Goal: Transaction & Acquisition: Book appointment/travel/reservation

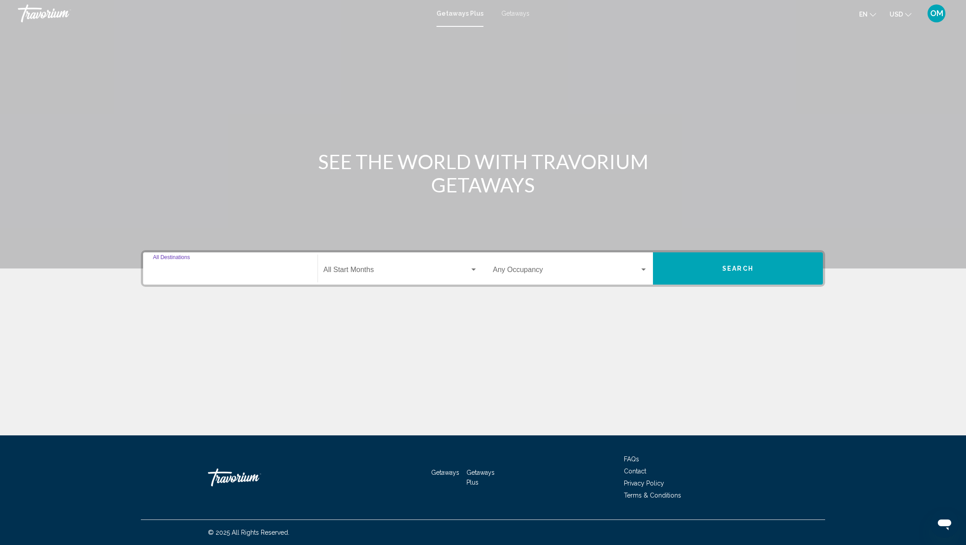
click at [247, 267] on input "Destination All Destinations" at bounding box center [230, 271] width 155 height 8
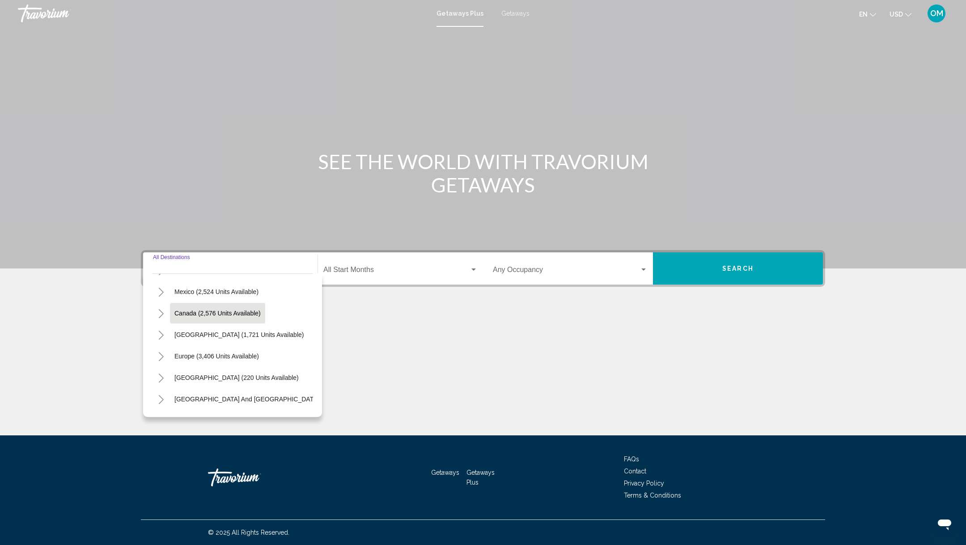
scroll to position [104, 0]
click at [160, 291] on icon "Toggle Europe (3,406 units available)" at bounding box center [161, 292] width 7 height 9
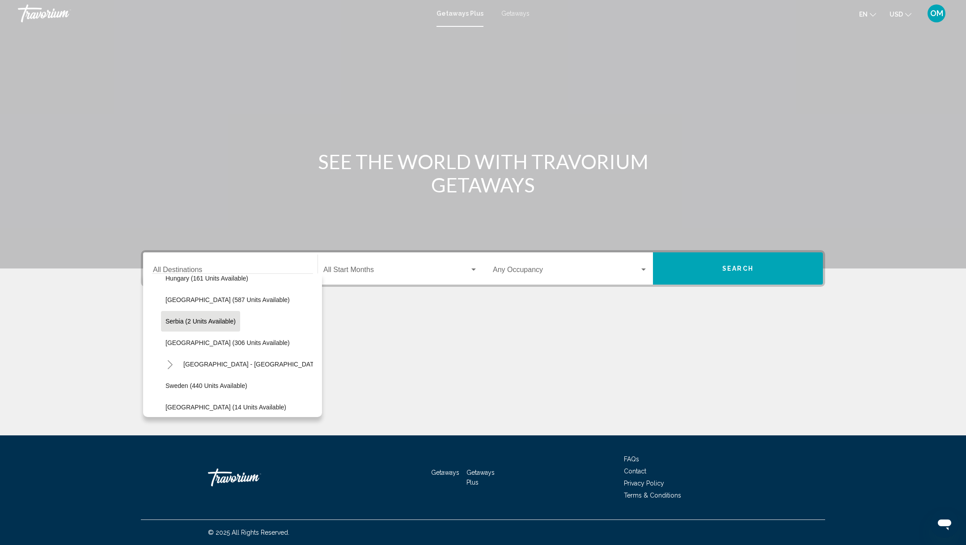
scroll to position [292, 0]
click at [191, 298] on span "[GEOGRAPHIC_DATA] (587 units available)" at bounding box center [227, 296] width 124 height 7
type input "**********"
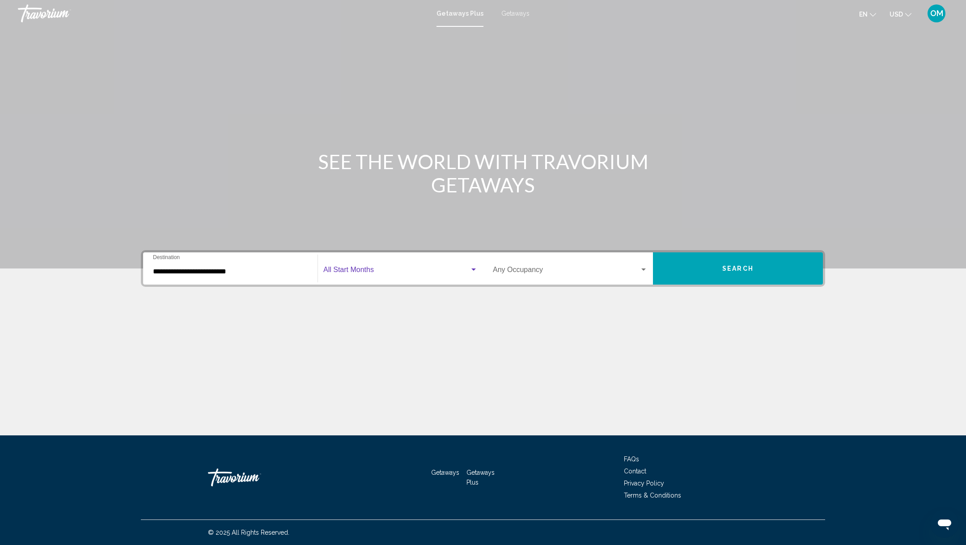
click at [339, 270] on span "Search widget" at bounding box center [396, 271] width 146 height 8
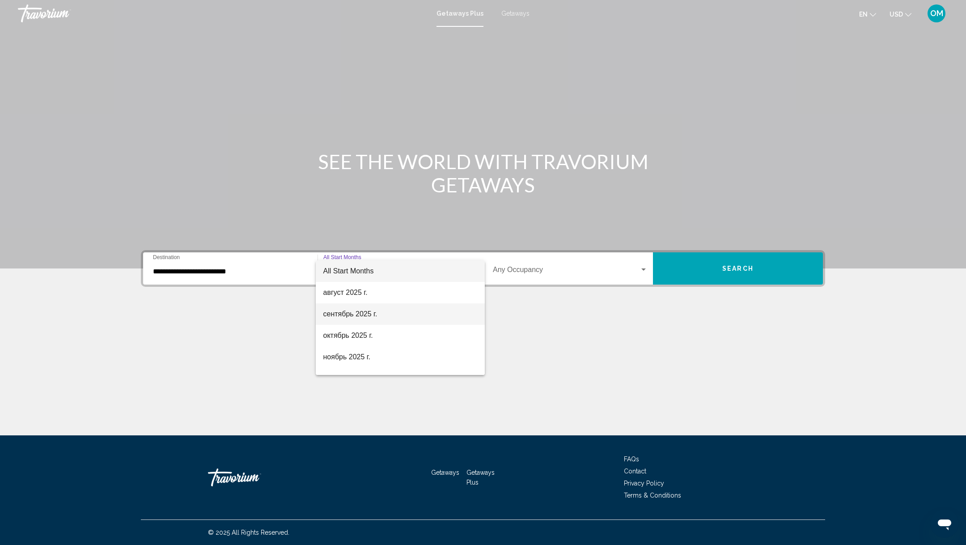
click at [362, 314] on span "сентябрь 2025 г." at bounding box center [400, 313] width 155 height 21
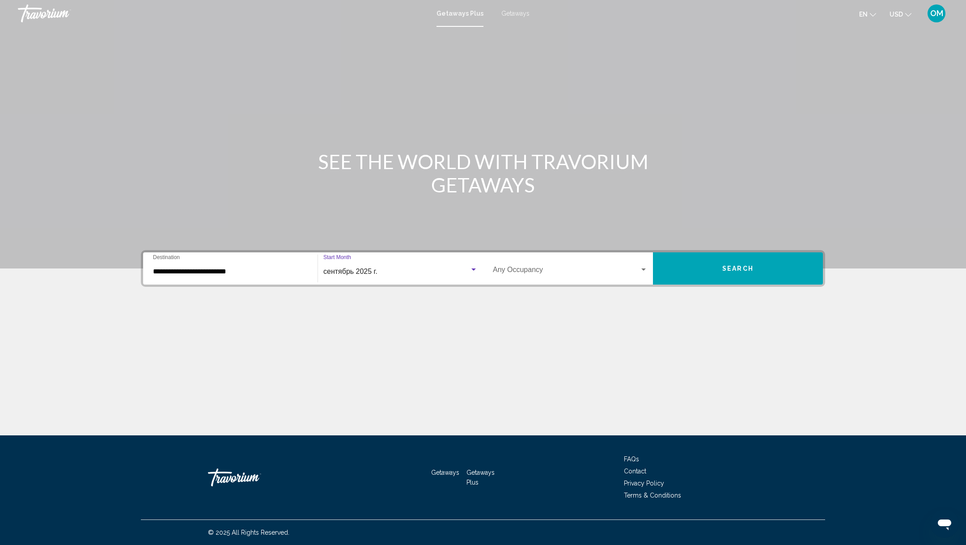
click at [503, 274] on span "Search widget" at bounding box center [566, 271] width 147 height 8
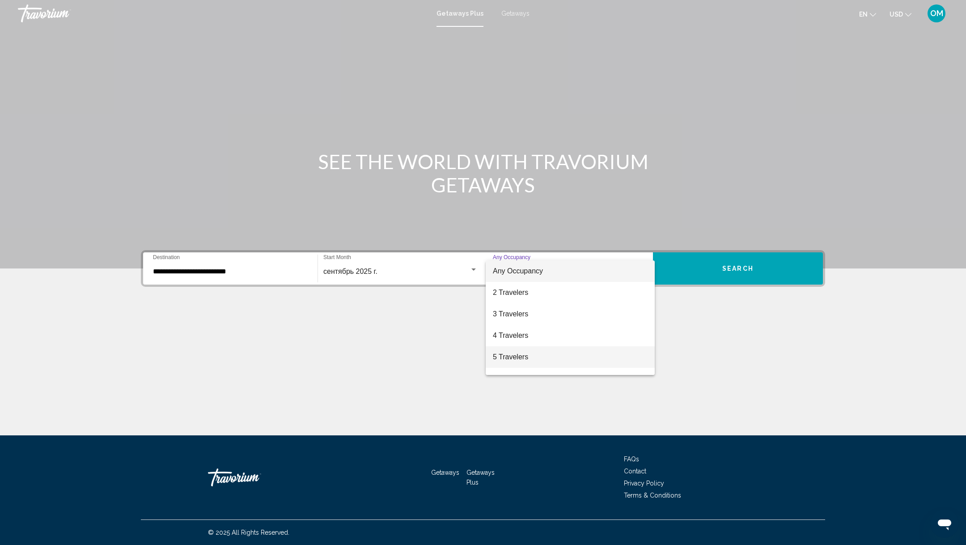
click at [507, 357] on span "5 Travelers" at bounding box center [570, 356] width 155 height 21
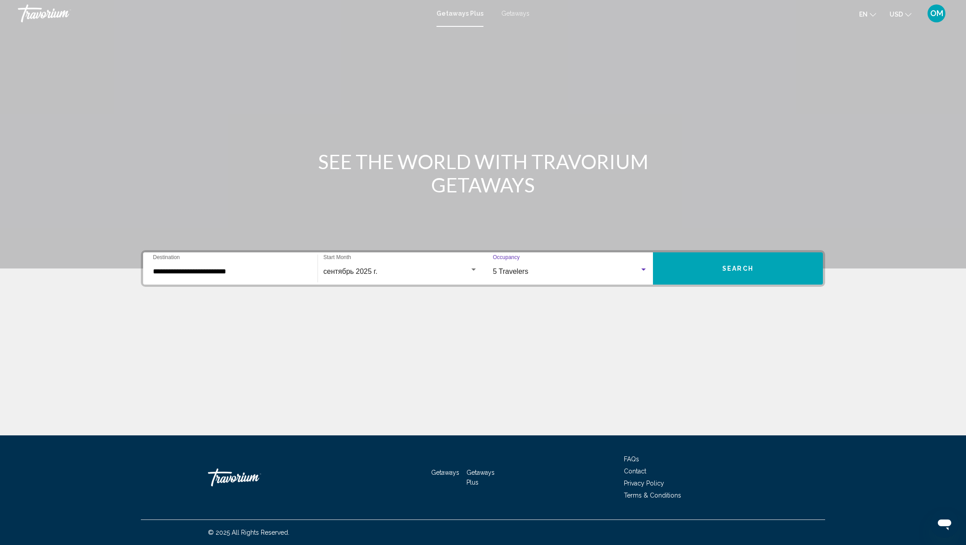
click at [724, 263] on button "Search" at bounding box center [738, 268] width 170 height 32
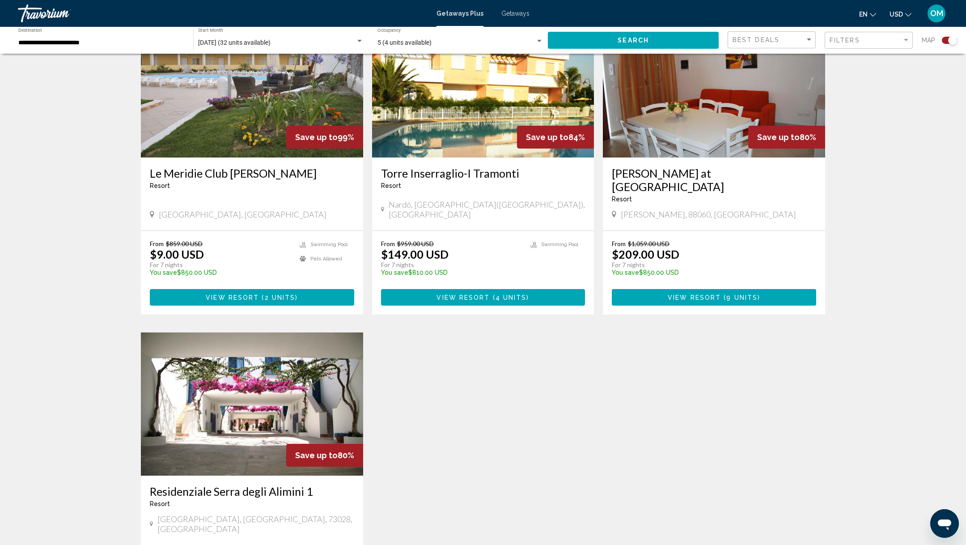
scroll to position [279, 0]
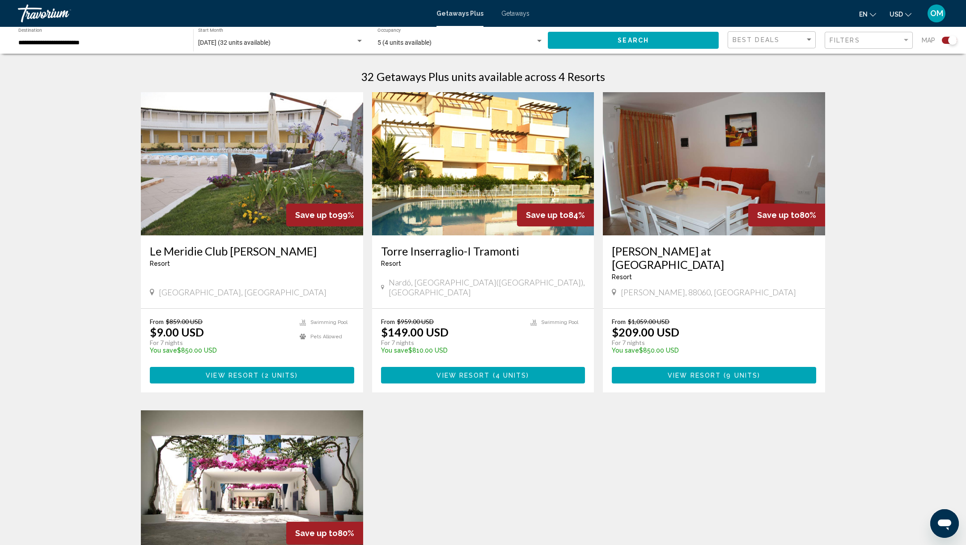
click at [517, 19] on div "Getaways Plus Getaways en English Español Français Italiano Português русский U…" at bounding box center [483, 13] width 966 height 19
click at [516, 13] on span "Getaways" at bounding box center [515, 13] width 28 height 7
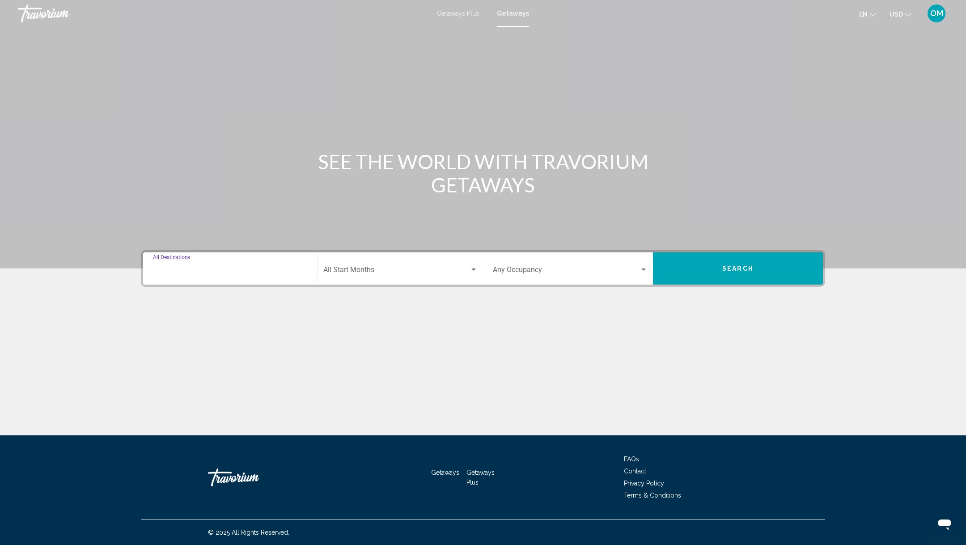
click at [198, 269] on input "Destination All Destinations" at bounding box center [230, 271] width 155 height 8
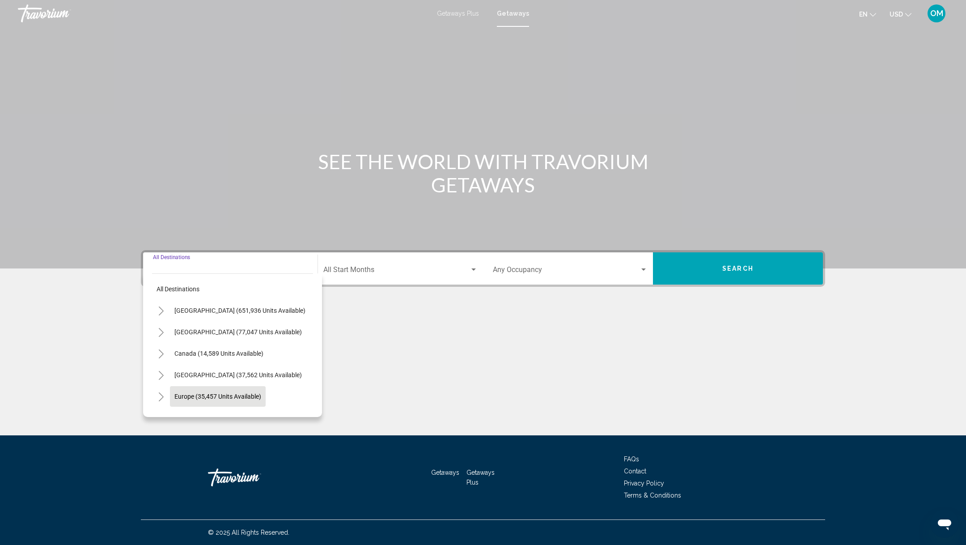
click at [176, 393] on span "Europe (35,457 units available)" at bounding box center [217, 396] width 87 height 7
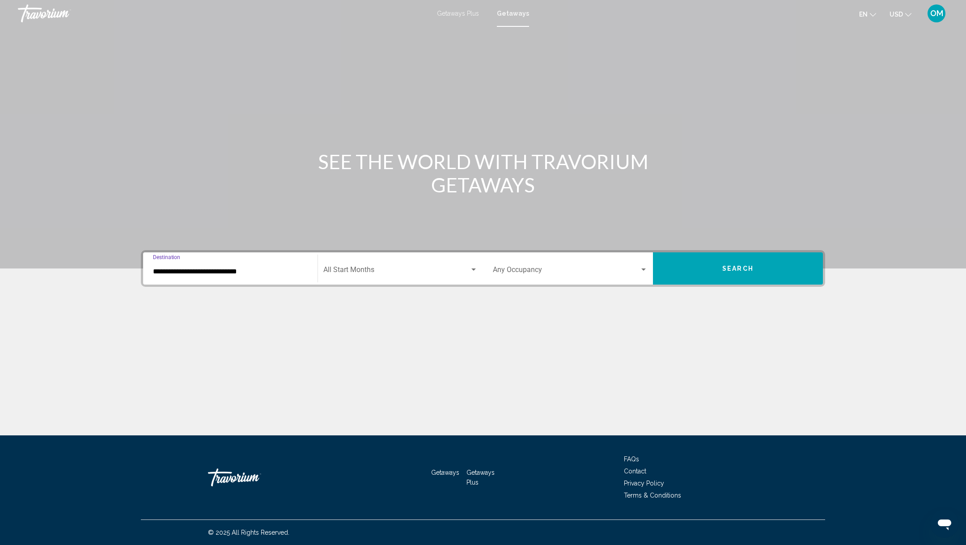
click at [195, 268] on input "**********" at bounding box center [230, 271] width 155 height 8
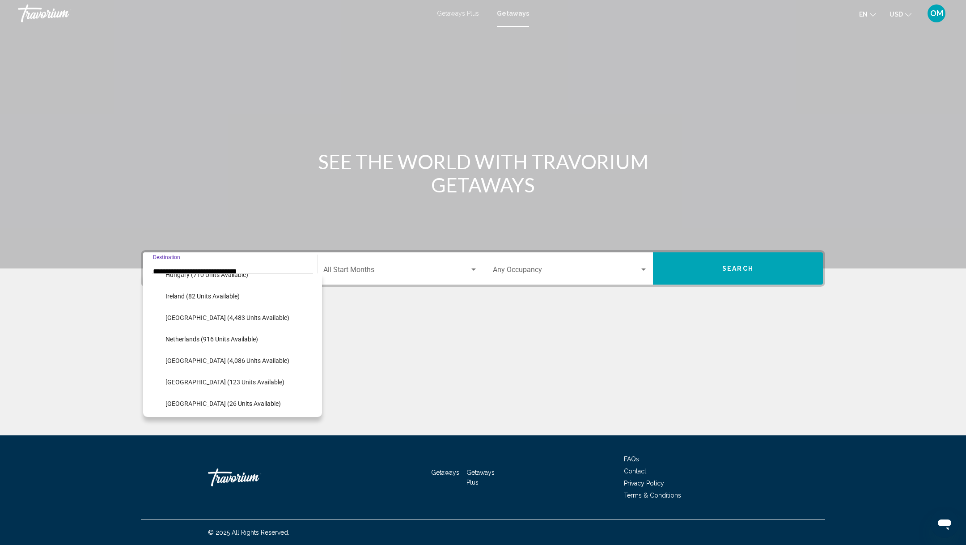
scroll to position [329, 0]
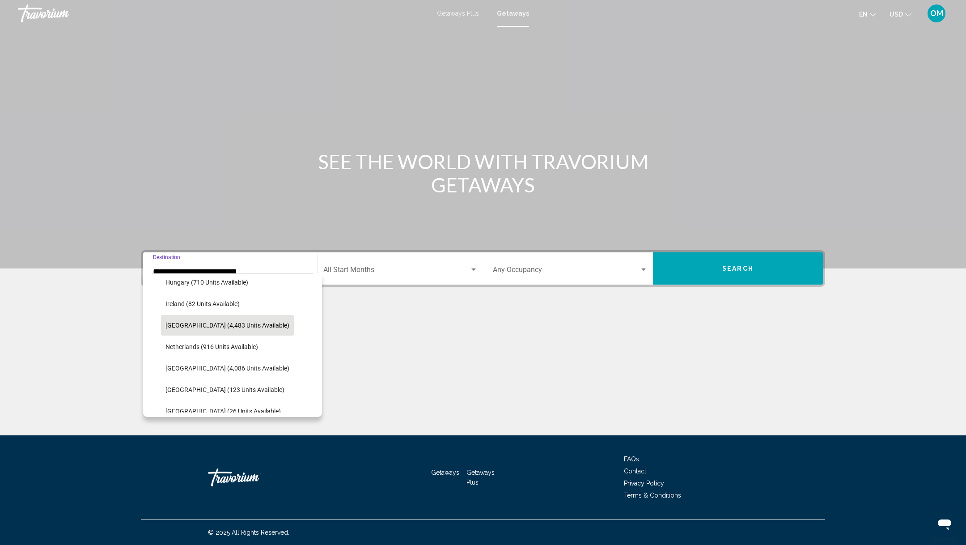
click at [186, 326] on span "[GEOGRAPHIC_DATA] (4,483 units available)" at bounding box center [227, 325] width 124 height 7
type input "**********"
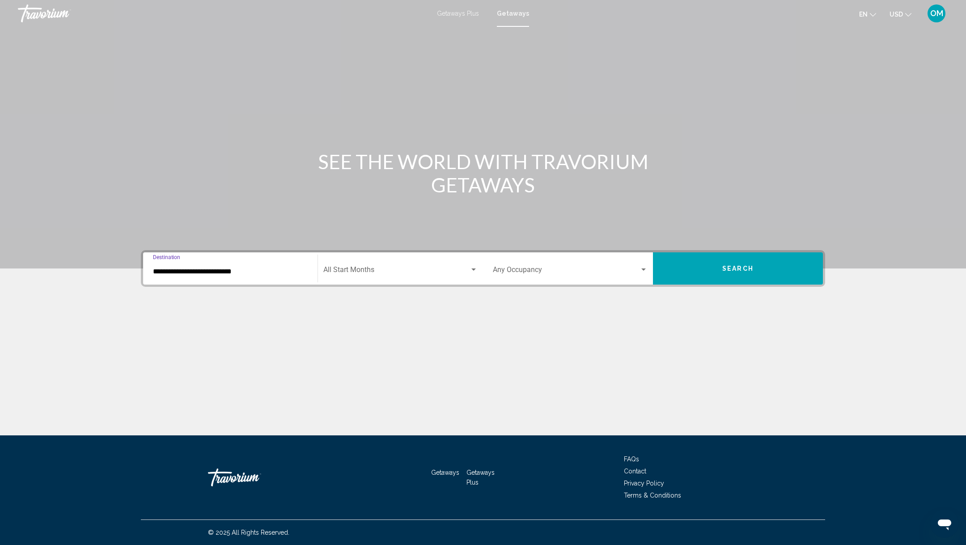
click at [379, 273] on span "Search widget" at bounding box center [396, 271] width 146 height 8
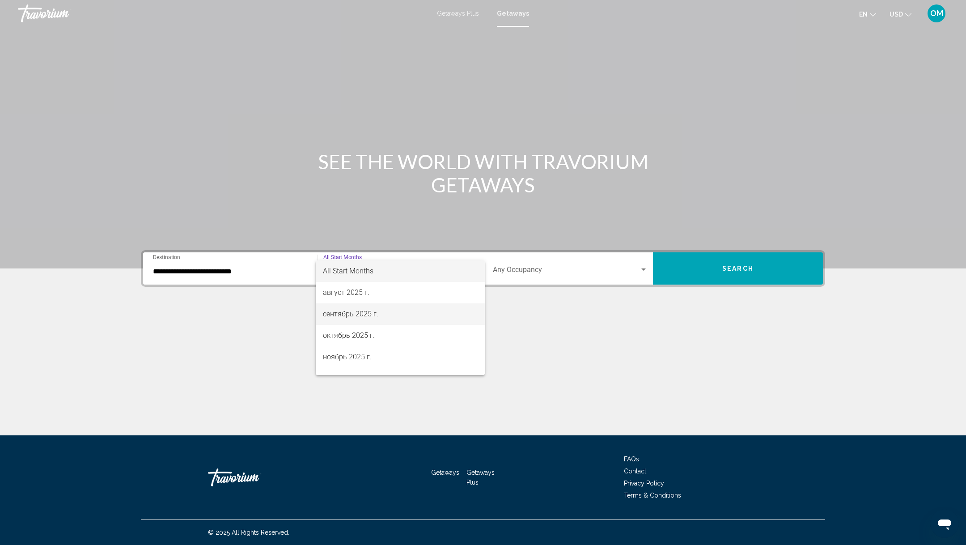
click at [364, 321] on span "сентябрь 2025 г." at bounding box center [400, 313] width 155 height 21
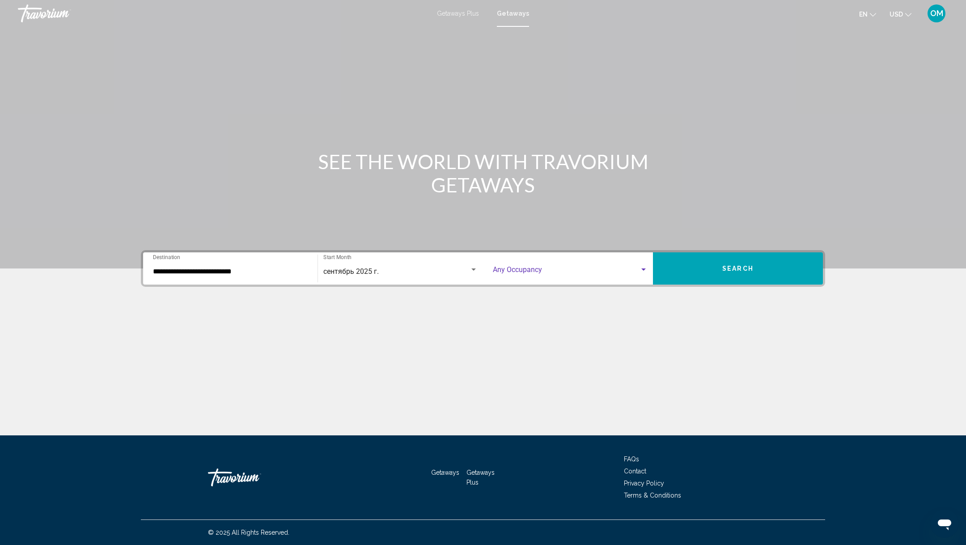
click at [531, 275] on span "Search widget" at bounding box center [566, 271] width 147 height 8
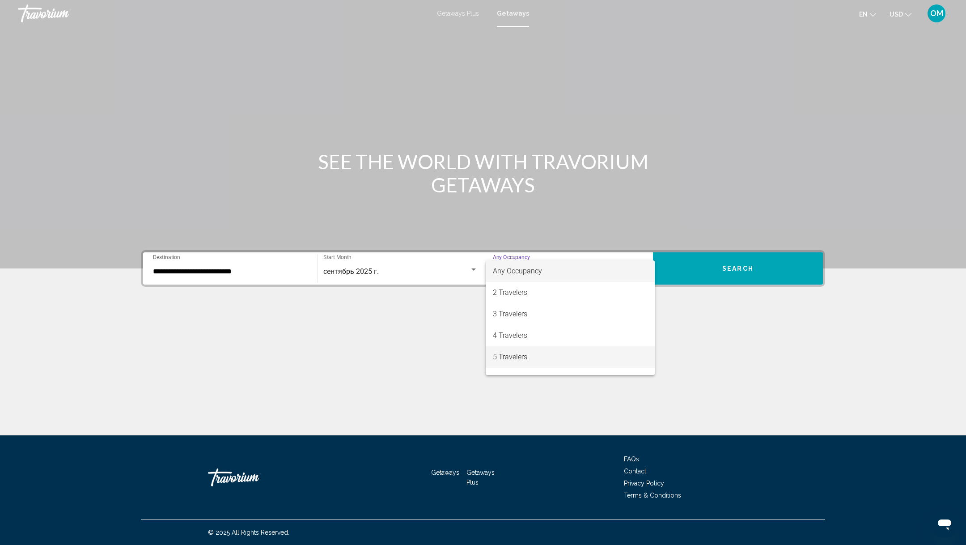
click at [510, 360] on span "5 Travelers" at bounding box center [570, 356] width 155 height 21
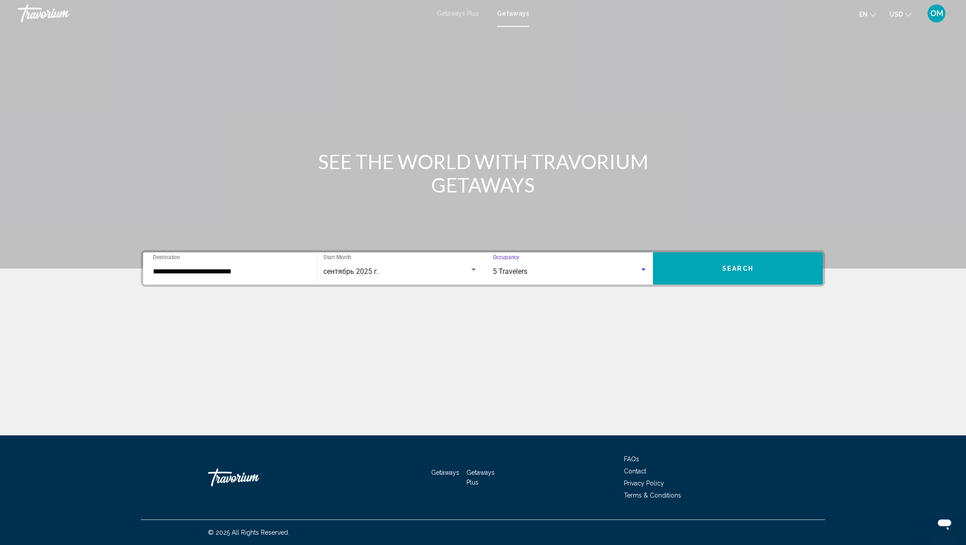
click at [722, 255] on button "Search" at bounding box center [738, 268] width 170 height 32
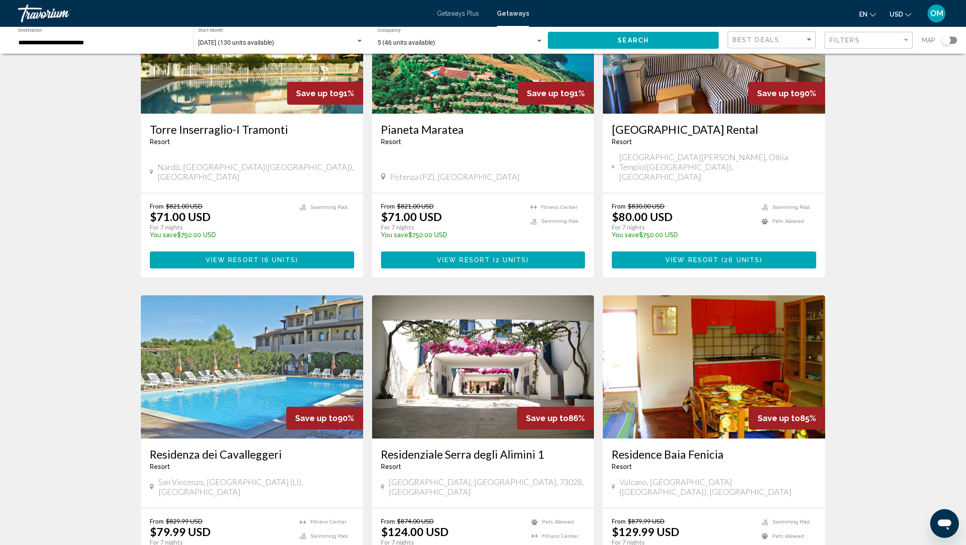
scroll to position [615, 0]
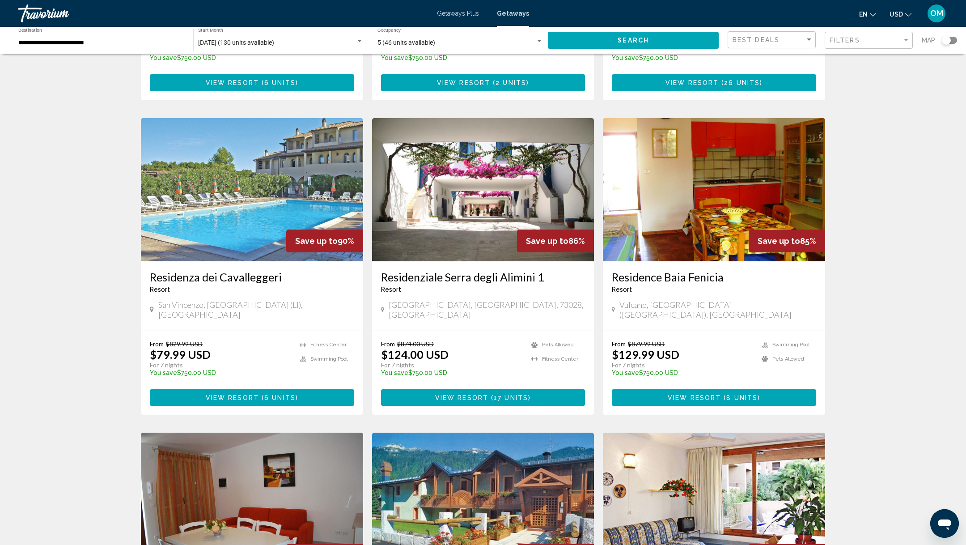
click at [464, 394] on span "View Resort" at bounding box center [461, 397] width 53 height 7
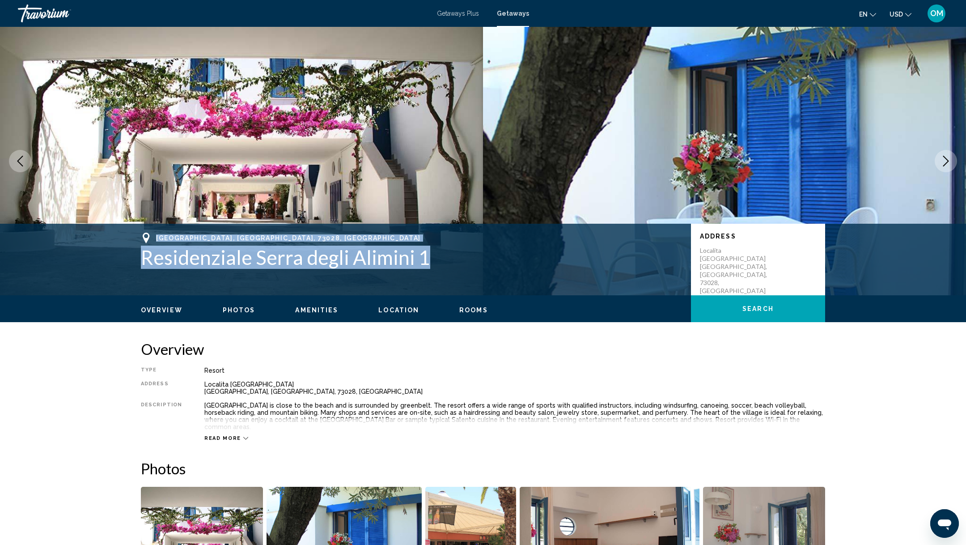
drag, startPoint x: 432, startPoint y: 258, endPoint x: 140, endPoint y: 229, distance: 293.5
click at [140, 229] on div "[GEOGRAPHIC_DATA], ITA Residenziale [GEOGRAPHIC_DATA] 1 Address Localita [GEOGR…" at bounding box center [483, 260] width 966 height 72
copy div "[GEOGRAPHIC_DATA], [GEOGRAPHIC_DATA], 73028, ITA Residenziale [GEOGRAPHIC_DATA]…"
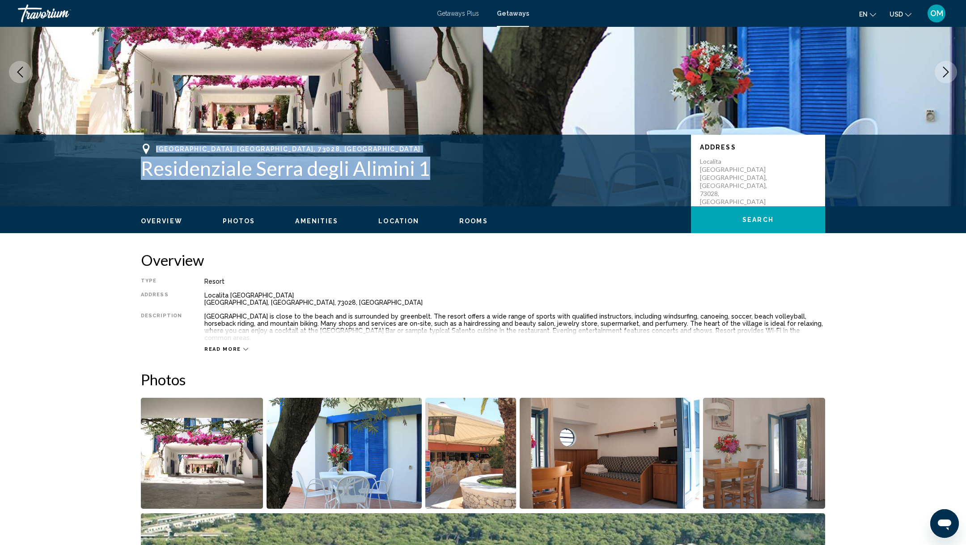
scroll to position [204, 0]
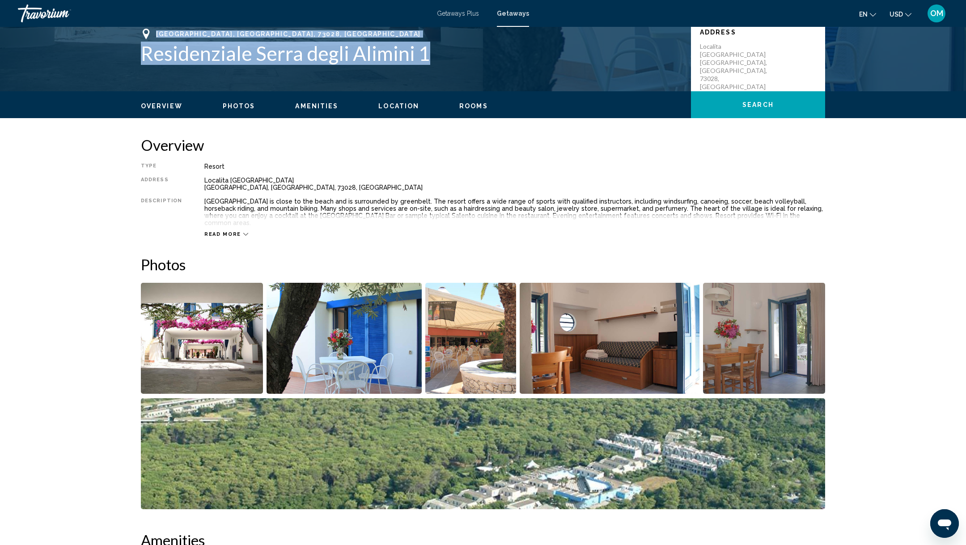
click at [187, 319] on img "Open full-screen image slider" at bounding box center [202, 338] width 122 height 111
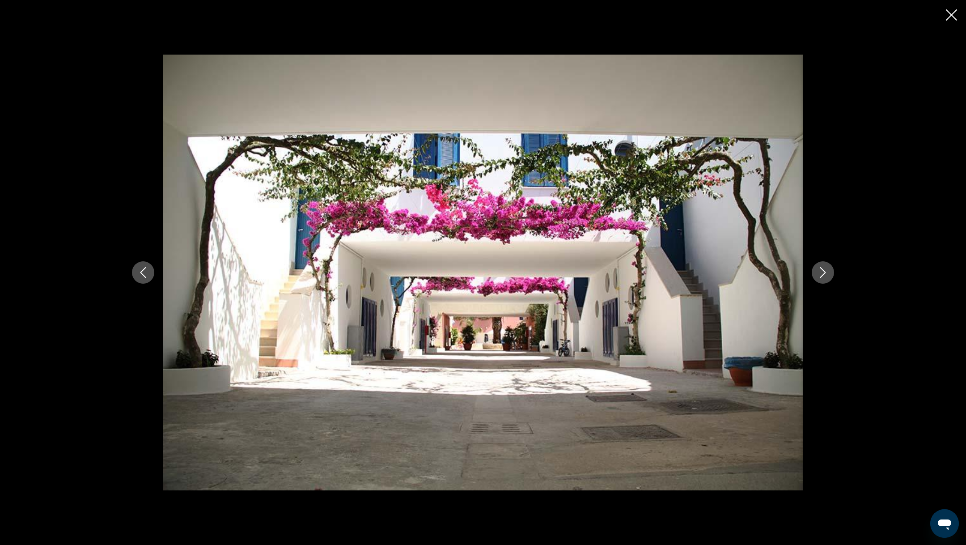
click at [822, 275] on icon "Next image" at bounding box center [823, 272] width 6 height 11
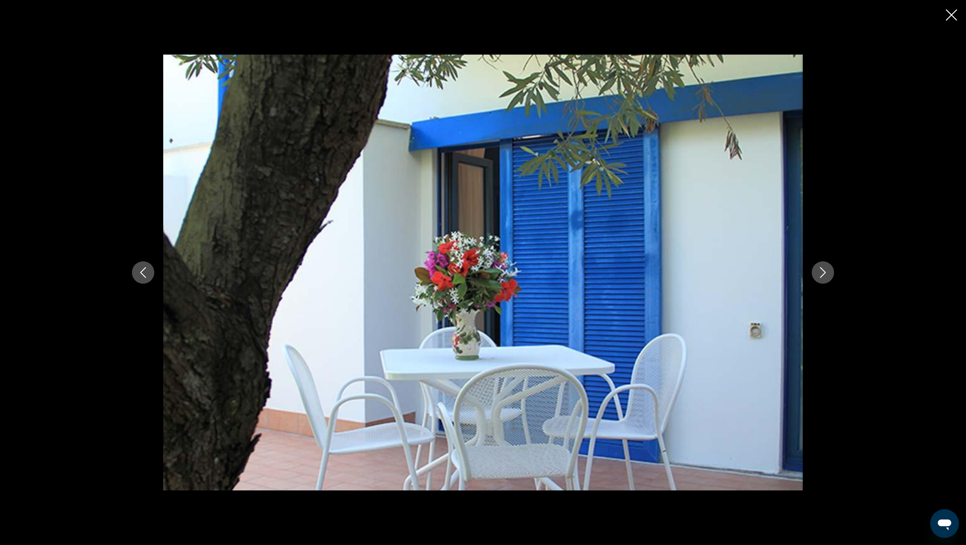
click at [822, 275] on icon "Next image" at bounding box center [823, 272] width 6 height 11
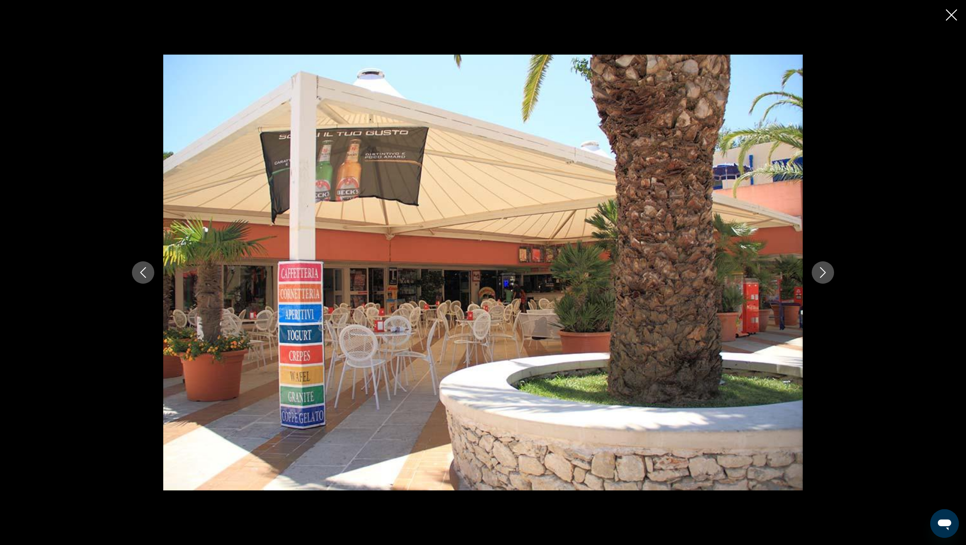
click at [822, 275] on icon "Next image" at bounding box center [823, 272] width 6 height 11
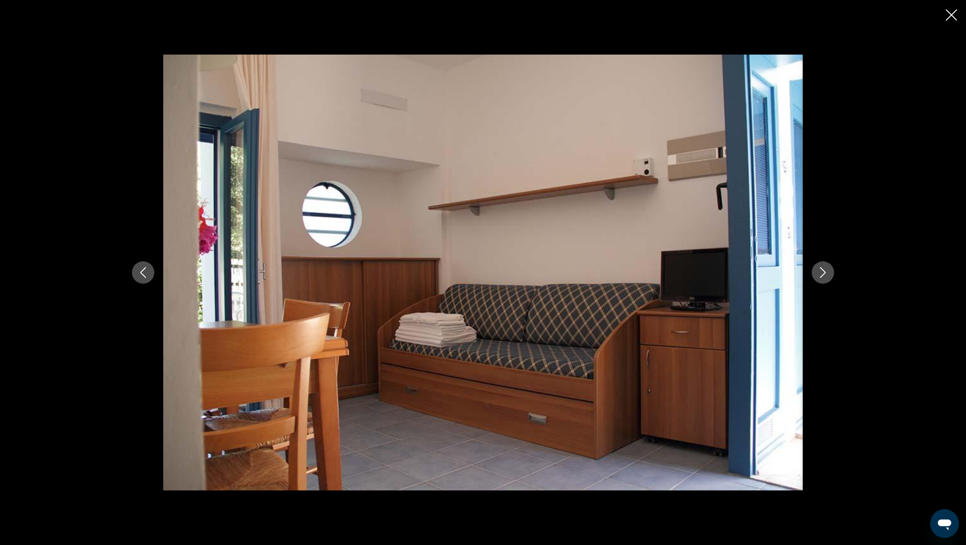
click at [821, 275] on icon "Next image" at bounding box center [823, 272] width 11 height 11
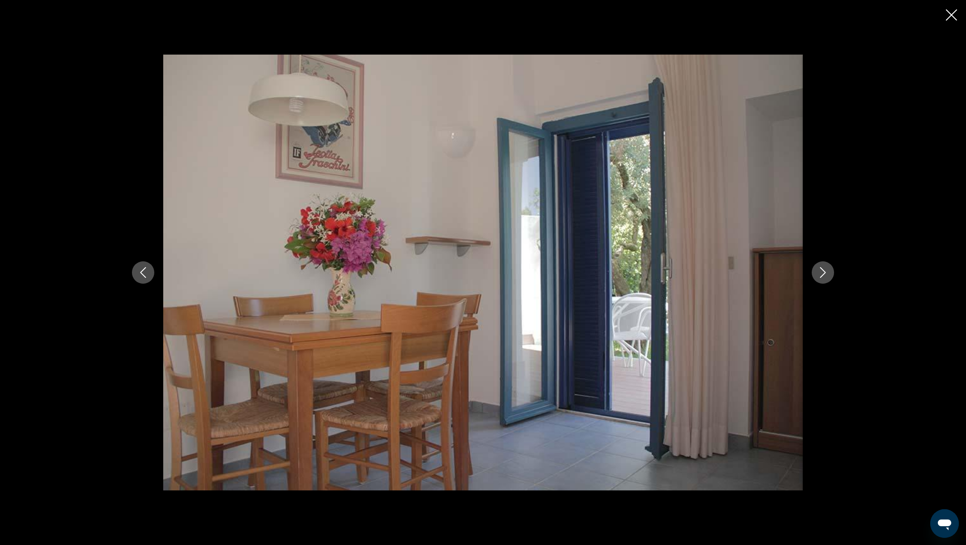
click at [821, 275] on icon "Next image" at bounding box center [823, 272] width 11 height 11
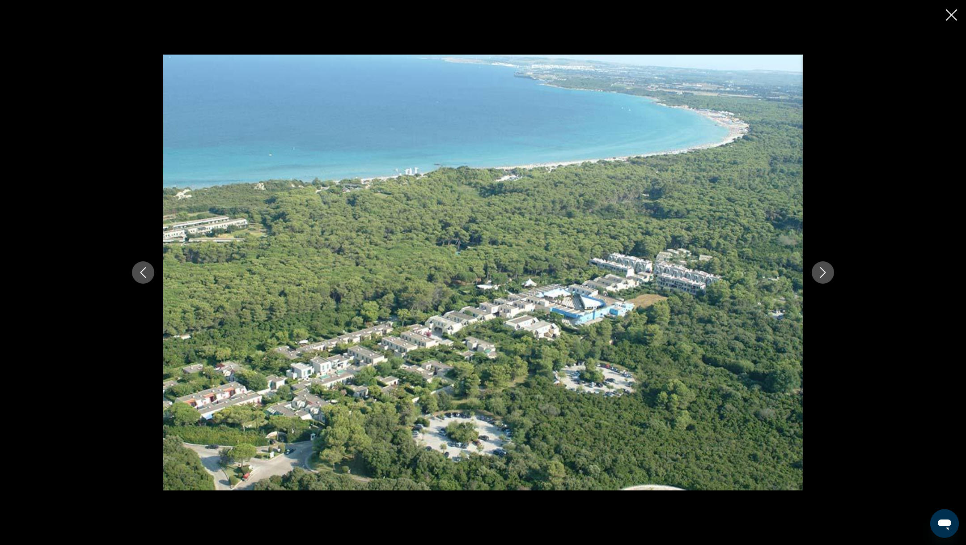
click at [821, 275] on icon "Next image" at bounding box center [823, 272] width 11 height 11
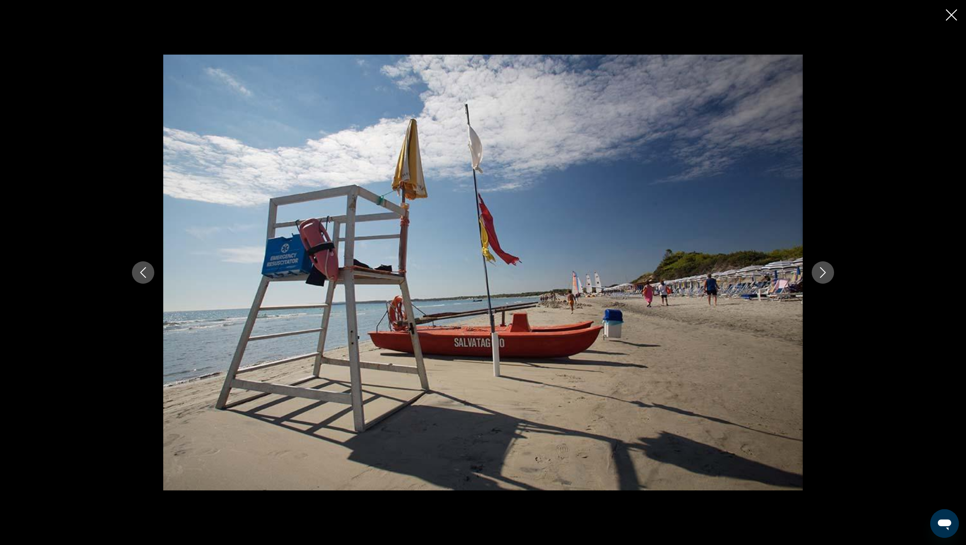
click at [821, 274] on icon "Next image" at bounding box center [823, 272] width 11 height 11
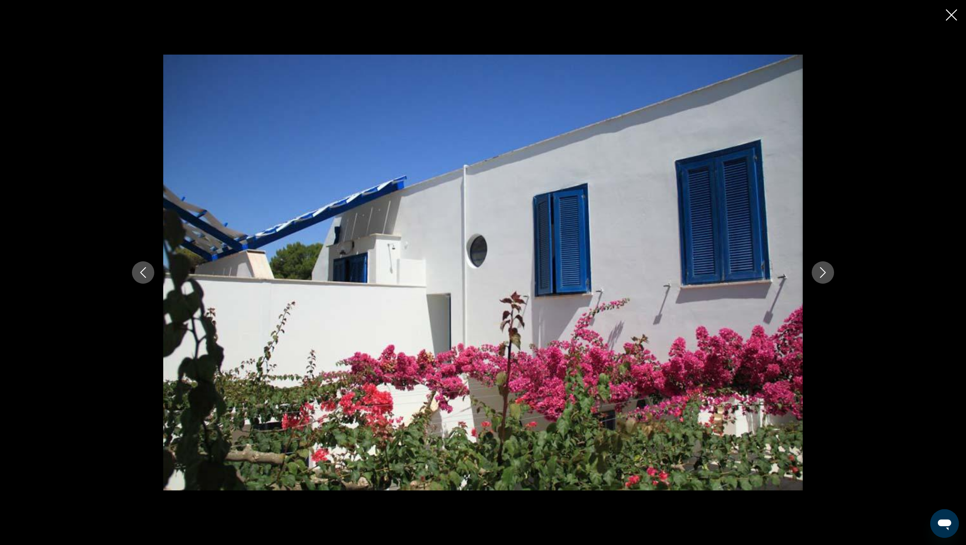
click at [821, 273] on icon "Next image" at bounding box center [823, 272] width 11 height 11
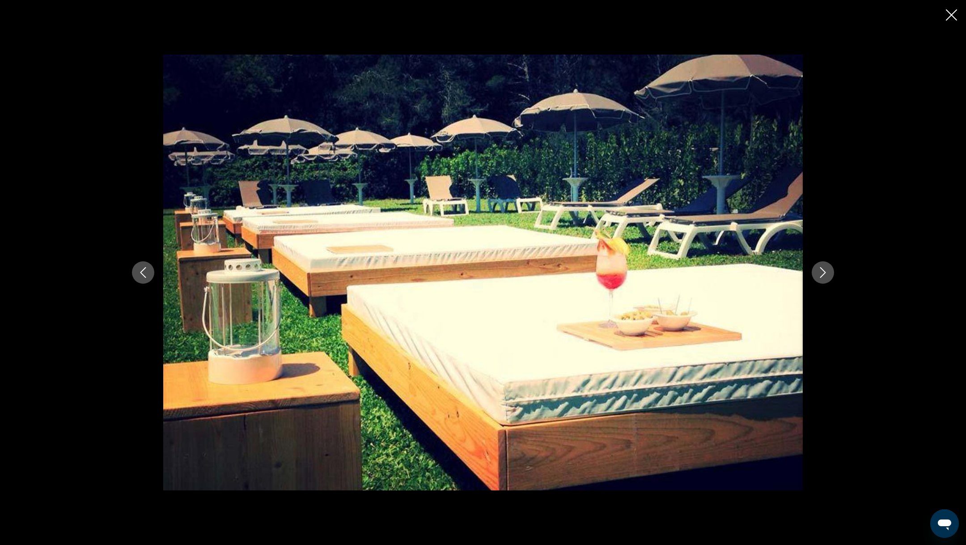
click at [821, 273] on icon "Next image" at bounding box center [823, 272] width 11 height 11
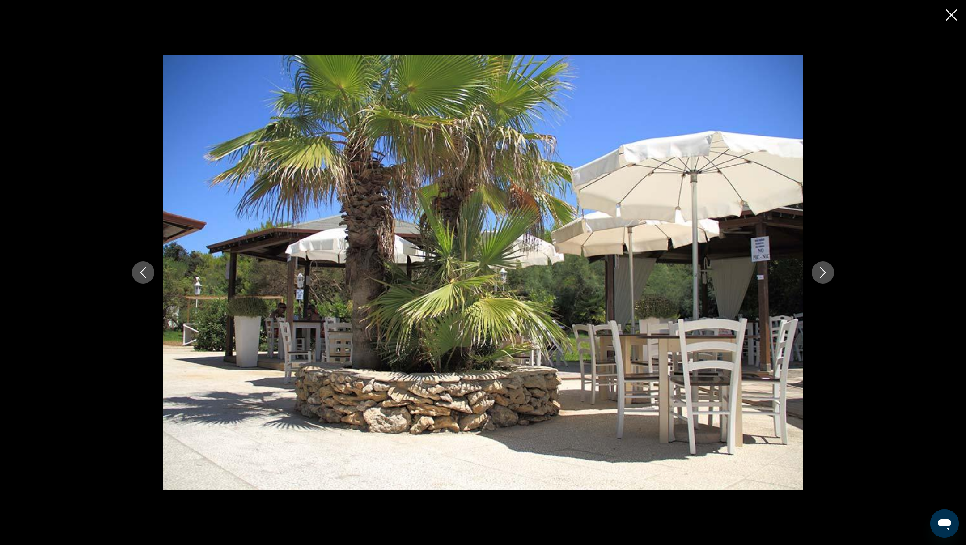
click at [821, 273] on icon "Next image" at bounding box center [823, 272] width 11 height 11
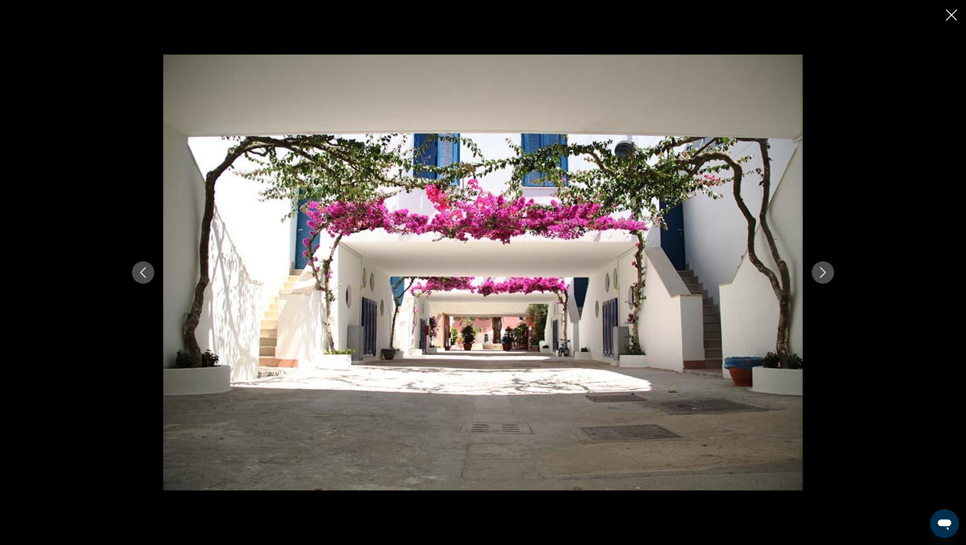
click at [951, 17] on icon "Close slideshow" at bounding box center [951, 14] width 11 height 11
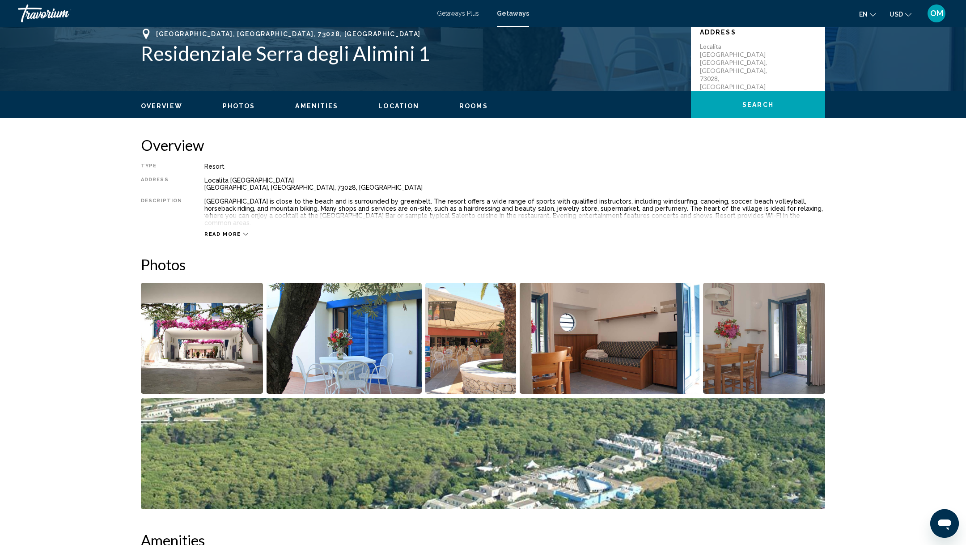
click at [286, 25] on mat-toolbar "Getaways Plus Getaways en English Español Français Italiano Português русский U…" at bounding box center [483, 13] width 966 height 27
drag, startPoint x: 274, startPoint y: 39, endPoint x: 159, endPoint y: 29, distance: 115.0
click at [159, 29] on div "[GEOGRAPHIC_DATA], [GEOGRAPHIC_DATA], 73028, ITA Residenziale [GEOGRAPHIC_DATA]…" at bounding box center [411, 47] width 541 height 36
drag, startPoint x: 281, startPoint y: 186, endPoint x: 201, endPoint y: 173, distance: 81.0
click at [201, 174] on div "Type Resort All-Inclusive No All-Inclusive Address Localita [GEOGRAPHIC_DATA], …" at bounding box center [483, 200] width 684 height 75
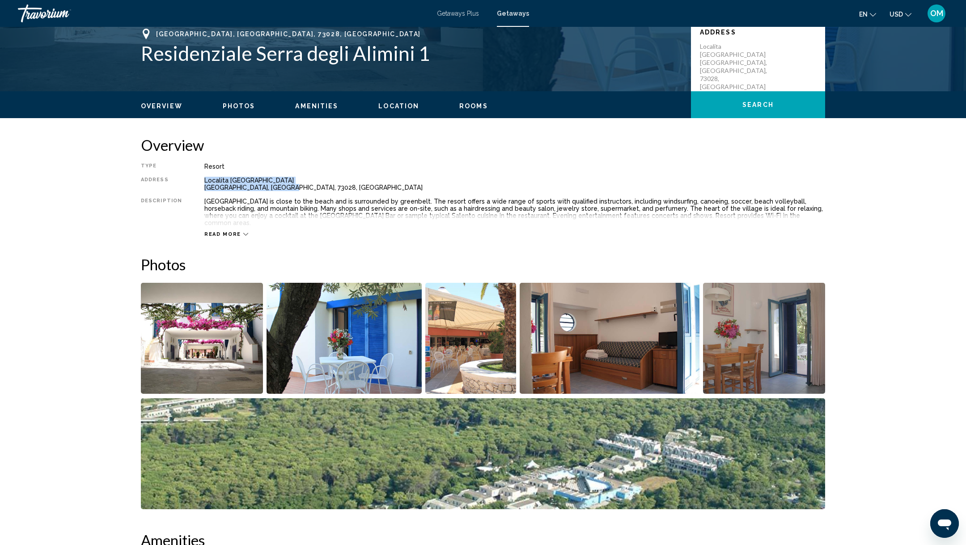
copy div "Localita [GEOGRAPHIC_DATA] [GEOGRAPHIC_DATA], [GEOGRAPHIC_DATA], 73028, [GEOGRA…"
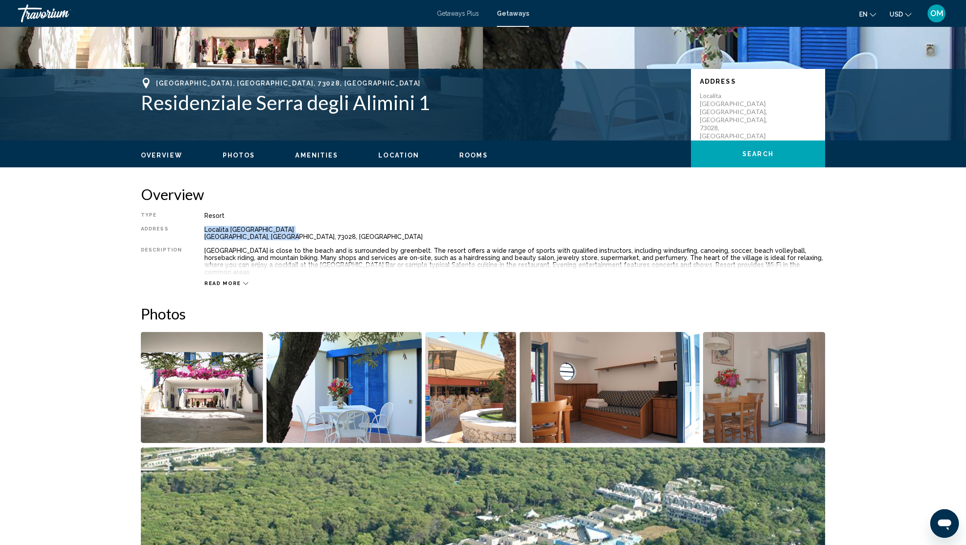
scroll to position [173, 0]
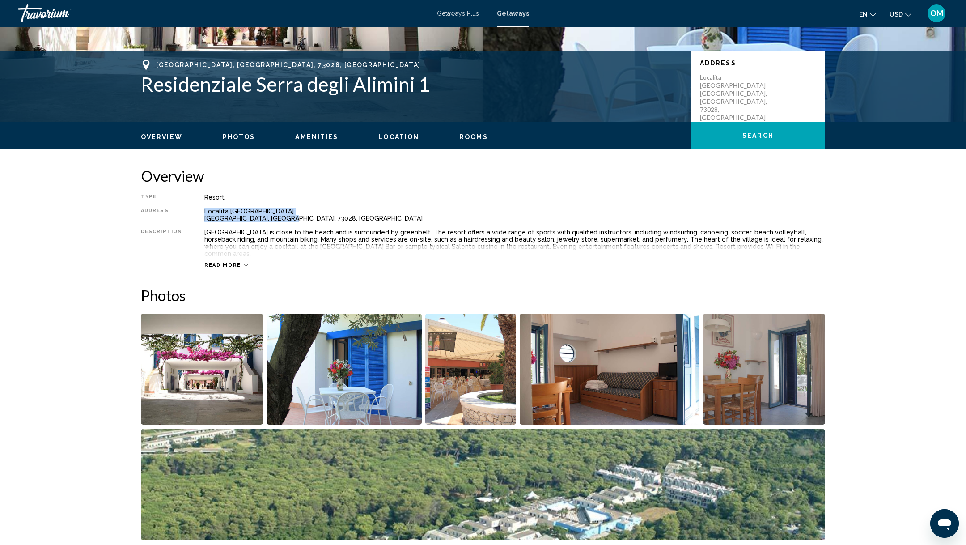
click at [219, 262] on span "Read more" at bounding box center [222, 265] width 37 height 6
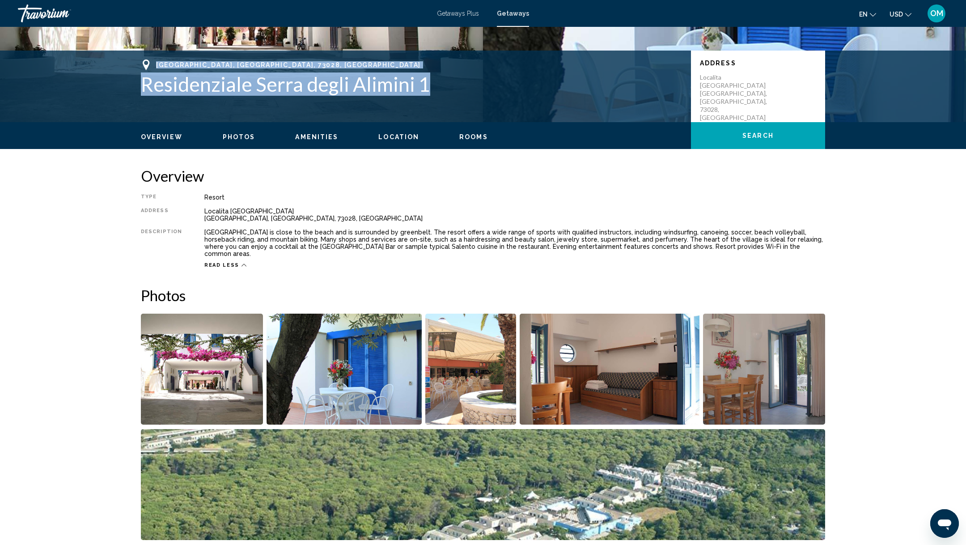
drag, startPoint x: 449, startPoint y: 85, endPoint x: 177, endPoint y: 60, distance: 273.5
click at [177, 60] on div "[GEOGRAPHIC_DATA], [GEOGRAPHIC_DATA], 73028, ITA Residenziale [GEOGRAPHIC_DATA]…" at bounding box center [411, 77] width 541 height 36
click at [730, 135] on button "Search" at bounding box center [758, 135] width 134 height 27
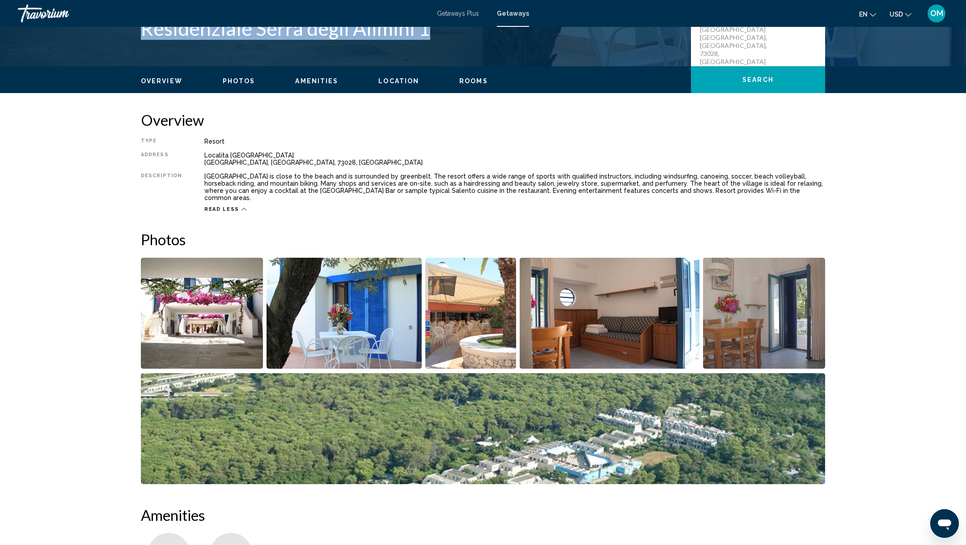
scroll to position [230, 0]
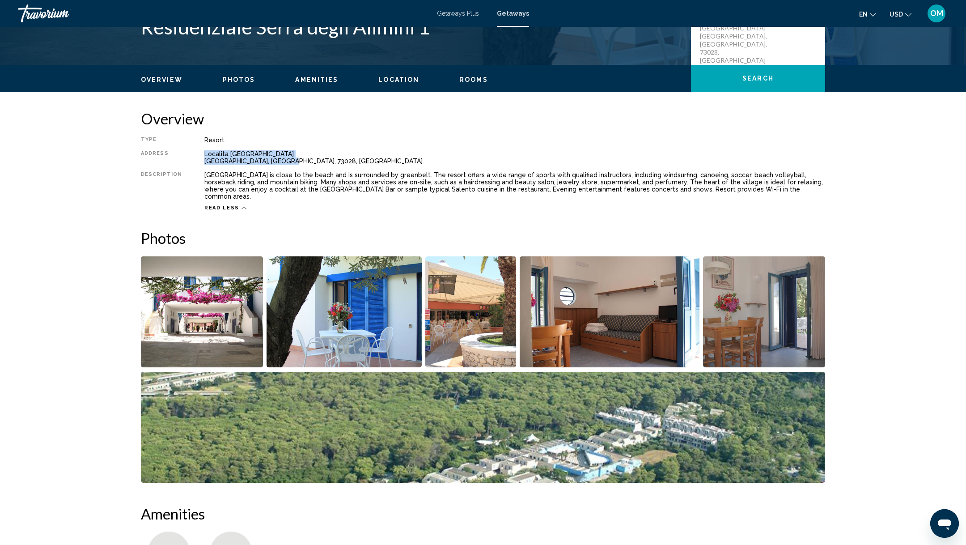
drag, startPoint x: 285, startPoint y: 161, endPoint x: 202, endPoint y: 147, distance: 84.3
click at [202, 147] on div "Type Resort All-Inclusive No All-Inclusive Address Localita [GEOGRAPHIC_DATA], …" at bounding box center [483, 173] width 684 height 75
copy div "Localita [GEOGRAPHIC_DATA] [GEOGRAPHIC_DATA], [GEOGRAPHIC_DATA], 73028, [GEOGRA…"
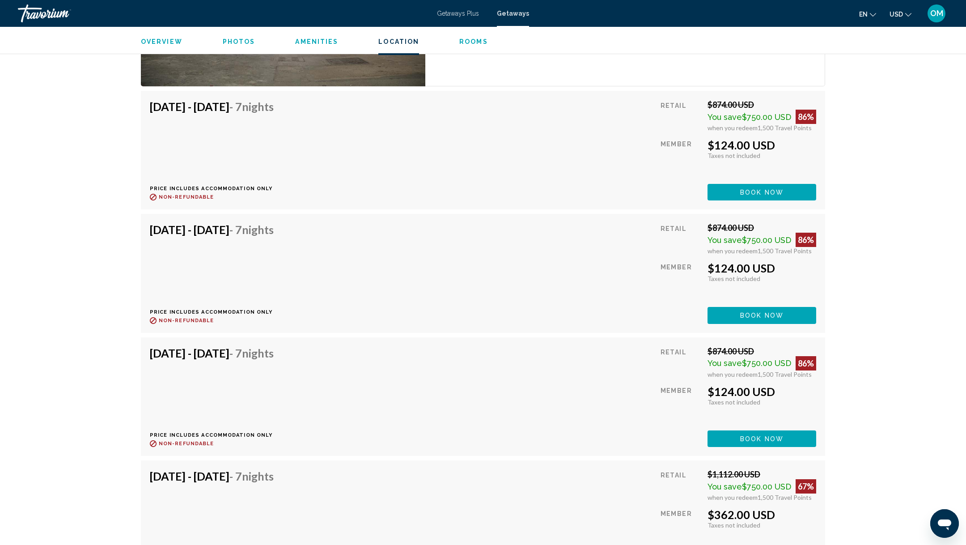
scroll to position [1491, 0]
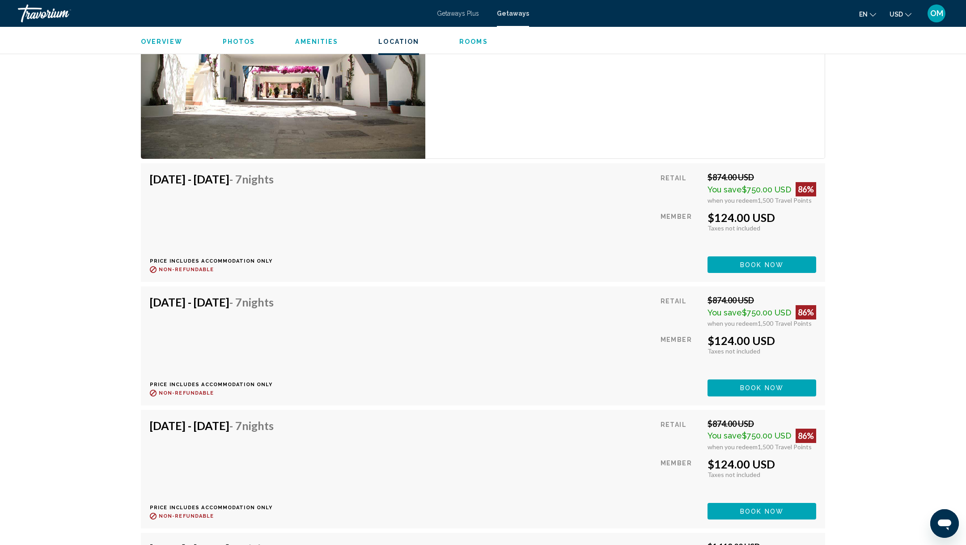
drag, startPoint x: 149, startPoint y: 161, endPoint x: 283, endPoint y: 157, distance: 133.8
click at [274, 172] on h4 "[DATE] - [DATE] - 7 Nights" at bounding box center [212, 178] width 124 height 13
copy h4 "[DATE] - [DATE]"
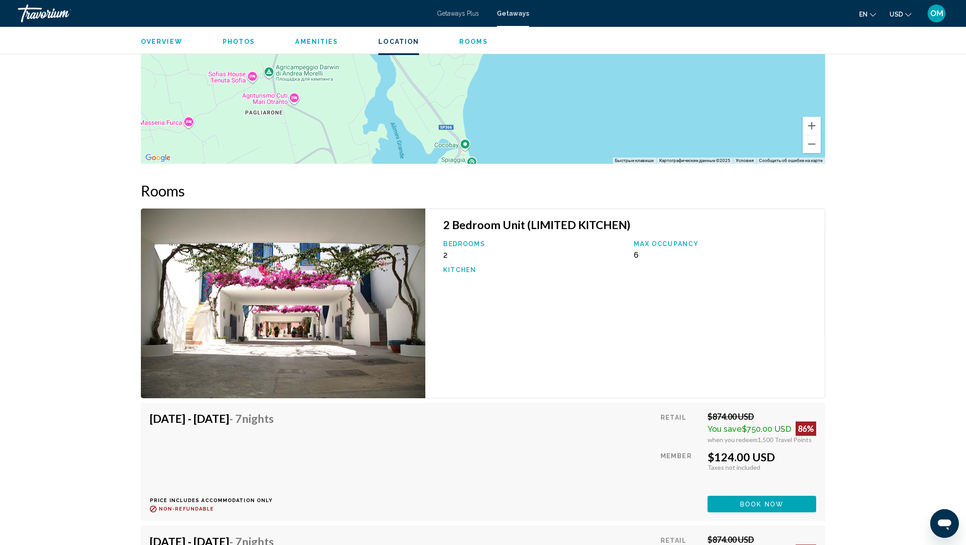
scroll to position [1555, 0]
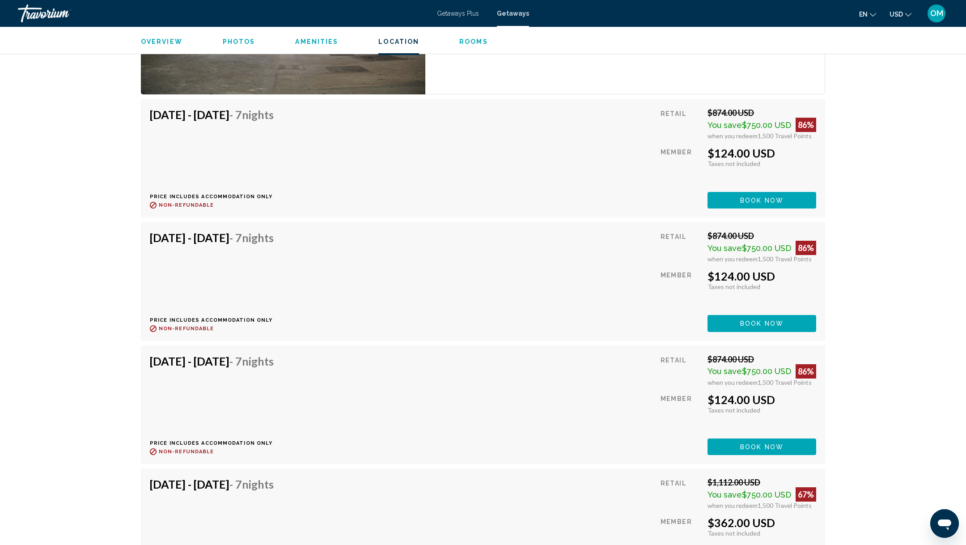
drag, startPoint x: 168, startPoint y: 218, endPoint x: 256, endPoint y: 217, distance: 88.6
click at [256, 231] on h4 "[DATE] - [DATE] - 7 Nights" at bounding box center [212, 237] width 124 height 13
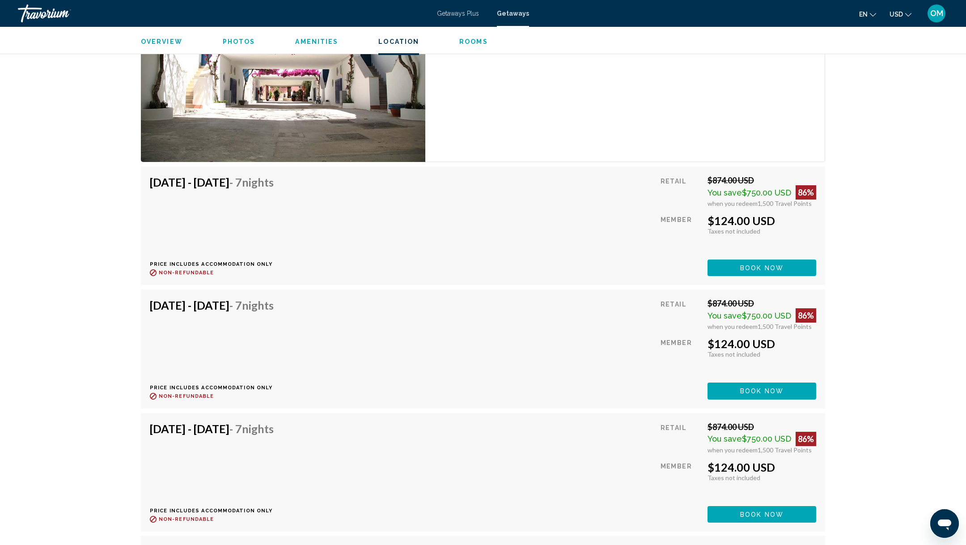
scroll to position [1487, 0]
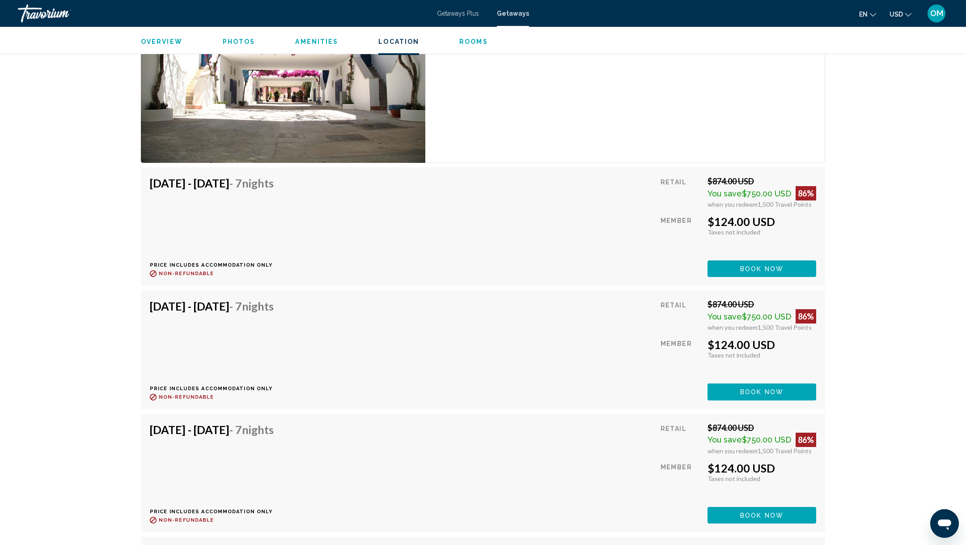
click at [534, 223] on div "[DATE] - [DATE] - 7 Nights Price includes accommodation only Refundable until :…" at bounding box center [483, 226] width 666 height 101
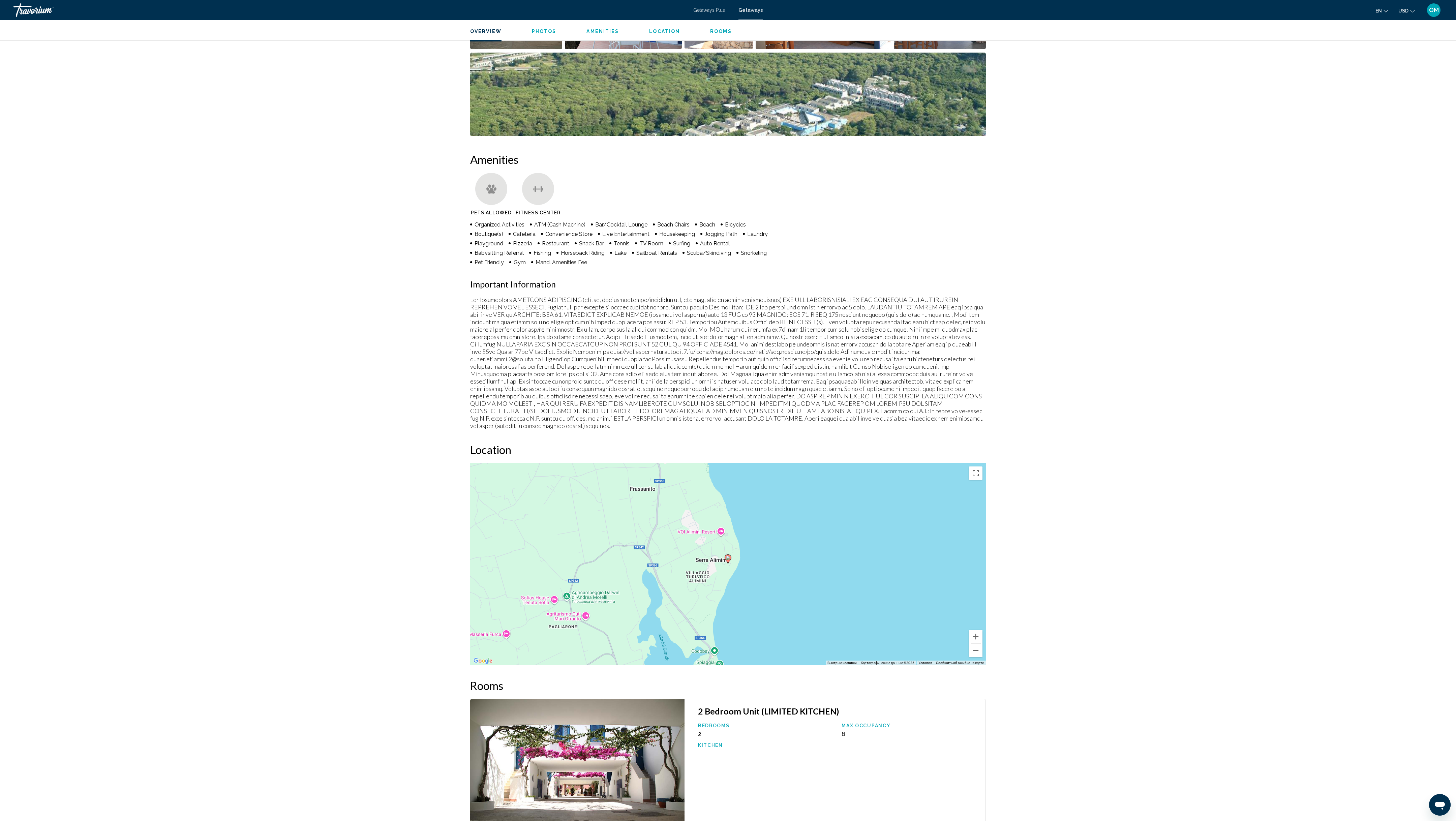
scroll to position [259, 0]
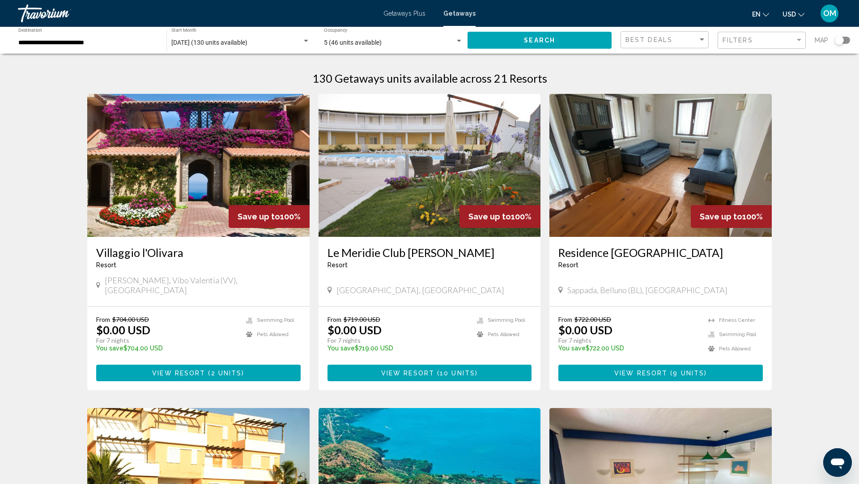
click at [128, 252] on h3 "Villaggio l'Olivara" at bounding box center [198, 252] width 204 height 13
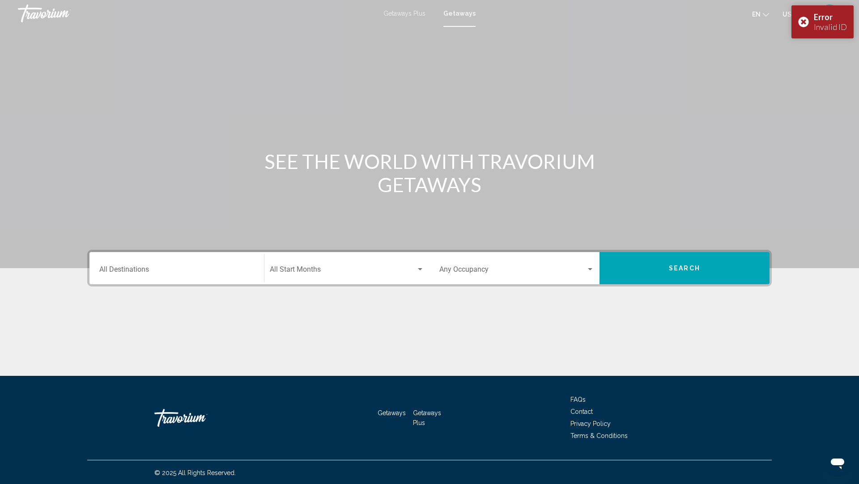
click at [153, 274] on input "Destination All Destinations" at bounding box center [176, 271] width 155 height 8
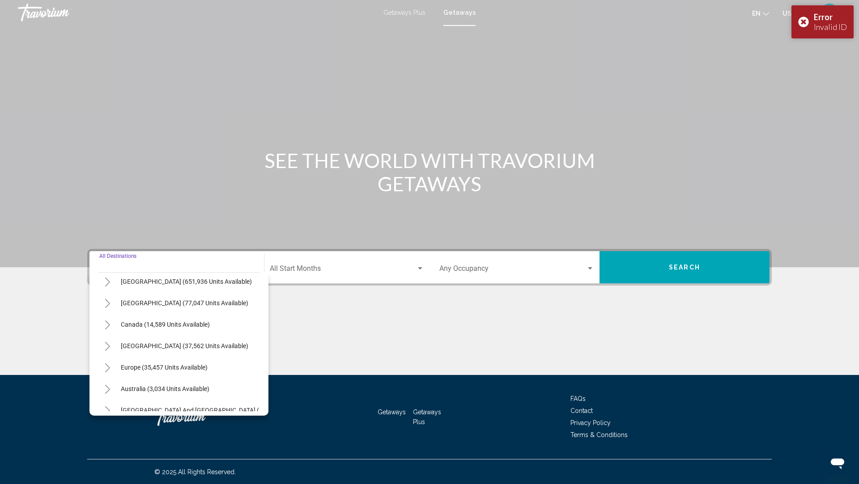
scroll to position [58, 0]
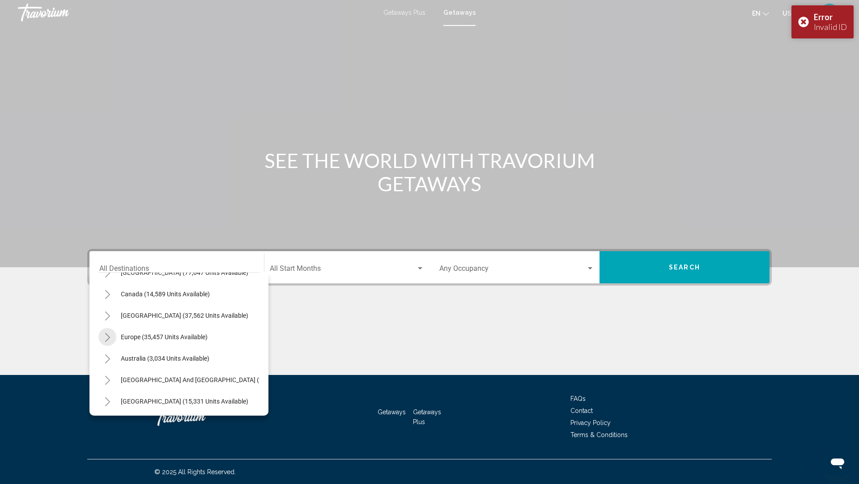
click at [110, 337] on button "Toggle Europe (35,457 units available)" at bounding box center [107, 337] width 18 height 18
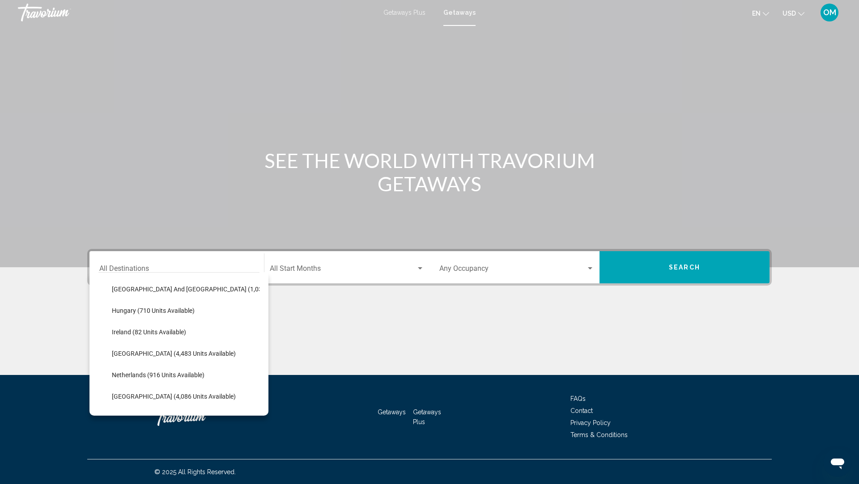
scroll to position [300, 0]
click at [136, 352] on span "[GEOGRAPHIC_DATA] (4,483 units available)" at bounding box center [174, 353] width 124 height 7
type input "**********"
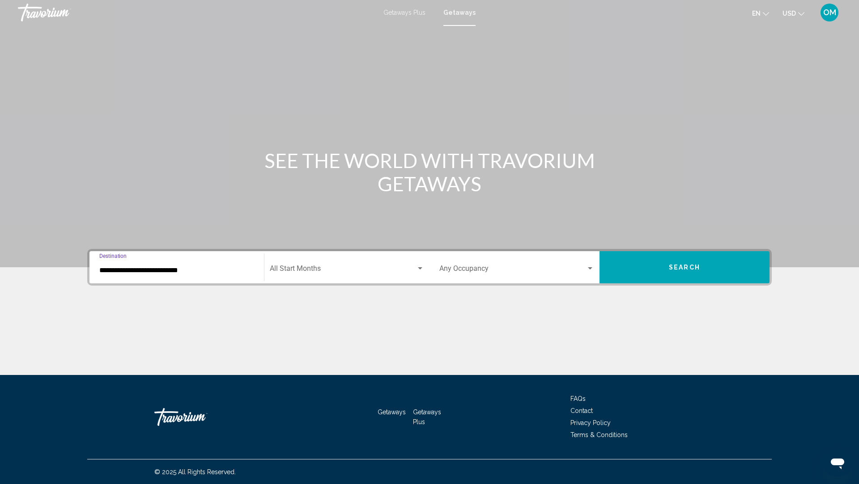
click at [324, 269] on span "Search widget" at bounding box center [343, 271] width 146 height 8
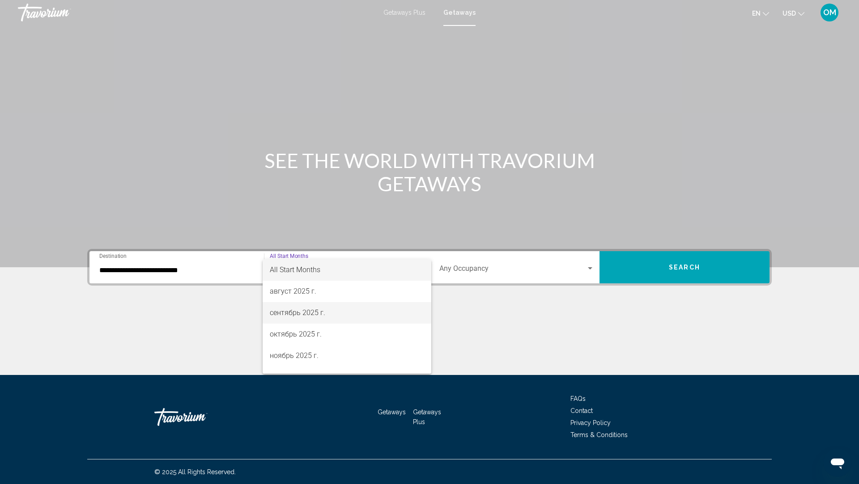
click at [299, 316] on span "сентябрь 2025 г." at bounding box center [347, 312] width 155 height 21
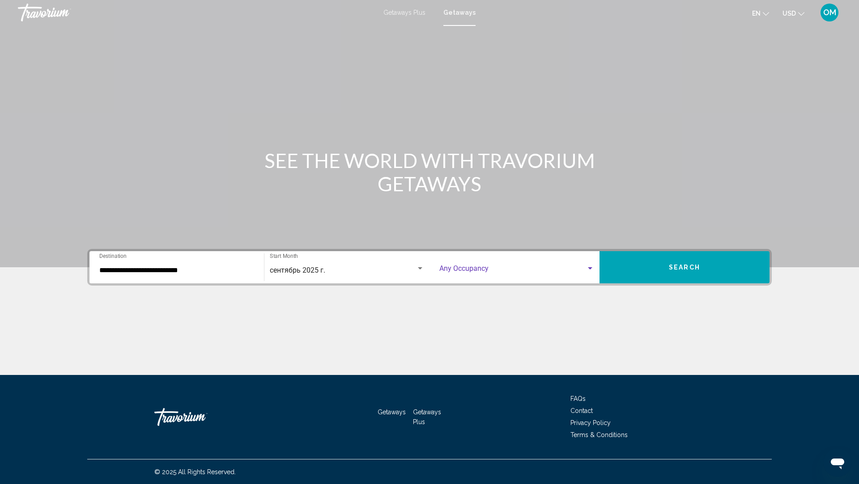
click at [504, 272] on span "Search widget" at bounding box center [512, 271] width 147 height 8
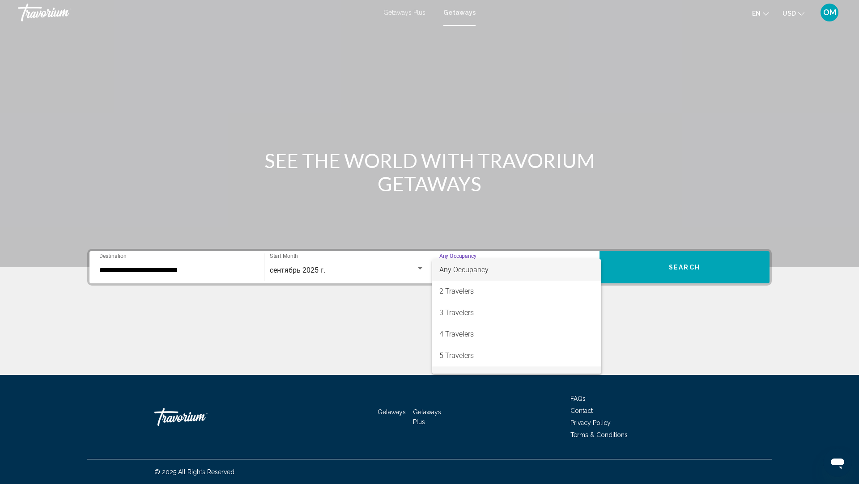
scroll to position [100, 0]
click at [461, 317] on span "8 Travelers" at bounding box center [516, 319] width 155 height 21
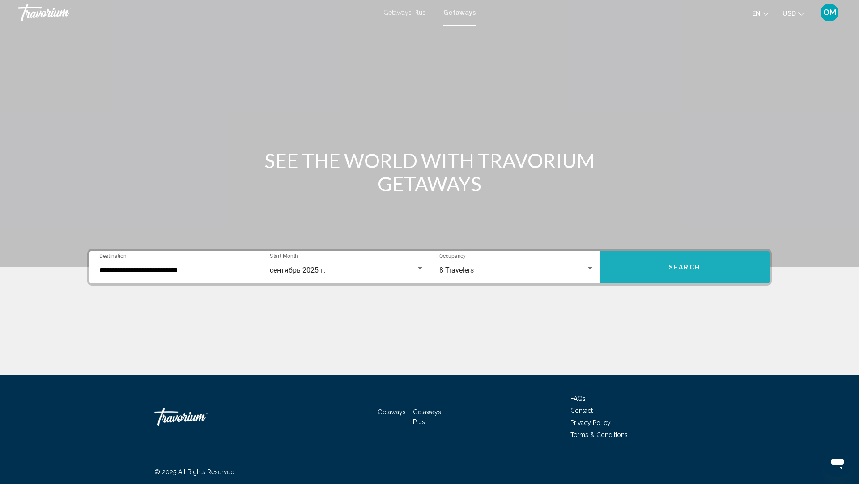
click at [688, 271] on button "Search" at bounding box center [684, 267] width 170 height 32
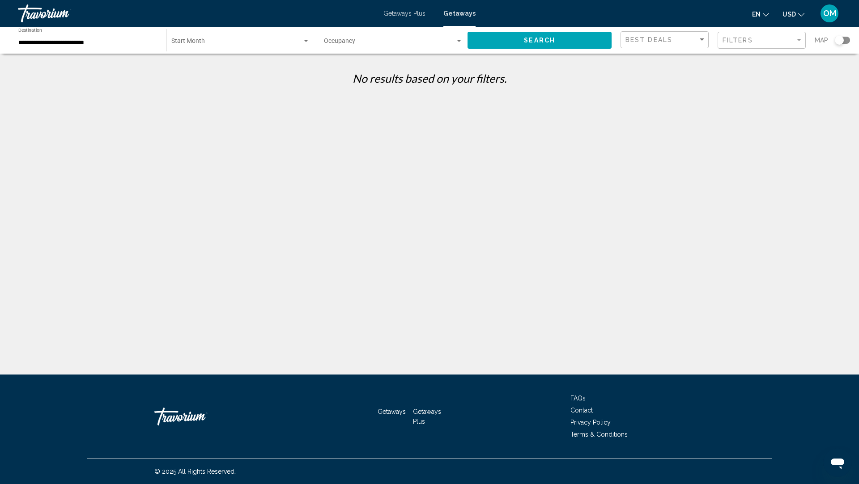
click at [404, 39] on span "Search widget" at bounding box center [389, 42] width 131 height 7
click at [292, 113] on div at bounding box center [429, 242] width 859 height 484
click at [456, 43] on div "Search widget" at bounding box center [459, 41] width 8 height 7
click at [462, 42] on span "Any Occupancy" at bounding box center [393, 43] width 139 height 19
click at [458, 40] on div "Search widget" at bounding box center [459, 41] width 4 height 2
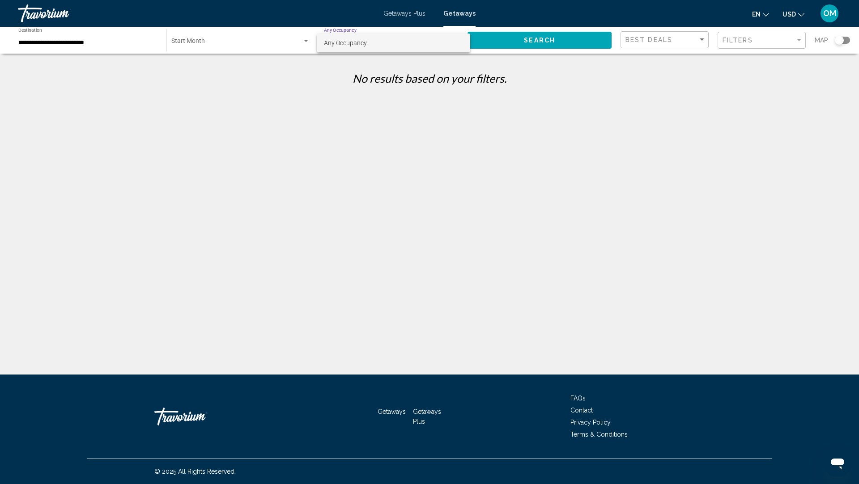
click at [148, 143] on div at bounding box center [429, 242] width 859 height 484
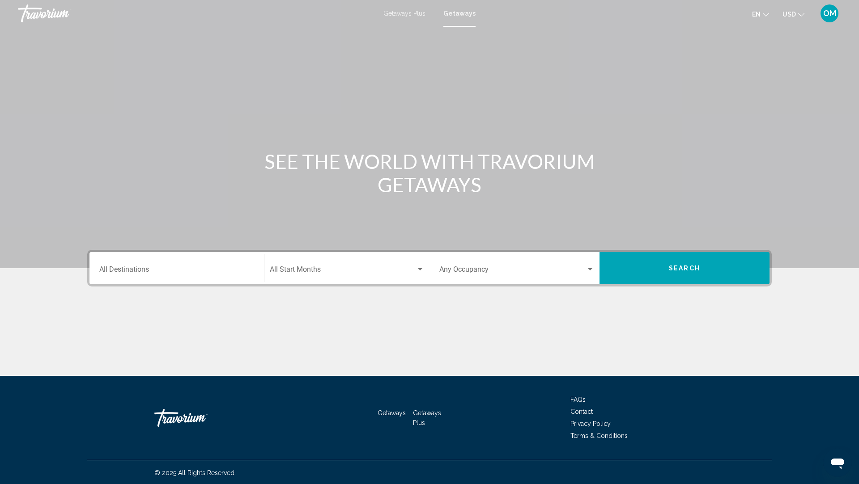
click at [161, 271] on input "Destination All Destinations" at bounding box center [176, 271] width 155 height 8
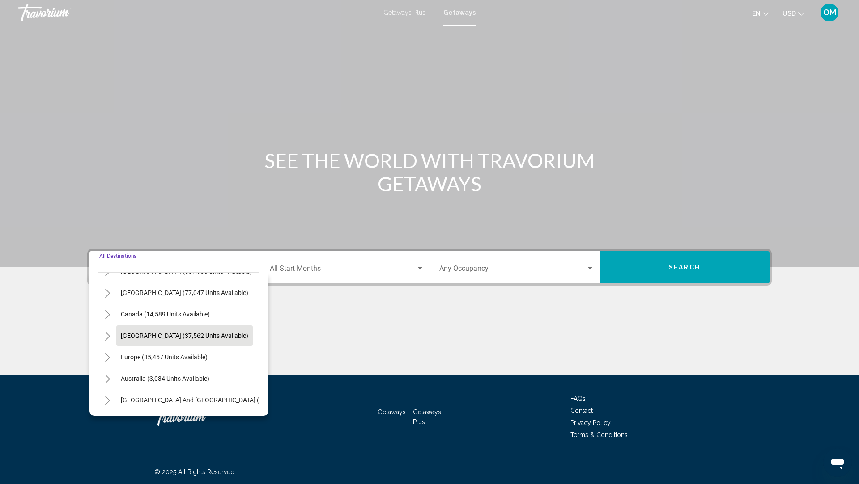
scroll to position [38, 0]
click at [104, 350] on button "Toggle Europe (35,457 units available)" at bounding box center [107, 357] width 18 height 18
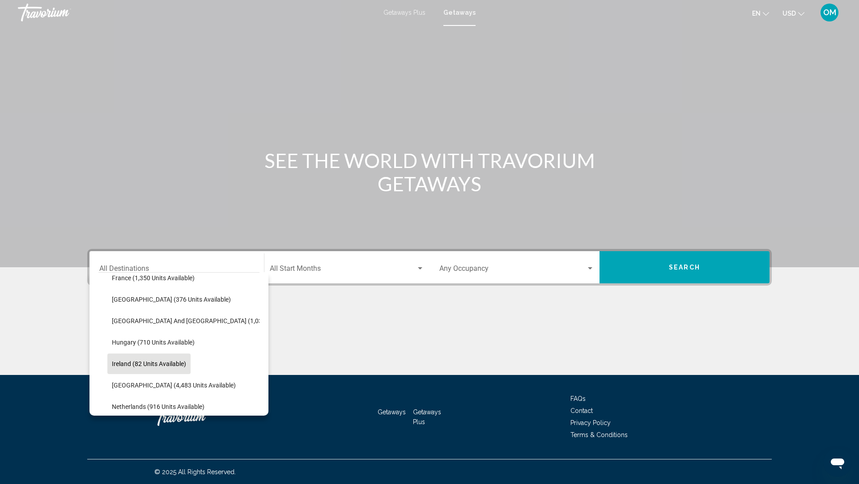
scroll to position [290, 0]
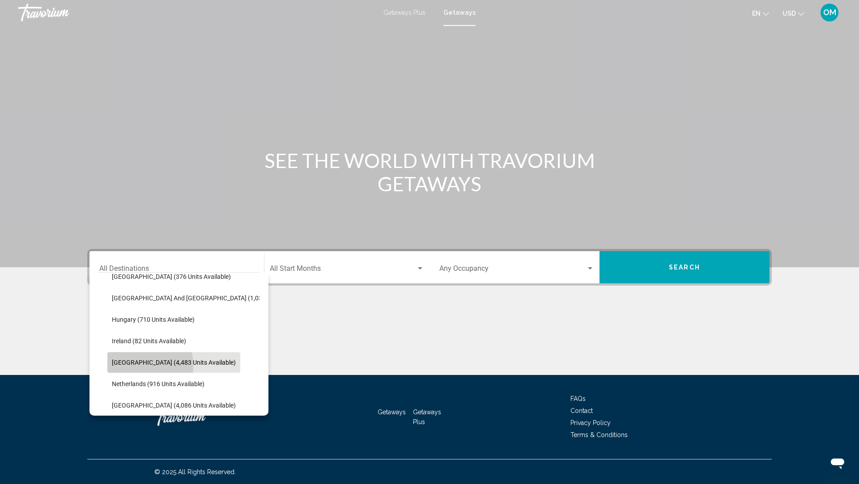
click at [116, 366] on button "[GEOGRAPHIC_DATA] (4,483 units available)" at bounding box center [173, 362] width 133 height 21
type input "**********"
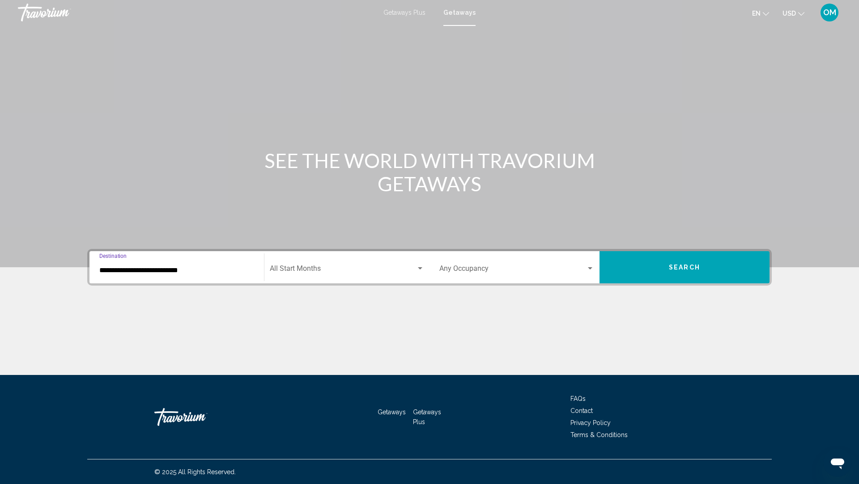
click at [363, 265] on div "Start Month All Start Months" at bounding box center [347, 268] width 154 height 28
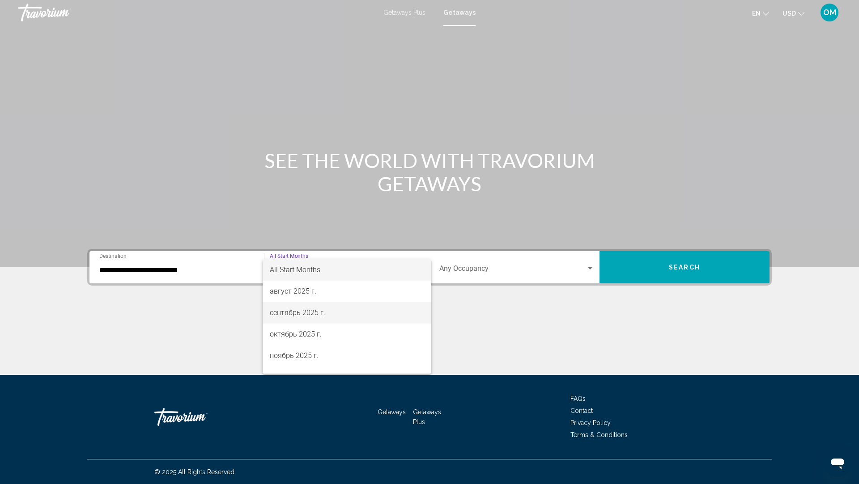
click at [326, 312] on span "сентябрь 2025 г." at bounding box center [347, 312] width 155 height 21
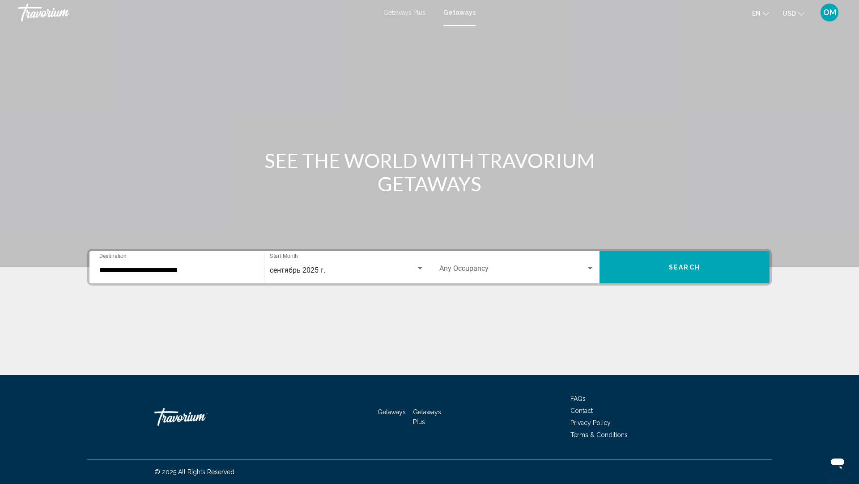
click at [489, 262] on div "Occupancy Any Occupancy" at bounding box center [516, 268] width 155 height 28
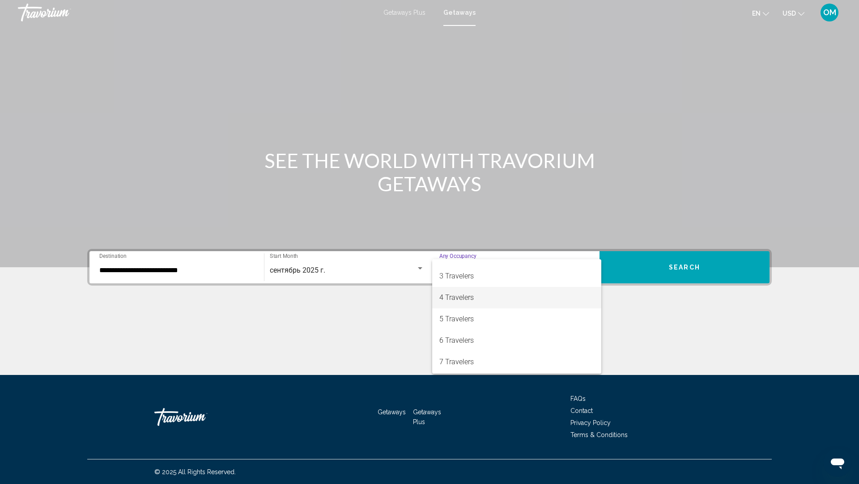
scroll to position [50, 0]
click at [470, 305] on span "5 Travelers" at bounding box center [516, 305] width 155 height 21
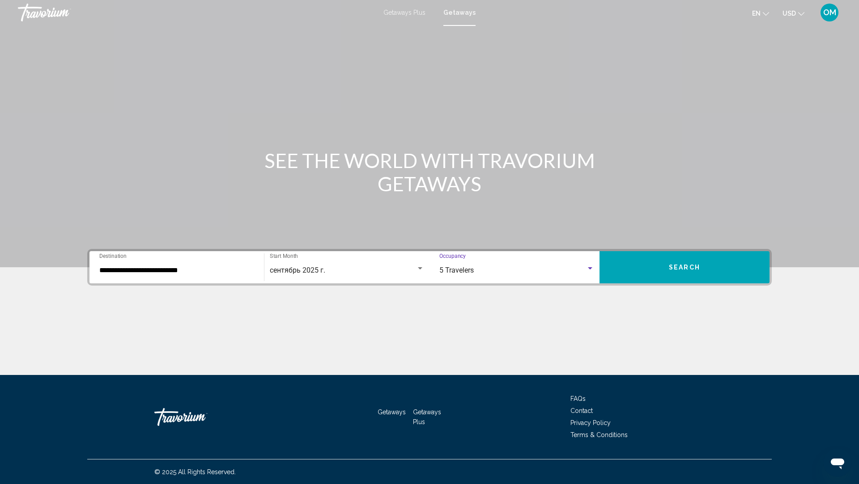
click at [694, 271] on button "Search" at bounding box center [684, 267] width 170 height 32
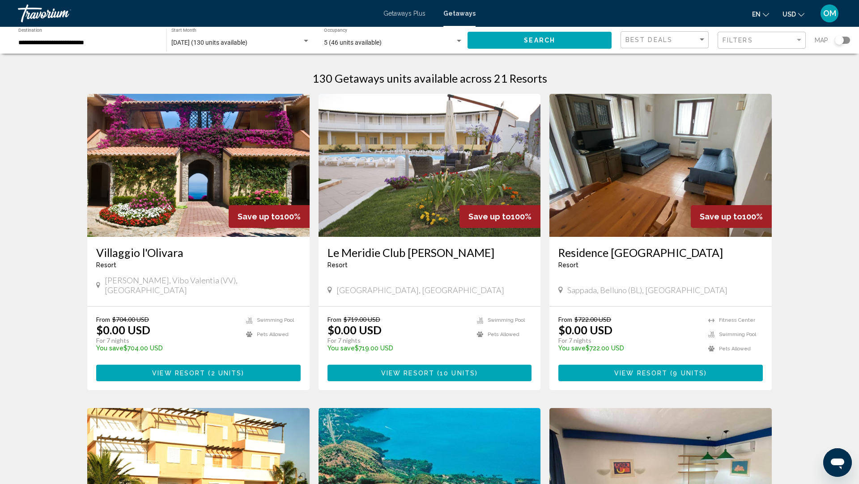
click at [218, 367] on button "View Resort ( 2 units )" at bounding box center [198, 373] width 204 height 17
click at [390, 365] on button "View Resort ( 10 units )" at bounding box center [429, 373] width 204 height 17
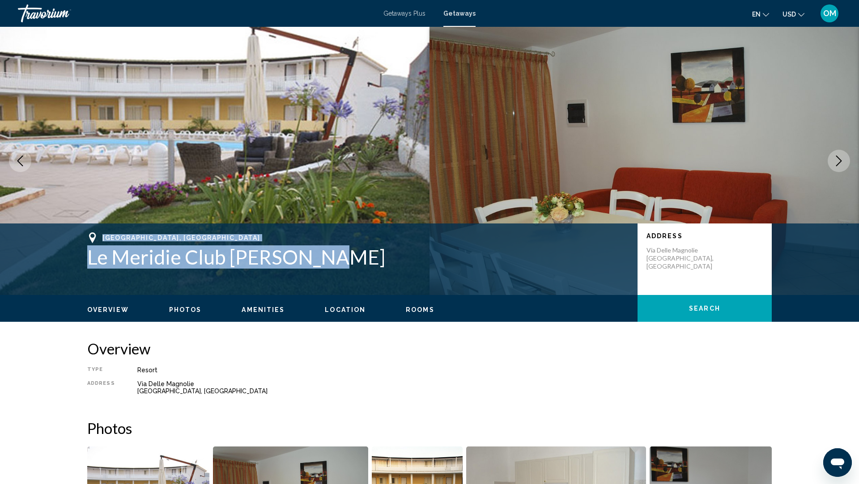
drag, startPoint x: 338, startPoint y: 261, endPoint x: 91, endPoint y: 242, distance: 247.5
click at [91, 242] on div "[GEOGRAPHIC_DATA], [GEOGRAPHIC_DATA] Le Meridie Club [PERSON_NAME]" at bounding box center [357, 251] width 541 height 36
copy div "[GEOGRAPHIC_DATA], [GEOGRAPHIC_DATA] Le Meridie Club [PERSON_NAME]"
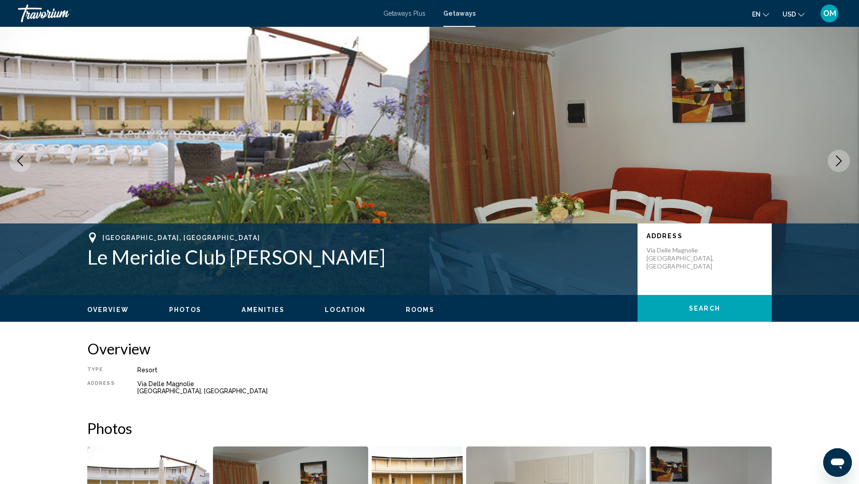
drag, startPoint x: 136, startPoint y: 382, endPoint x: 207, endPoint y: 391, distance: 70.8
click at [207, 391] on div "Via Delle Magnolie [GEOGRAPHIC_DATA], [GEOGRAPHIC_DATA]" at bounding box center [454, 388] width 634 height 14
copy div "Via Delle Magnolie [GEOGRAPHIC_DATA], [GEOGRAPHIC_DATA]"
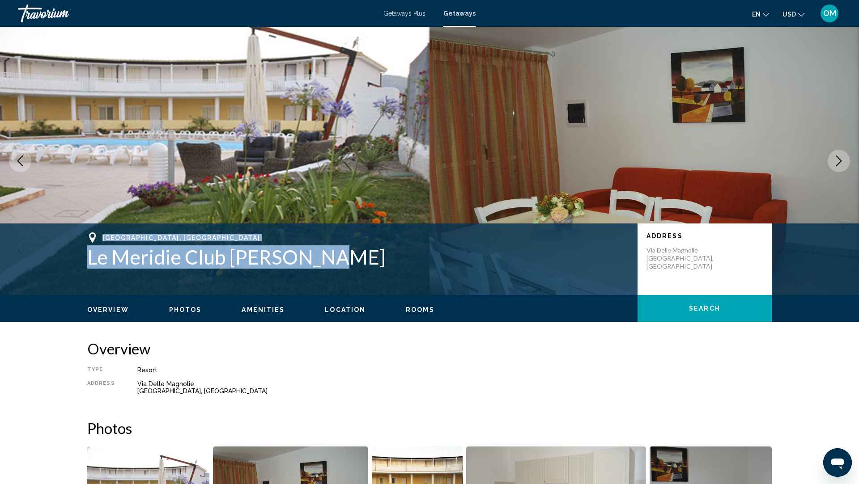
drag, startPoint x: 343, startPoint y: 258, endPoint x: 58, endPoint y: 247, distance: 285.5
click at [58, 247] on div "[GEOGRAPHIC_DATA], [GEOGRAPHIC_DATA] Le Meridie Club [PERSON_NAME] Address [GEO…" at bounding box center [429, 260] width 859 height 72
copy div "[GEOGRAPHIC_DATA], [GEOGRAPHIC_DATA] Le Meridie Club [PERSON_NAME]"
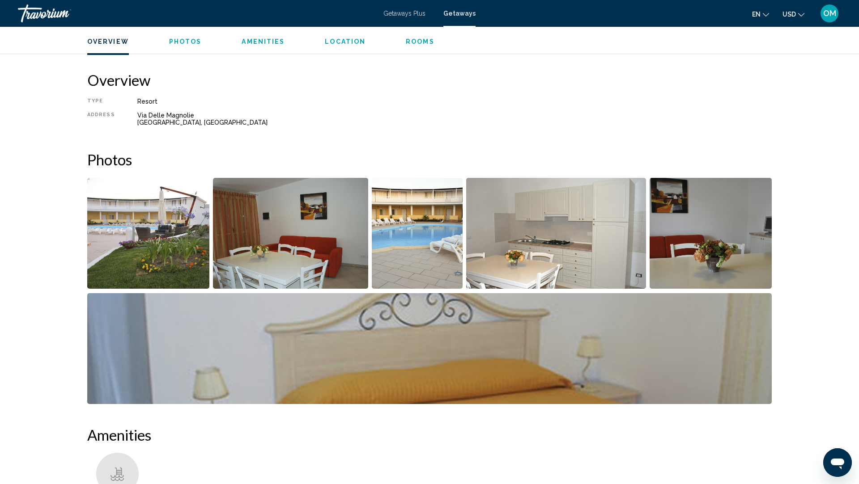
click at [192, 232] on img "Open full-screen image slider" at bounding box center [148, 233] width 122 height 111
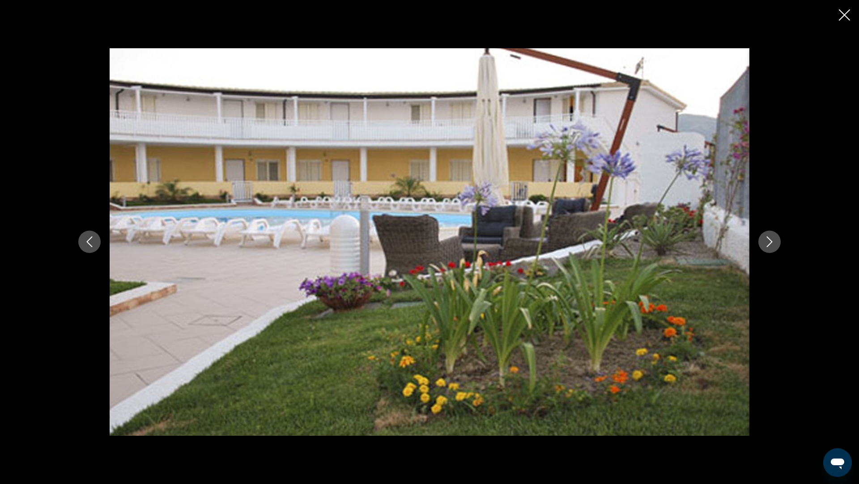
click at [772, 242] on icon "Next image" at bounding box center [769, 242] width 11 height 11
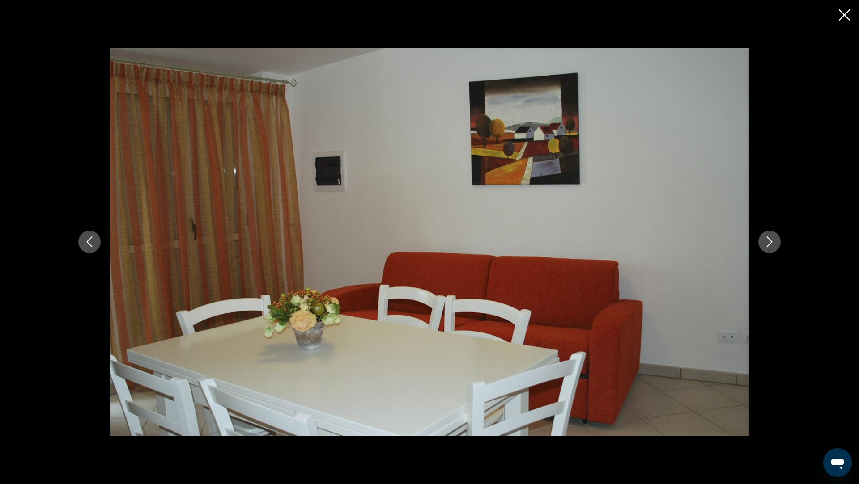
click at [772, 242] on icon "Next image" at bounding box center [769, 242] width 11 height 11
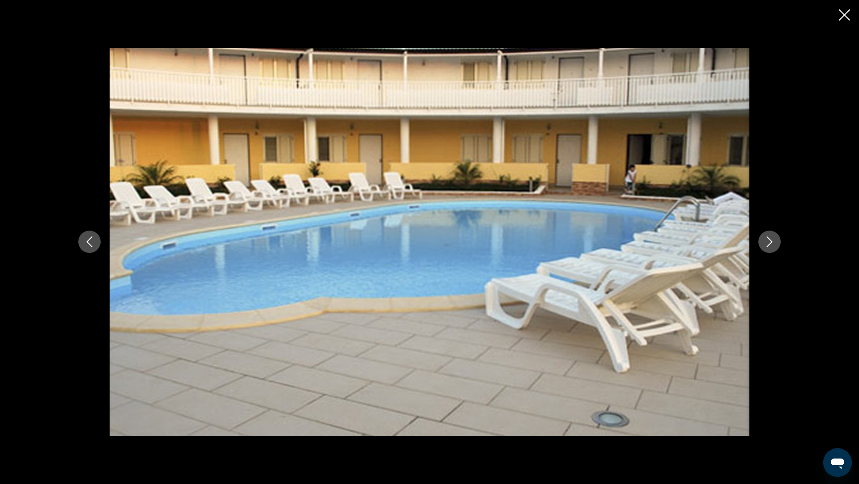
click at [772, 242] on icon "Next image" at bounding box center [769, 242] width 11 height 11
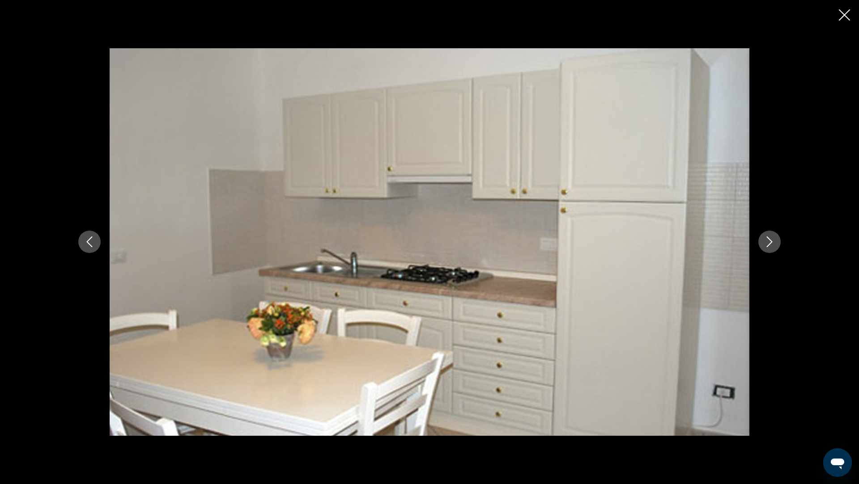
click at [772, 242] on icon "Next image" at bounding box center [769, 242] width 11 height 11
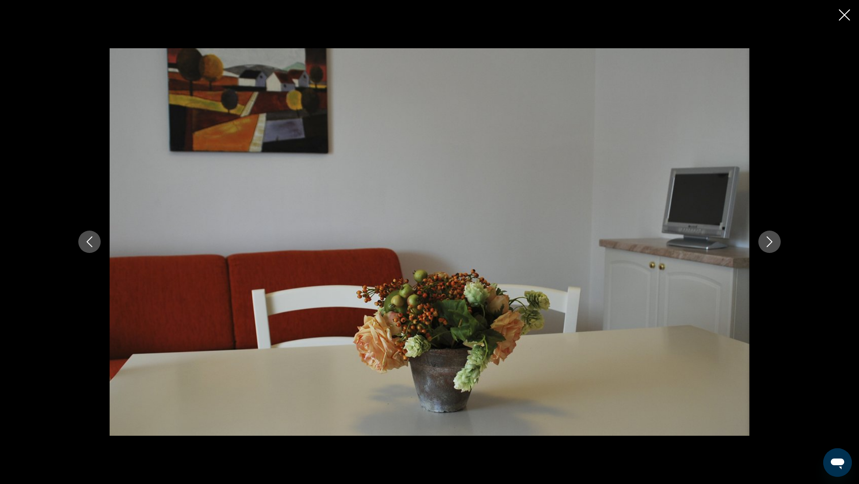
click at [772, 242] on icon "Next image" at bounding box center [769, 242] width 11 height 11
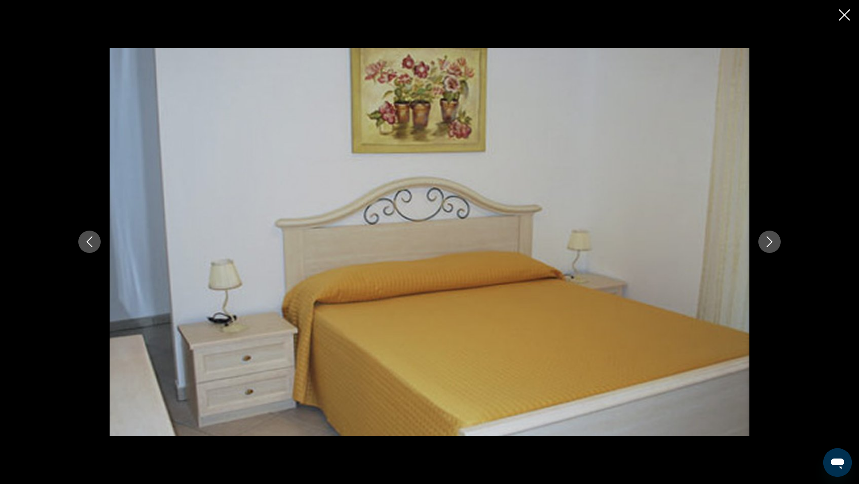
click at [772, 242] on icon "Next image" at bounding box center [769, 242] width 11 height 11
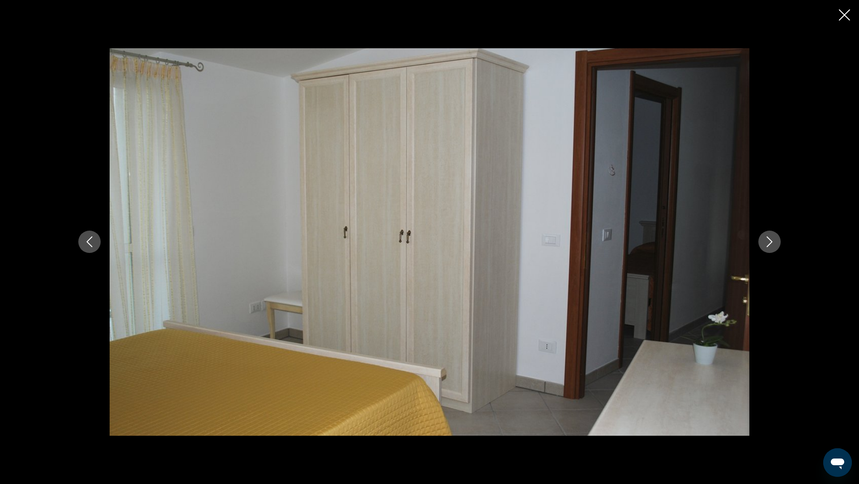
click at [772, 242] on icon "Next image" at bounding box center [769, 242] width 11 height 11
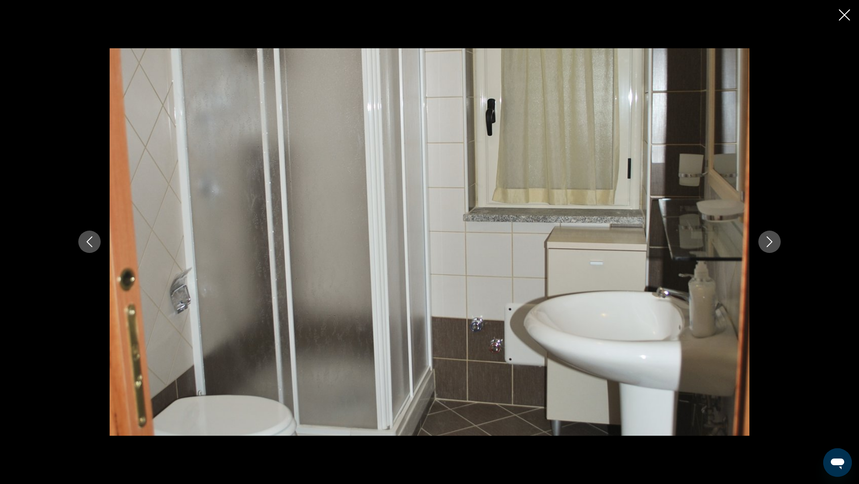
click at [772, 242] on icon "Next image" at bounding box center [769, 242] width 11 height 11
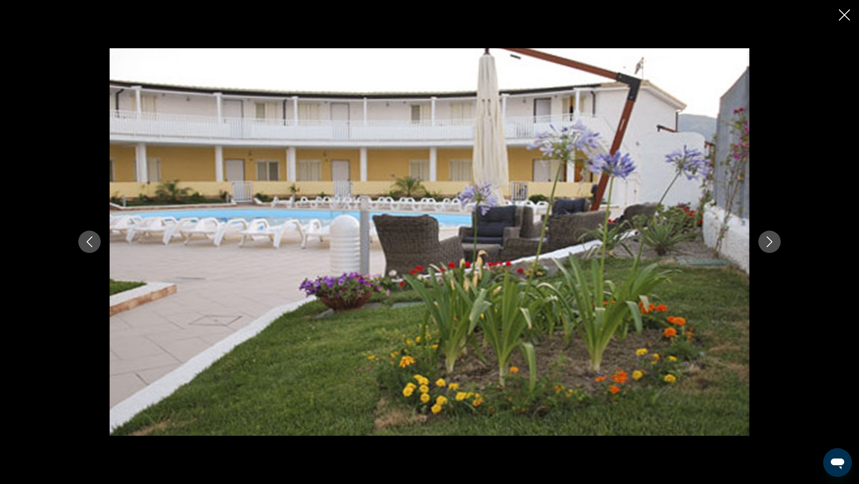
click at [772, 242] on icon "Next image" at bounding box center [769, 242] width 11 height 11
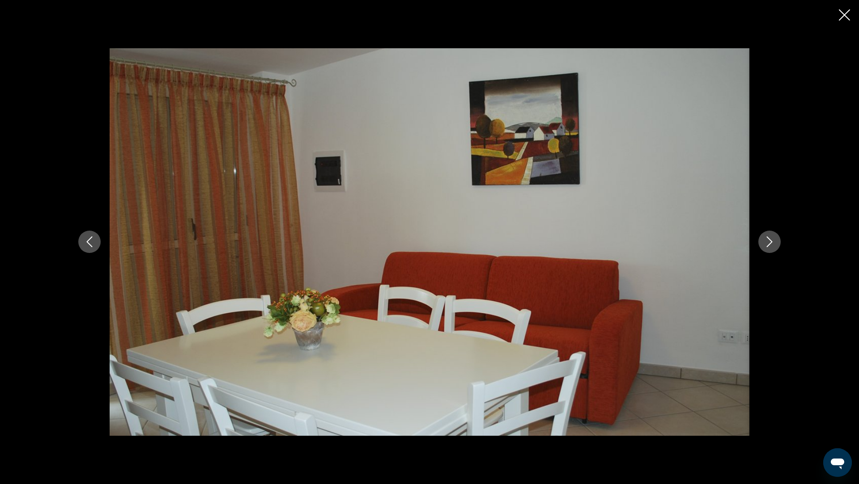
click at [844, 9] on icon "Close slideshow" at bounding box center [844, 14] width 11 height 11
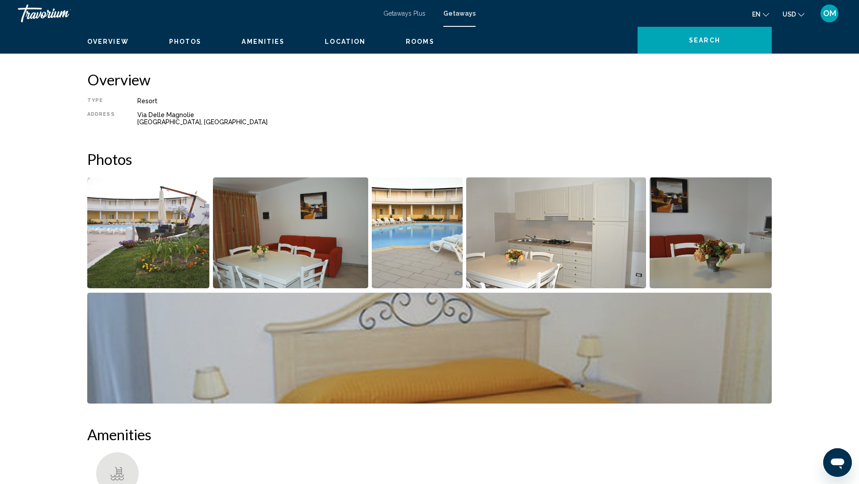
scroll to position [0, 0]
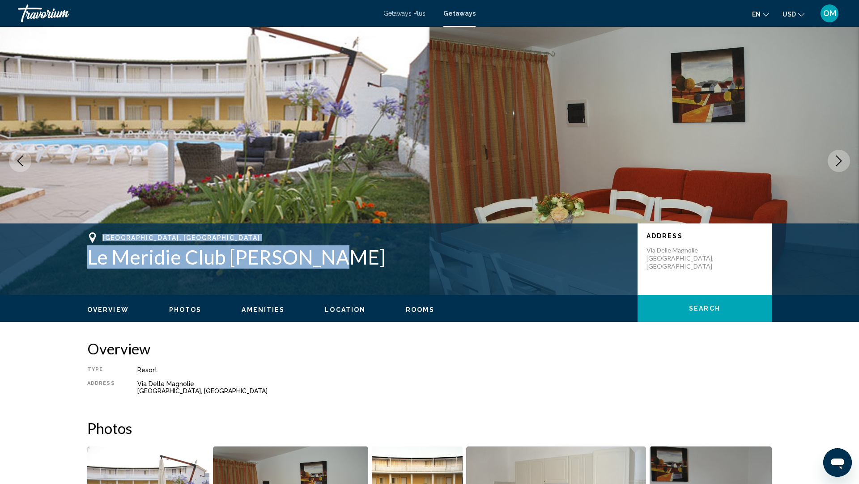
copy div "[GEOGRAPHIC_DATA], [GEOGRAPHIC_DATA] Le Meridie Club [PERSON_NAME]"
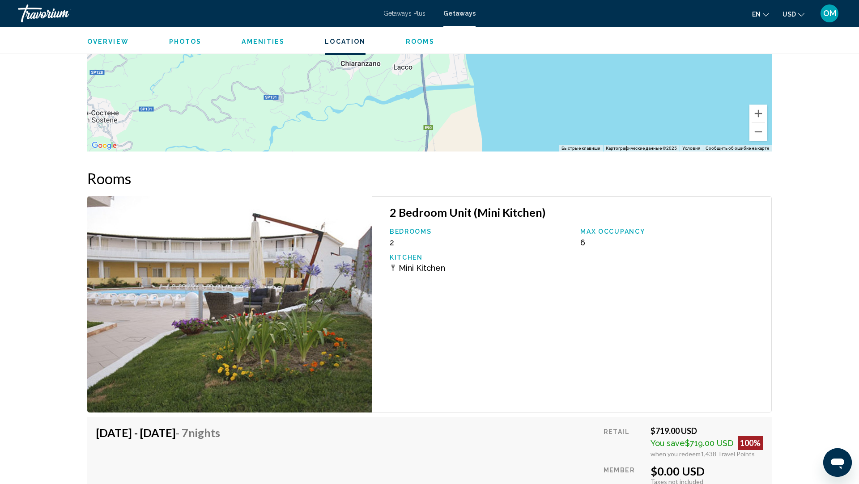
scroll to position [1068, 0]
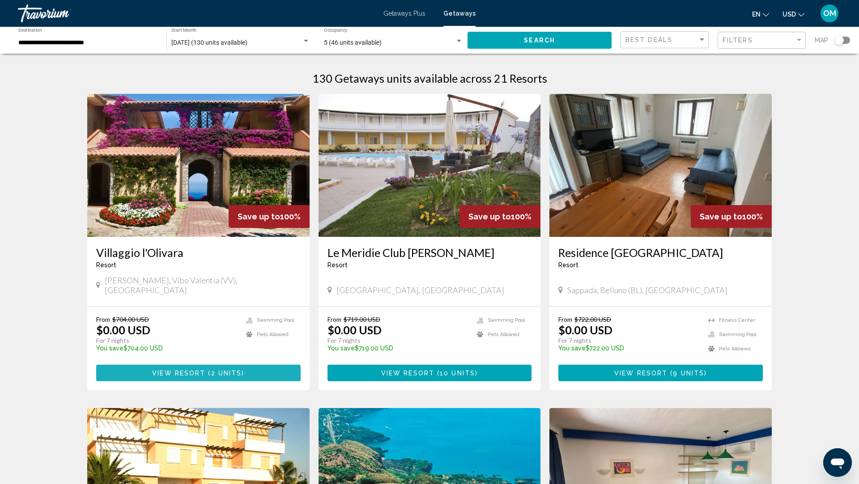
click at [173, 367] on button "View Resort ( 2 units )" at bounding box center [198, 373] width 204 height 17
click at [671, 370] on span "( 9 units )" at bounding box center [686, 373] width 39 height 7
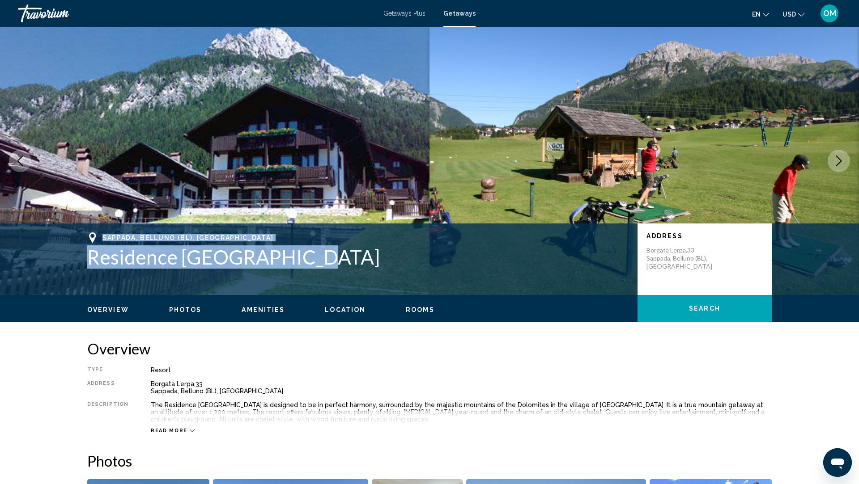
drag, startPoint x: 302, startPoint y: 266, endPoint x: 68, endPoint y: 246, distance: 235.7
click at [61, 242] on div "Sappada, [GEOGRAPHIC_DATA] (BL), [DEMOGRAPHIC_DATA] Residence [GEOGRAPHIC_DATA]…" at bounding box center [429, 260] width 859 height 72
copy div "Sappada, [GEOGRAPHIC_DATA] (BL), [DEMOGRAPHIC_DATA] Residence [GEOGRAPHIC_DATA]"
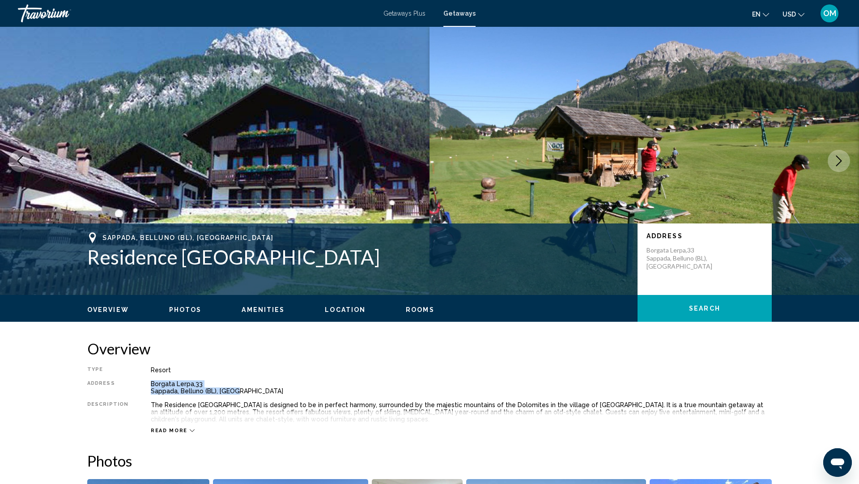
drag, startPoint x: 237, startPoint y: 392, endPoint x: 147, endPoint y: 382, distance: 90.0
click at [151, 382] on div "Borgata Lerpa,[STREET_ADDRESS]" at bounding box center [461, 388] width 621 height 14
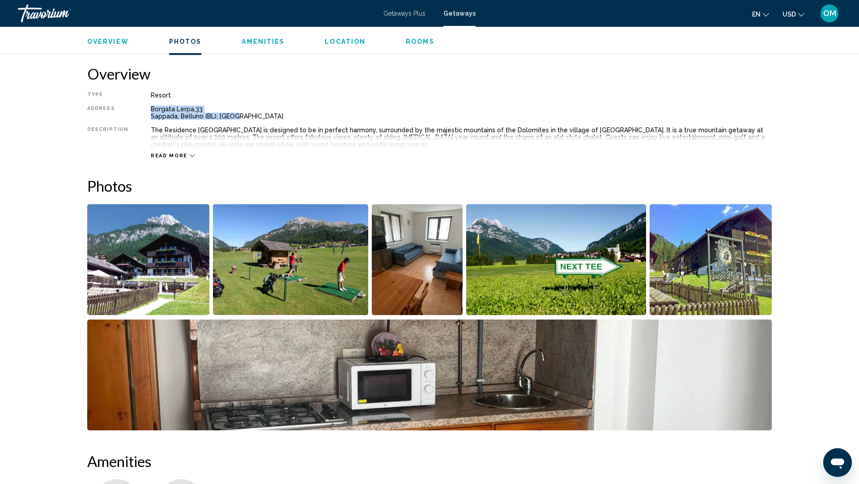
scroll to position [154, 0]
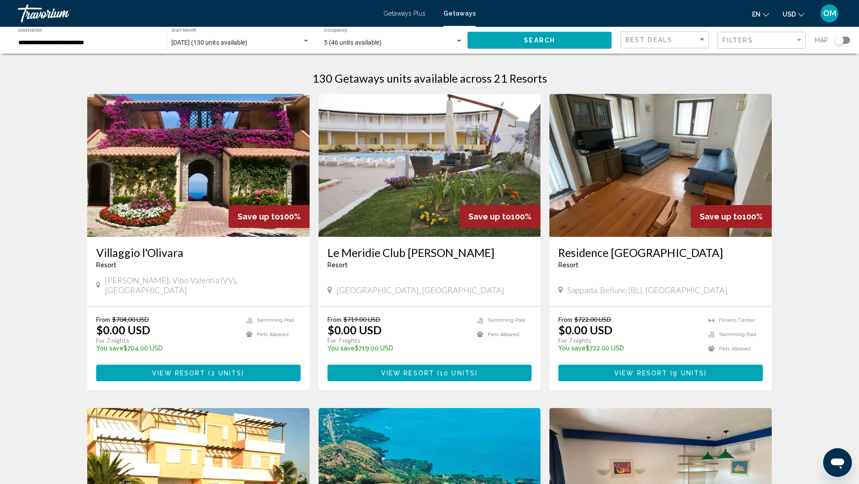
click at [621, 252] on h3 "Residence [GEOGRAPHIC_DATA]" at bounding box center [660, 252] width 204 height 13
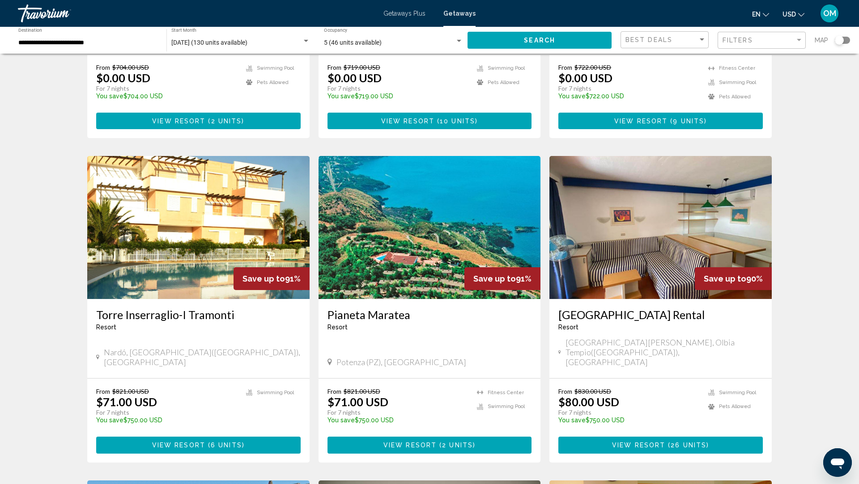
scroll to position [282, 0]
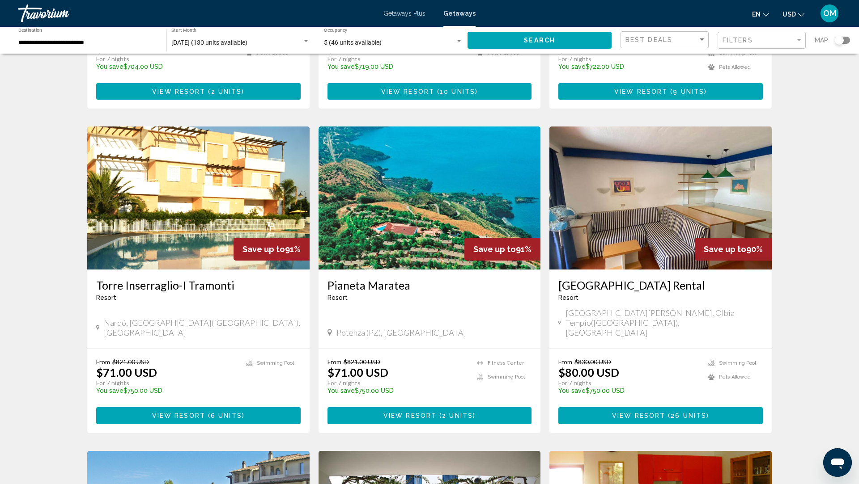
click at [178, 413] on span "View Resort" at bounding box center [178, 416] width 53 height 7
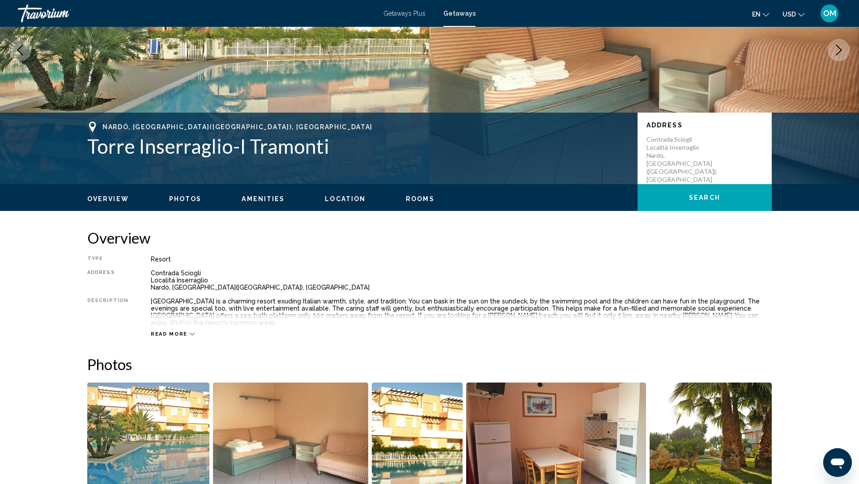
scroll to position [72, 0]
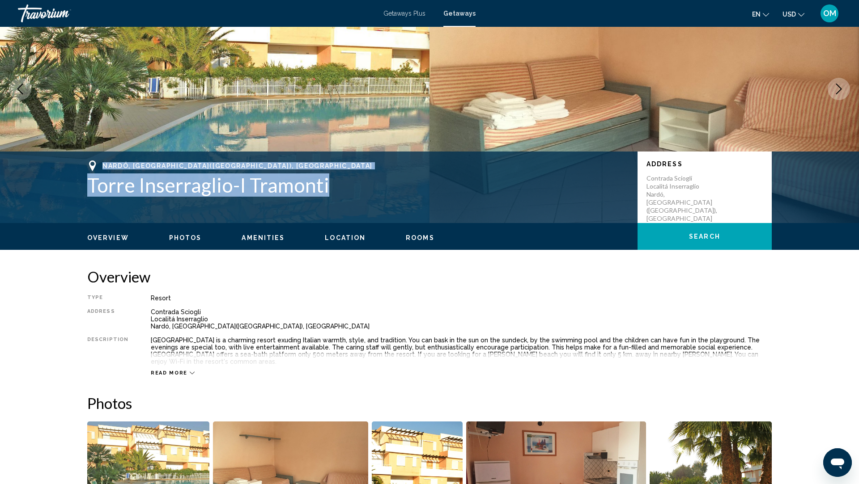
drag, startPoint x: 341, startPoint y: 186, endPoint x: 81, endPoint y: 164, distance: 260.4
click at [81, 164] on div "Nardó, [GEOGRAPHIC_DATA]([GEOGRAPHIC_DATA]), [GEOGRAPHIC_DATA] [GEOGRAPHIC_DATA…" at bounding box center [429, 188] width 720 height 54
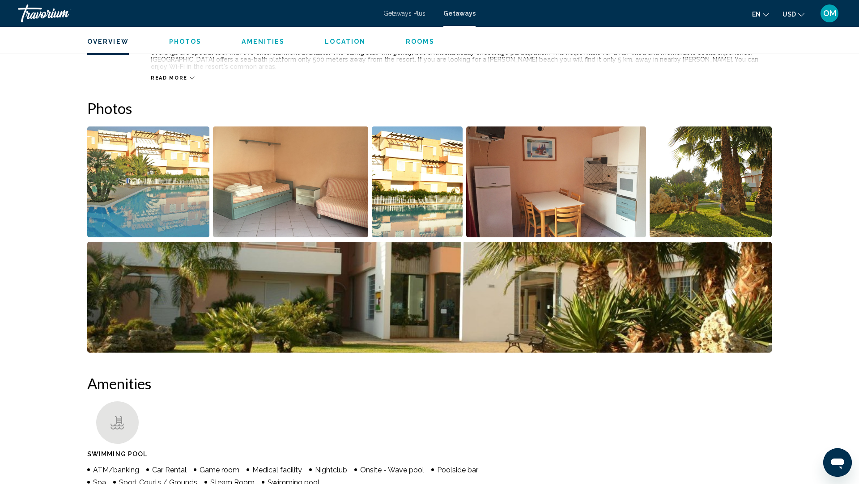
click at [181, 183] on img "Open full-screen image slider" at bounding box center [148, 182] width 122 height 111
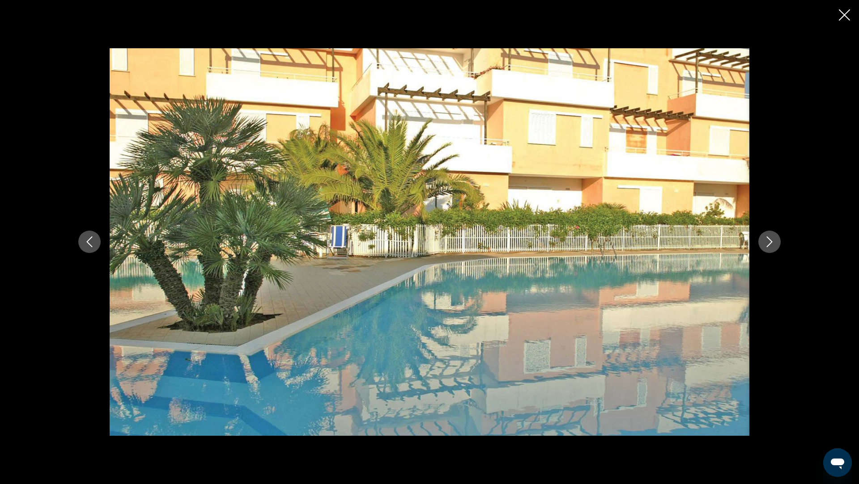
click at [765, 238] on icon "Next image" at bounding box center [769, 242] width 11 height 11
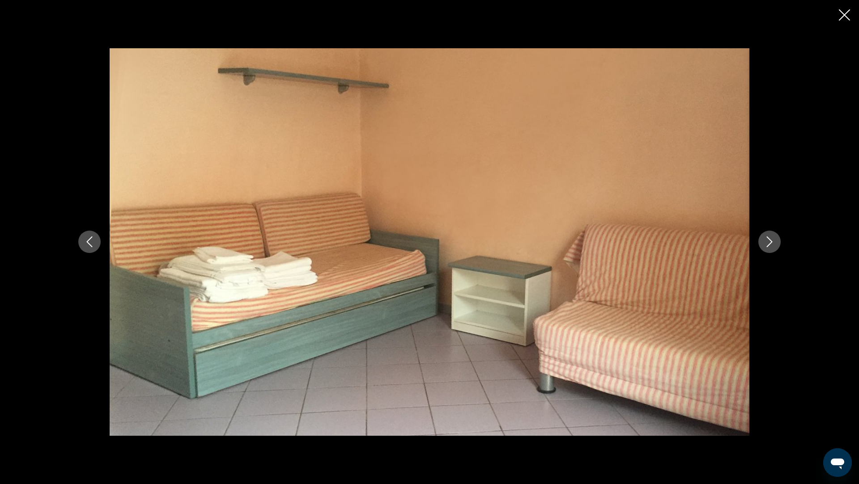
click at [765, 238] on icon "Next image" at bounding box center [769, 242] width 11 height 11
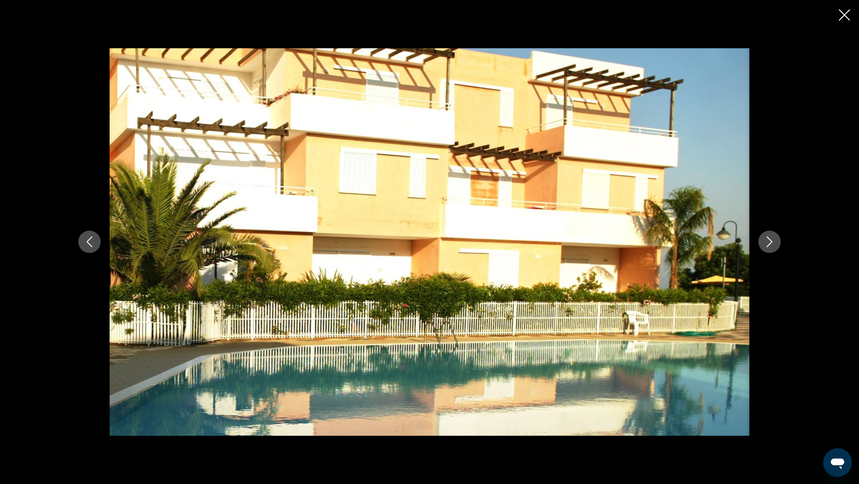
click at [765, 238] on icon "Next image" at bounding box center [769, 242] width 11 height 11
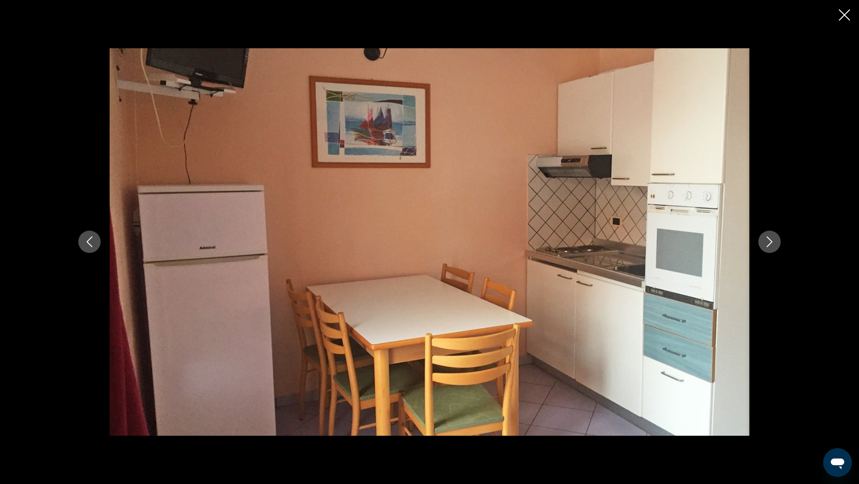
click at [765, 238] on icon "Next image" at bounding box center [769, 242] width 11 height 11
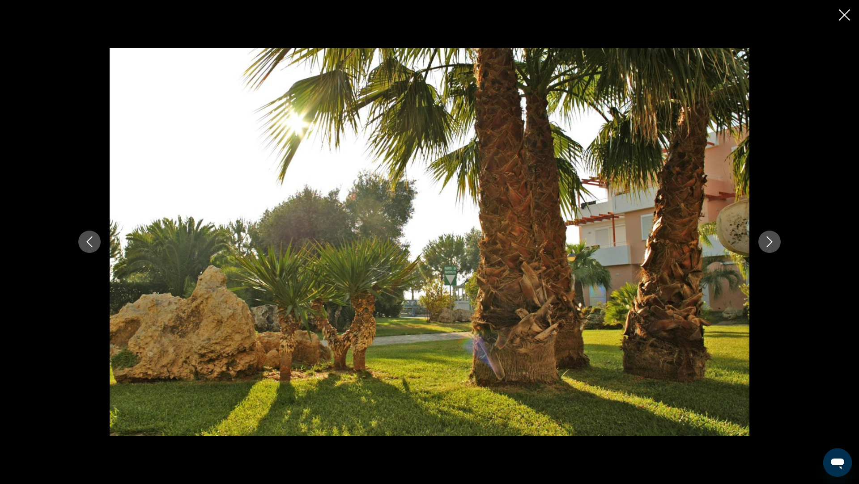
click at [765, 238] on icon "Next image" at bounding box center [769, 242] width 11 height 11
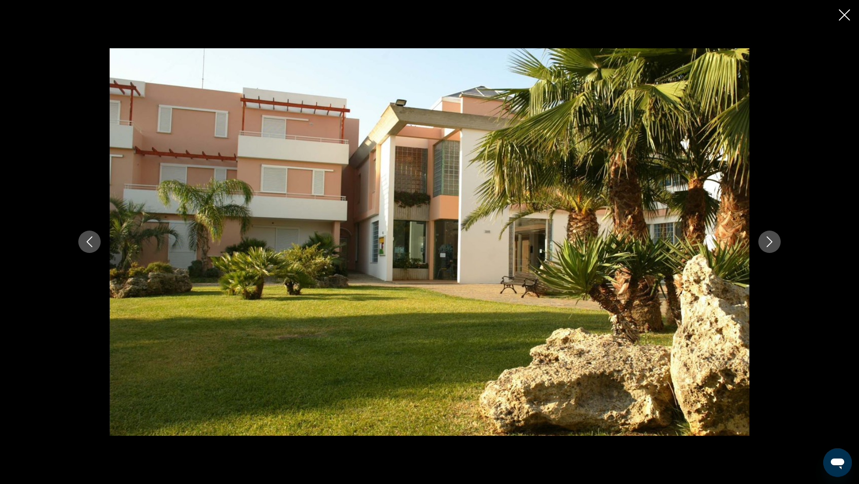
click at [765, 238] on icon "Next image" at bounding box center [769, 242] width 11 height 11
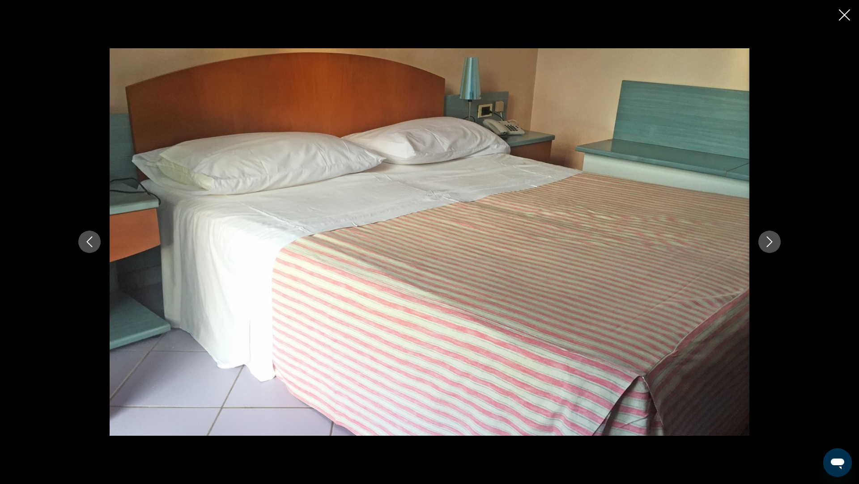
click at [765, 239] on icon "Next image" at bounding box center [769, 242] width 11 height 11
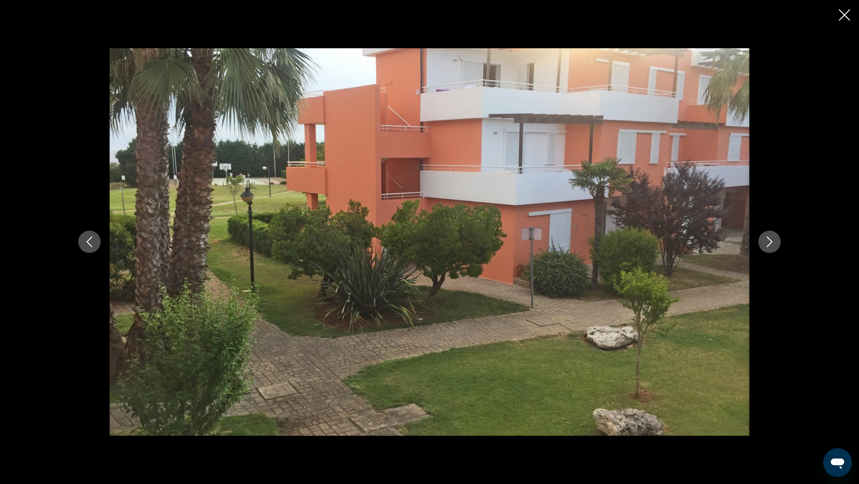
click at [765, 239] on icon "Next image" at bounding box center [769, 242] width 11 height 11
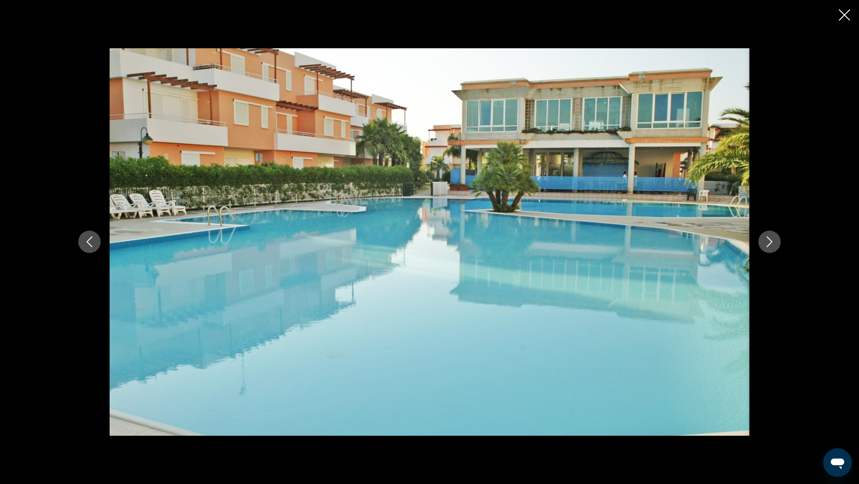
click at [840, 19] on icon "Close slideshow" at bounding box center [844, 14] width 11 height 11
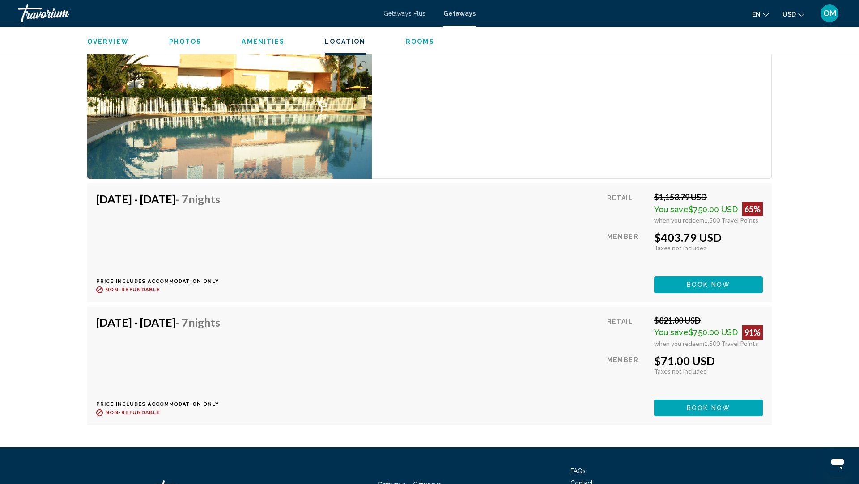
scroll to position [1695, 0]
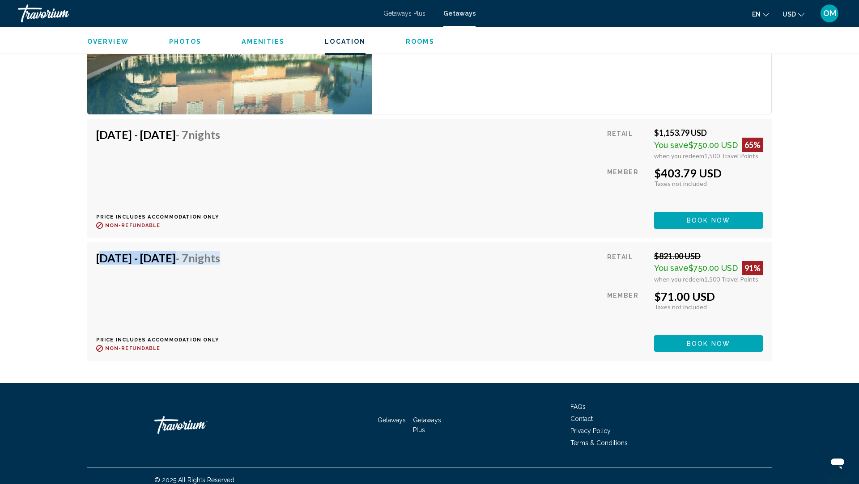
drag, startPoint x: 286, startPoint y: 246, endPoint x: 79, endPoint y: 246, distance: 206.6
click at [696, 225] on span "Book now" at bounding box center [707, 220] width 43 height 7
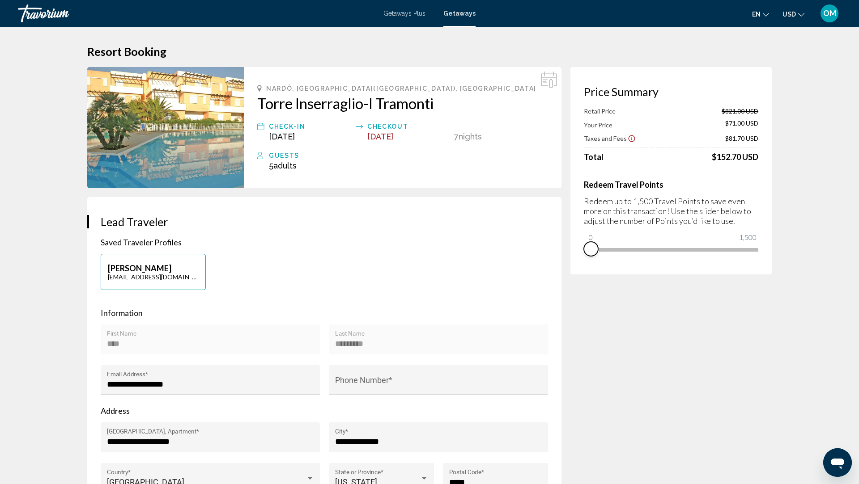
drag, startPoint x: 750, startPoint y: 259, endPoint x: 500, endPoint y: 269, distance: 249.7
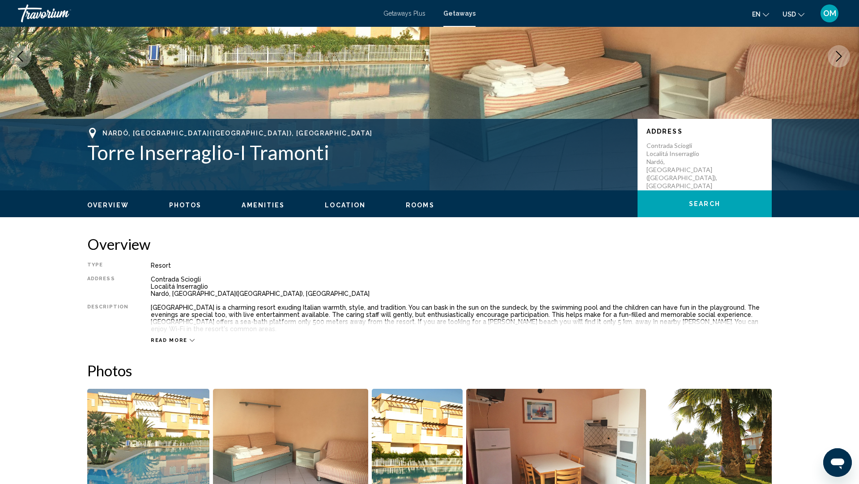
scroll to position [309, 0]
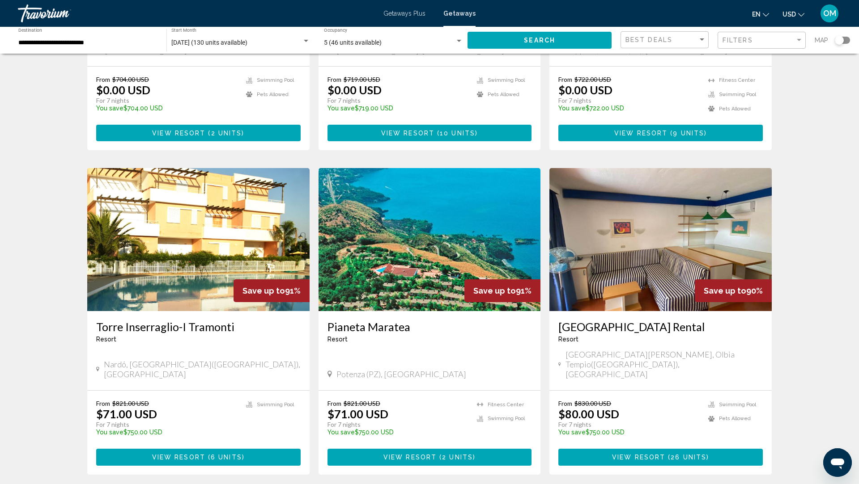
scroll to position [278, 0]
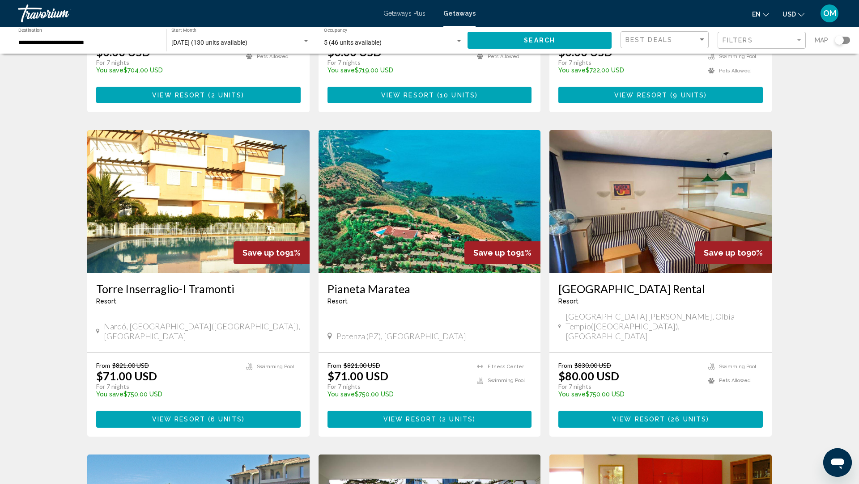
click at [391, 282] on h3 "Pianeta Maratea" at bounding box center [429, 288] width 204 height 13
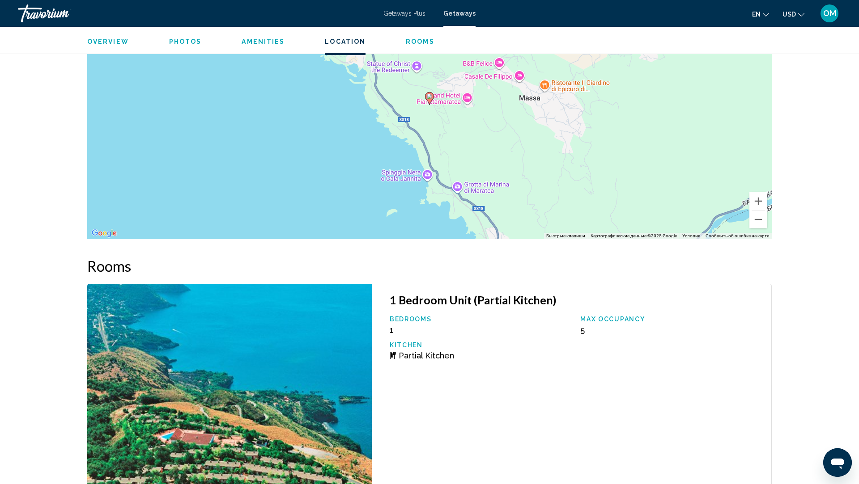
scroll to position [1415, 0]
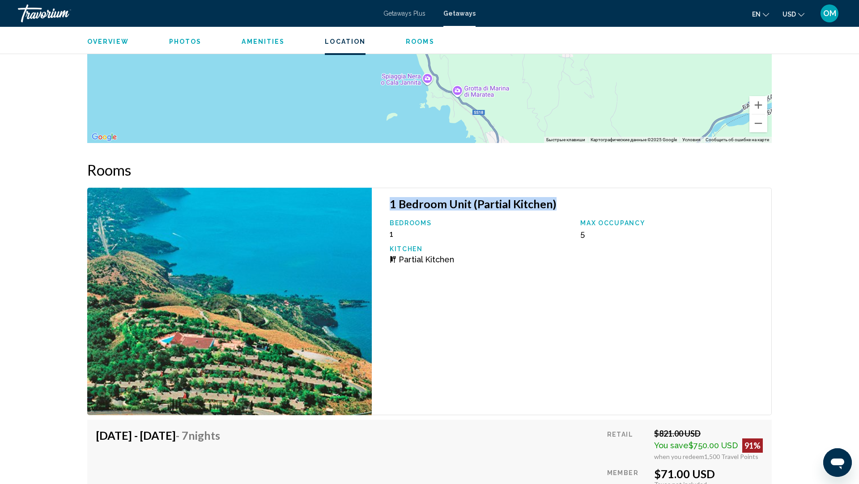
drag, startPoint x: 558, startPoint y: 204, endPoint x: 377, endPoint y: 202, distance: 181.6
click at [377, 202] on div "1 Bedroom Unit (Partial Kitchen) Bedrooms 1 Max Occupancy 5 Kitchen Partial Kit…" at bounding box center [572, 302] width 400 height 228
click at [453, 314] on div "1 Bedroom Unit (Partial Kitchen) Bedrooms 1 Max Occupancy 5 Kitchen Partial Kit…" at bounding box center [572, 302] width 400 height 228
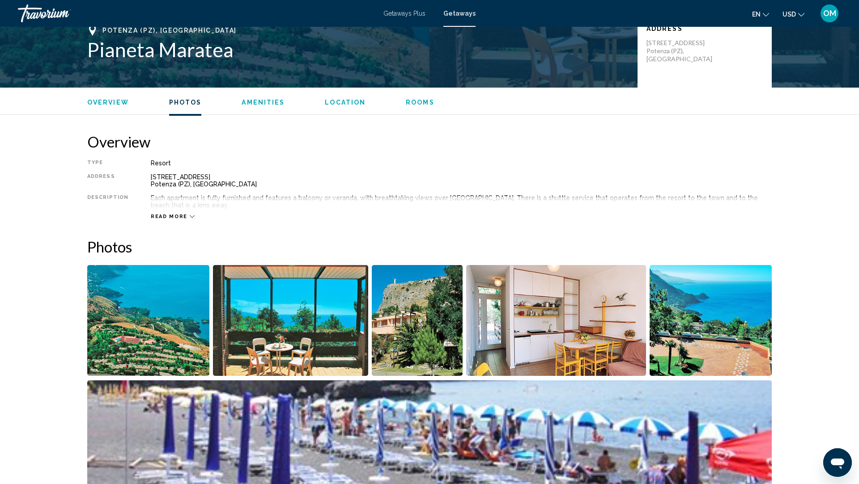
scroll to position [0, 0]
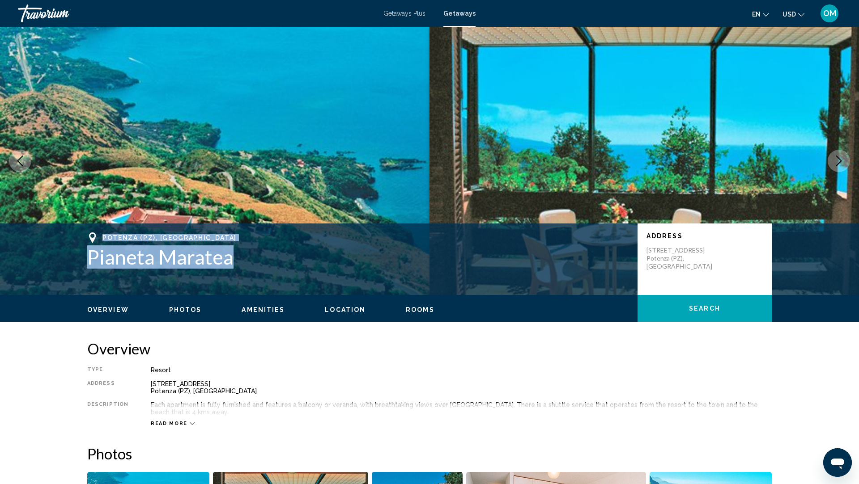
drag, startPoint x: 235, startPoint y: 260, endPoint x: 92, endPoint y: 236, distance: 145.1
click at [92, 236] on div "Potenza (PZ), [GEOGRAPHIC_DATA] Pianeta [PERSON_NAME]" at bounding box center [357, 251] width 541 height 36
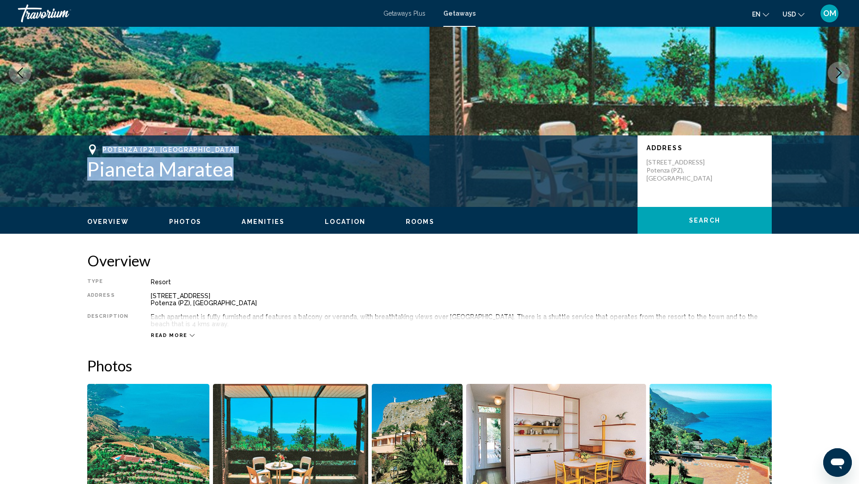
scroll to position [287, 0]
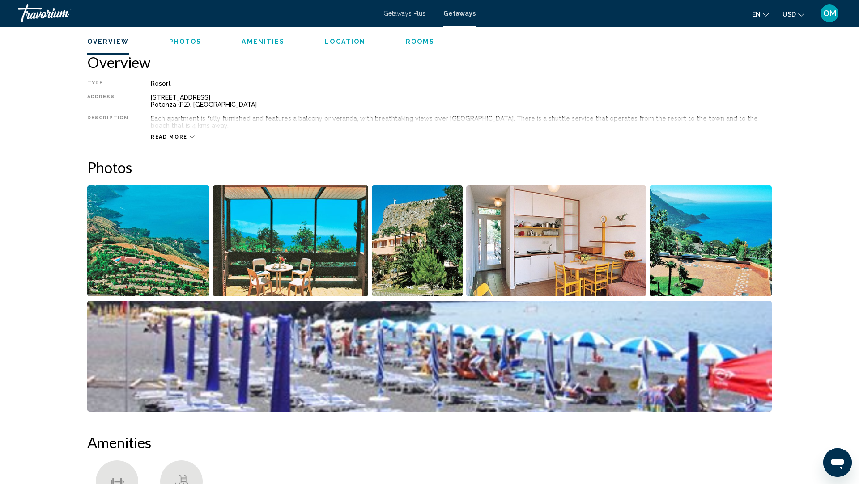
click at [141, 259] on img "Open full-screen image slider" at bounding box center [148, 241] width 122 height 111
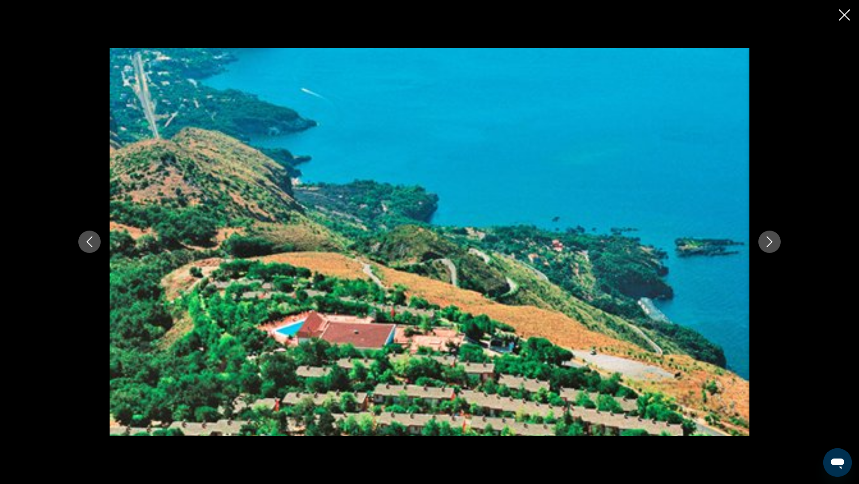
click at [773, 243] on icon "Next image" at bounding box center [769, 242] width 11 height 11
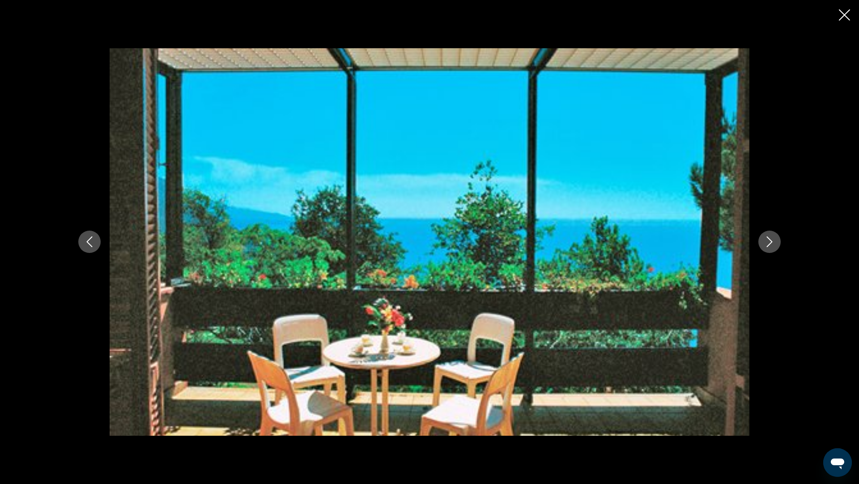
click at [773, 243] on icon "Next image" at bounding box center [769, 242] width 11 height 11
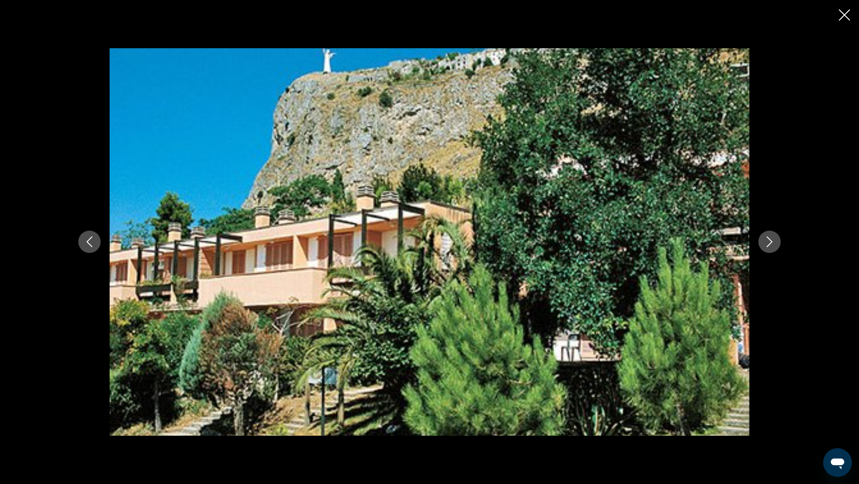
click at [773, 243] on icon "Next image" at bounding box center [769, 242] width 11 height 11
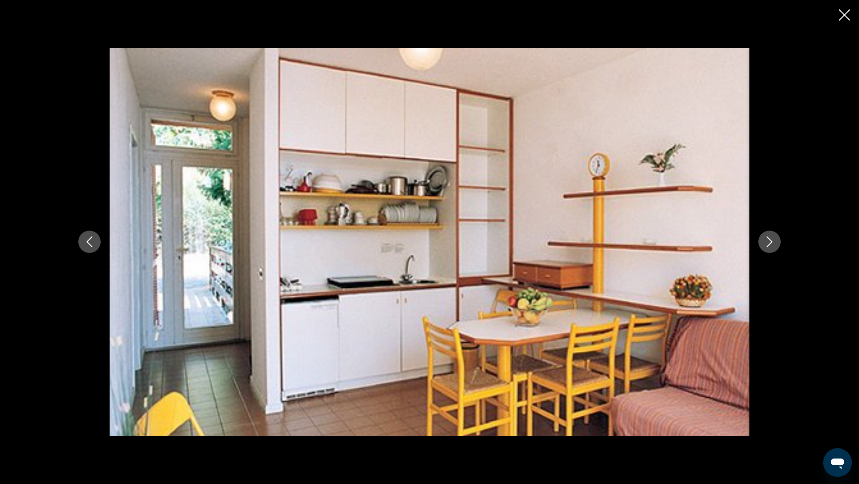
click at [773, 243] on icon "Next image" at bounding box center [769, 242] width 11 height 11
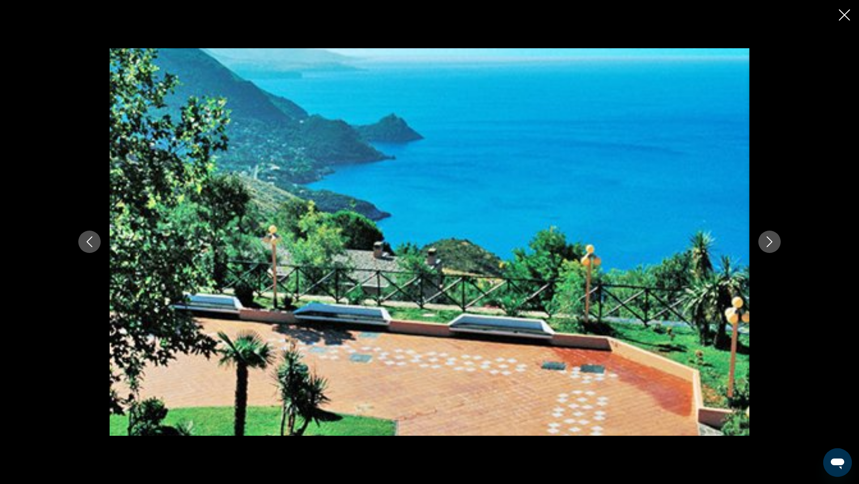
click at [773, 243] on icon "Next image" at bounding box center [769, 242] width 11 height 11
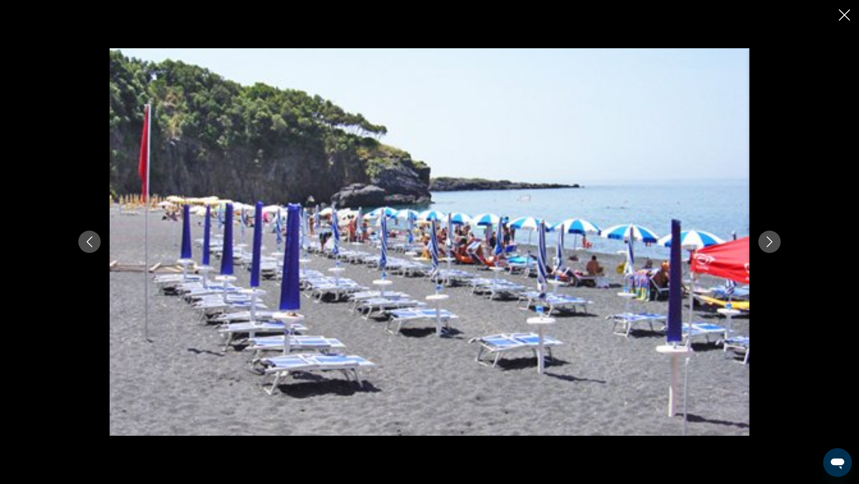
click at [773, 243] on icon "Next image" at bounding box center [769, 242] width 11 height 11
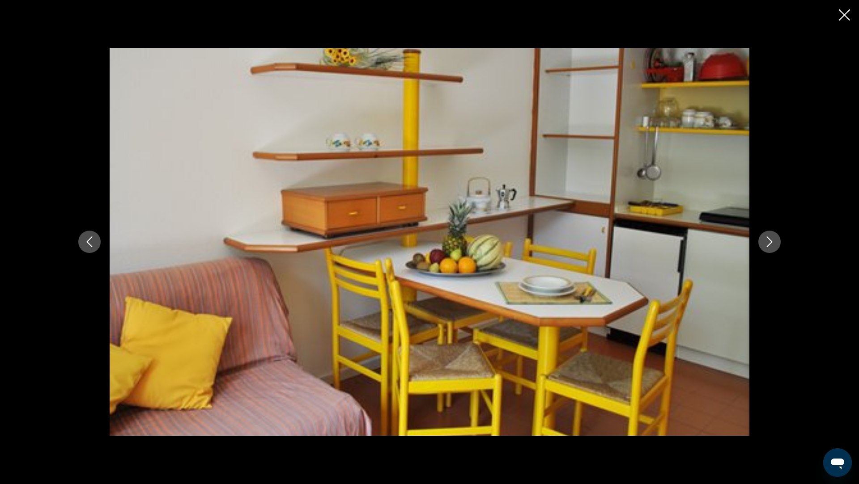
click at [773, 243] on icon "Next image" at bounding box center [769, 242] width 11 height 11
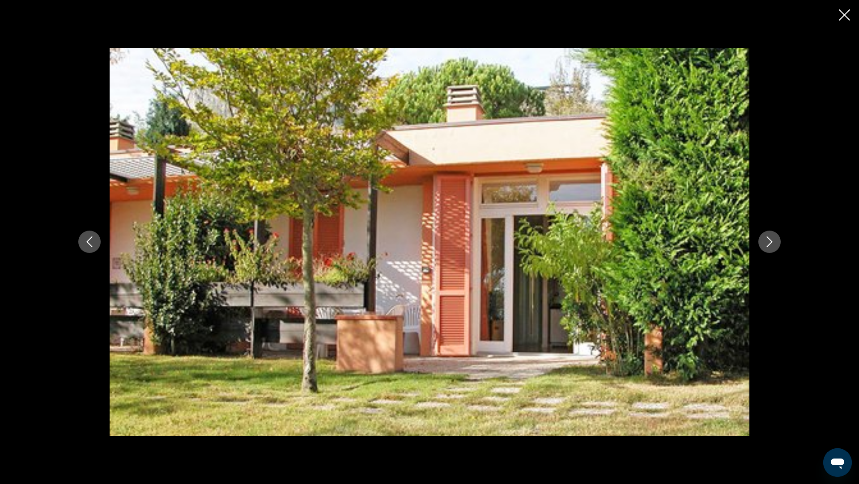
click at [773, 243] on icon "Next image" at bounding box center [769, 242] width 11 height 11
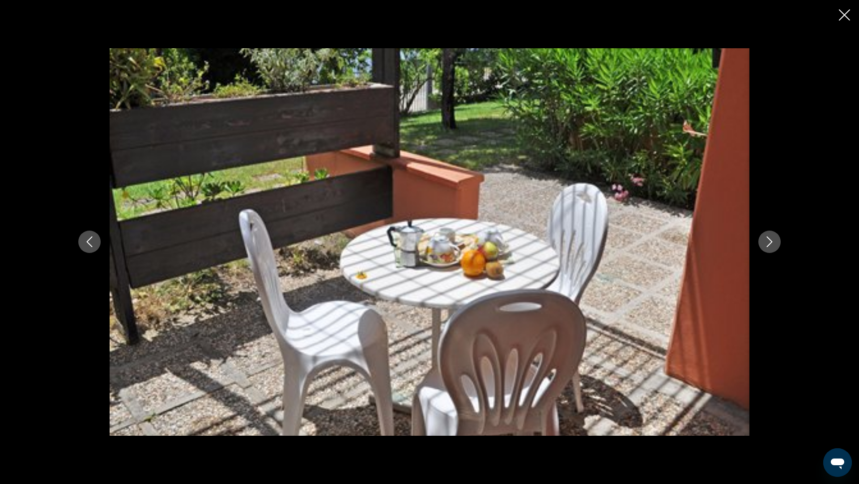
click at [773, 243] on icon "Next image" at bounding box center [769, 242] width 11 height 11
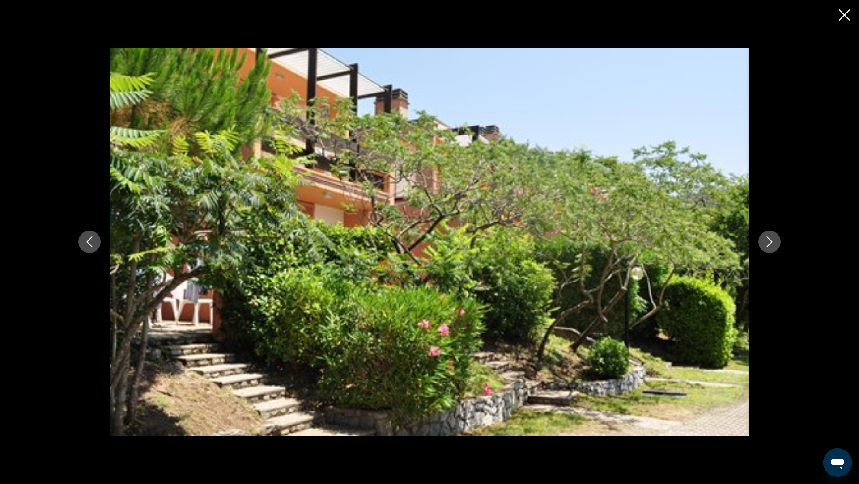
click at [773, 243] on icon "Next image" at bounding box center [769, 242] width 11 height 11
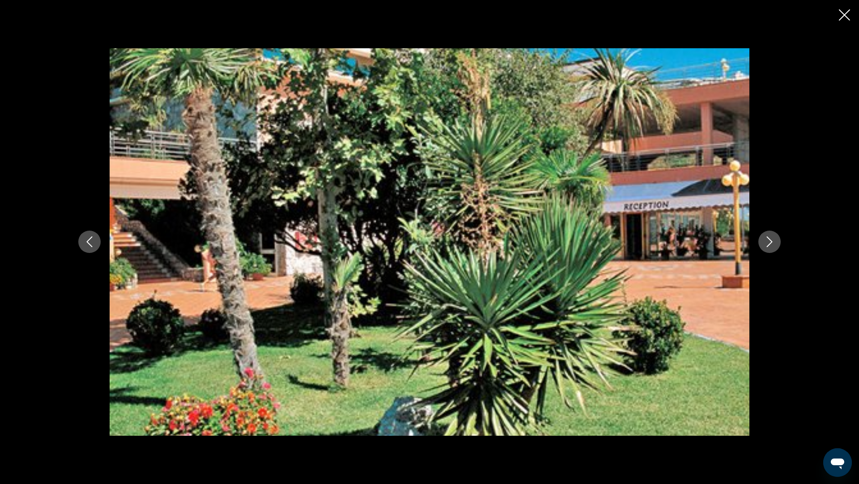
click at [845, 15] on icon "Close slideshow" at bounding box center [844, 14] width 11 height 11
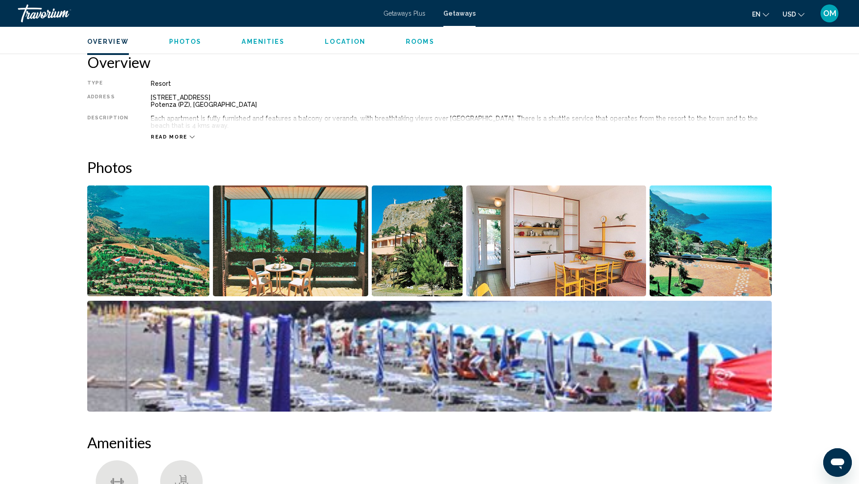
scroll to position [282, 0]
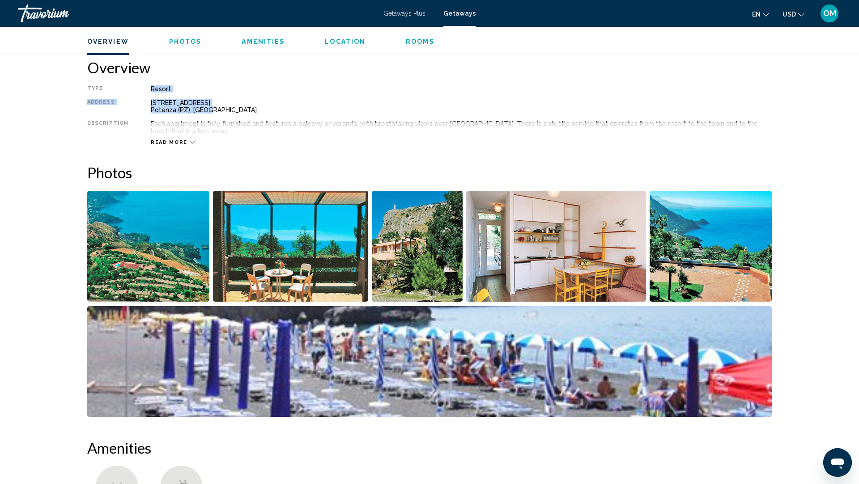
drag, startPoint x: 209, startPoint y: 111, endPoint x: 145, endPoint y: 85, distance: 68.8
click at [145, 85] on div "Type Resort All-Inclusive No All-Inclusive Address [STREET_ADDRESS] Description…" at bounding box center [429, 115] width 684 height 60
click at [181, 104] on div "[STREET_ADDRESS]" at bounding box center [461, 106] width 621 height 14
drag, startPoint x: 205, startPoint y: 108, endPoint x: 136, endPoint y: 101, distance: 69.2
click at [136, 101] on div "Type Resort All-Inclusive No All-Inclusive Address [STREET_ADDRESS] Description…" at bounding box center [429, 115] width 684 height 60
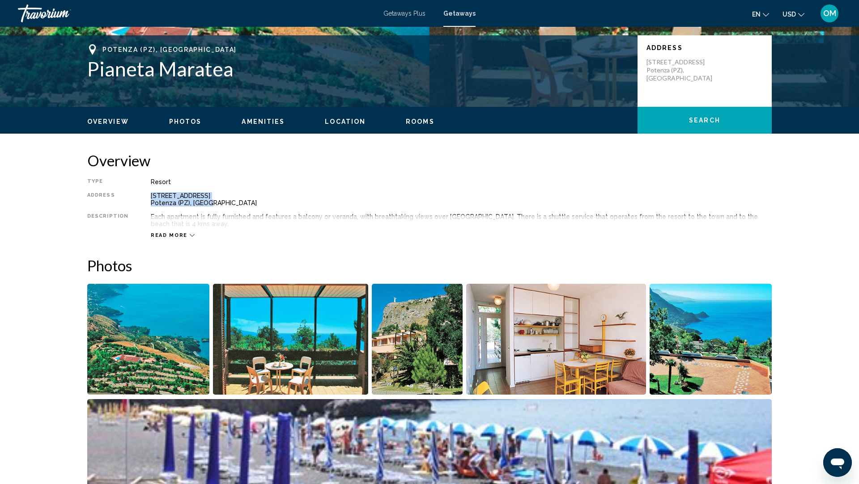
scroll to position [0, 0]
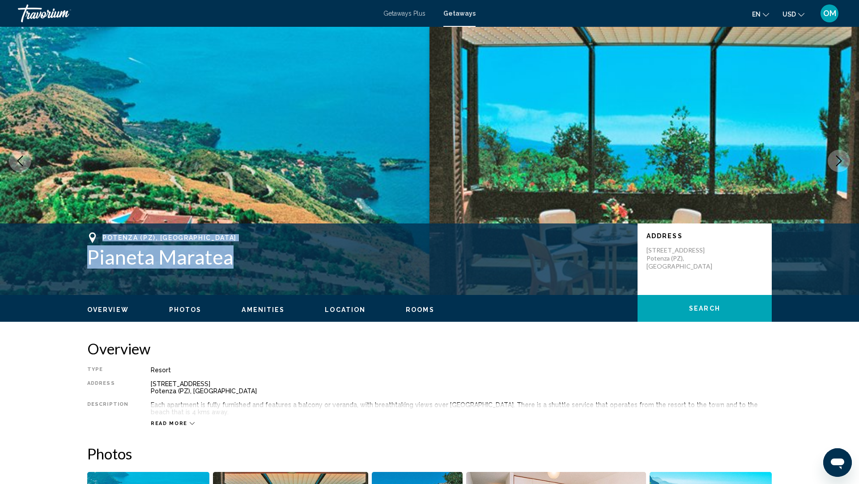
drag, startPoint x: 230, startPoint y: 258, endPoint x: 102, endPoint y: 237, distance: 129.5
click at [102, 237] on div "Potenza (PZ), [GEOGRAPHIC_DATA] Pianeta [PERSON_NAME]" at bounding box center [357, 251] width 541 height 36
click at [180, 423] on span "Read more" at bounding box center [169, 424] width 37 height 6
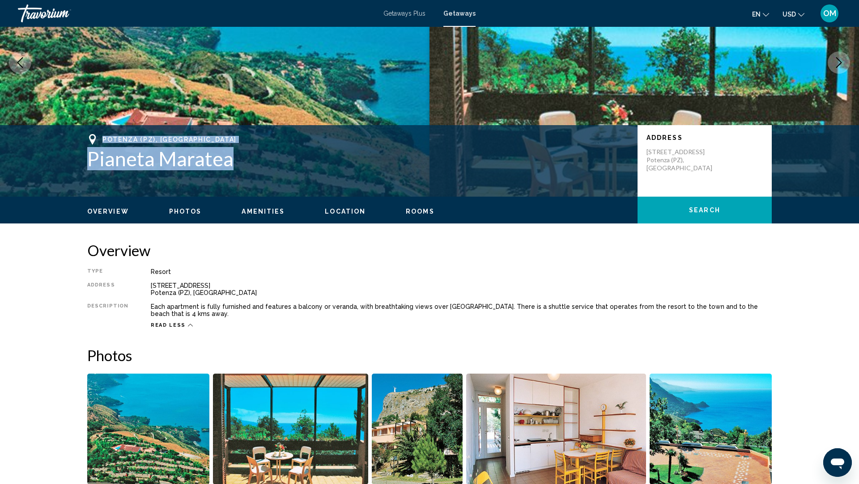
scroll to position [100, 0]
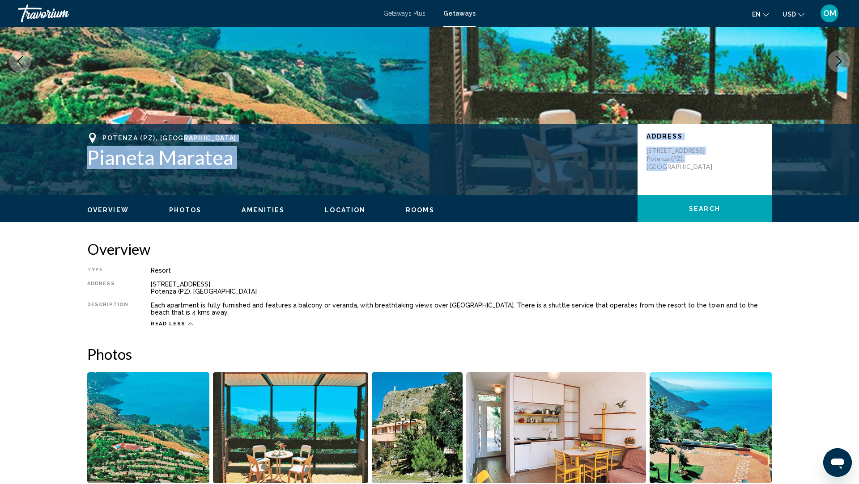
drag, startPoint x: 704, startPoint y: 169, endPoint x: 636, endPoint y: 143, distance: 72.9
click at [636, 143] on div "Potenza (PZ), [GEOGRAPHIC_DATA] Pianeta [PERSON_NAME] Address [STREET_ADDRESS]" at bounding box center [429, 160] width 720 height 54
click at [652, 151] on p "[STREET_ADDRESS]" at bounding box center [682, 159] width 72 height 24
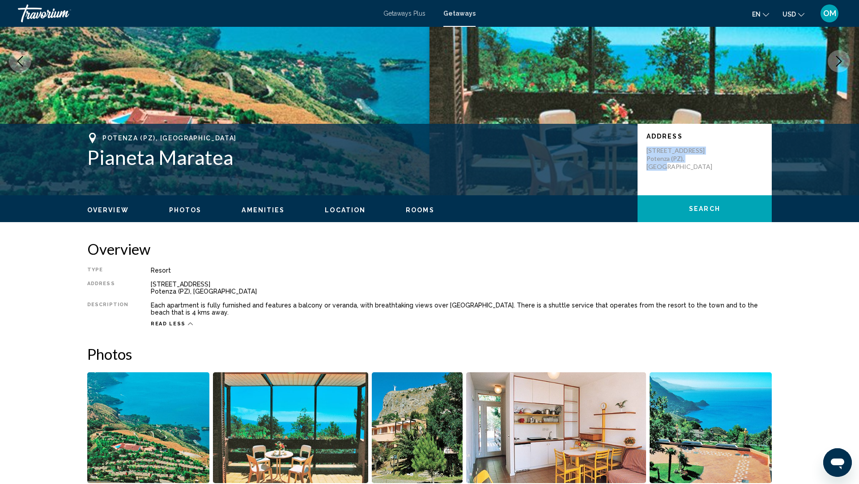
drag, startPoint x: 646, startPoint y: 150, endPoint x: 706, endPoint y: 167, distance: 62.0
click at [706, 167] on p "[STREET_ADDRESS]" at bounding box center [682, 159] width 72 height 24
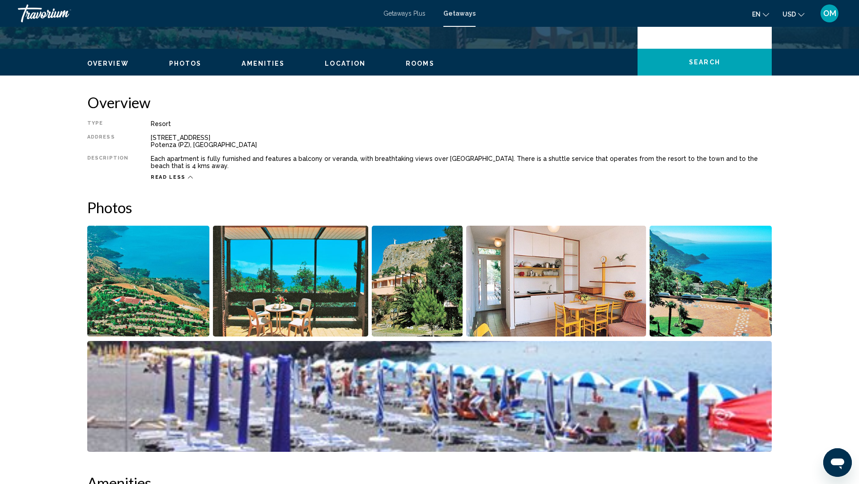
scroll to position [0, 0]
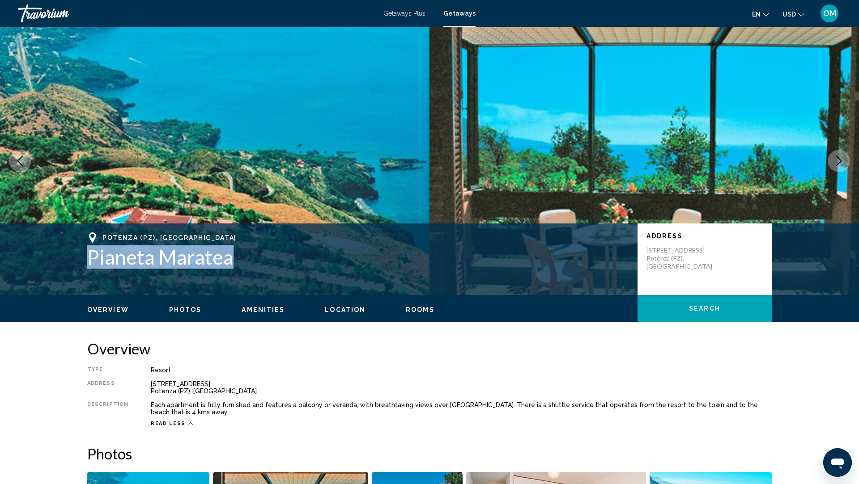
drag, startPoint x: 237, startPoint y: 258, endPoint x: 87, endPoint y: 261, distance: 149.9
click at [87, 261] on h1 "Pianeta Maratea" at bounding box center [357, 257] width 541 height 23
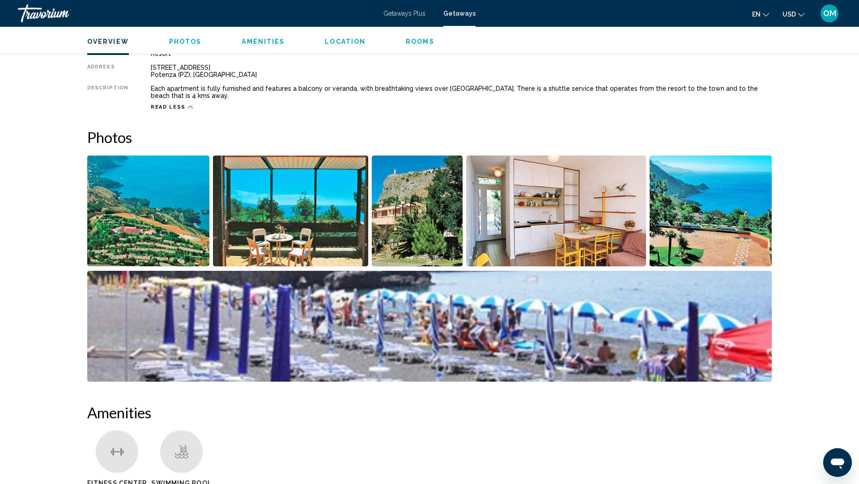
click at [166, 229] on img "Open full-screen image slider" at bounding box center [148, 211] width 122 height 111
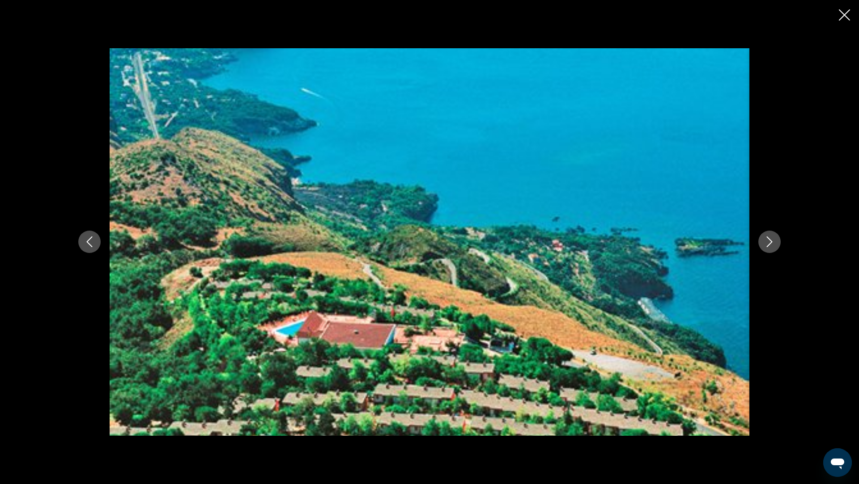
click at [772, 246] on icon "Next image" at bounding box center [769, 242] width 11 height 11
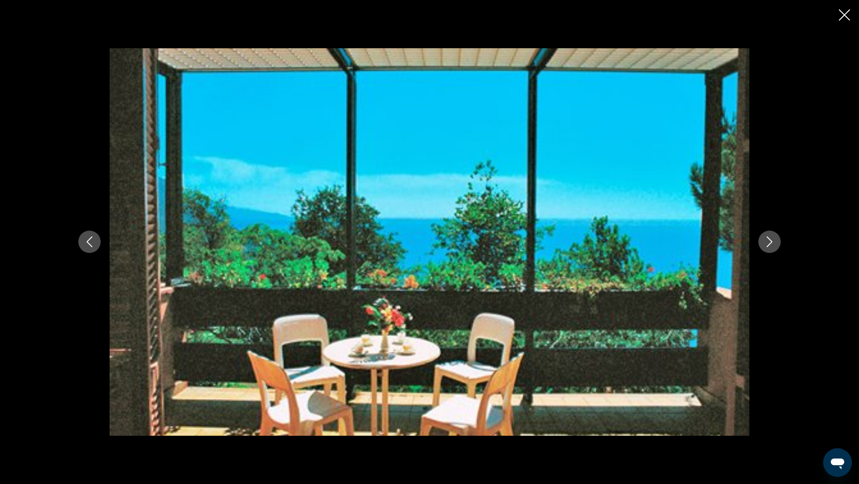
click at [772, 246] on icon "Next image" at bounding box center [769, 242] width 11 height 11
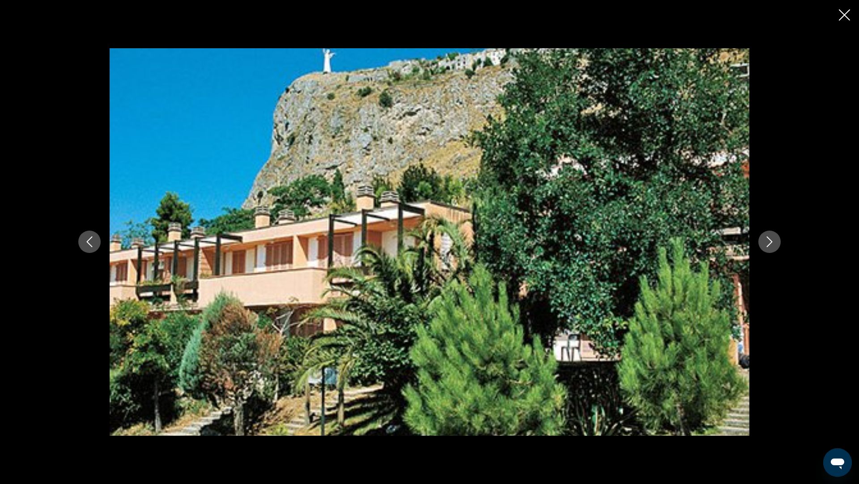
click at [772, 246] on icon "Next image" at bounding box center [769, 242] width 11 height 11
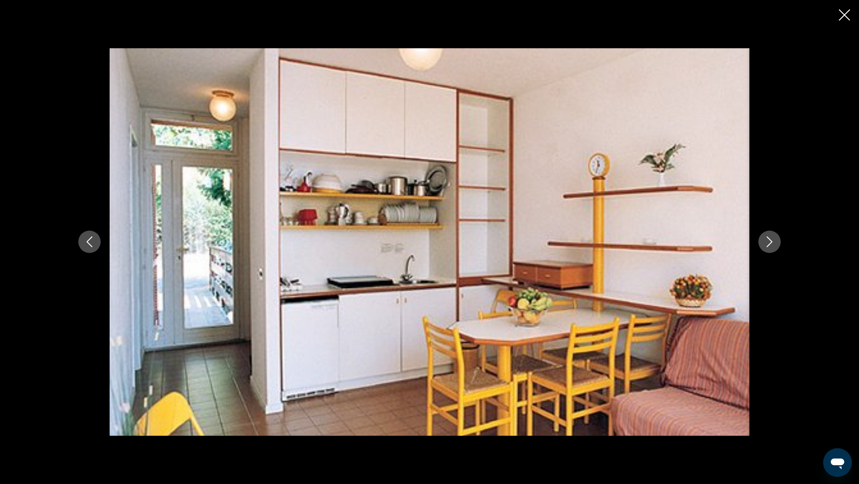
click at [772, 246] on icon "Next image" at bounding box center [769, 242] width 11 height 11
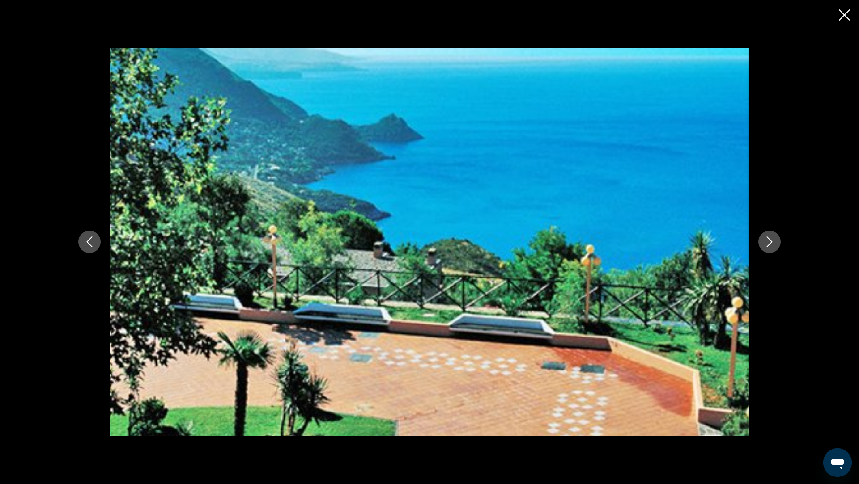
click at [772, 246] on icon "Next image" at bounding box center [769, 242] width 11 height 11
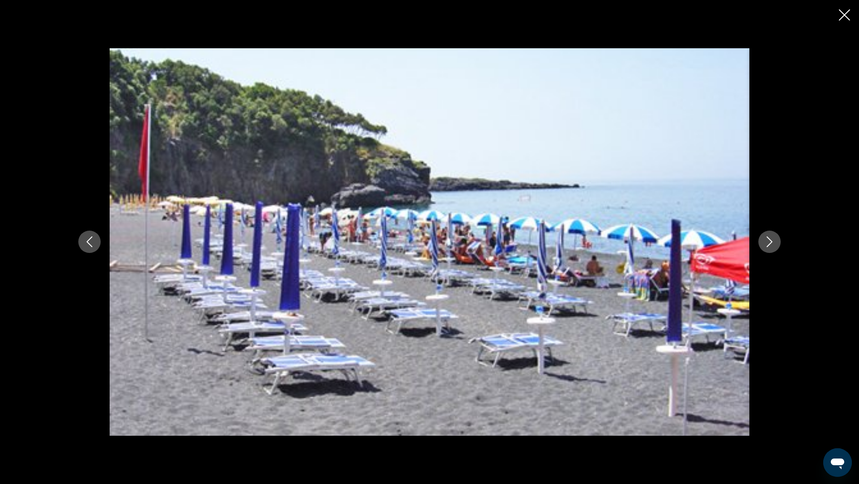
click at [772, 246] on icon "Next image" at bounding box center [769, 242] width 11 height 11
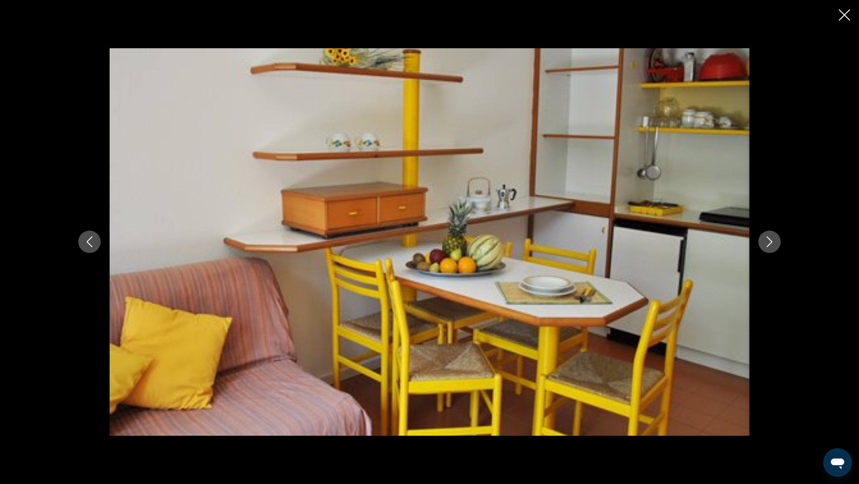
click at [772, 246] on icon "Next image" at bounding box center [769, 242] width 11 height 11
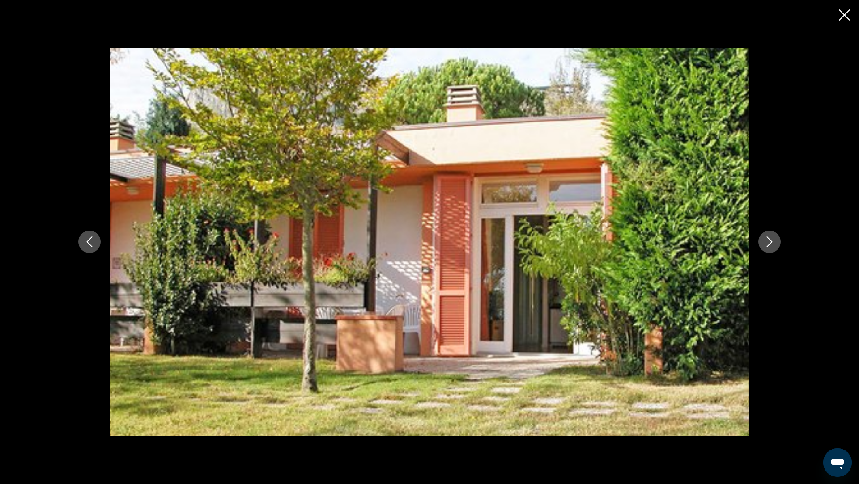
click at [772, 246] on icon "Next image" at bounding box center [769, 242] width 11 height 11
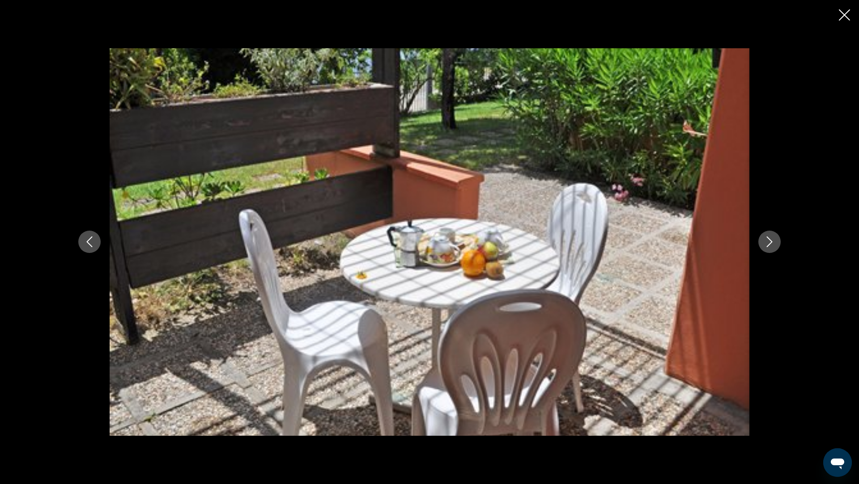
click at [772, 246] on icon "Next image" at bounding box center [769, 242] width 11 height 11
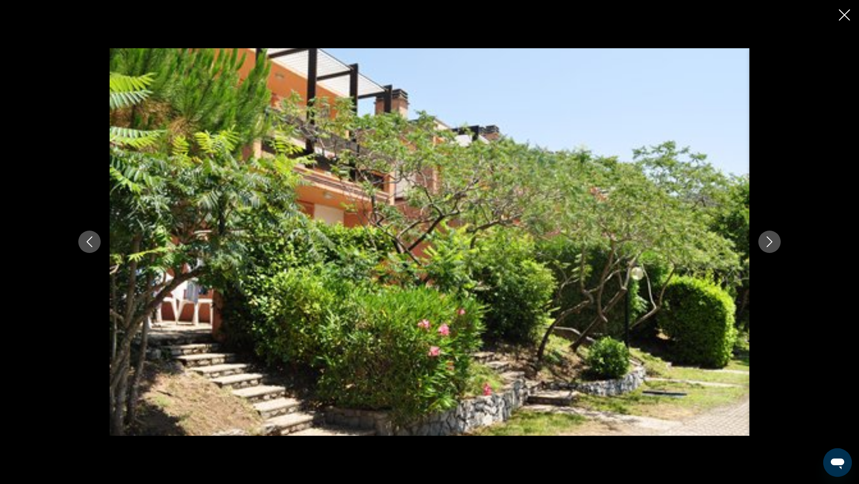
click at [772, 246] on icon "Next image" at bounding box center [769, 242] width 11 height 11
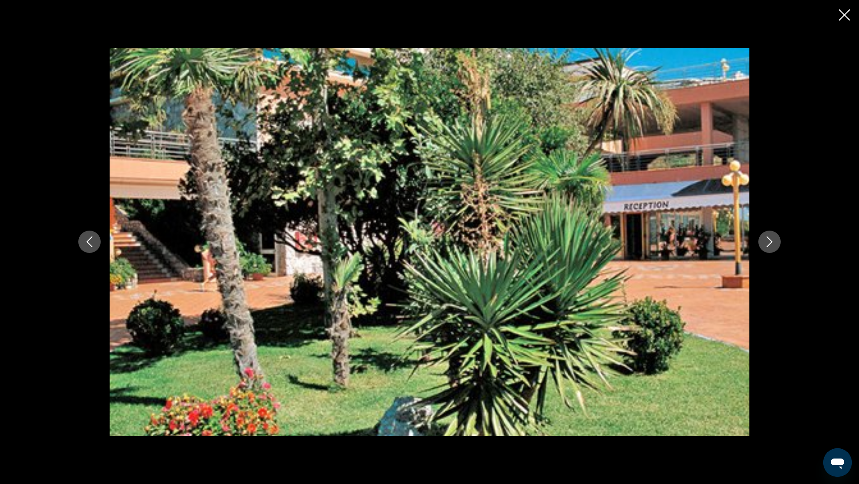
click at [772, 246] on icon "Next image" at bounding box center [769, 242] width 11 height 11
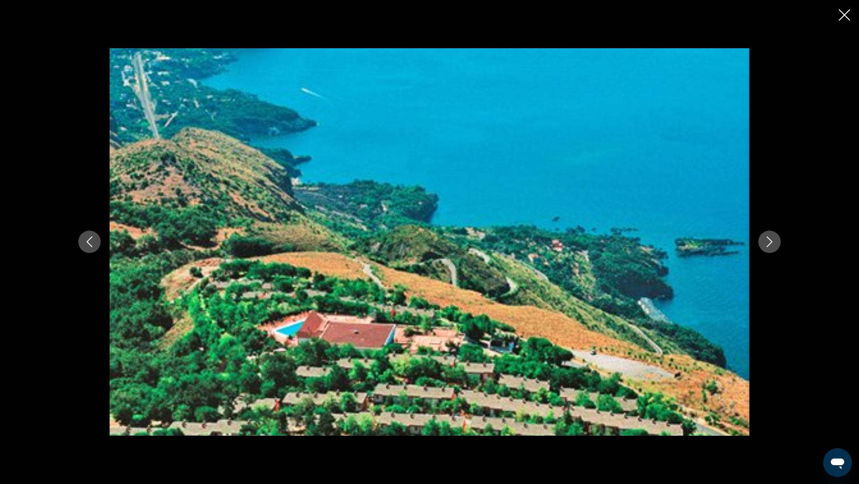
click at [846, 14] on icon "Close slideshow" at bounding box center [844, 14] width 11 height 11
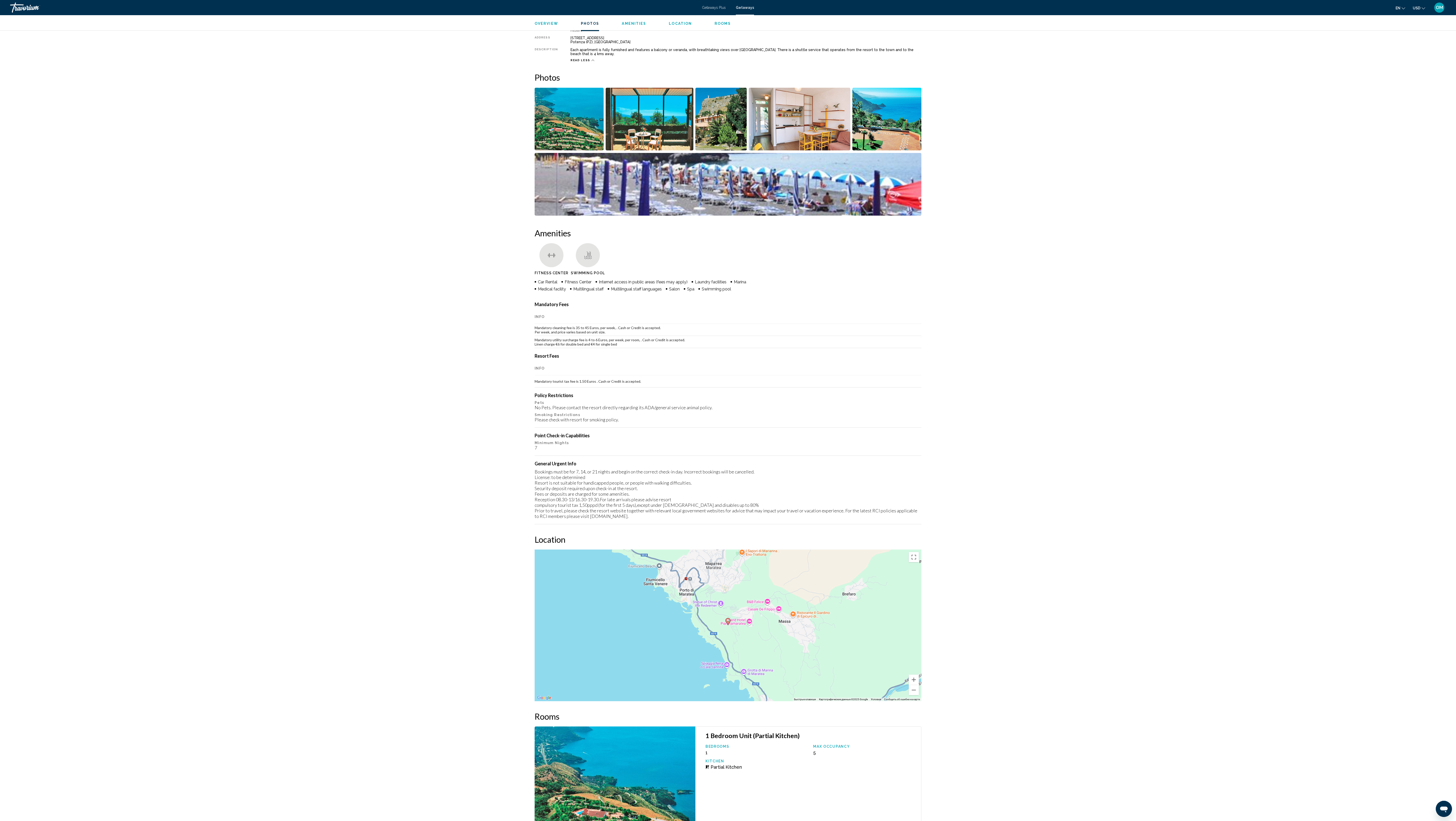
scroll to position [358, 0]
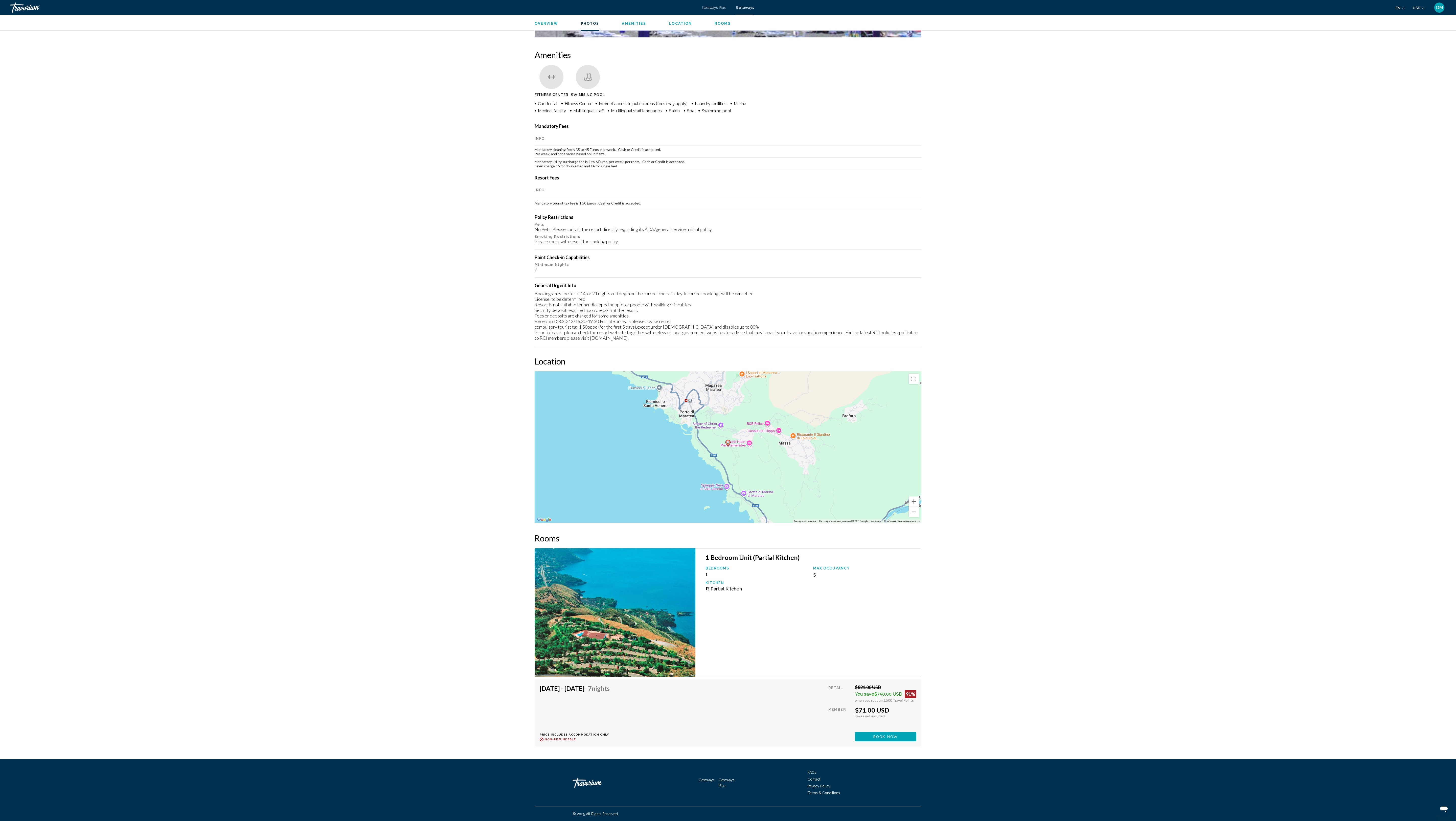
click at [546, 307] on div "Potenza (PZ), [GEOGRAPHIC_DATA] Pianeta [PERSON_NAME] Address [STREET_ADDRESS] …" at bounding box center [728, 208] width 1456 height 1101
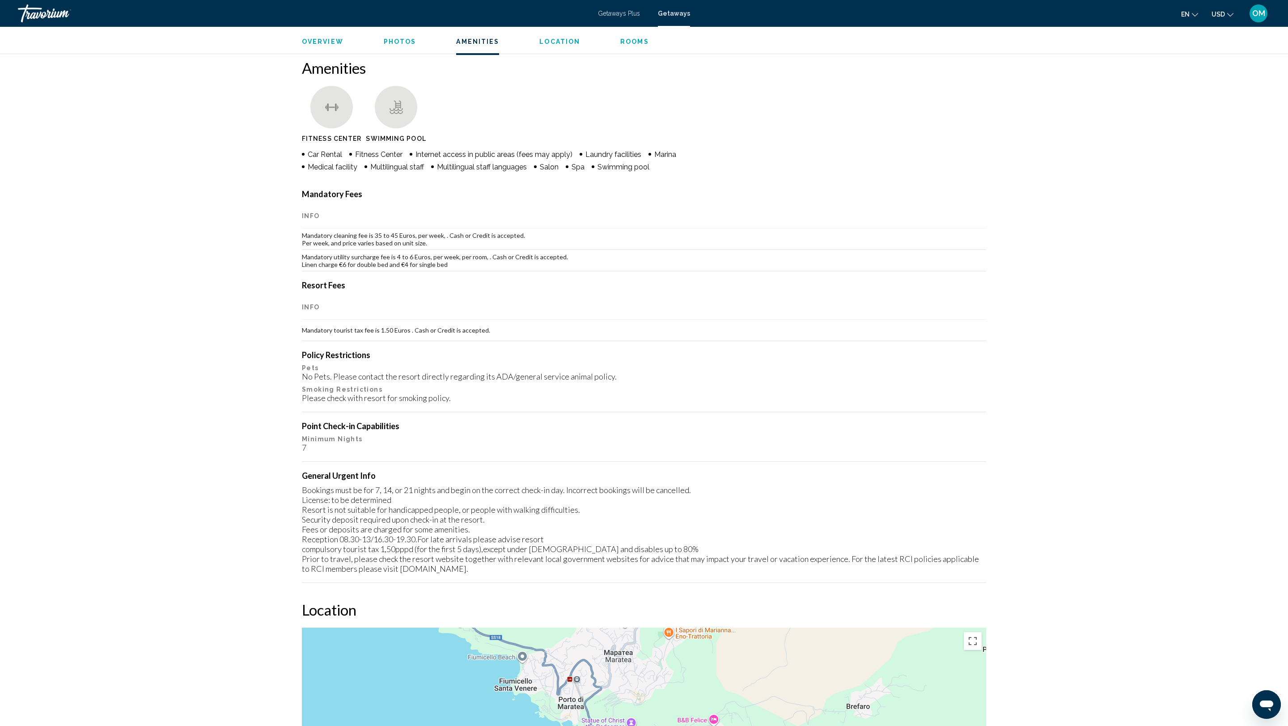
scroll to position [676, 0]
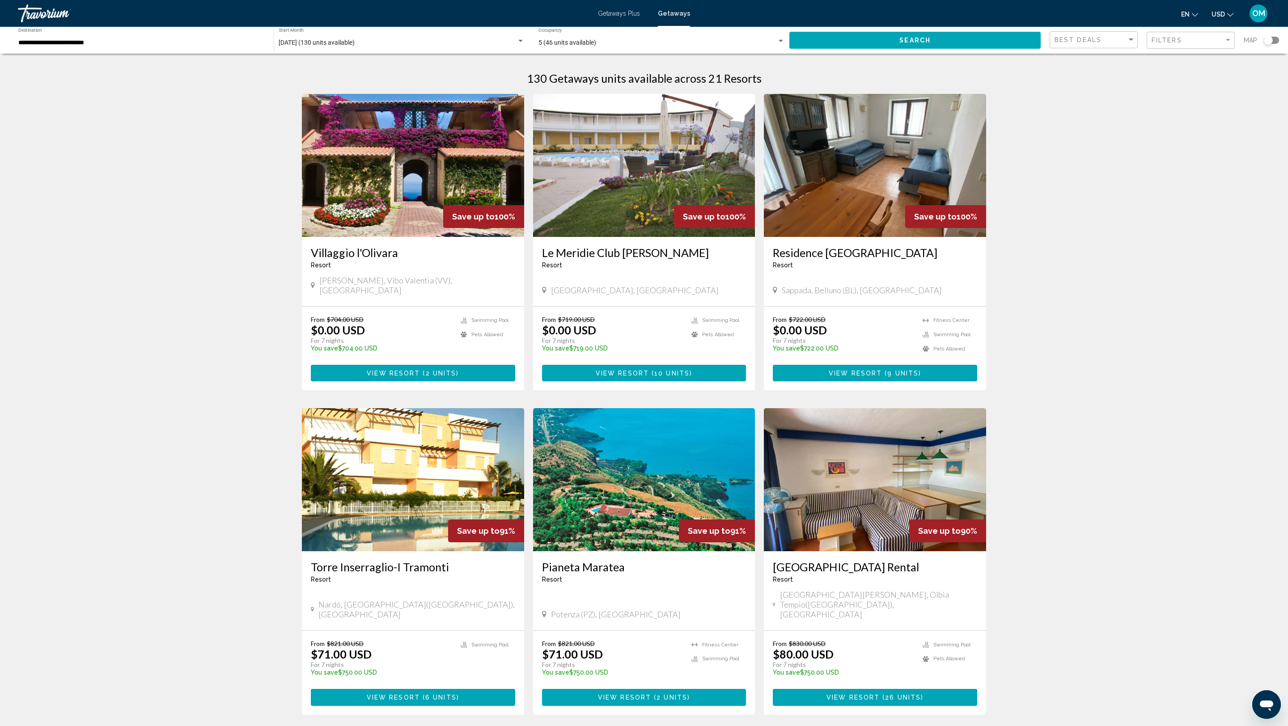
click at [836, 544] on h3 "[GEOGRAPHIC_DATA] Rental" at bounding box center [875, 566] width 204 height 13
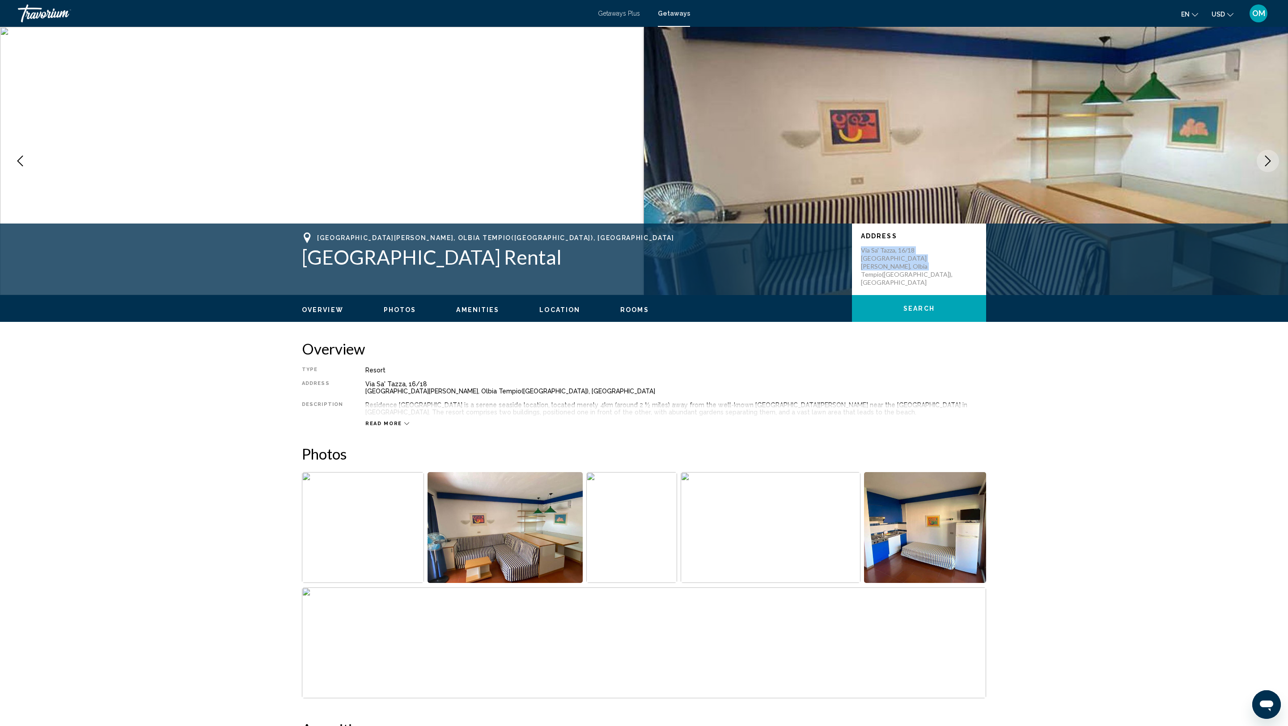
drag, startPoint x: 912, startPoint y: 272, endPoint x: 861, endPoint y: 241, distance: 59.6
click at [861, 241] on div "Address [STREET_ADDRESS][PERSON_NAME]" at bounding box center [919, 260] width 134 height 72
click at [317, 527] on img "Open full-screen image slider" at bounding box center [363, 527] width 122 height 111
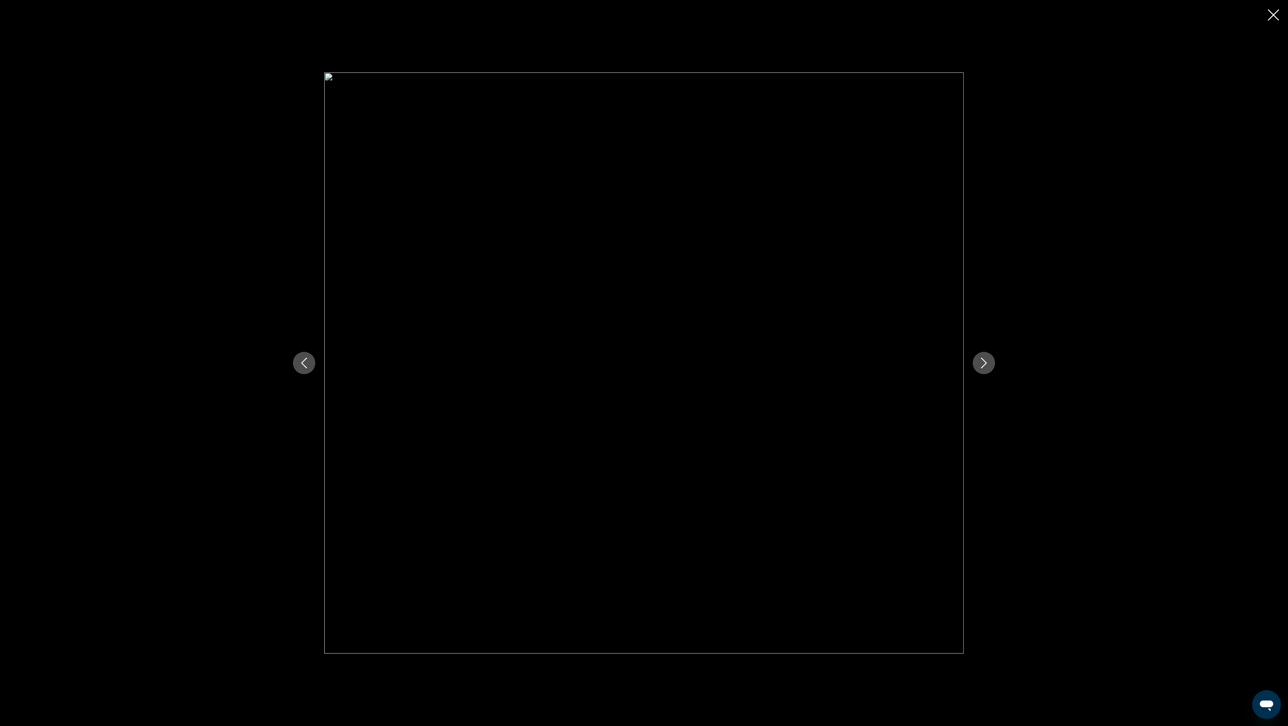
click at [966, 360] on icon "Next image" at bounding box center [984, 363] width 11 height 11
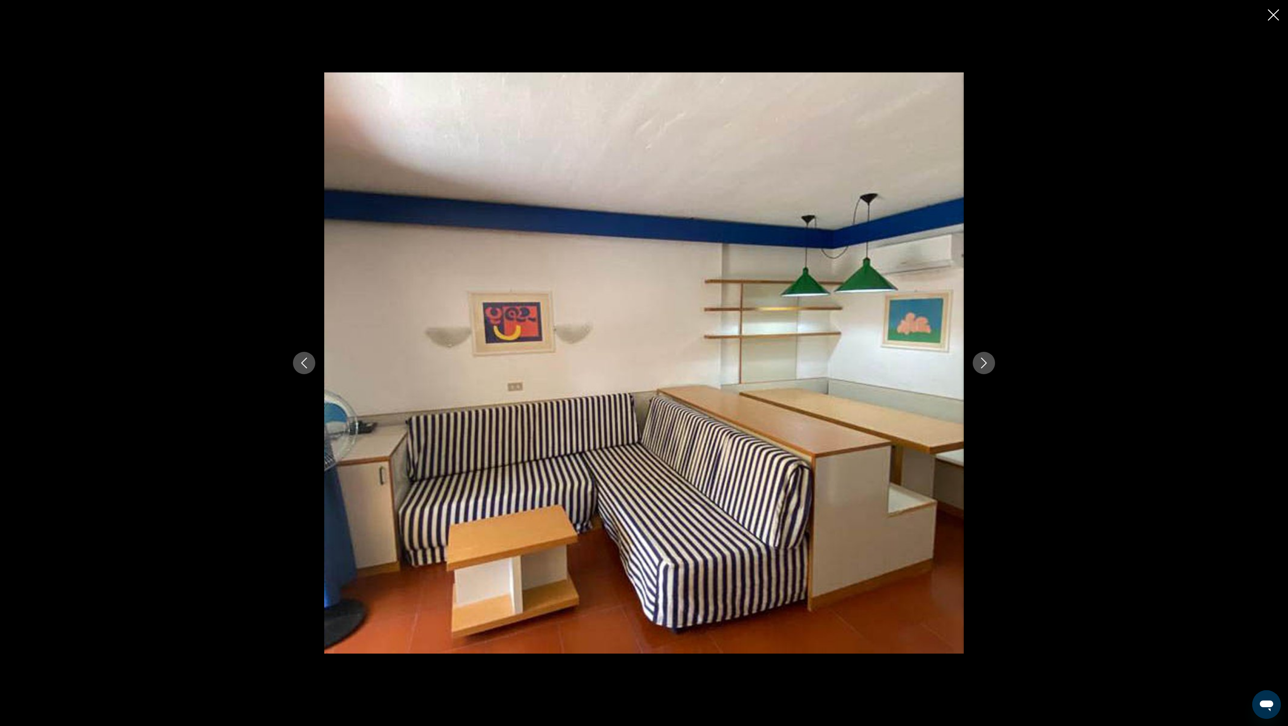
click at [966, 360] on icon "Next image" at bounding box center [984, 363] width 11 height 11
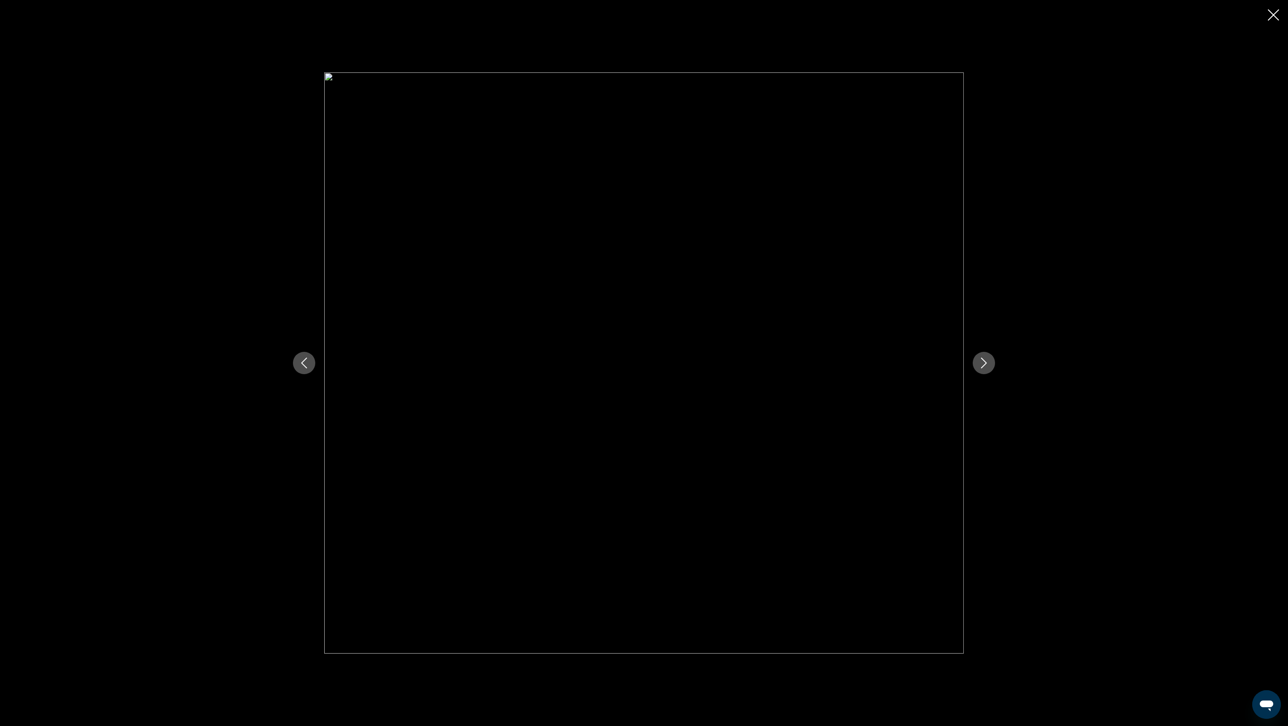
click at [966, 360] on icon "Next image" at bounding box center [984, 363] width 11 height 11
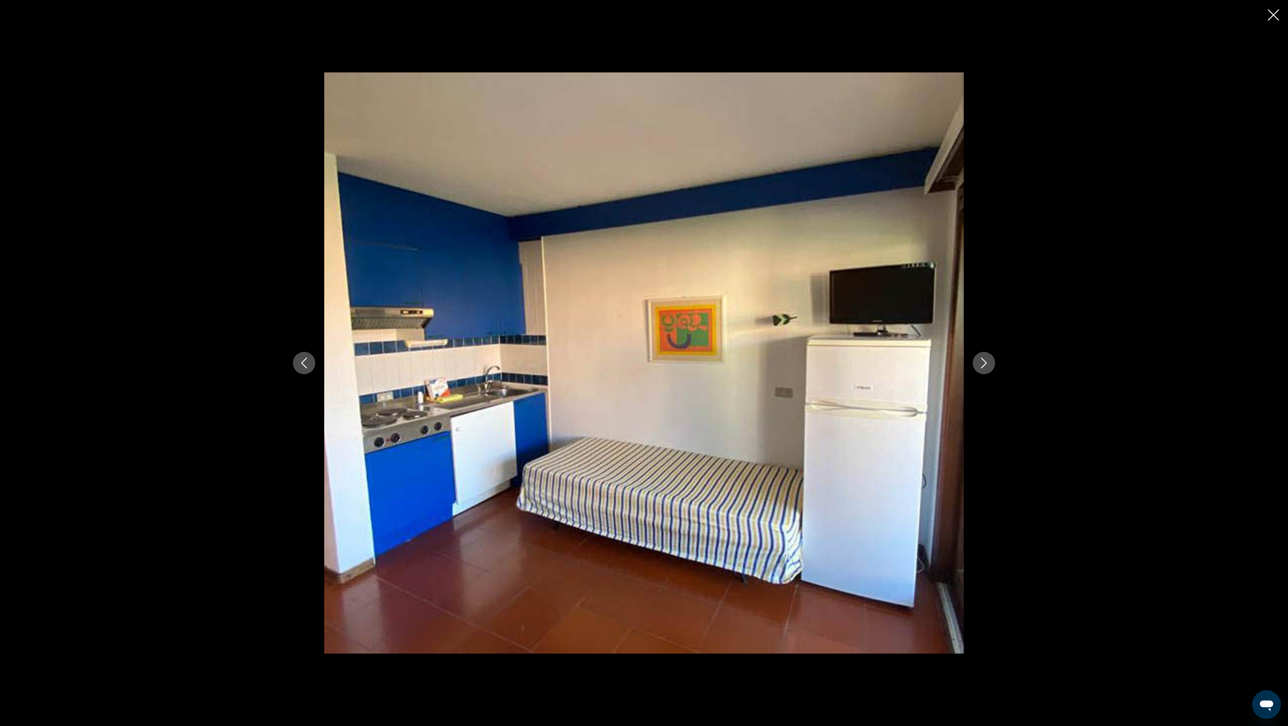
click at [966, 360] on icon "Next image" at bounding box center [984, 363] width 11 height 11
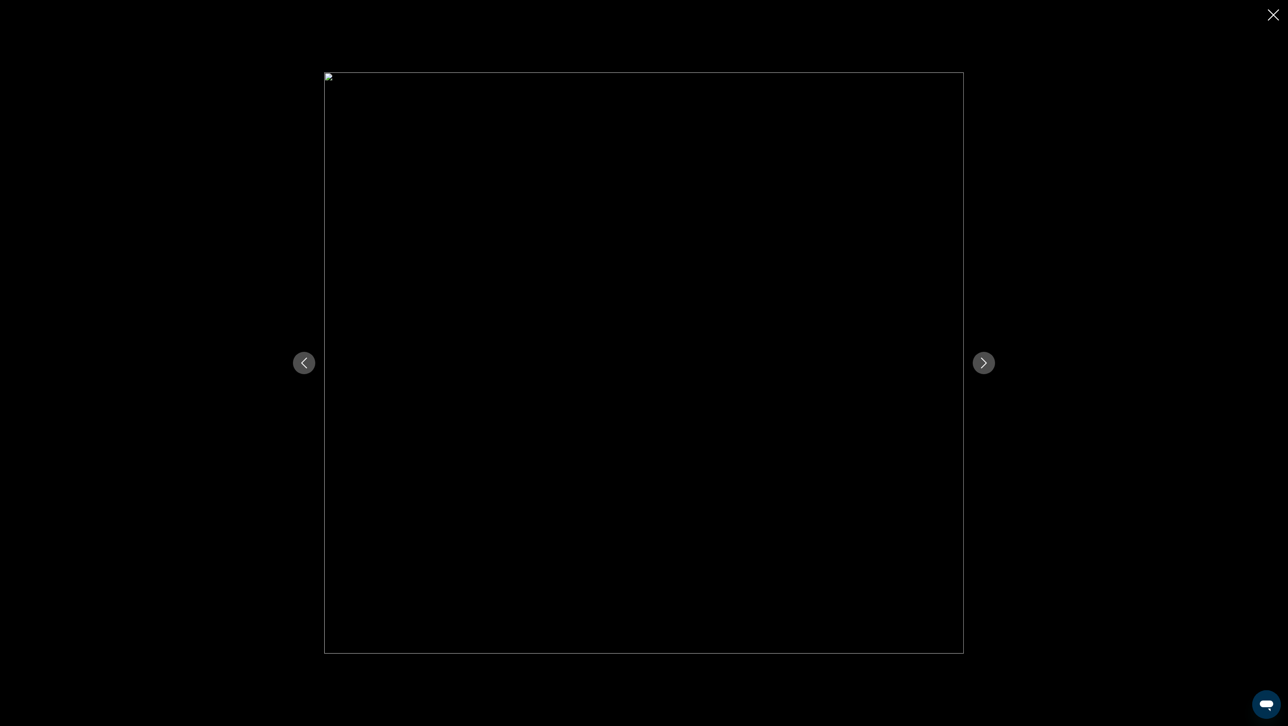
click at [966, 360] on icon "Next image" at bounding box center [984, 363] width 11 height 11
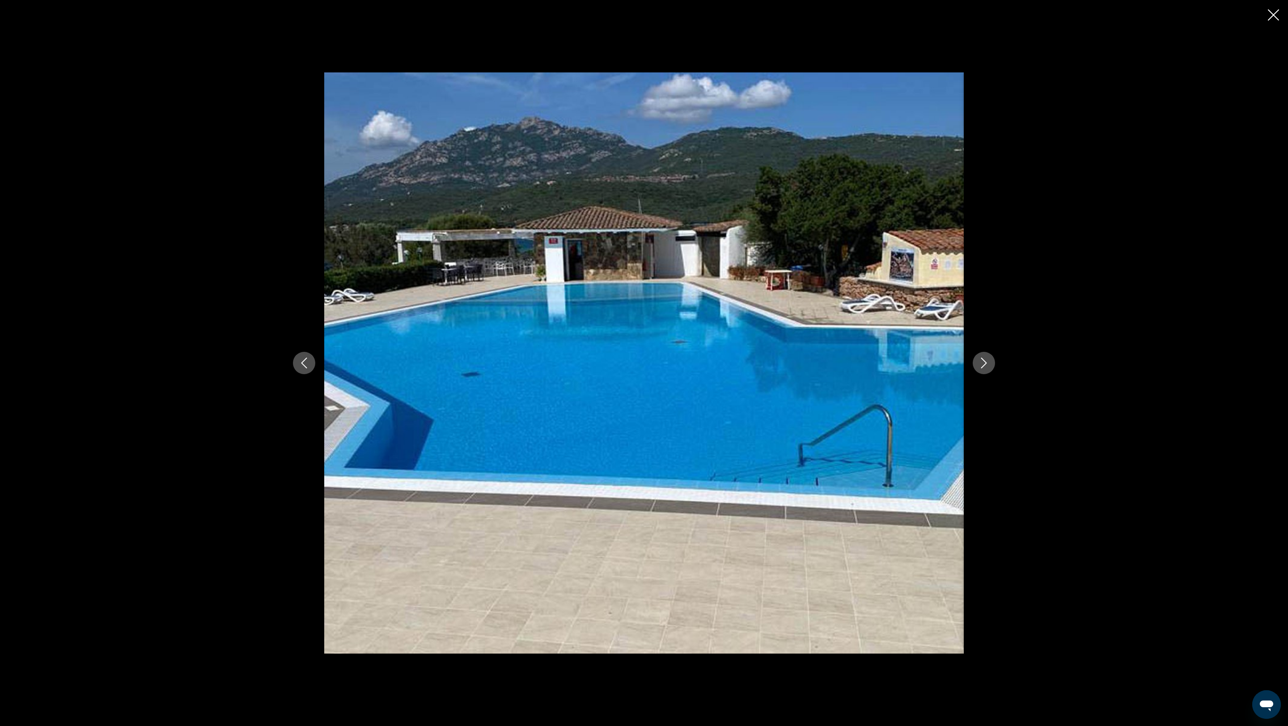
click at [966, 360] on icon "Next image" at bounding box center [984, 363] width 11 height 11
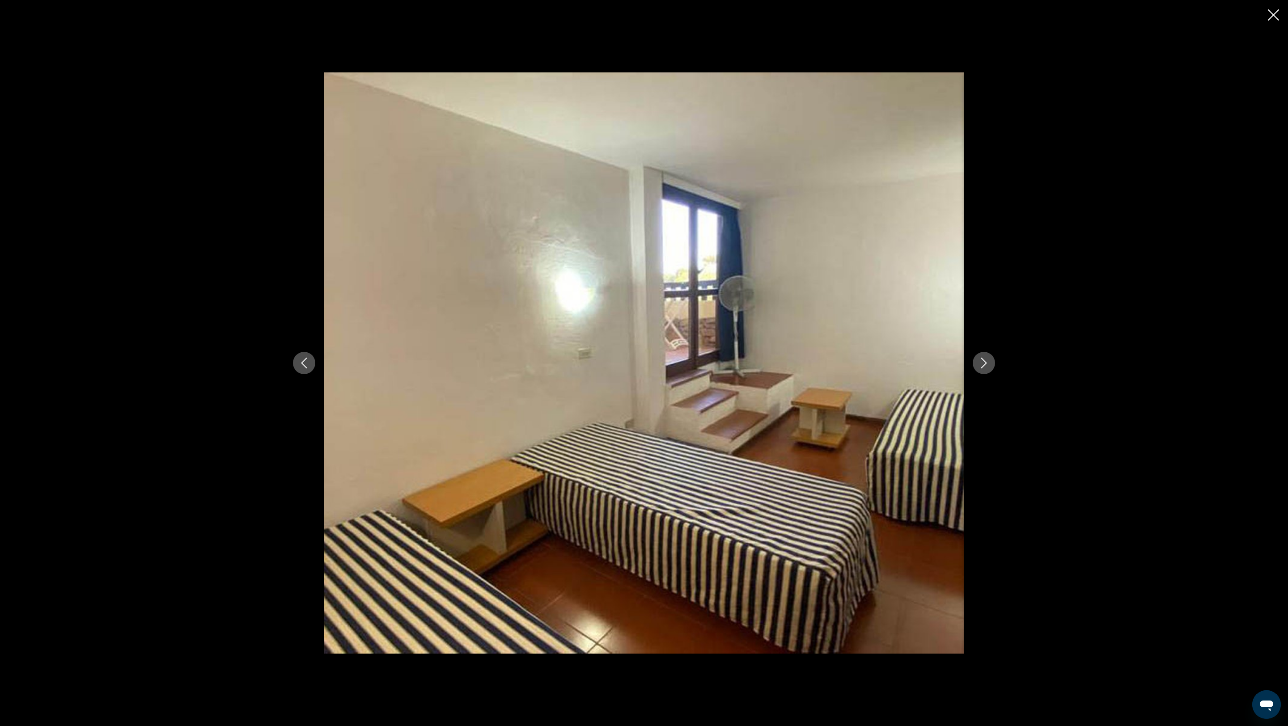
click at [313, 361] on button "Previous image" at bounding box center [304, 363] width 22 height 22
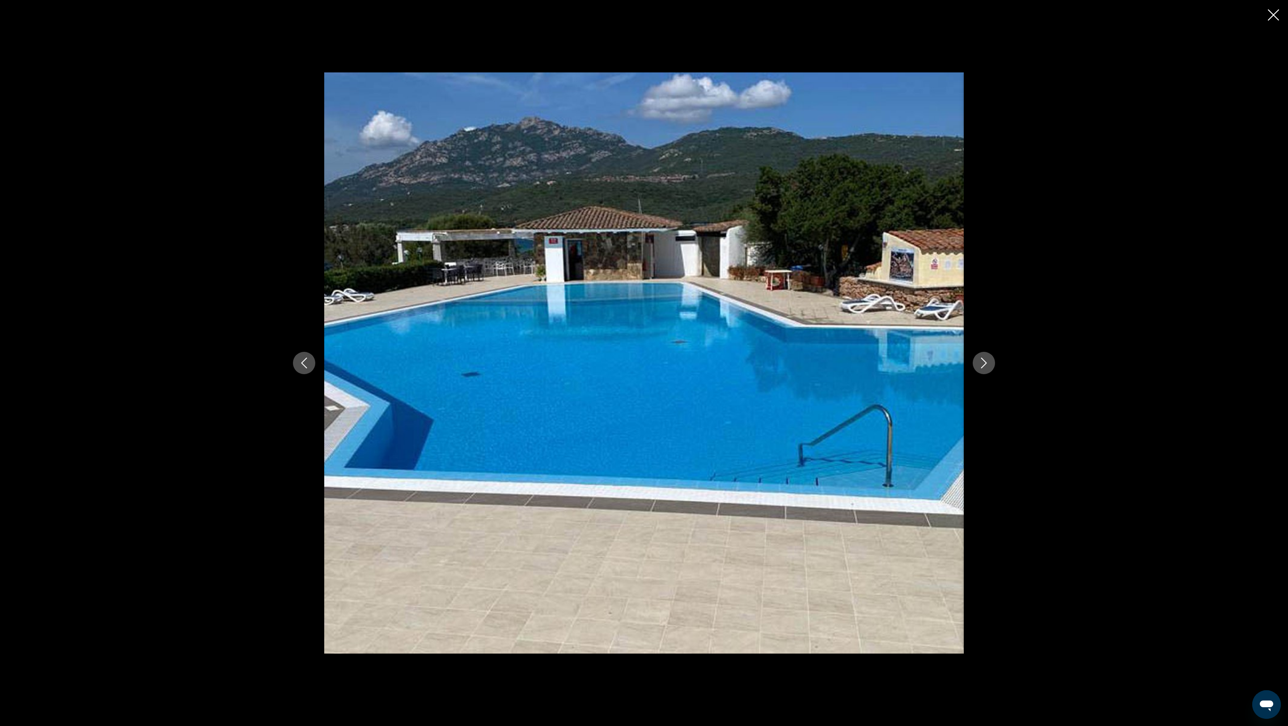
click at [966, 13] on icon "Close slideshow" at bounding box center [1273, 14] width 11 height 11
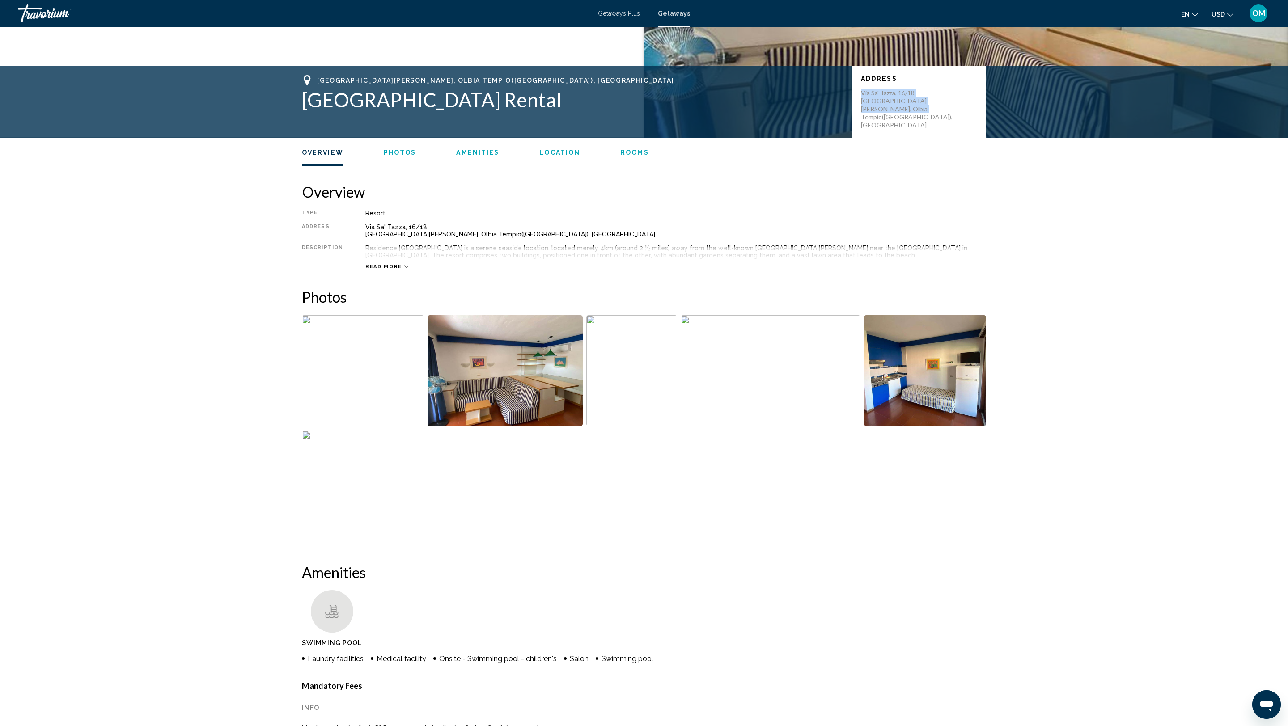
scroll to position [324, 0]
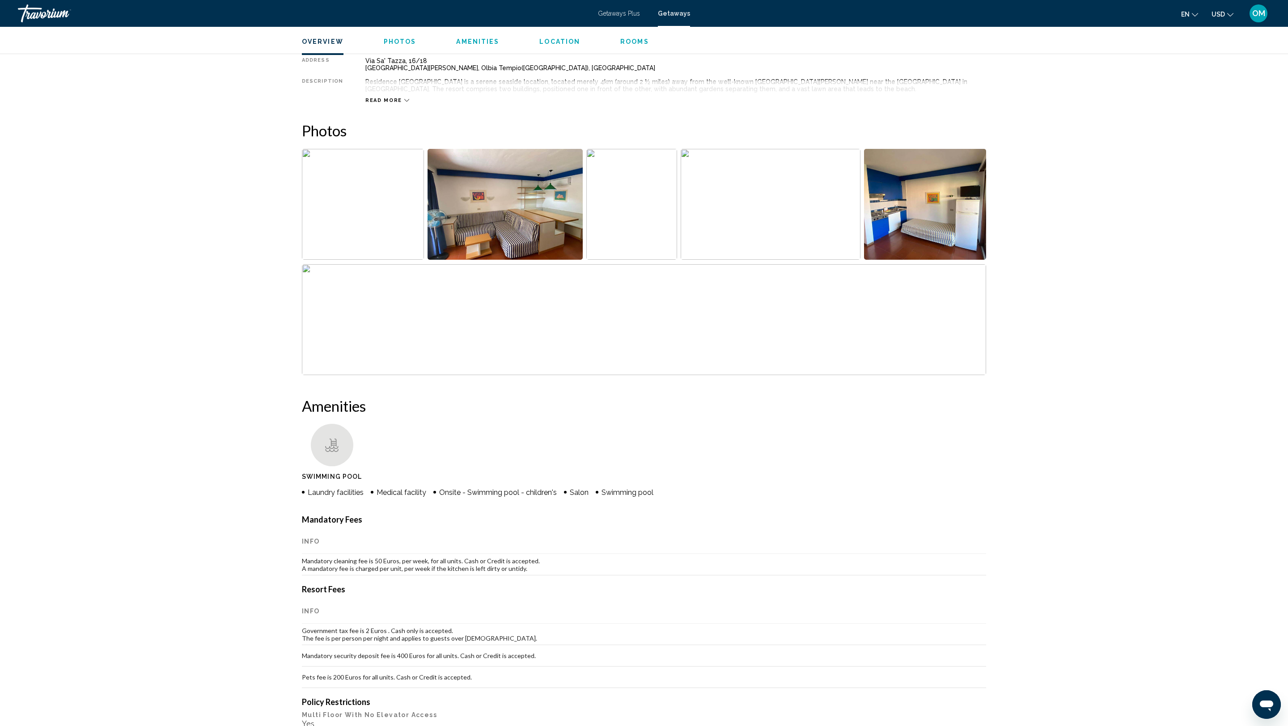
click at [730, 237] on img "Open full-screen image slider" at bounding box center [771, 204] width 180 height 111
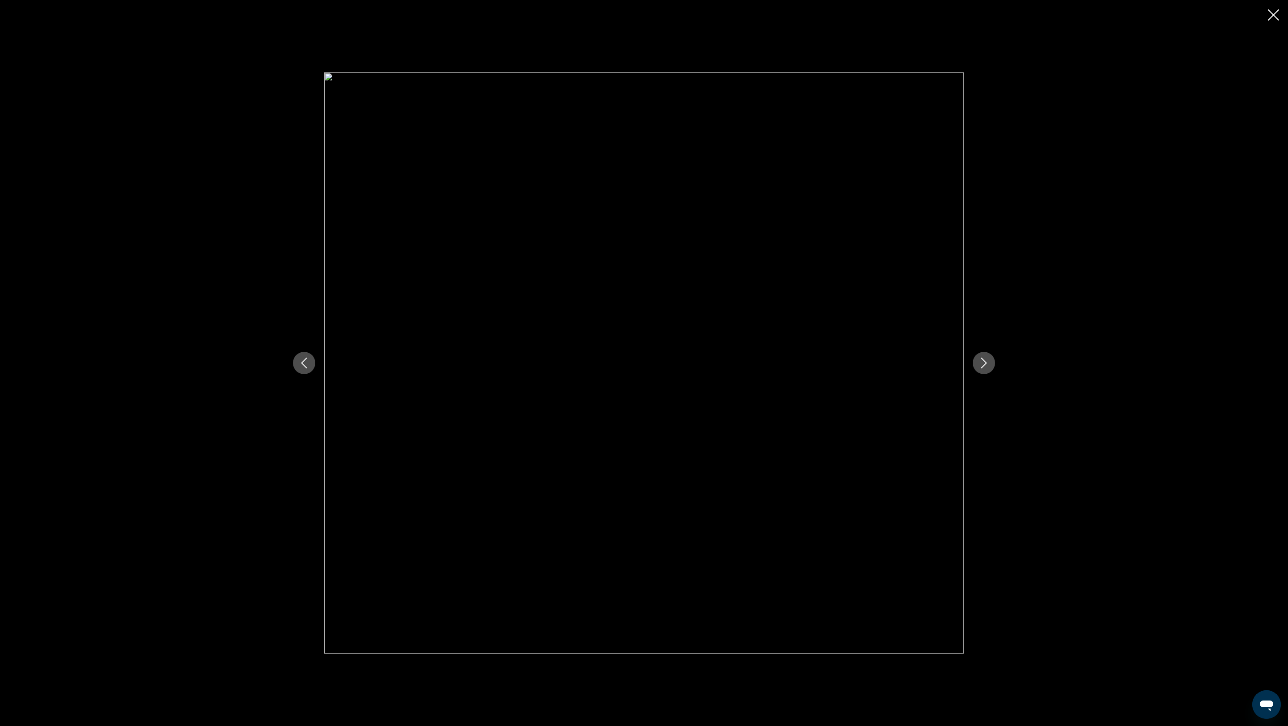
click at [966, 362] on button "Next image" at bounding box center [984, 363] width 22 height 22
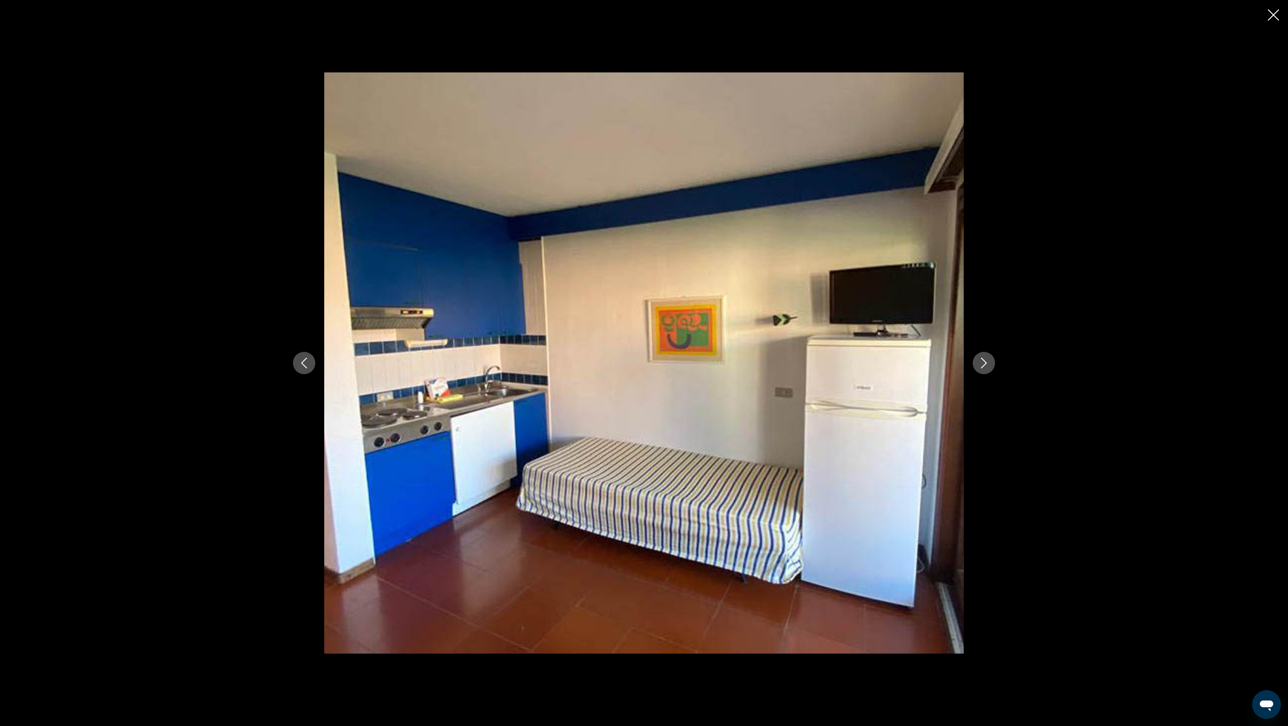
click at [966, 362] on button "Next image" at bounding box center [984, 363] width 22 height 22
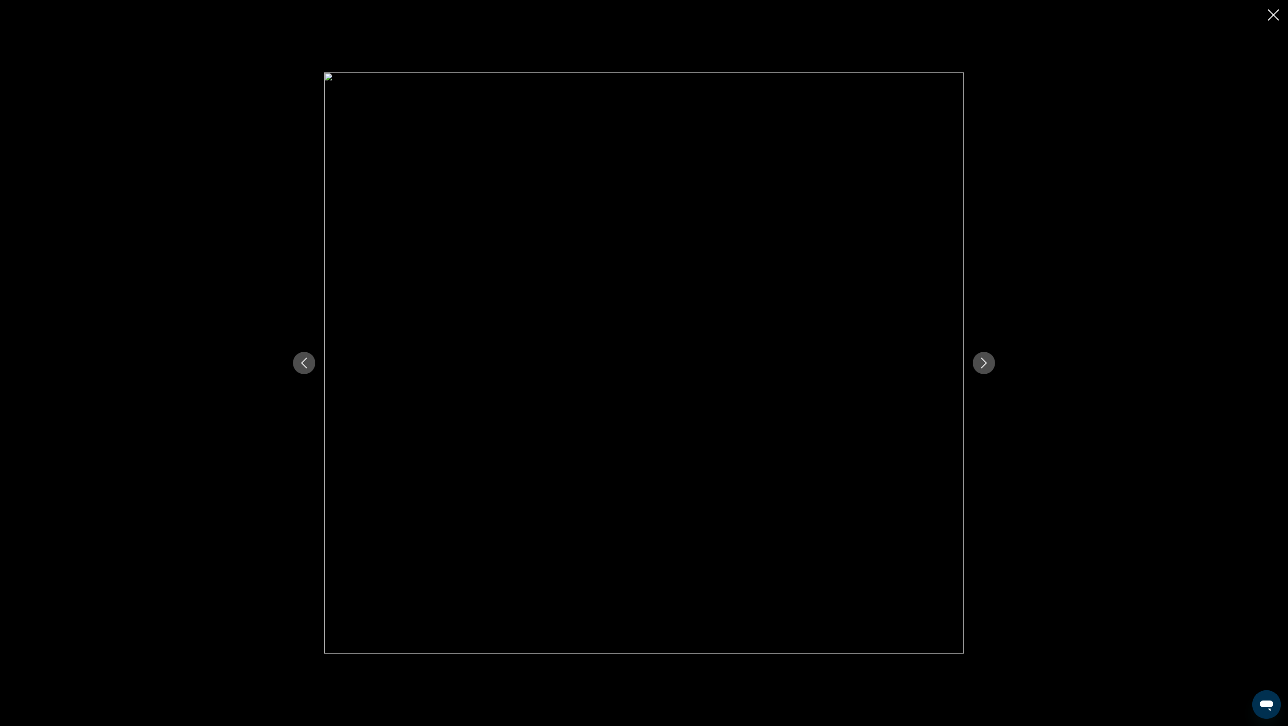
click at [966, 362] on button "Next image" at bounding box center [984, 363] width 22 height 22
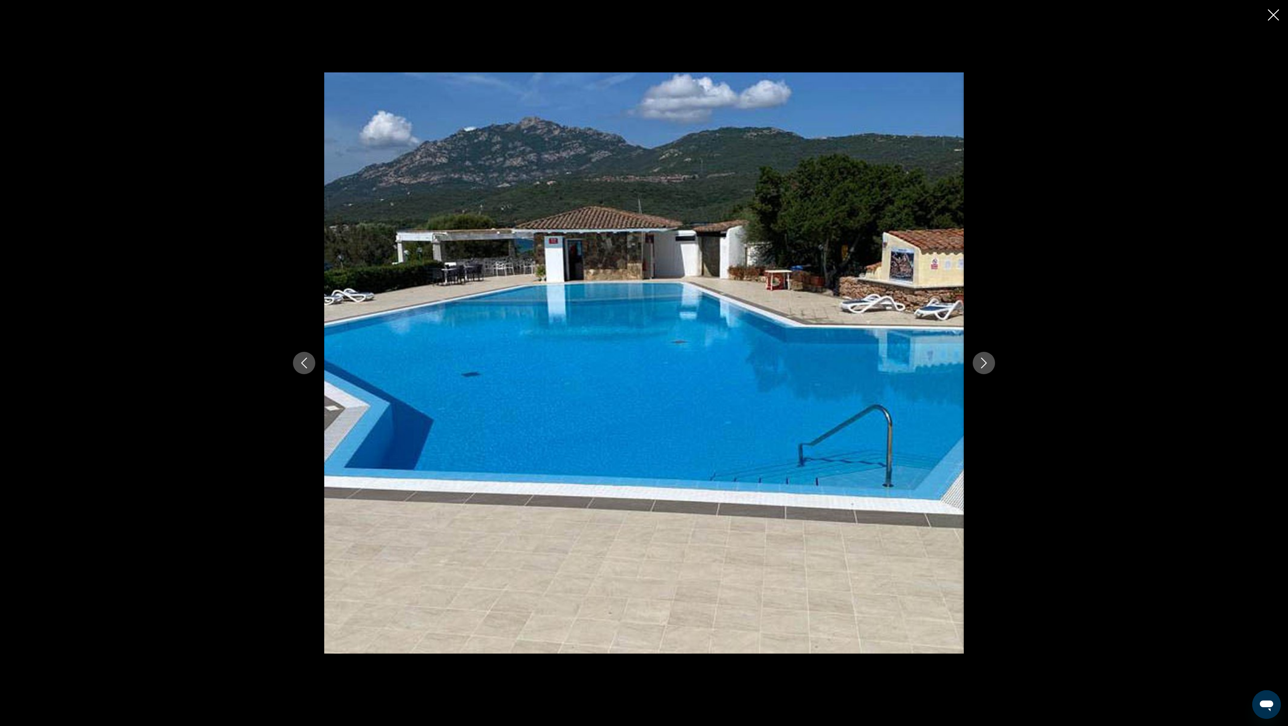
click at [966, 18] on icon "Close slideshow" at bounding box center [1273, 14] width 11 height 11
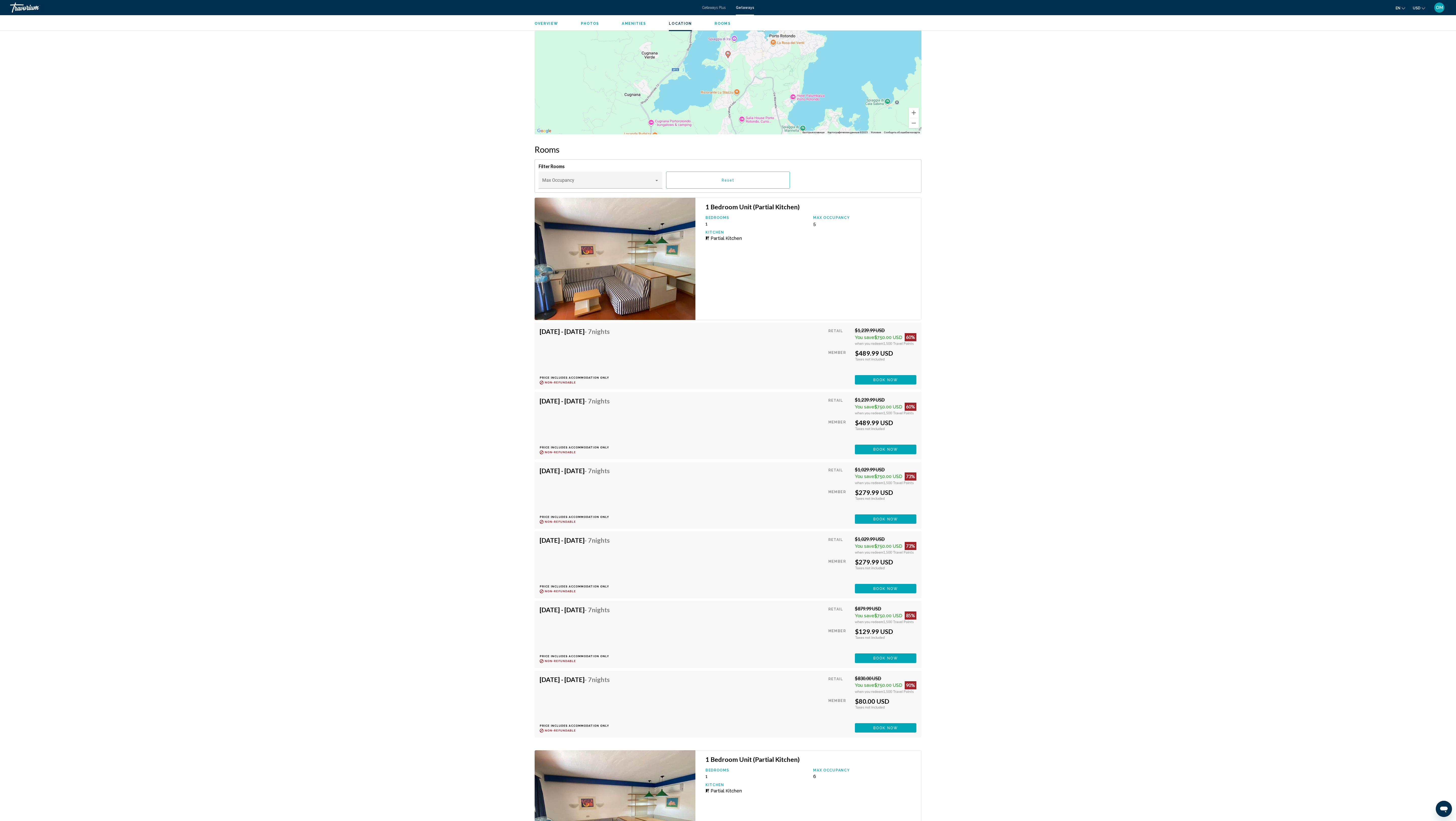
scroll to position [729, 0]
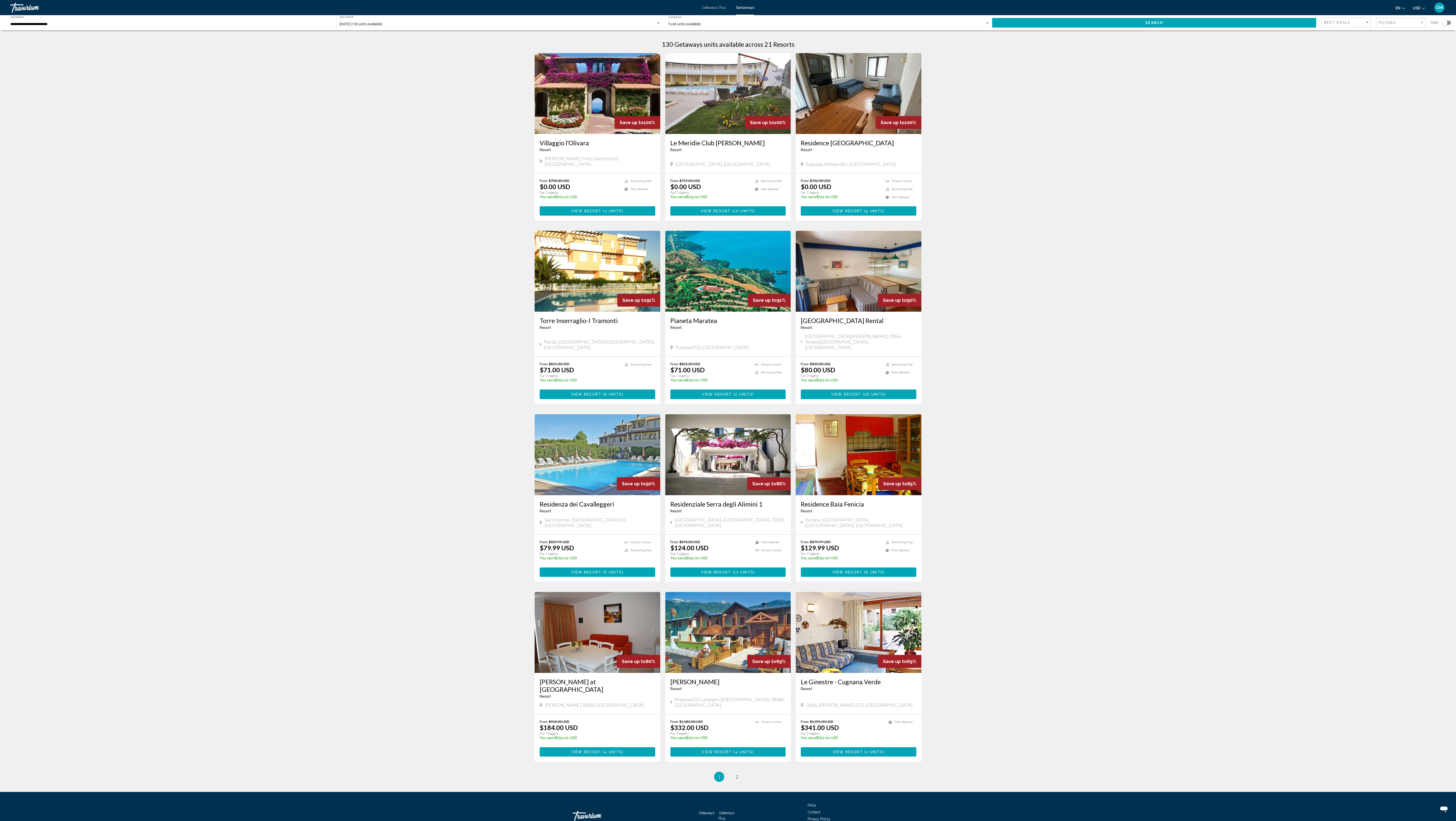
click at [546, 307] on div "[GEOGRAPHIC_DATA] - This is an adults only resort [GEOGRAPHIC_DATA][PERSON_NAME…" at bounding box center [859, 333] width 125 height 45
click at [546, 266] on img "Main content" at bounding box center [859, 271] width 125 height 81
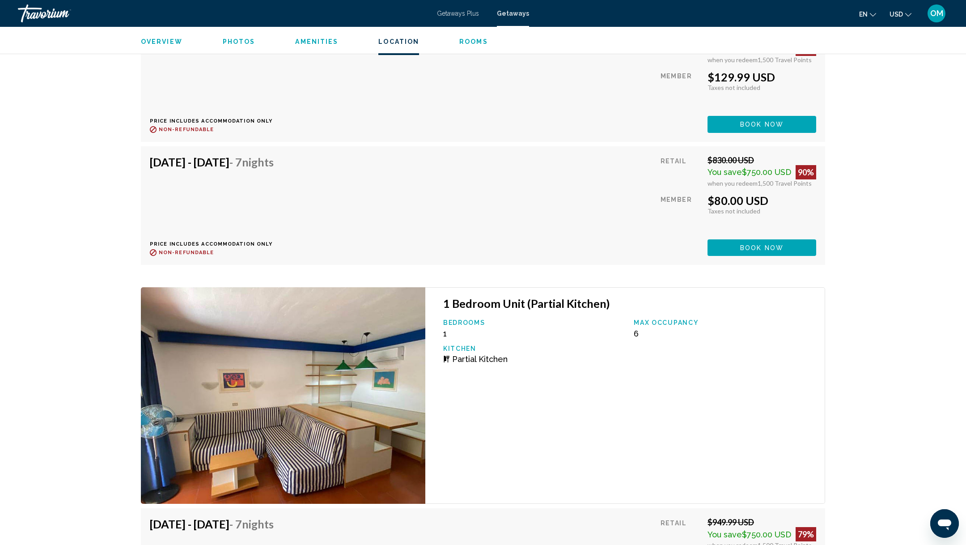
scroll to position [2235, 0]
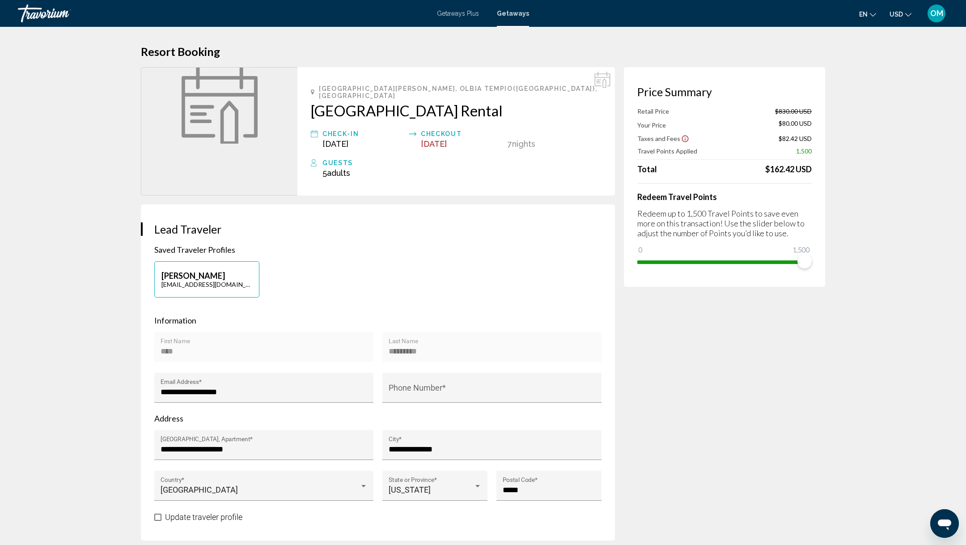
scroll to position [5, 0]
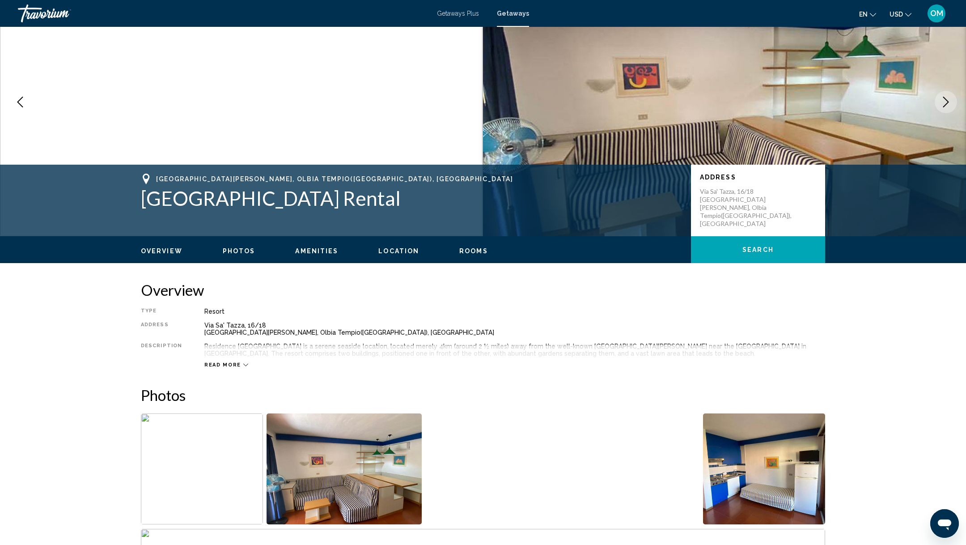
scroll to position [52, 0]
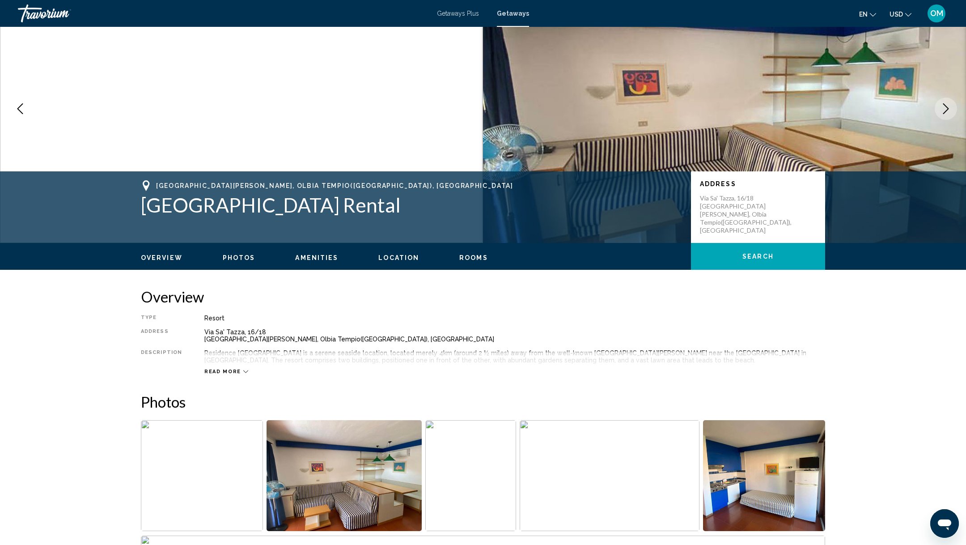
click at [236, 370] on span "Read more" at bounding box center [222, 372] width 37 height 6
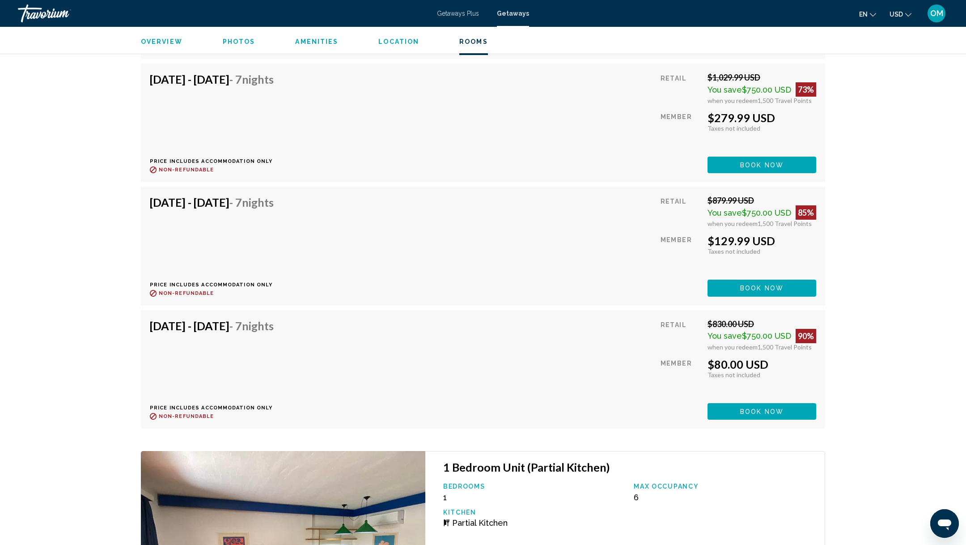
scroll to position [2314, 0]
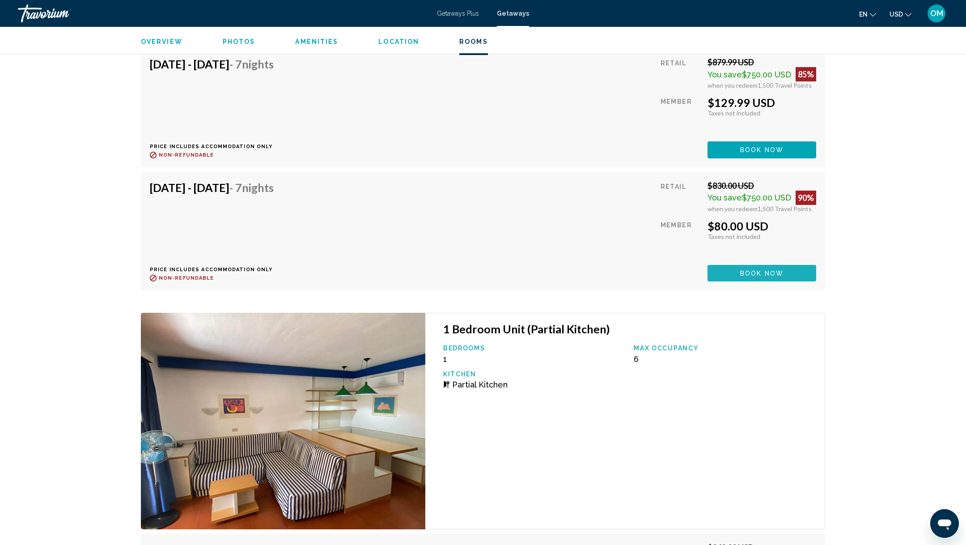
click at [779, 278] on button "Book now" at bounding box center [762, 273] width 109 height 17
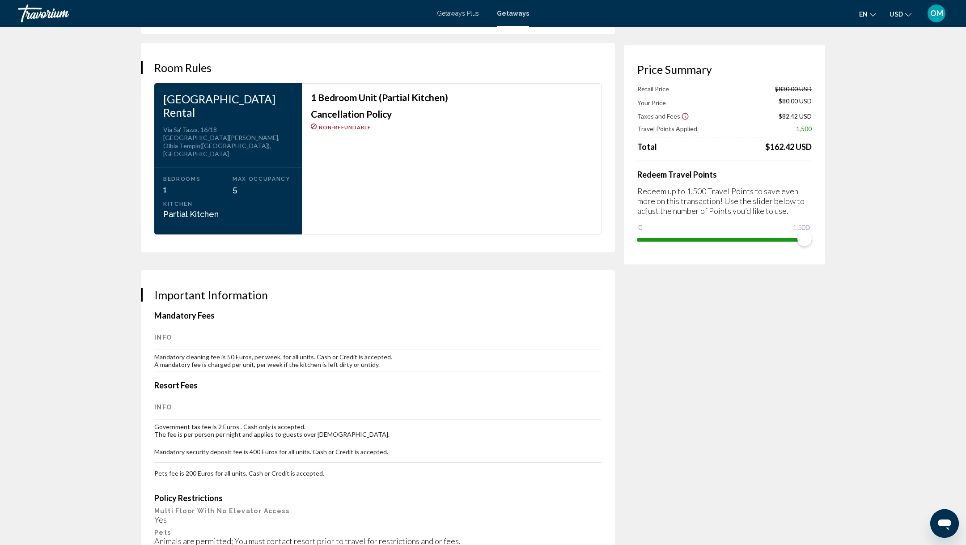
scroll to position [1113, 0]
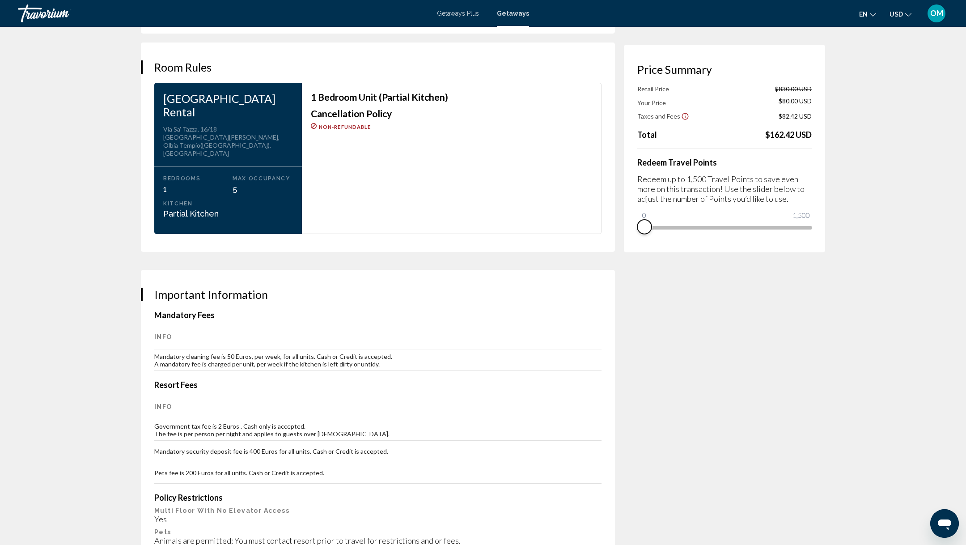
drag, startPoint x: 805, startPoint y: 242, endPoint x: 534, endPoint y: 250, distance: 271.1
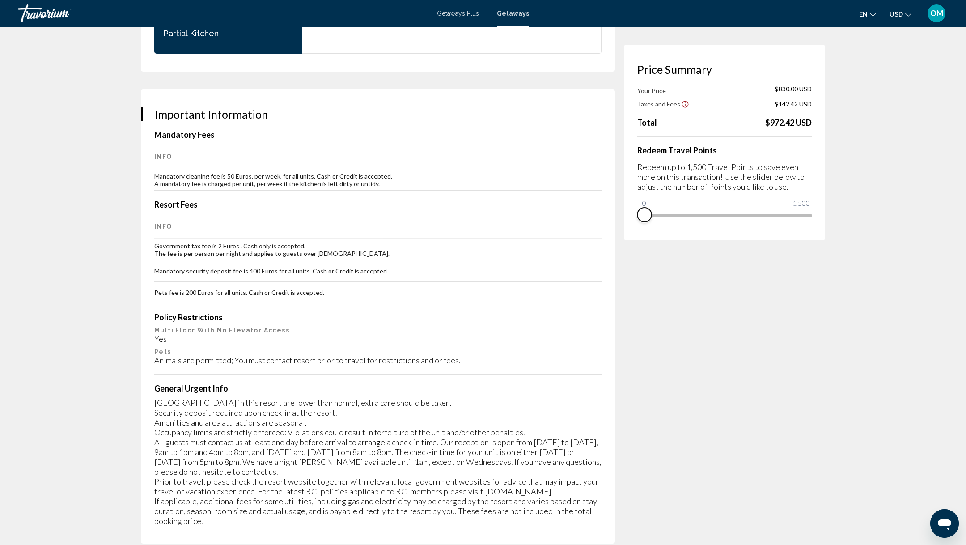
scroll to position [1424, 0]
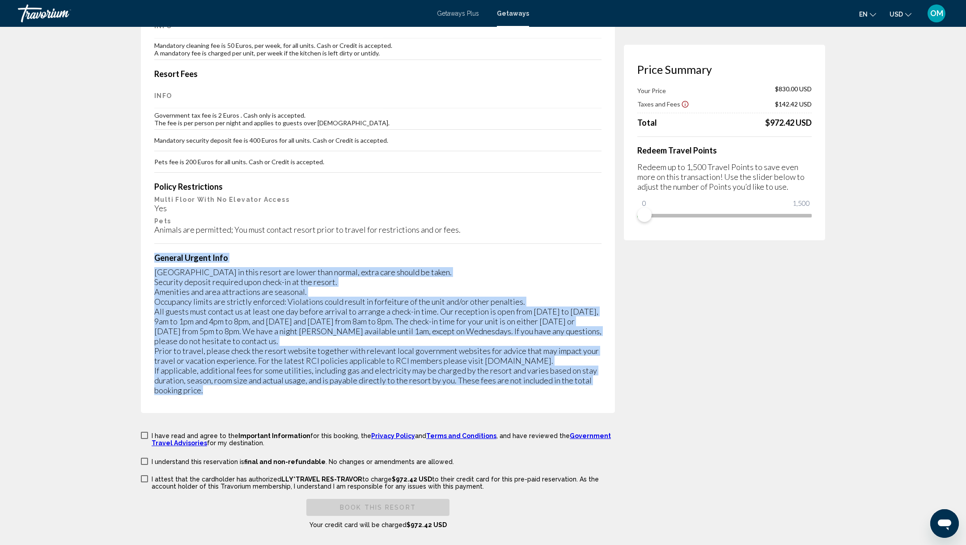
drag, startPoint x: 154, startPoint y: 220, endPoint x: 299, endPoint y: 369, distance: 208.4
click at [299, 369] on div "Important Information Mandatory Fees Info Mandatory cleaning fee is 50 Euros, p…" at bounding box center [378, 186] width 474 height 454
click at [349, 267] on div "[GEOGRAPHIC_DATA] in this resort are lower than normal, extra care should be ta…" at bounding box center [377, 331] width 447 height 128
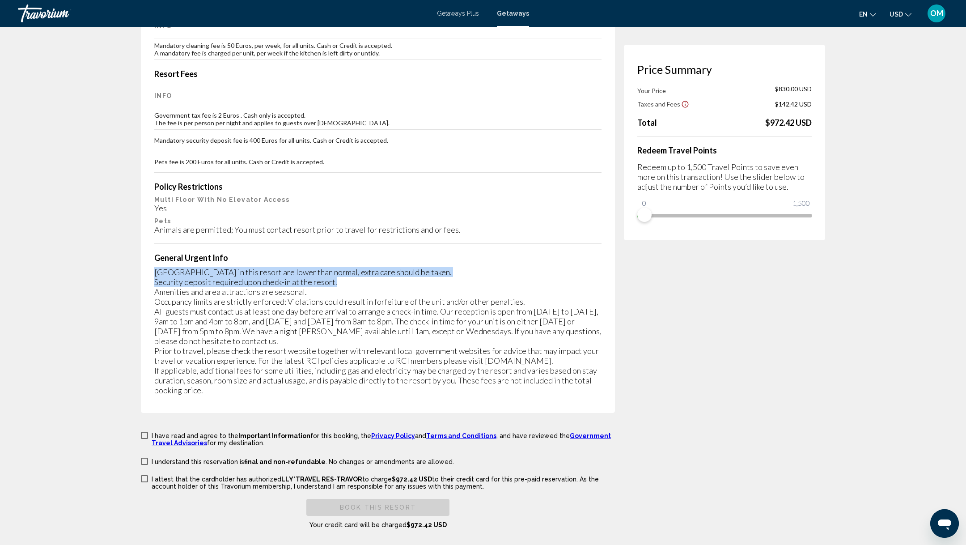
drag, startPoint x: 451, startPoint y: 242, endPoint x: 155, endPoint y: 231, distance: 295.8
click at [155, 267] on div "[GEOGRAPHIC_DATA] in this resort are lower than normal, extra care should be ta…" at bounding box center [377, 331] width 447 height 128
drag, startPoint x: 154, startPoint y: 233, endPoint x: 421, endPoint y: 232, distance: 267.0
click at [421, 267] on div "[GEOGRAPHIC_DATA] in this resort are lower than normal, extra care should be ta…" at bounding box center [377, 331] width 447 height 128
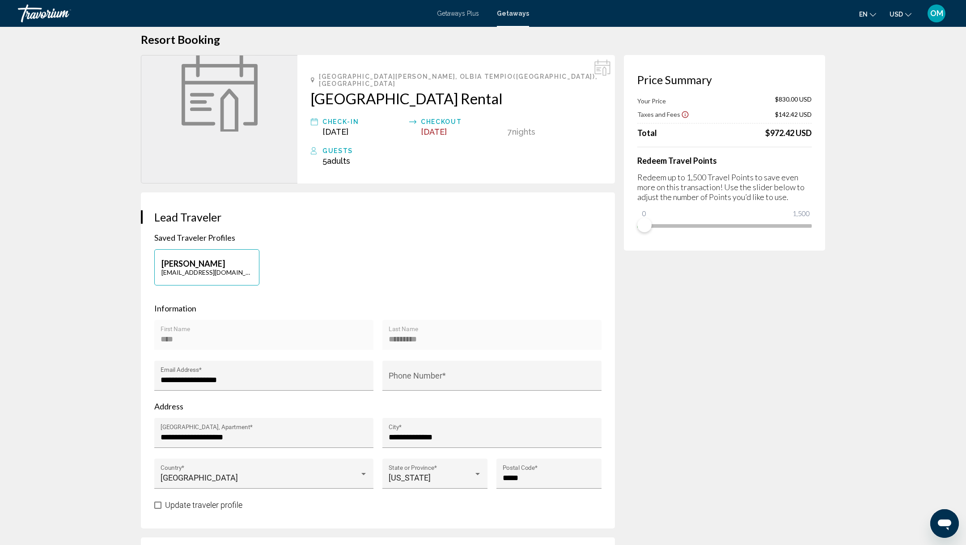
scroll to position [0, 0]
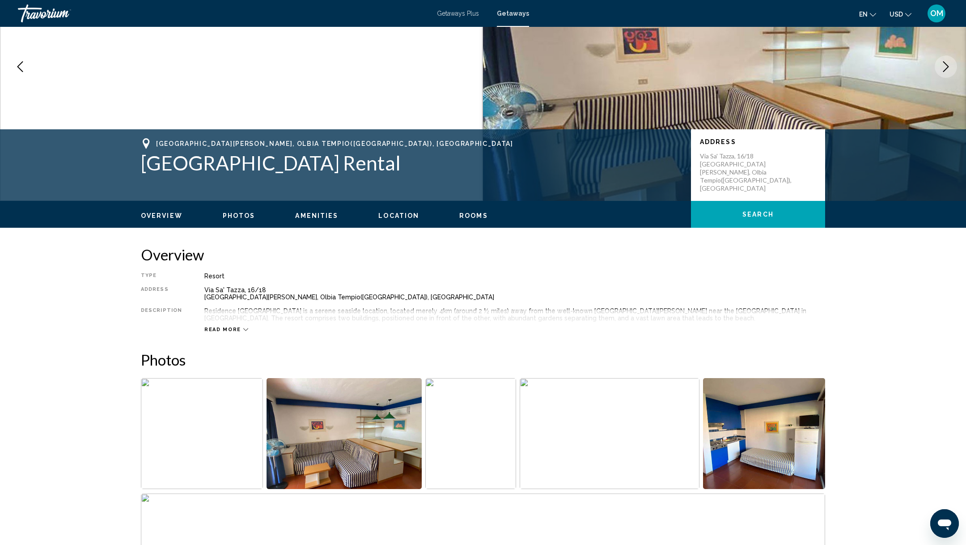
scroll to position [225, 0]
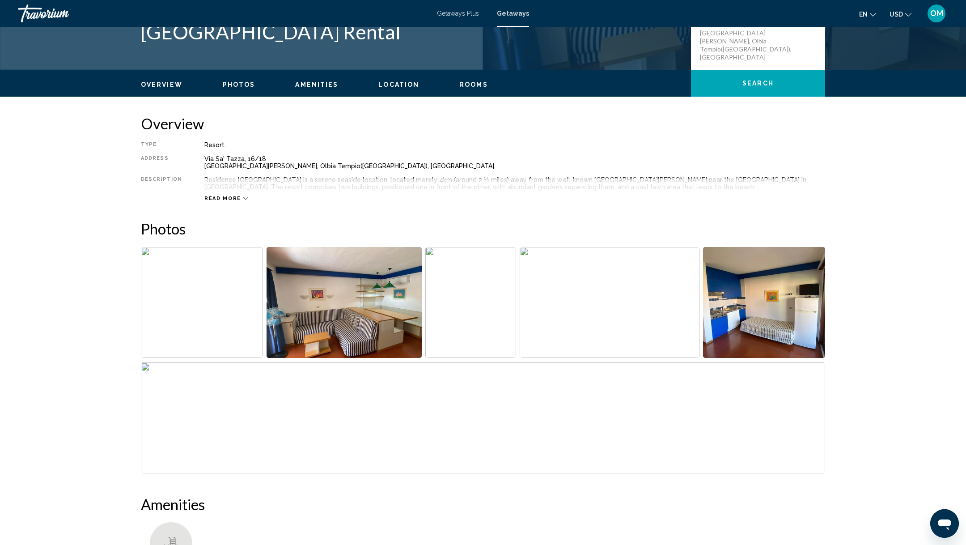
click at [218, 199] on span "Read more" at bounding box center [222, 198] width 37 height 6
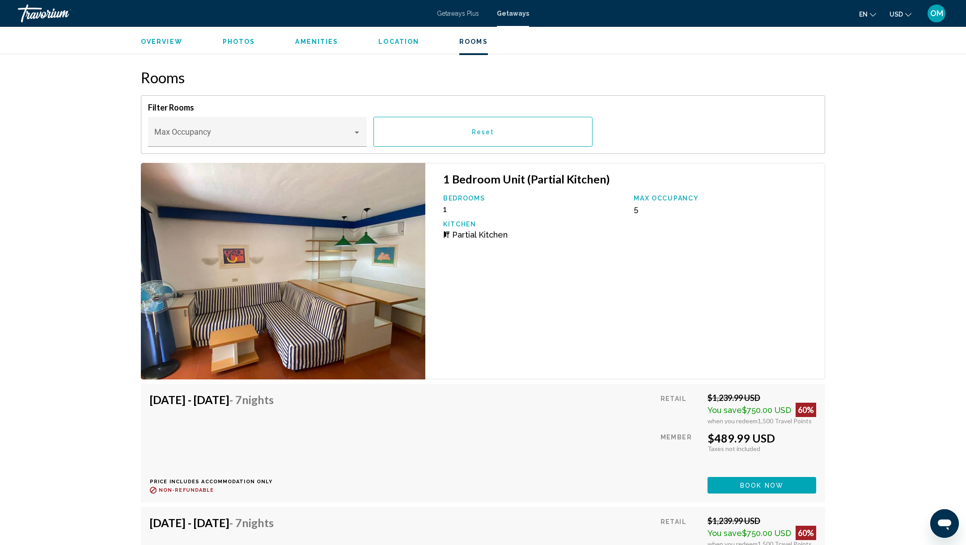
scroll to position [1495, 0]
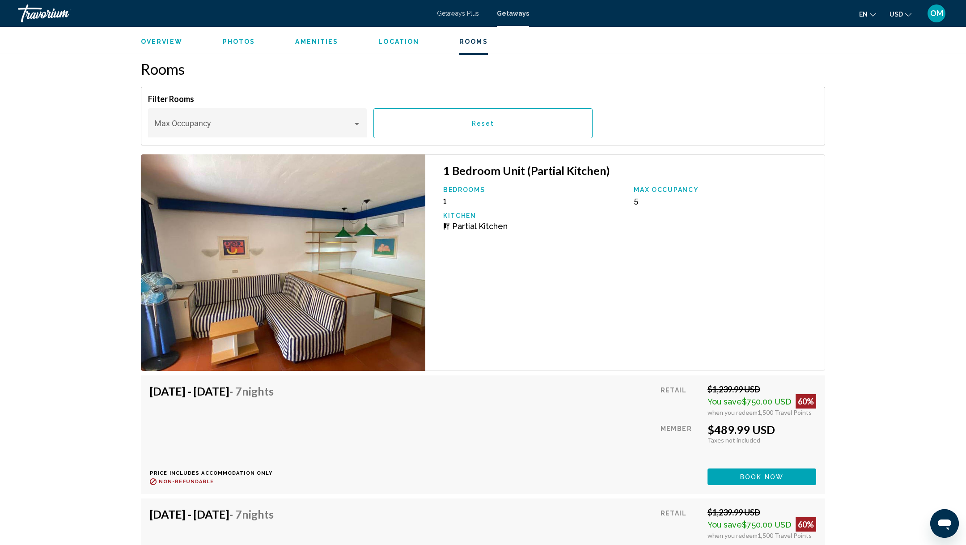
click at [333, 306] on img "Main content" at bounding box center [283, 262] width 284 height 216
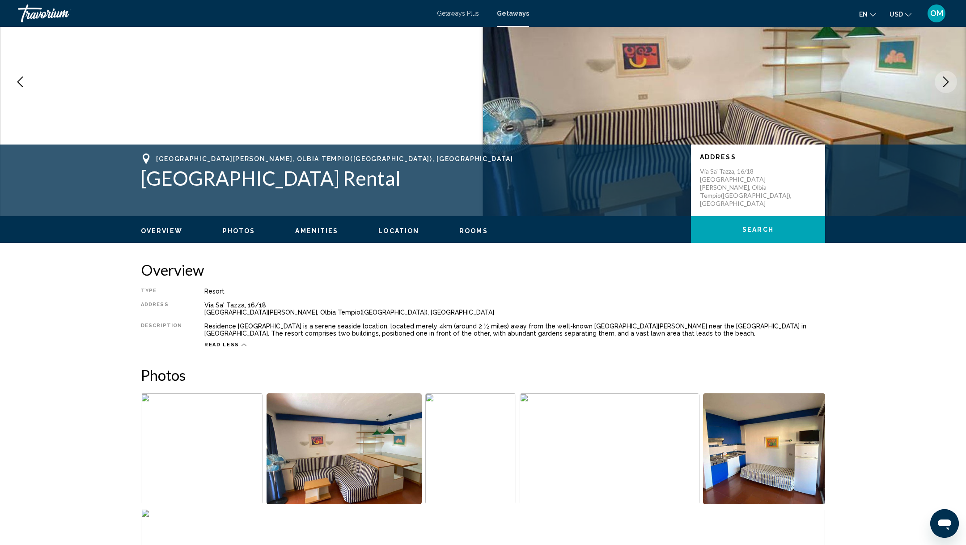
scroll to position [0, 0]
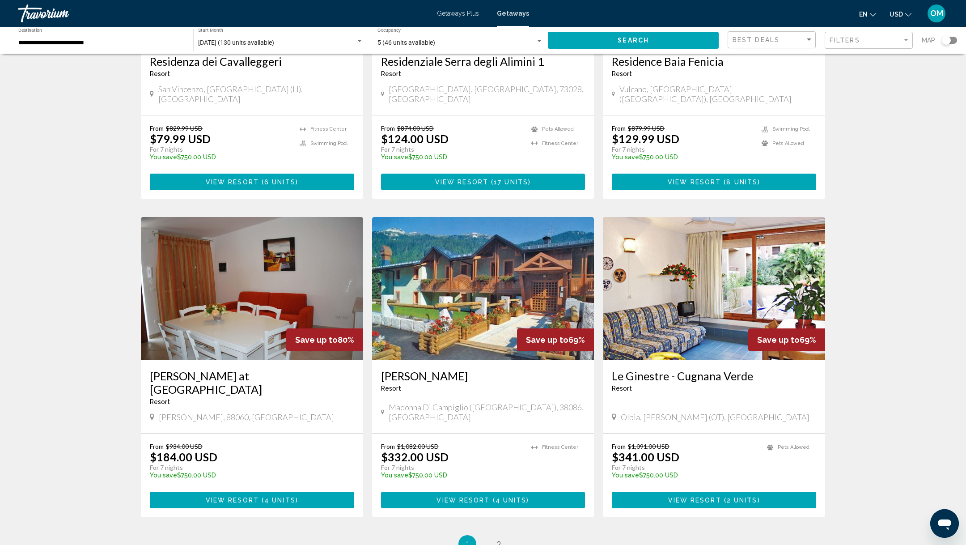
scroll to position [913, 0]
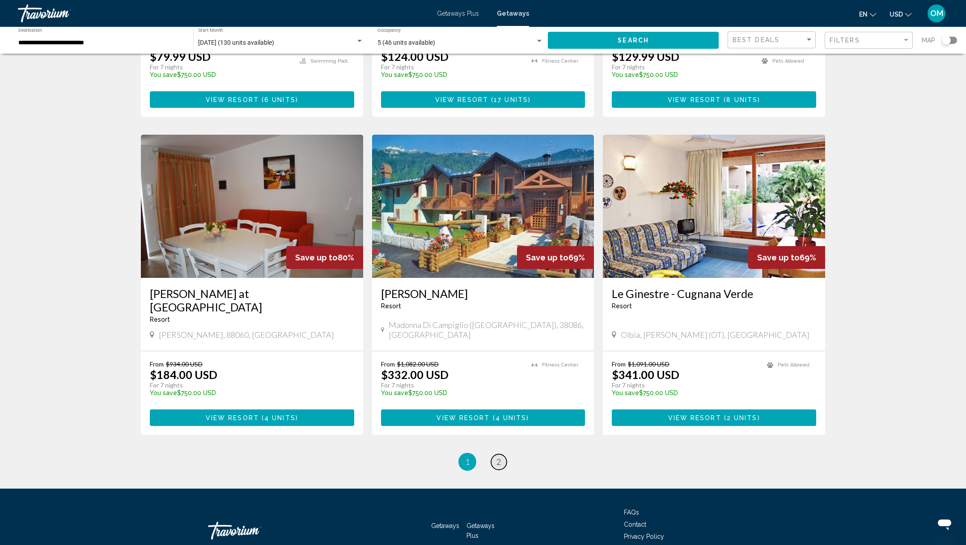
click at [497, 457] on span "2" at bounding box center [498, 462] width 4 height 10
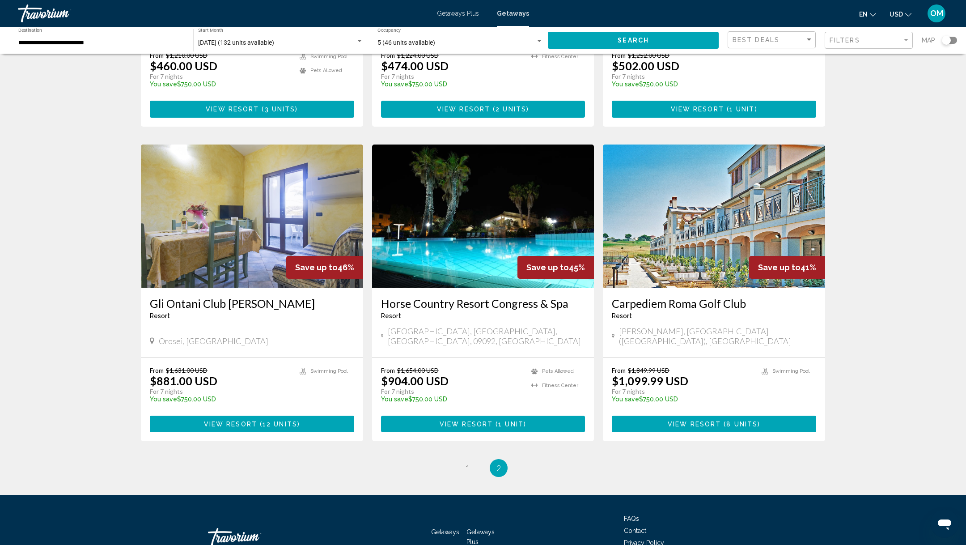
scroll to position [608, 0]
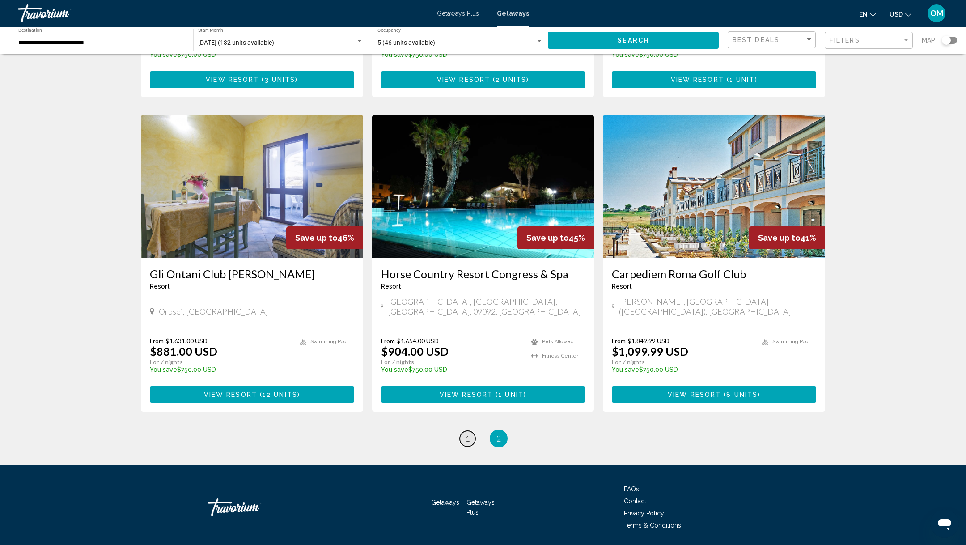
click at [466, 433] on span "1" at bounding box center [467, 438] width 4 height 10
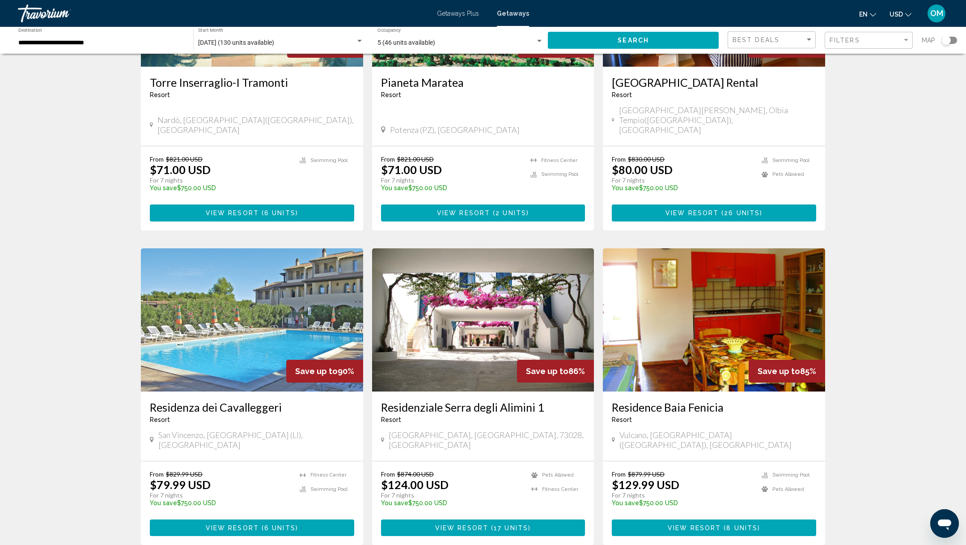
scroll to position [556, 0]
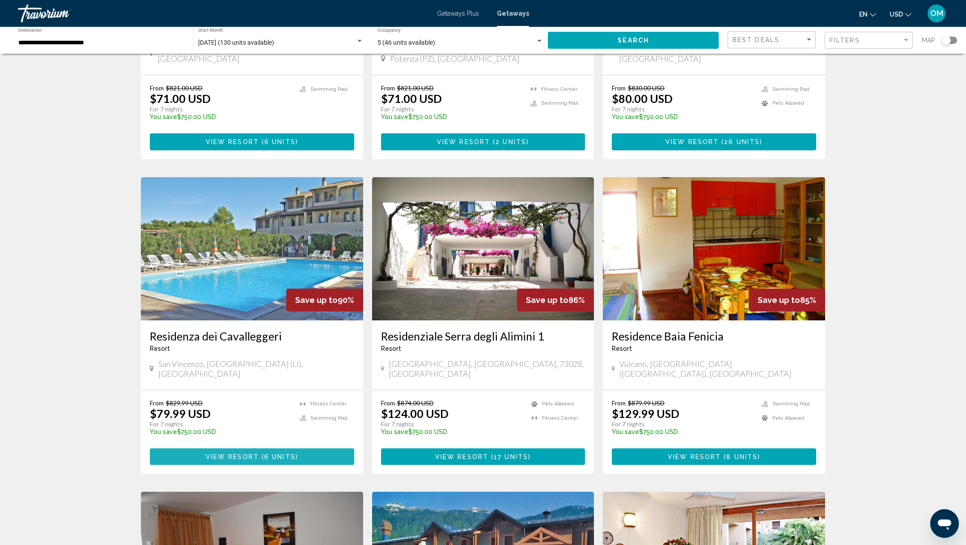
click at [232, 453] on span "View Resort" at bounding box center [232, 456] width 53 height 7
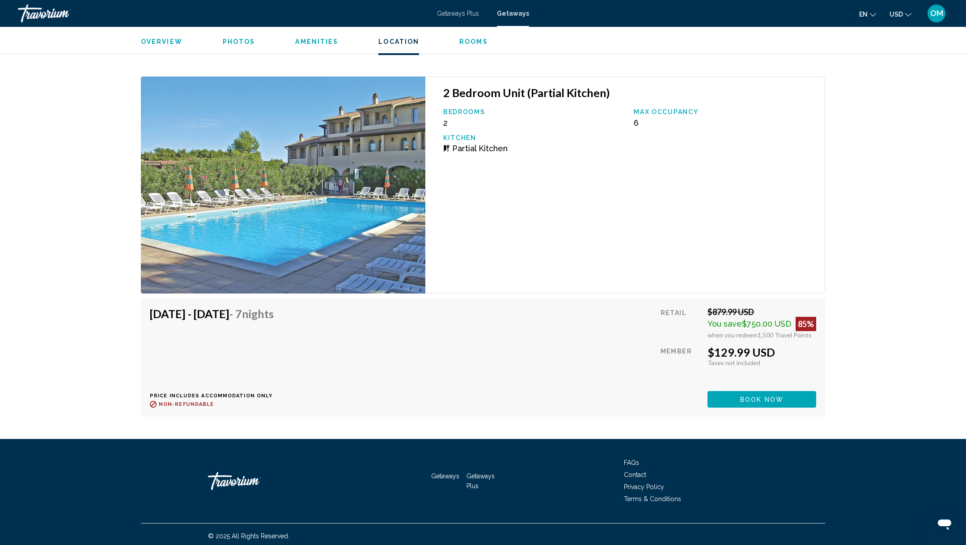
scroll to position [1967, 0]
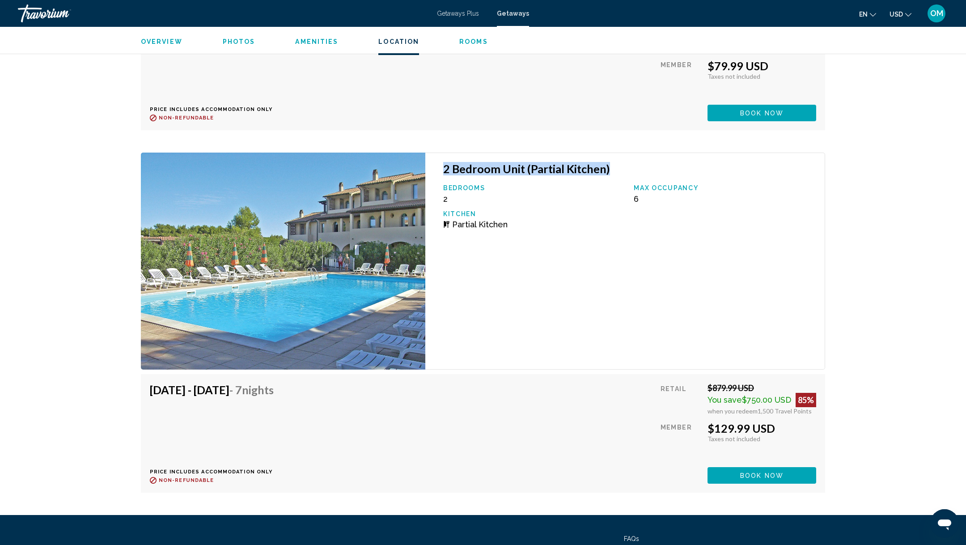
drag, startPoint x: 623, startPoint y: 172, endPoint x: 442, endPoint y: 165, distance: 181.7
drag, startPoint x: 277, startPoint y: 387, endPoint x: 124, endPoint y: 386, distance: 153.4
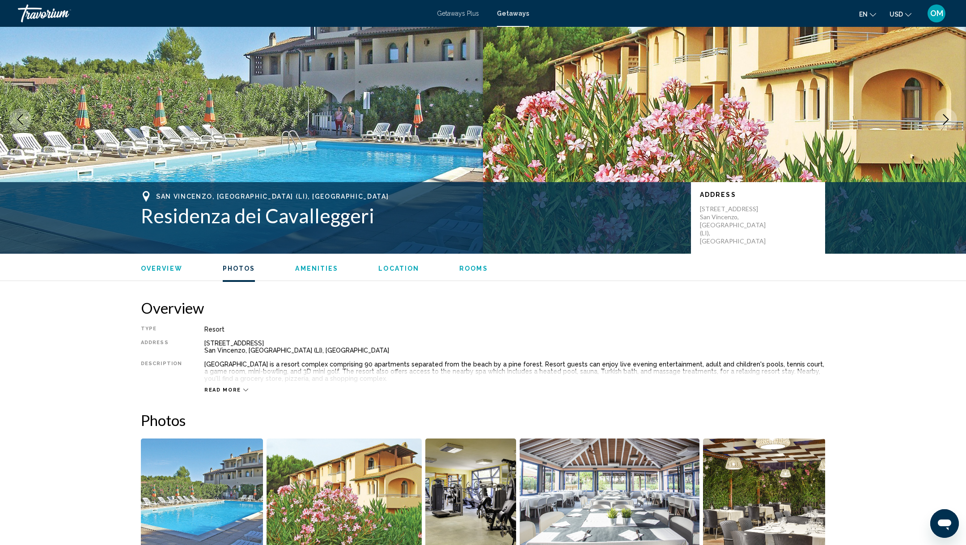
scroll to position [0, 0]
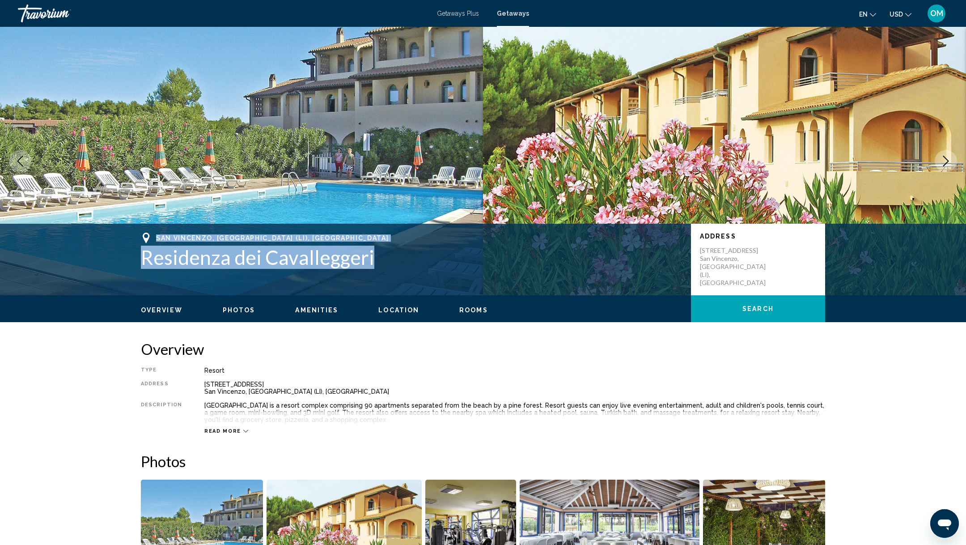
drag, startPoint x: 378, startPoint y: 259, endPoint x: 158, endPoint y: 235, distance: 221.8
click at [158, 235] on div "San Vincenzo, [GEOGRAPHIC_DATA] (LI), [GEOGRAPHIC_DATA] Residenza dei Cavallegg…" at bounding box center [411, 251] width 541 height 36
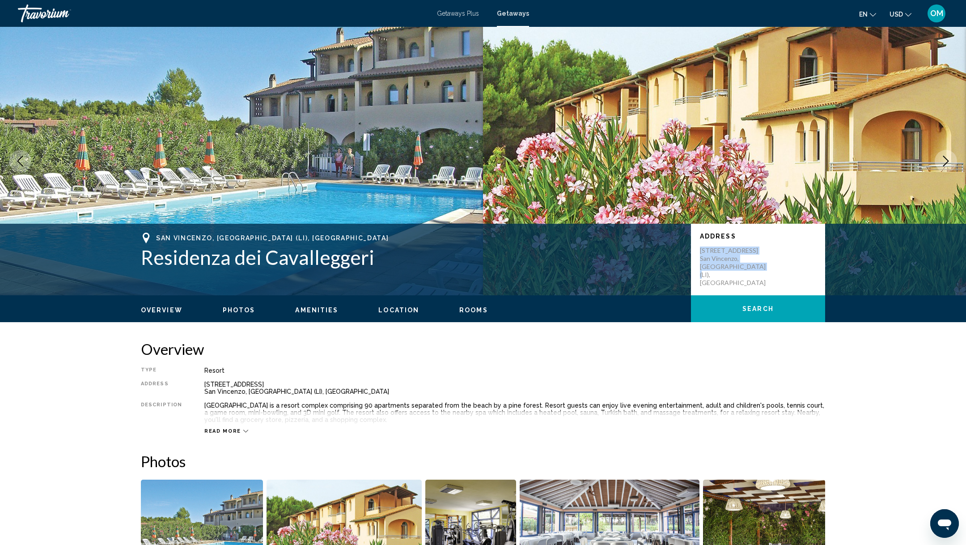
drag, startPoint x: 722, startPoint y: 269, endPoint x: 706, endPoint y: 242, distance: 31.9
click at [706, 242] on div "Address [STREET_ADDRESS]" at bounding box center [758, 260] width 116 height 54
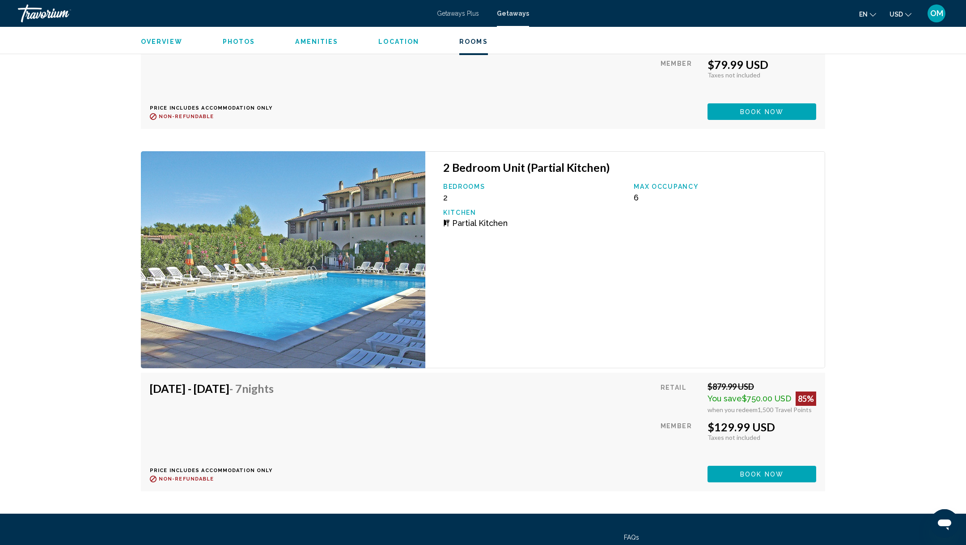
scroll to position [2046, 0]
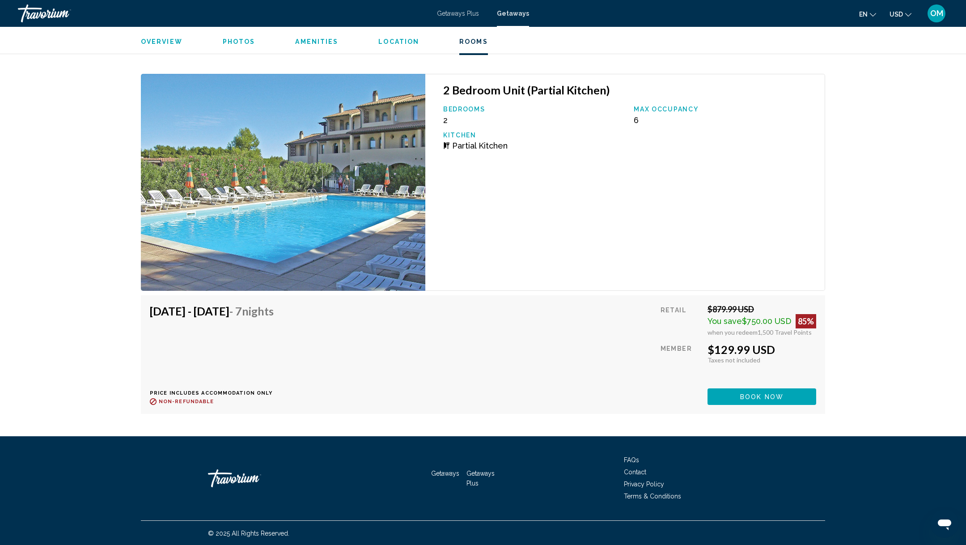
click at [773, 38] on span "Book now" at bounding box center [761, 34] width 43 height 7
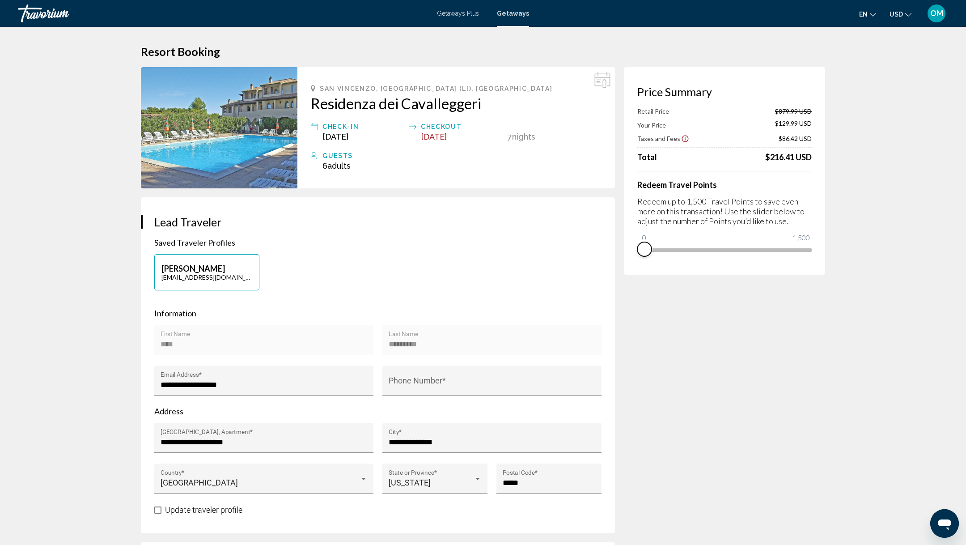
drag, startPoint x: 808, startPoint y: 259, endPoint x: 568, endPoint y: 258, distance: 239.7
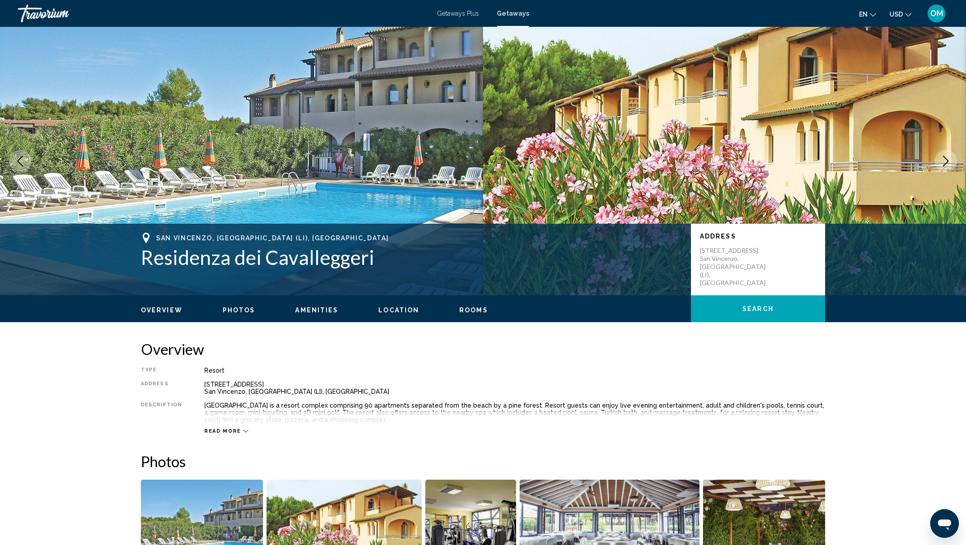
scroll to position [194, 0]
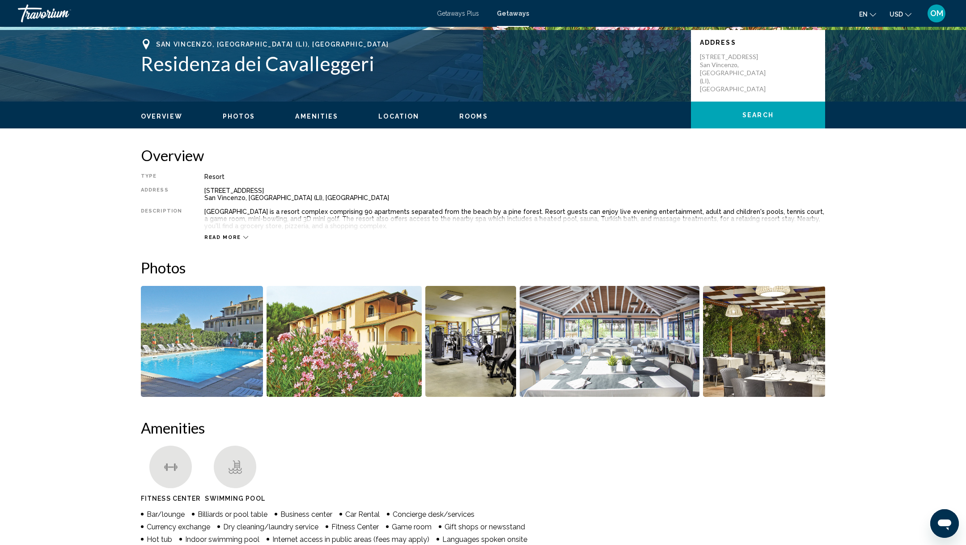
click at [307, 347] on img "Open full-screen image slider" at bounding box center [345, 341] width 156 height 111
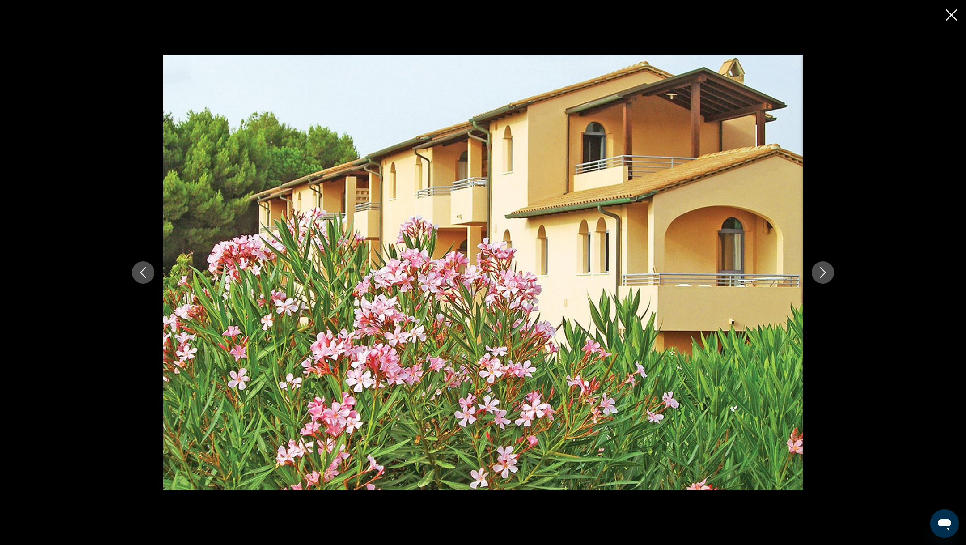
click at [826, 273] on icon "Next image" at bounding box center [823, 272] width 11 height 11
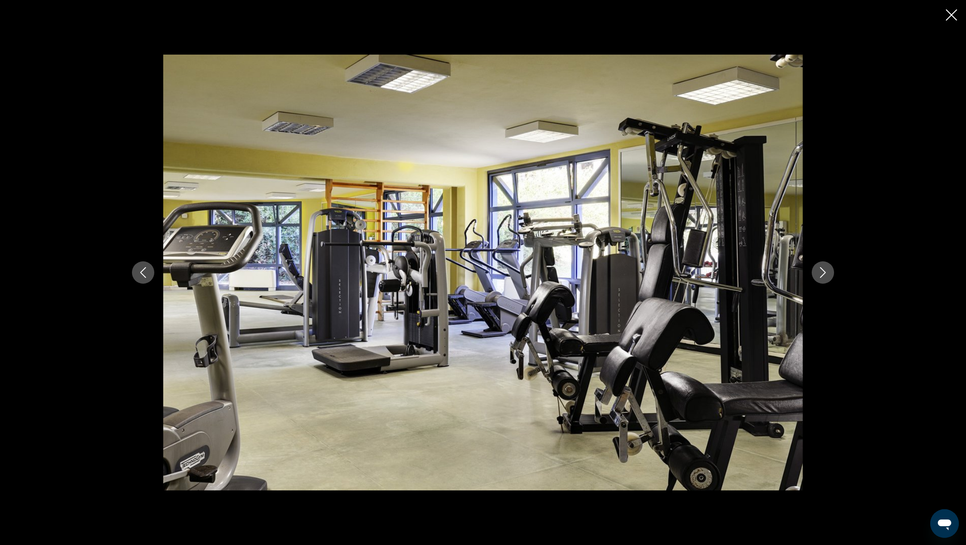
click at [826, 272] on icon "Next image" at bounding box center [823, 272] width 11 height 11
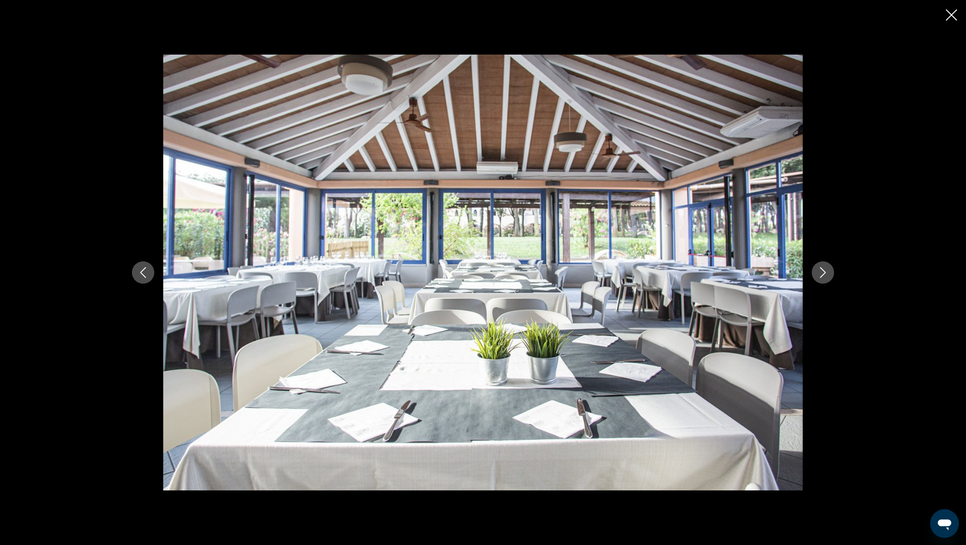
click at [826, 272] on icon "Next image" at bounding box center [823, 272] width 11 height 11
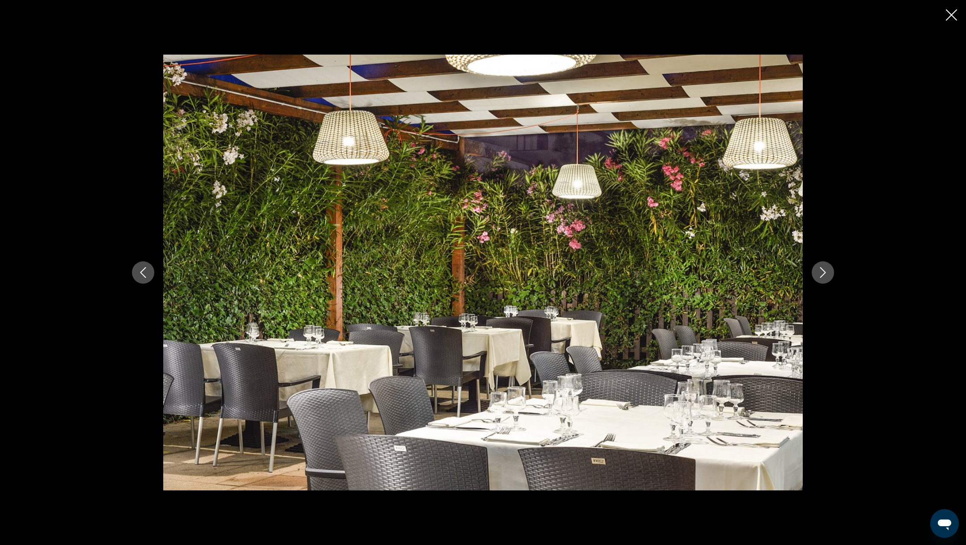
click at [826, 272] on icon "Next image" at bounding box center [823, 272] width 11 height 11
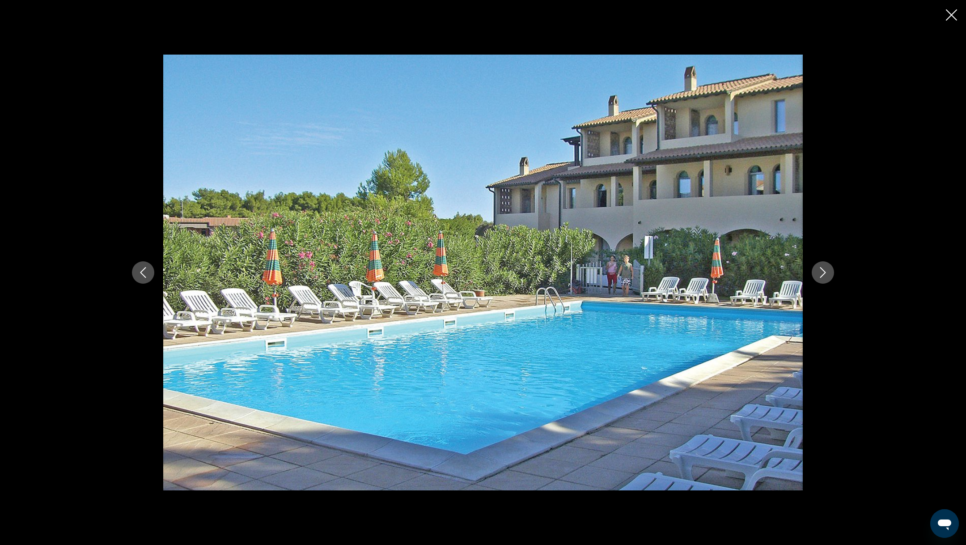
click at [826, 272] on icon "Next image" at bounding box center [823, 272] width 11 height 11
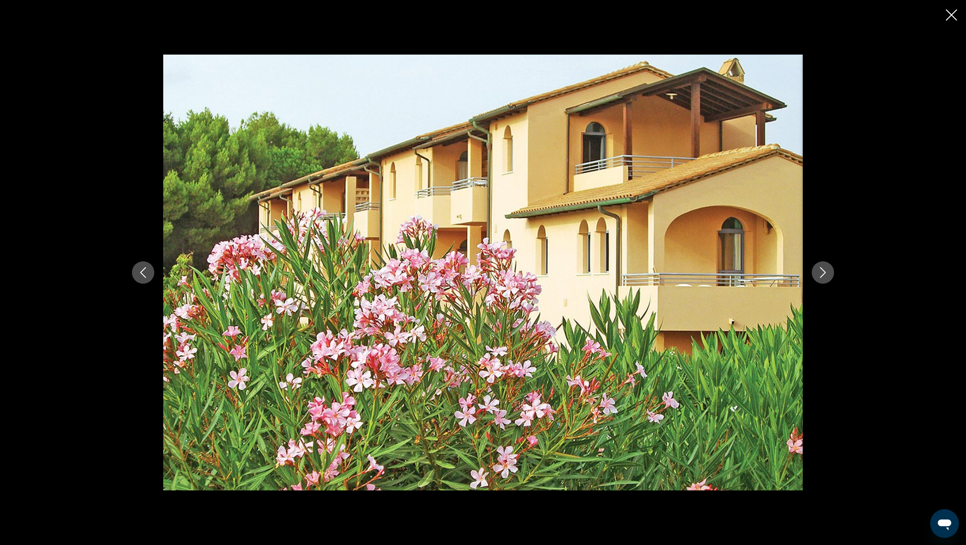
click at [826, 272] on icon "Next image" at bounding box center [823, 272] width 11 height 11
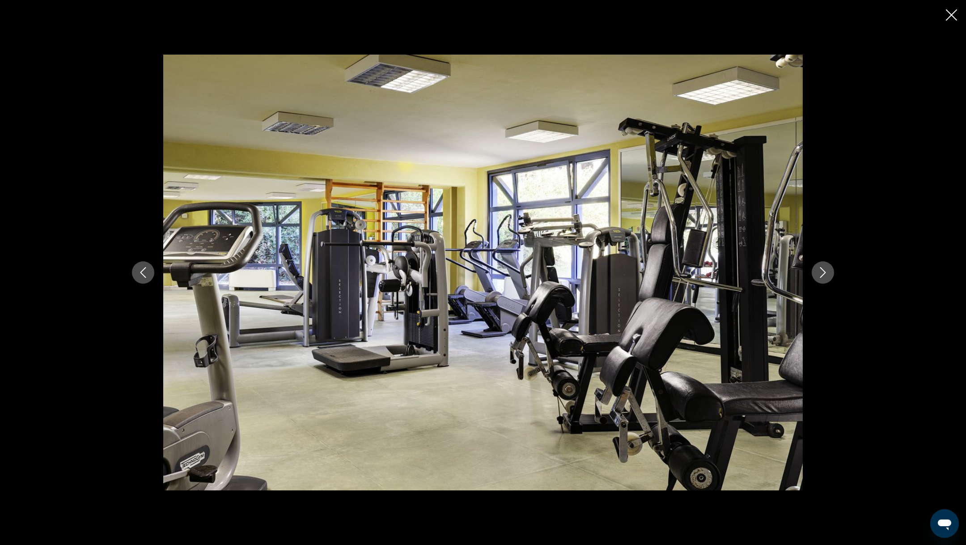
click at [826, 272] on icon "Next image" at bounding box center [823, 272] width 11 height 11
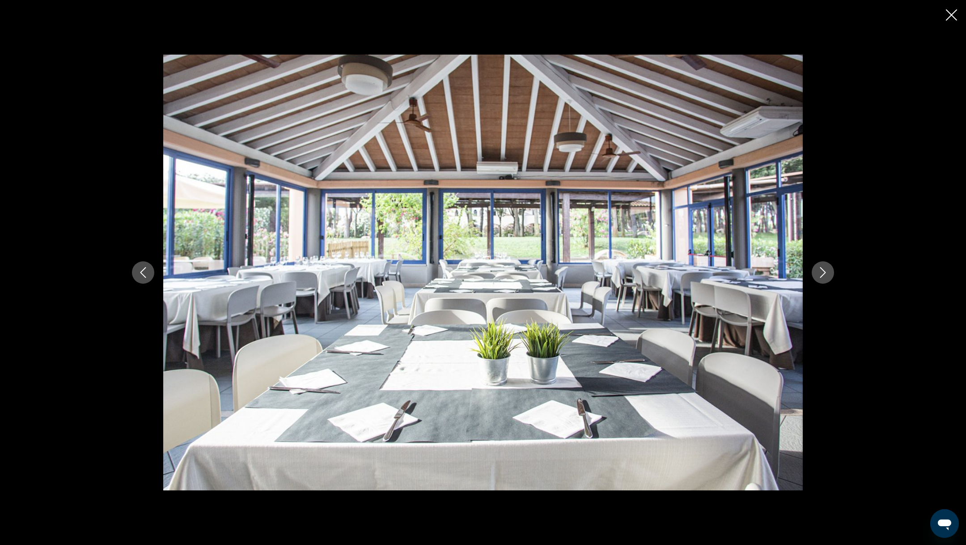
click at [826, 272] on icon "Next image" at bounding box center [823, 272] width 11 height 11
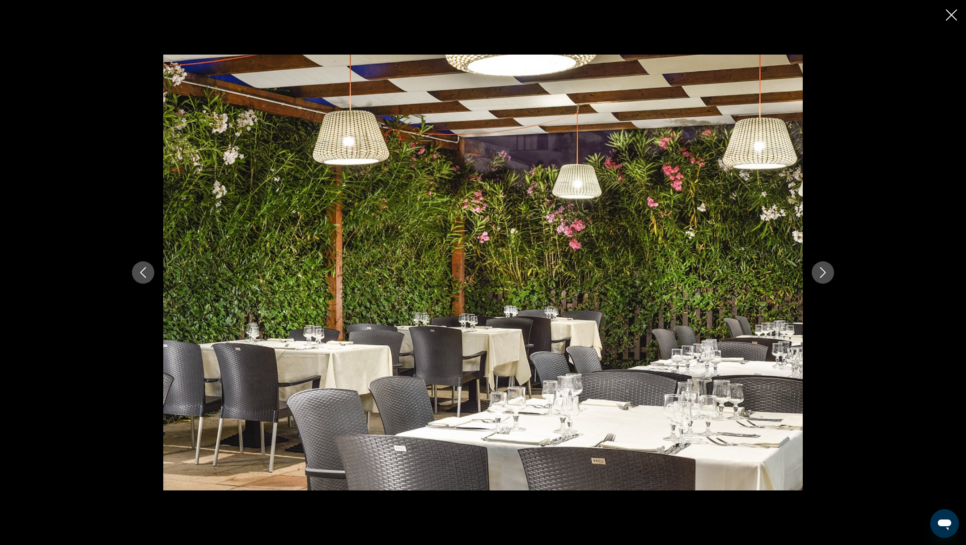
click at [952, 19] on icon "Close slideshow" at bounding box center [951, 14] width 11 height 11
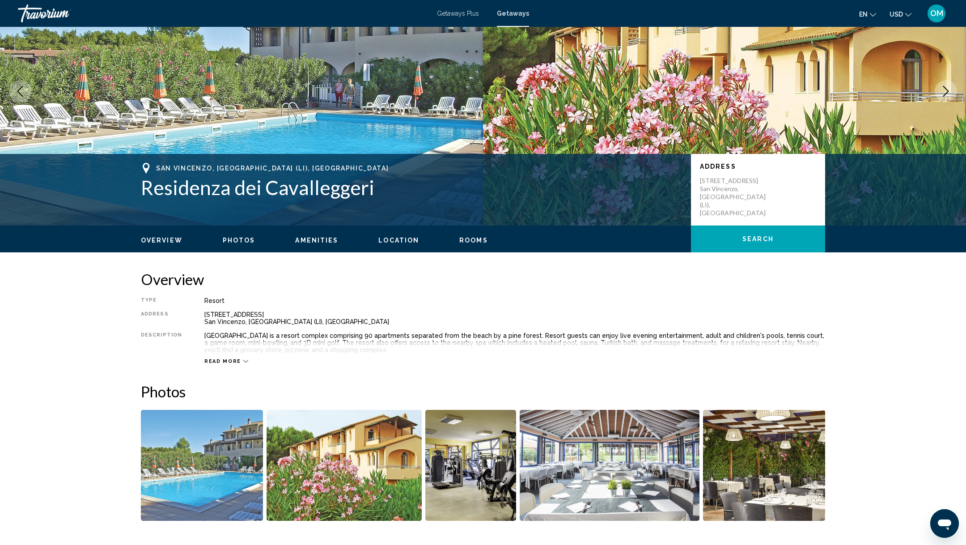
scroll to position [258, 0]
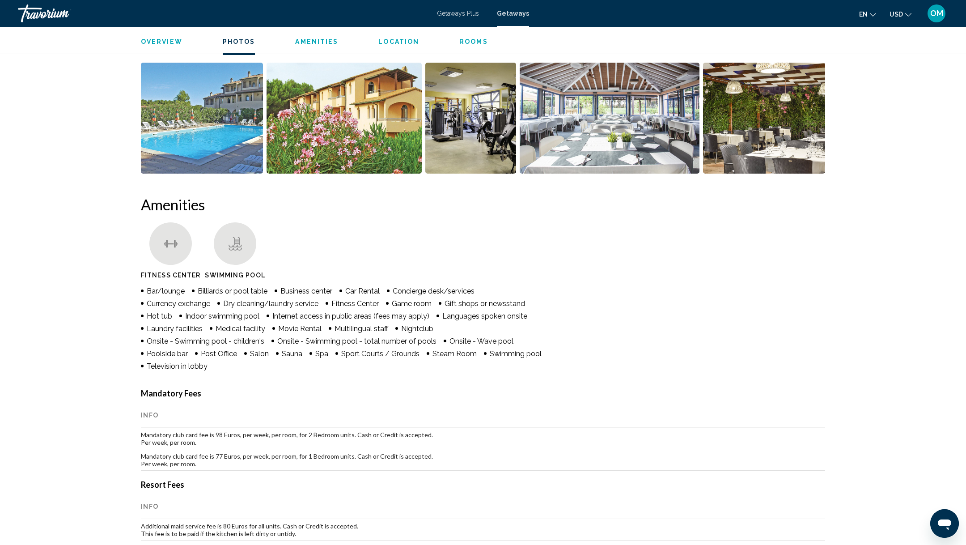
scroll to position [621, 0]
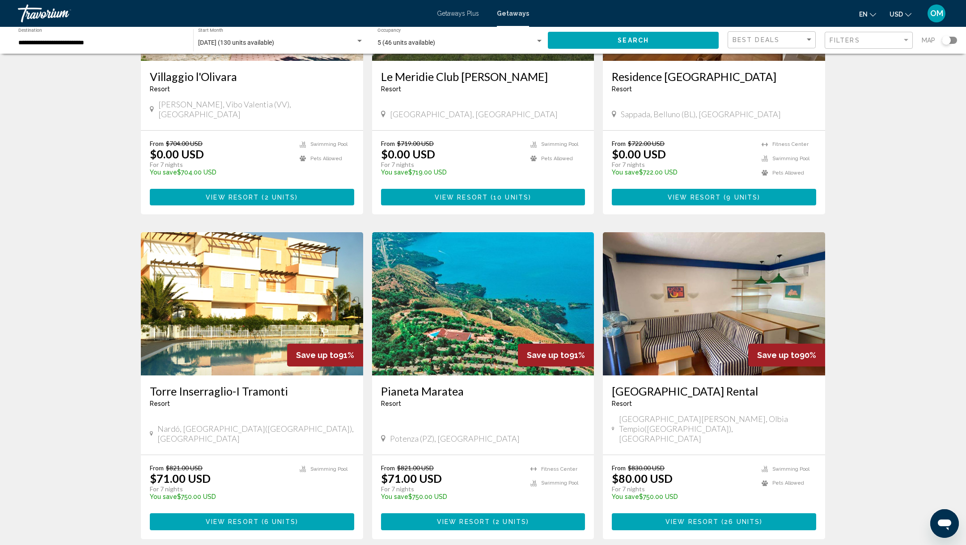
scroll to position [66, 0]
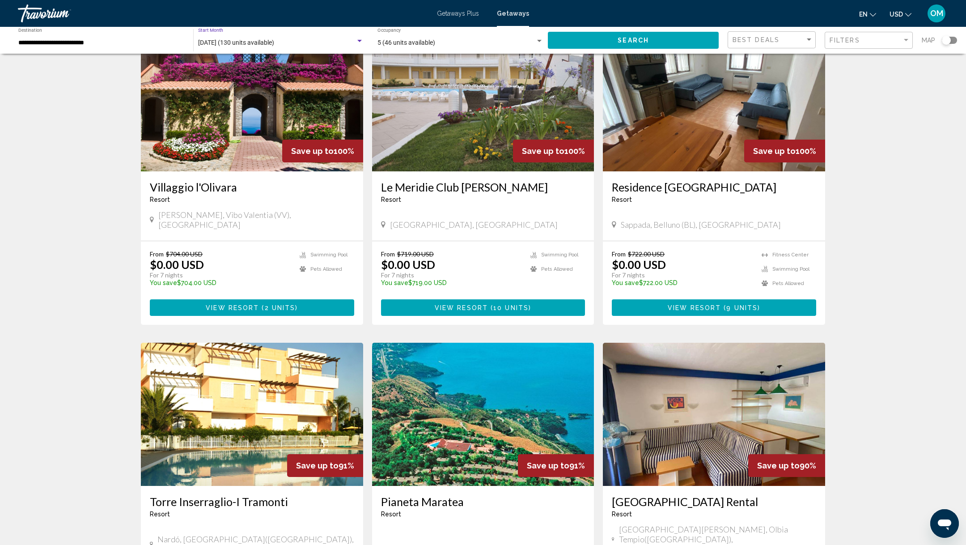
click at [274, 42] on span "[DATE] (130 units available)" at bounding box center [236, 42] width 76 height 7
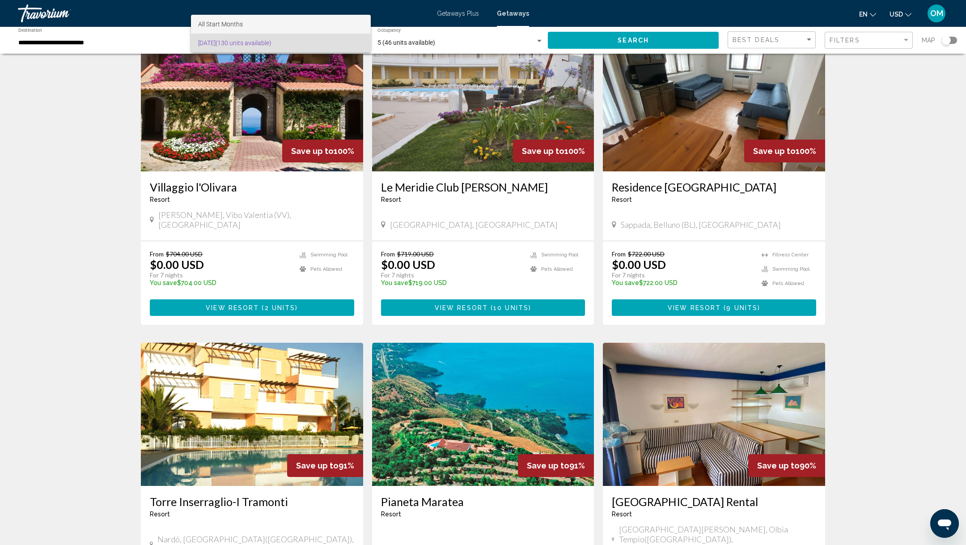
click at [267, 23] on span "All Start Months" at bounding box center [280, 24] width 165 height 19
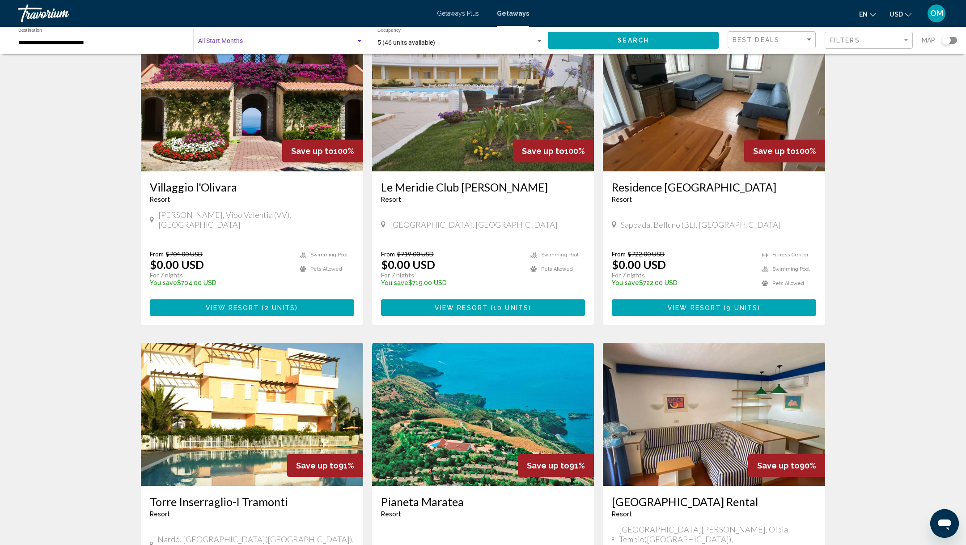
click at [233, 49] on div "Start Month All Start Months" at bounding box center [280, 40] width 165 height 25
click at [99, 42] on div at bounding box center [483, 272] width 966 height 545
click at [56, 47] on div "**********" at bounding box center [101, 40] width 166 height 25
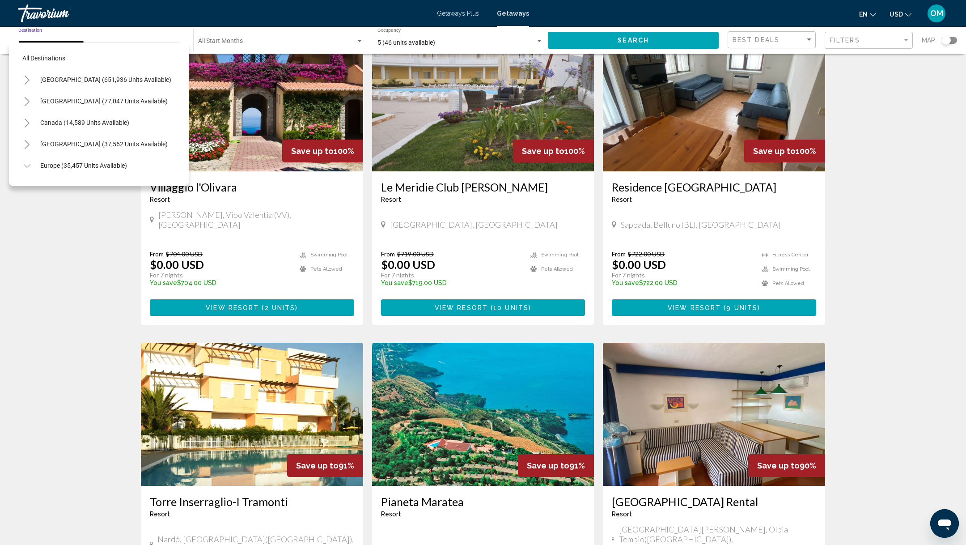
scroll to position [311, 0]
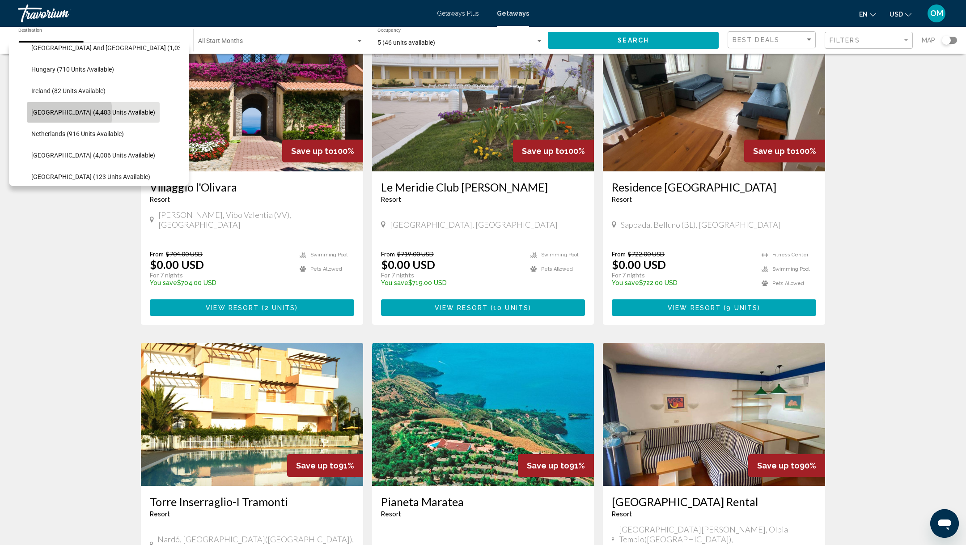
click at [47, 113] on span "[GEOGRAPHIC_DATA] (4,483 units available)" at bounding box center [93, 112] width 124 height 7
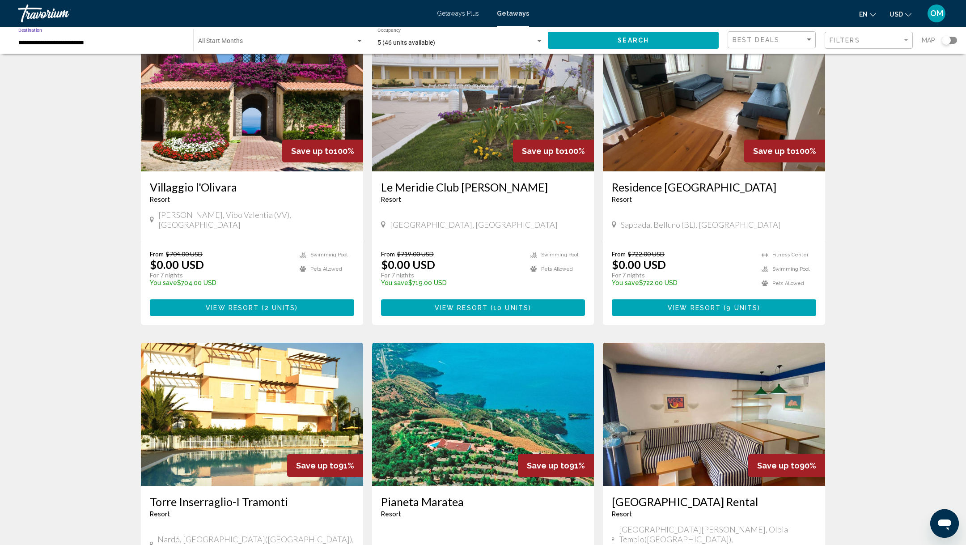
click at [225, 30] on div "Start Month All Start Months" at bounding box center [280, 40] width 165 height 25
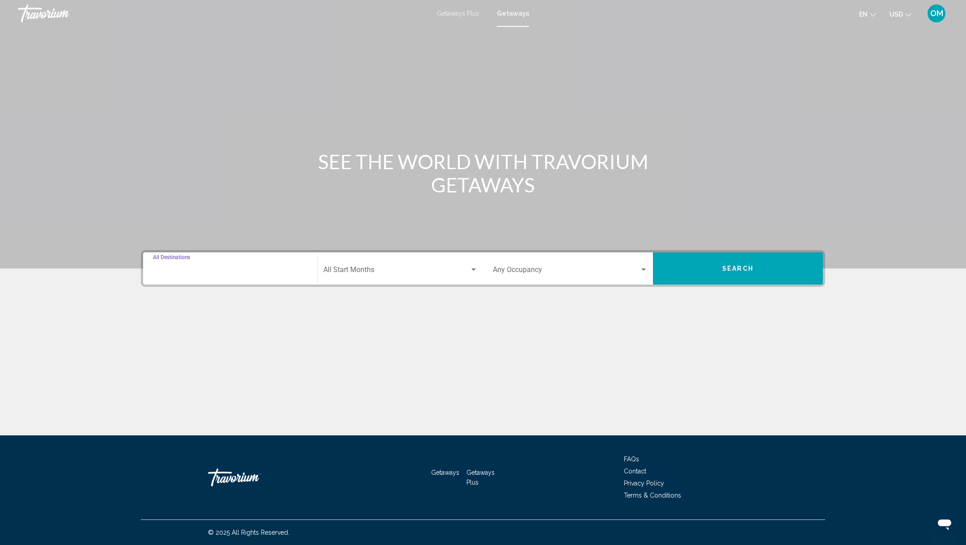
click at [266, 269] on input "Destination All Destinations" at bounding box center [230, 271] width 155 height 8
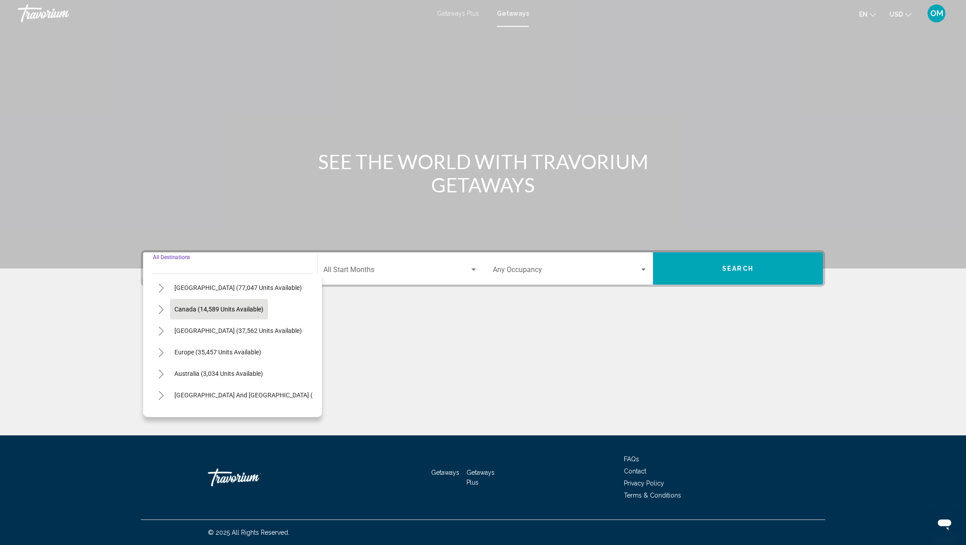
scroll to position [73, 0]
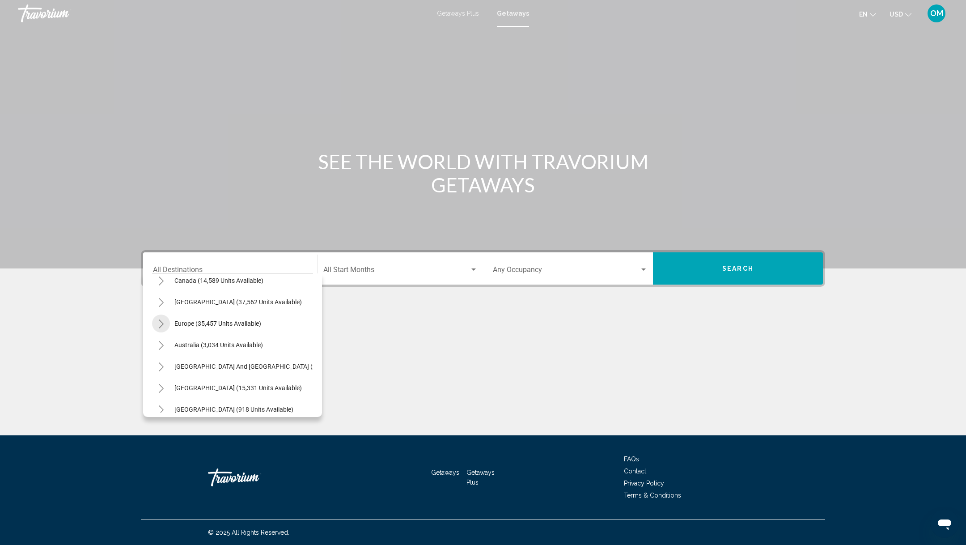
click at [163, 326] on icon "Toggle Europe (35,457 units available)" at bounding box center [161, 323] width 7 height 9
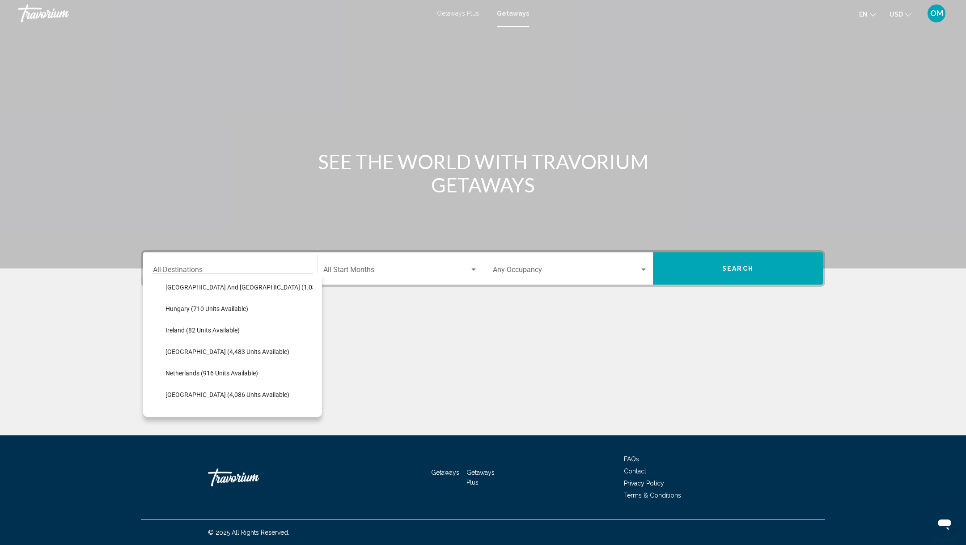
scroll to position [339, 0]
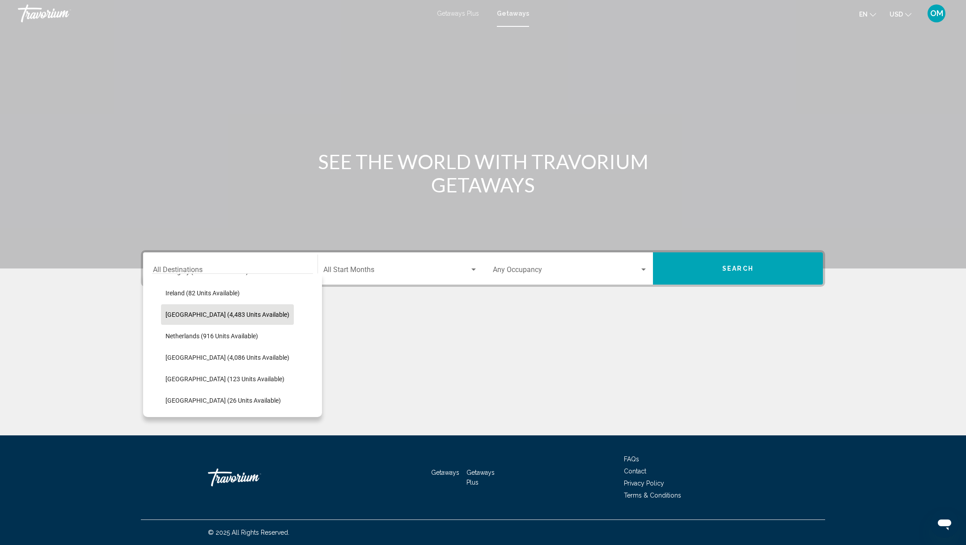
click at [179, 314] on span "[GEOGRAPHIC_DATA] (4,483 units available)" at bounding box center [227, 314] width 124 height 7
type input "**********"
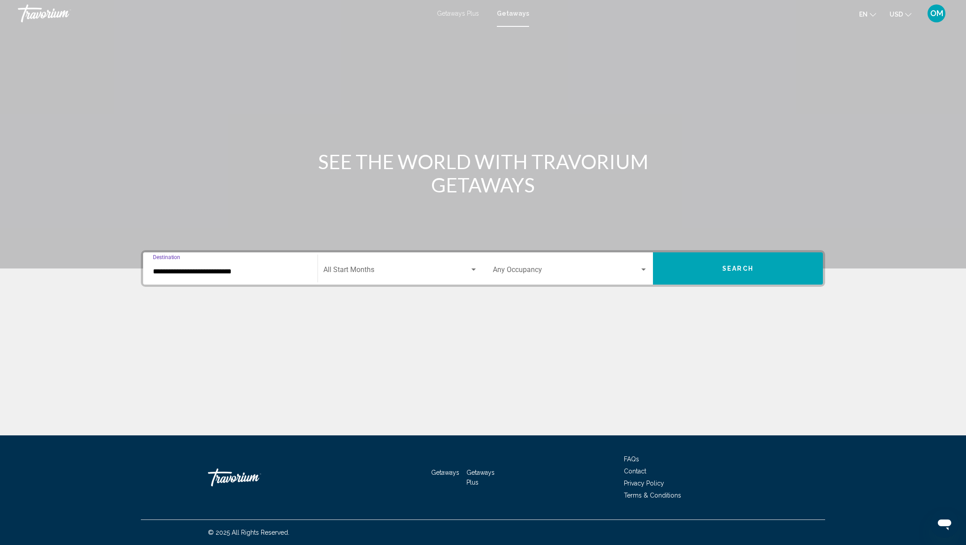
click at [358, 261] on div "Start Month All Start Months" at bounding box center [400, 268] width 154 height 28
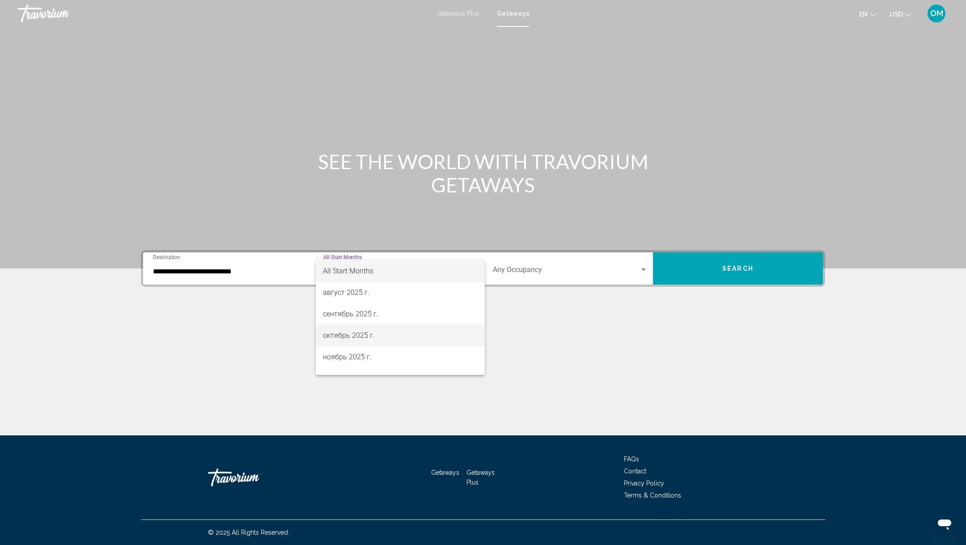
click at [345, 338] on span "октябрь 2025 г." at bounding box center [400, 335] width 155 height 21
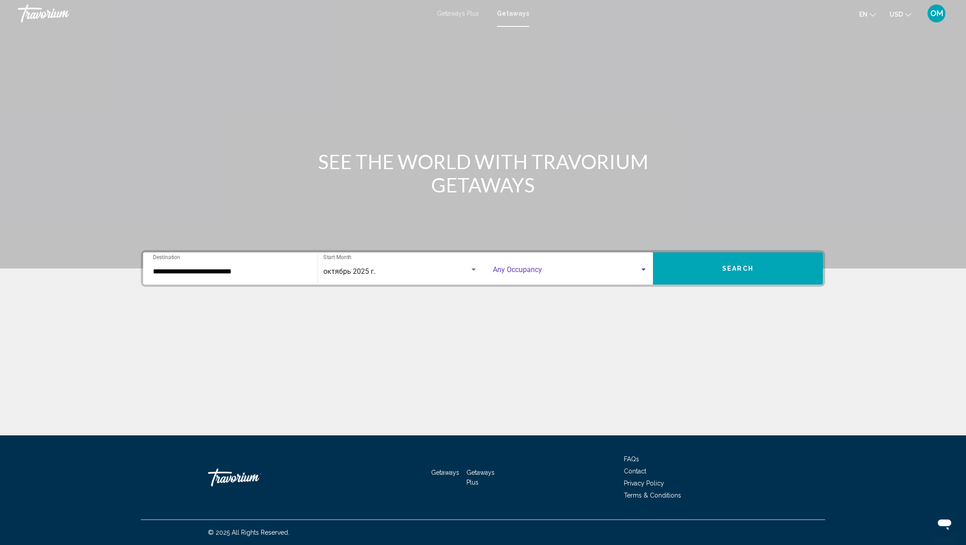
click at [549, 267] on span "Search widget" at bounding box center [566, 271] width 147 height 8
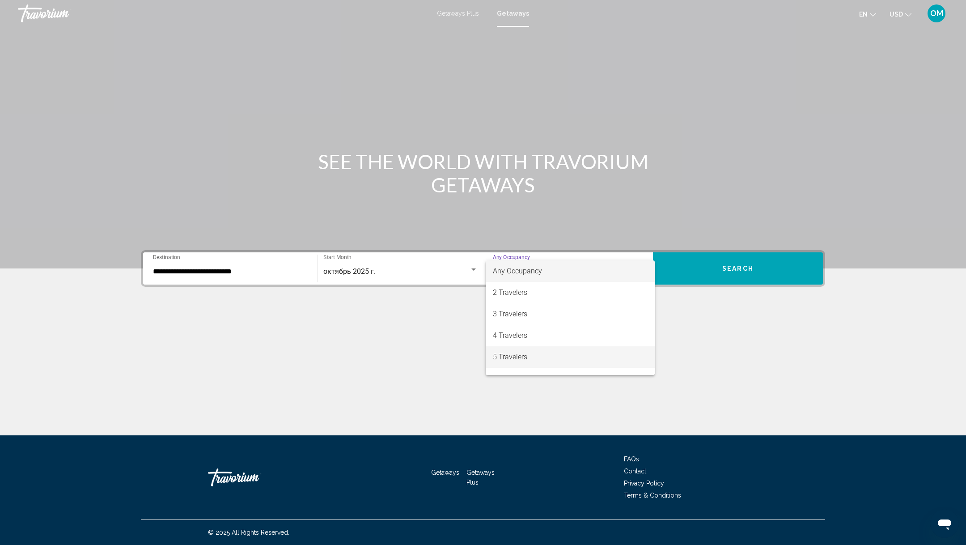
click at [503, 362] on span "5 Travelers" at bounding box center [570, 356] width 155 height 21
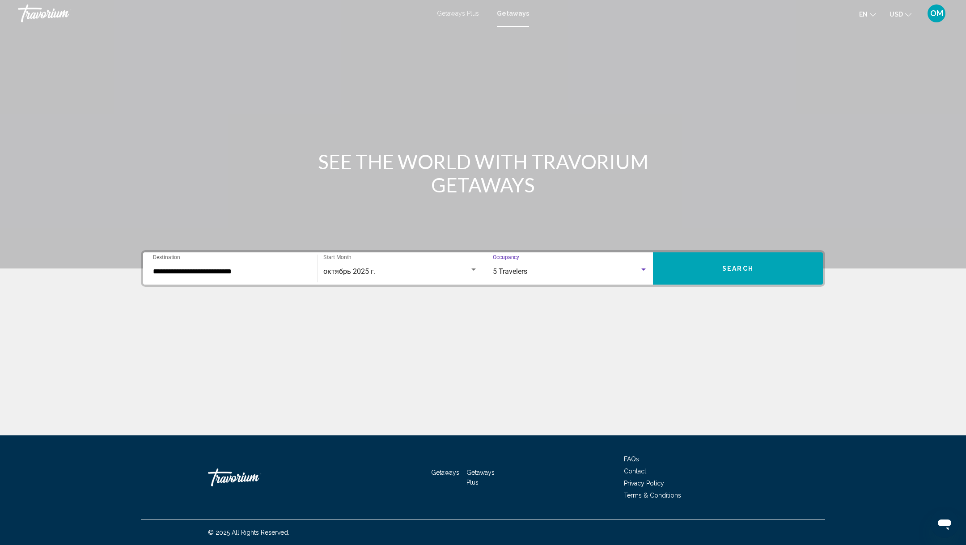
click at [744, 263] on button "Search" at bounding box center [738, 268] width 170 height 32
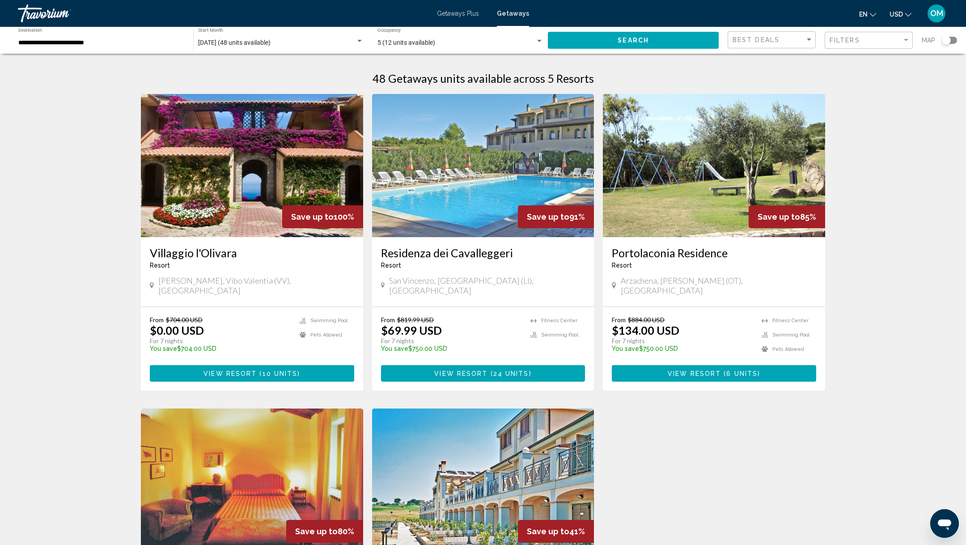
scroll to position [148, 0]
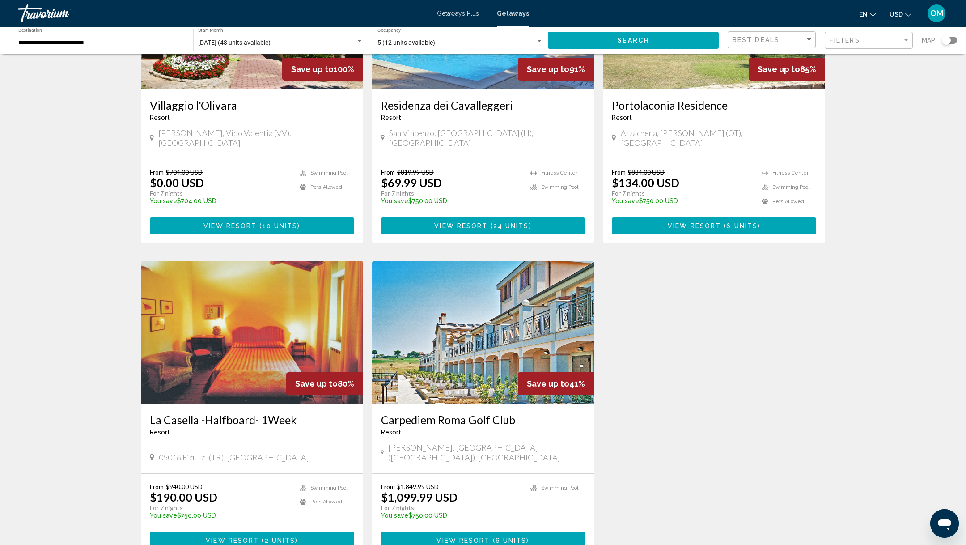
click at [510, 222] on span "24 units" at bounding box center [511, 225] width 36 height 7
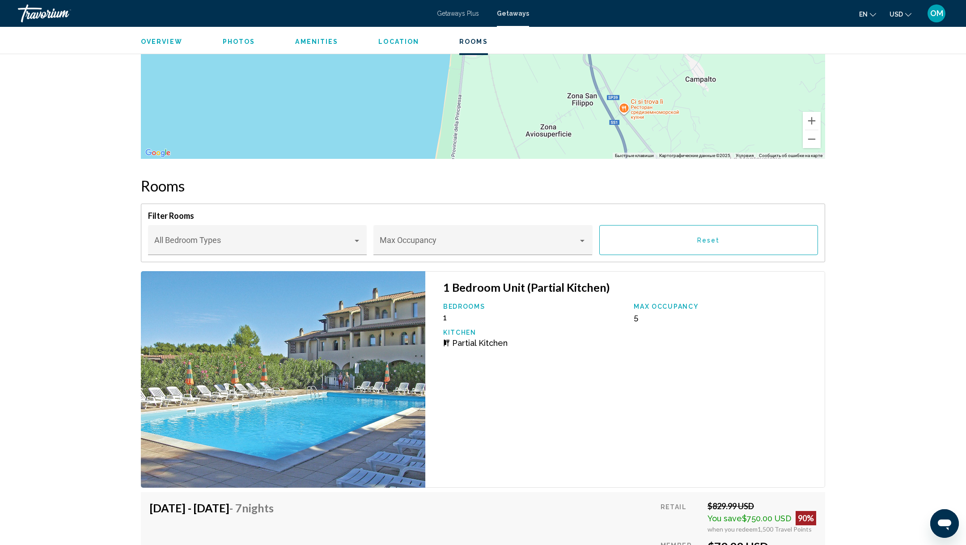
scroll to position [1461, 0]
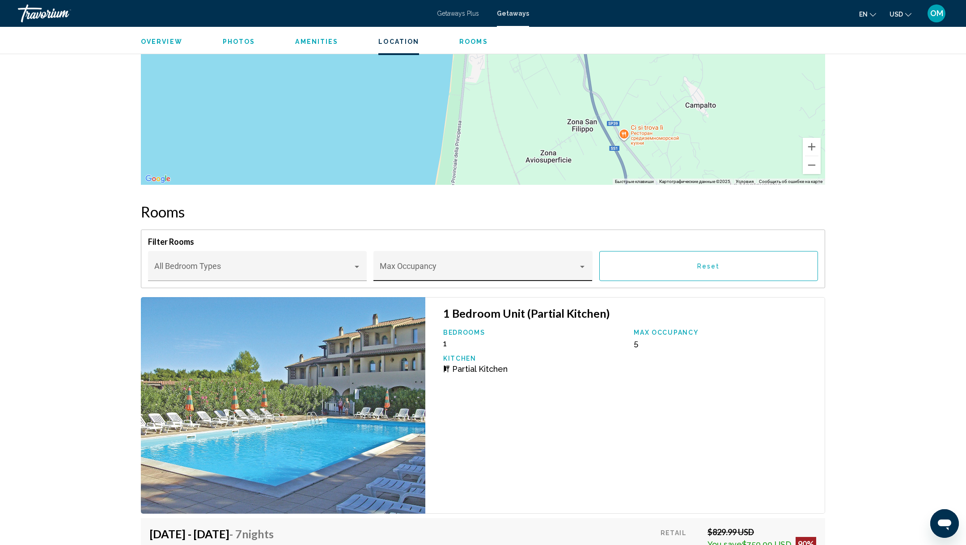
click at [419, 257] on div "Max Occupancy" at bounding box center [483, 269] width 207 height 24
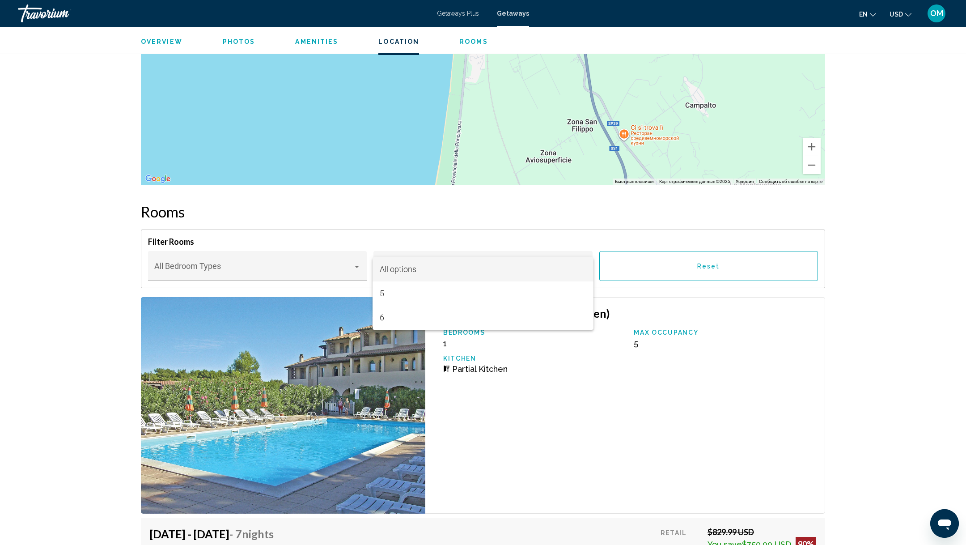
click at [435, 199] on div at bounding box center [483, 272] width 966 height 545
click at [47, 18] on div "Travorium" at bounding box center [62, 13] width 89 height 18
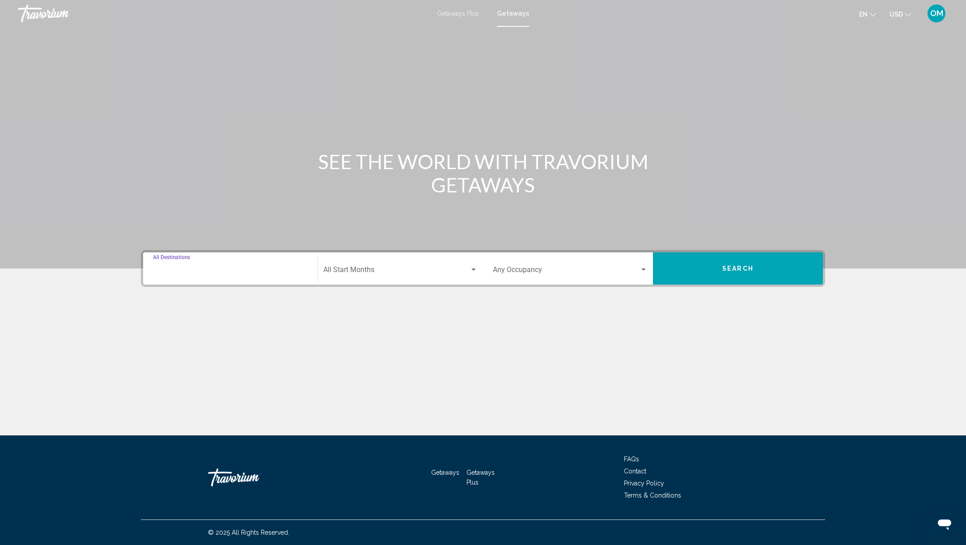
click at [267, 268] on input "Destination All Destinations" at bounding box center [230, 271] width 155 height 8
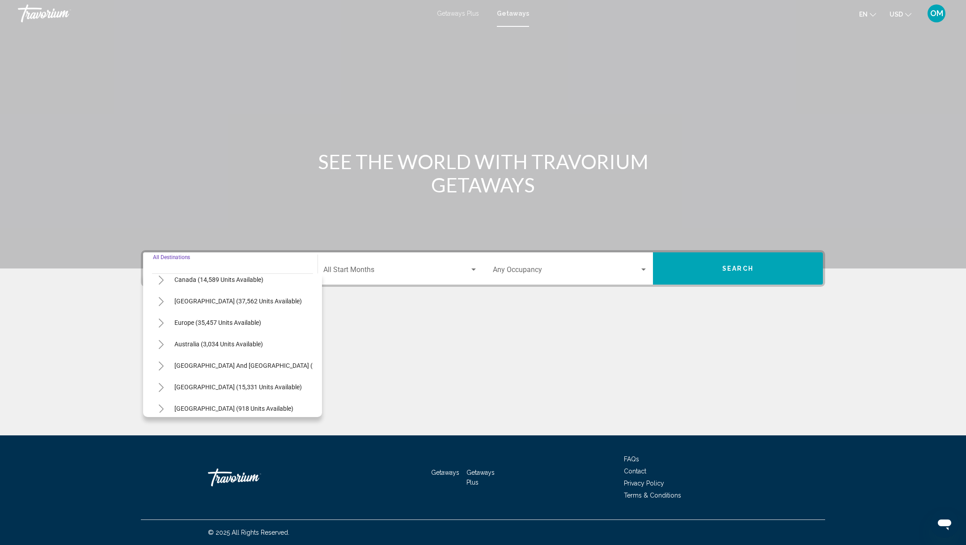
scroll to position [65, 0]
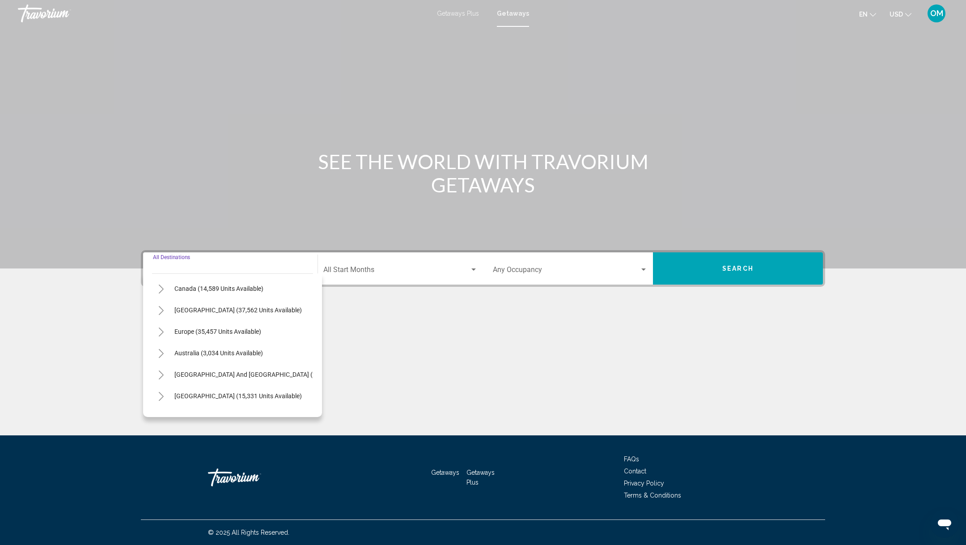
click at [159, 330] on icon "Toggle Europe (35,457 units available)" at bounding box center [161, 331] width 7 height 9
click at [176, 378] on span "[GEOGRAPHIC_DATA] (6,668 units available)" at bounding box center [227, 376] width 124 height 7
type input "**********"
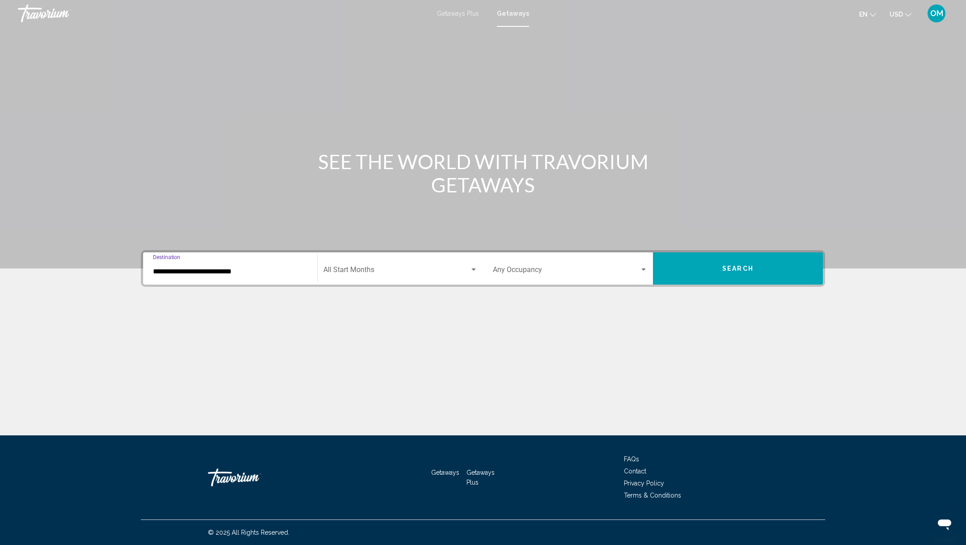
click at [409, 271] on span "Search widget" at bounding box center [396, 271] width 146 height 8
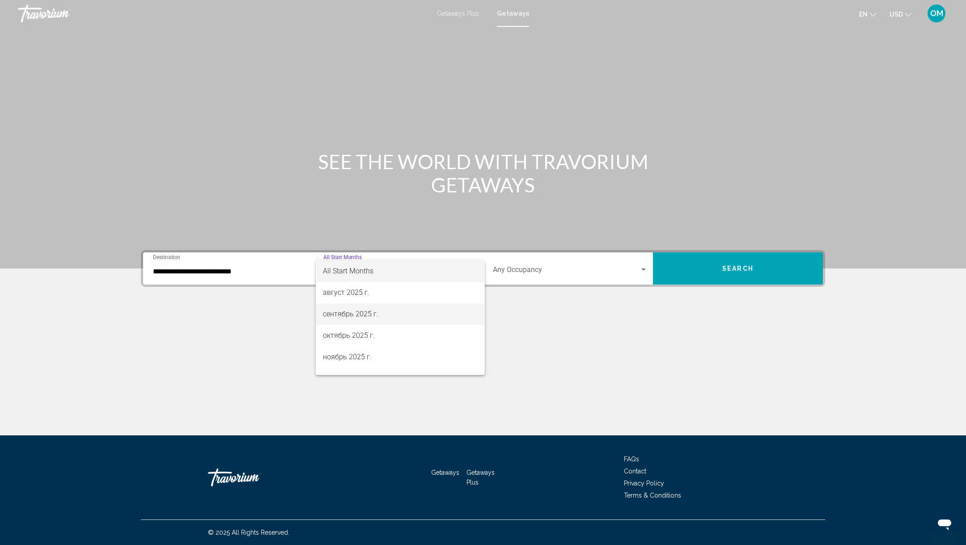
click at [375, 310] on span "сентябрь 2025 г." at bounding box center [400, 313] width 155 height 21
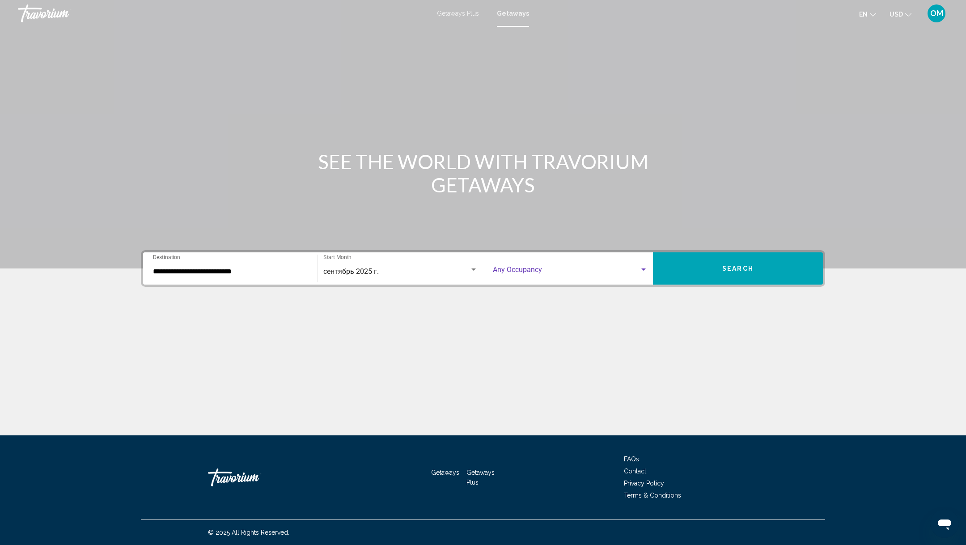
click at [555, 269] on span "Search widget" at bounding box center [566, 271] width 147 height 8
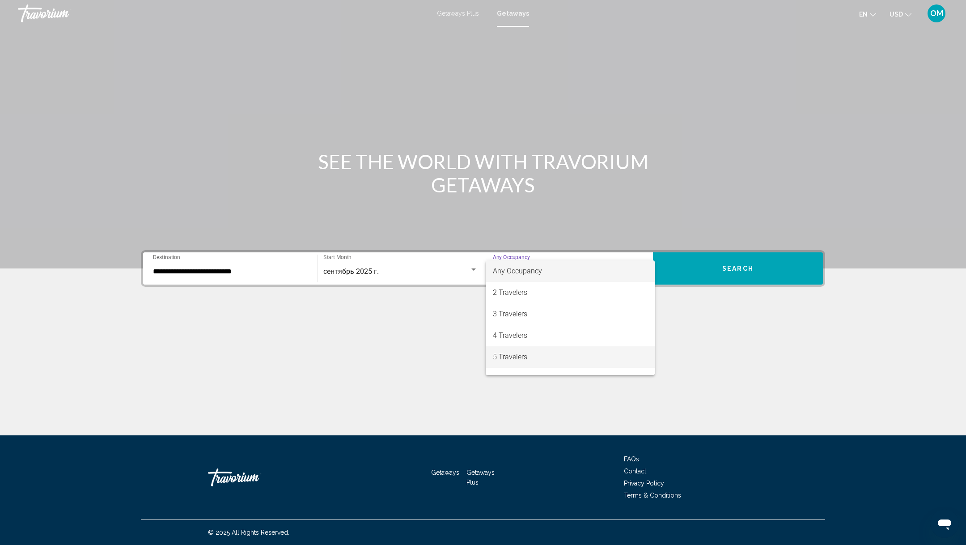
click at [508, 363] on span "5 Travelers" at bounding box center [570, 356] width 155 height 21
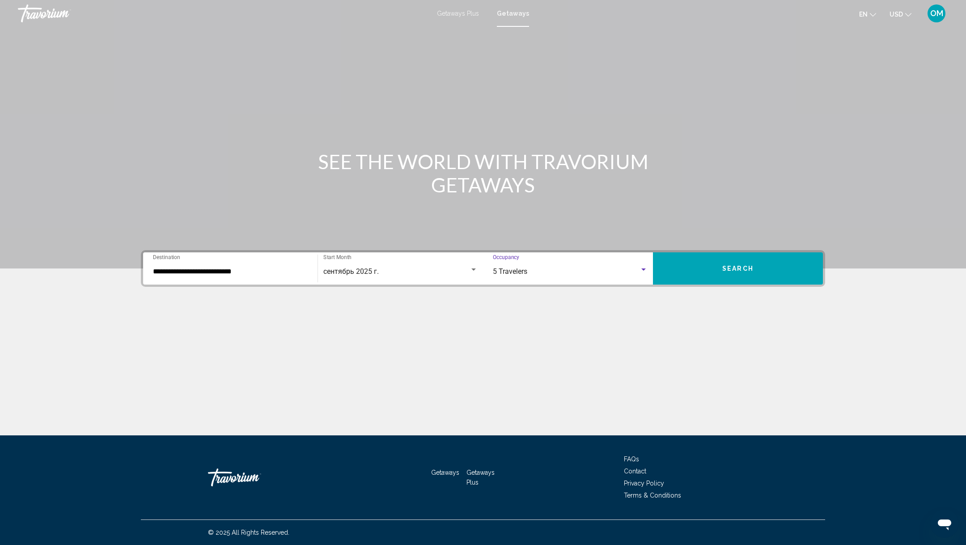
click at [765, 267] on button "Search" at bounding box center [738, 268] width 170 height 32
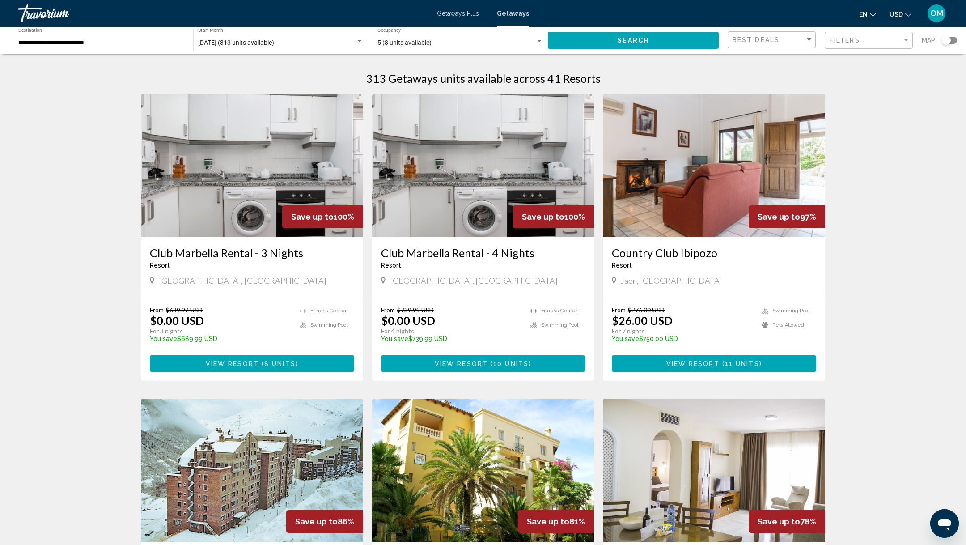
click at [274, 43] on span "[DATE] (313 units available)" at bounding box center [236, 42] width 76 height 7
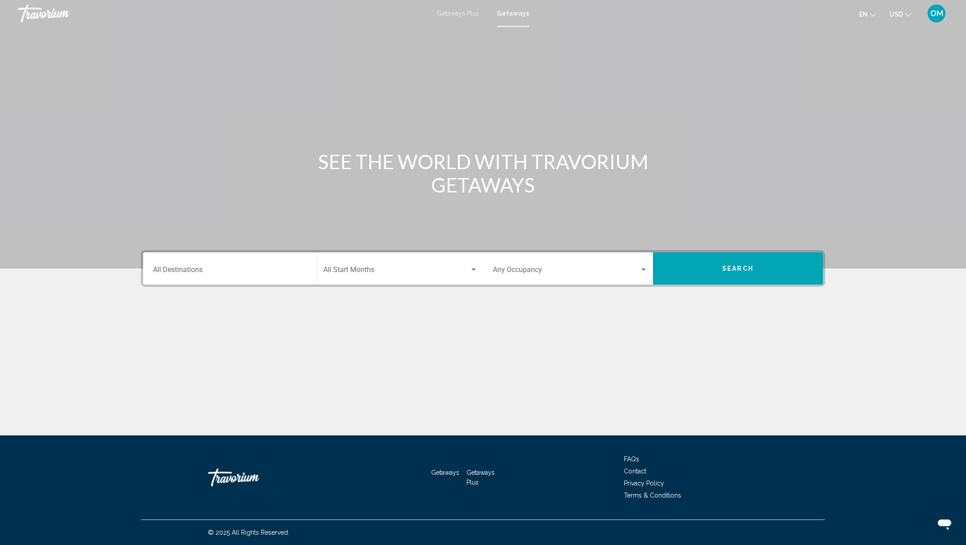
click at [211, 264] on div "Destination All Destinations" at bounding box center [230, 268] width 155 height 28
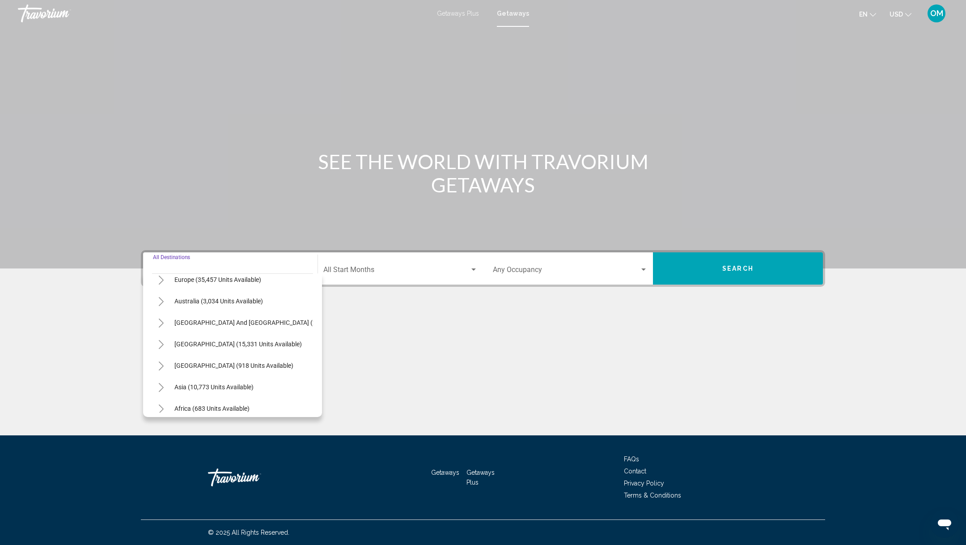
scroll to position [108, 0]
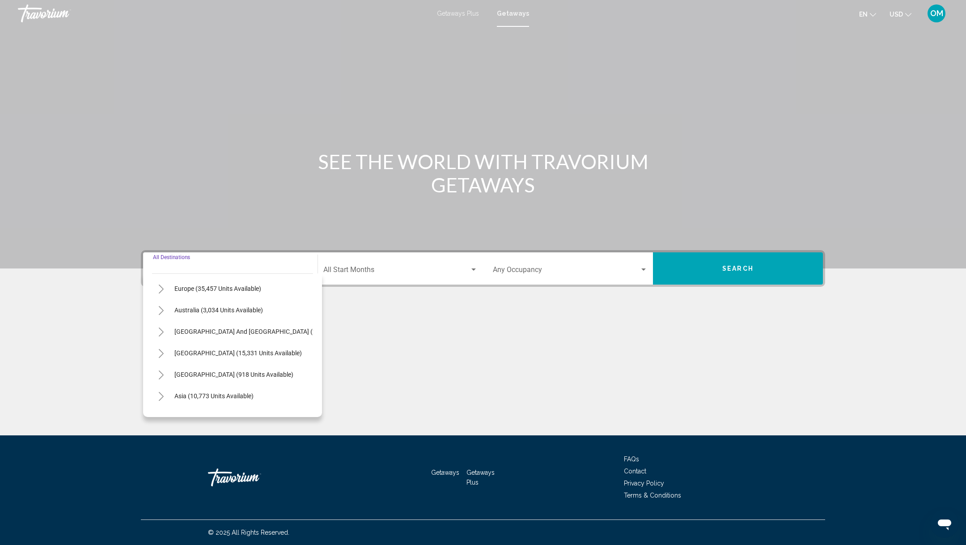
click at [161, 288] on icon "Toggle Europe (35,457 units available)" at bounding box center [161, 288] width 7 height 9
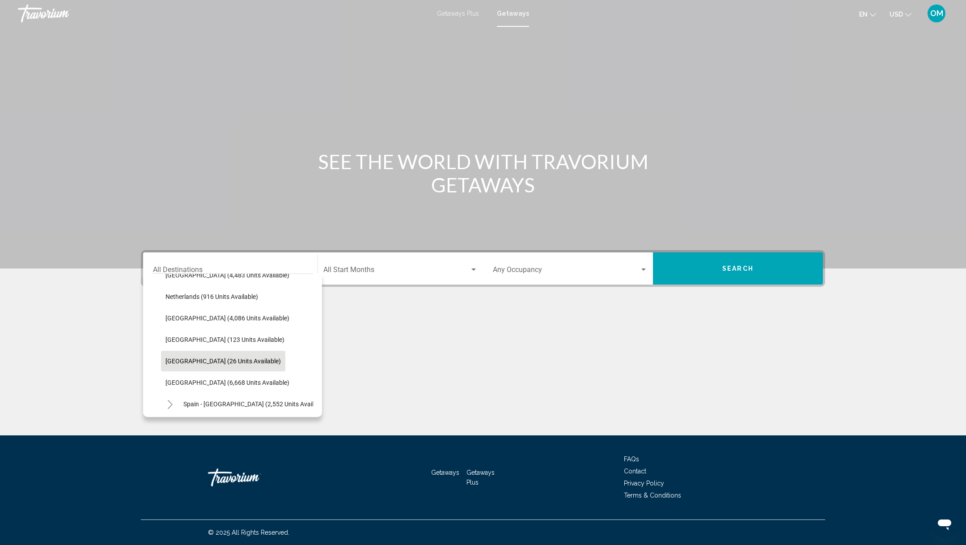
scroll to position [389, 0]
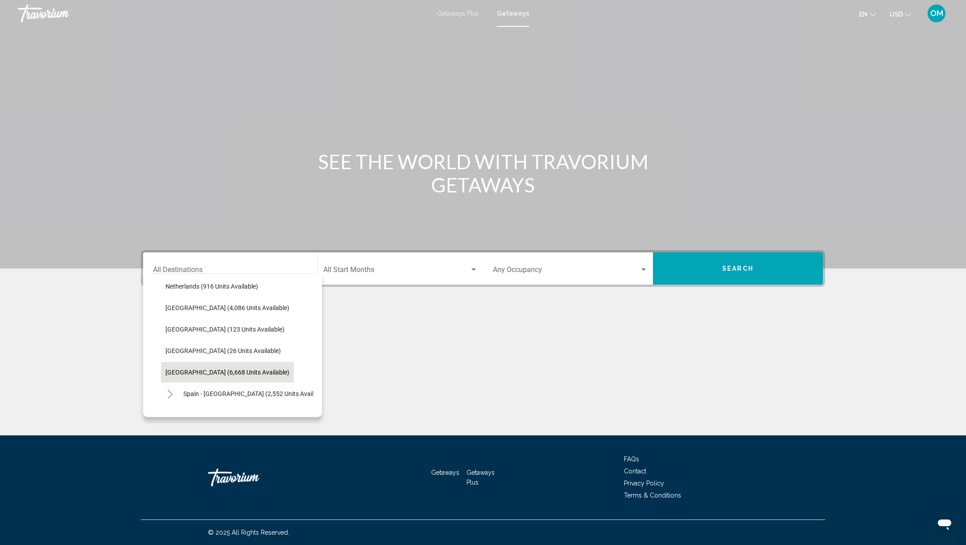
click at [167, 373] on span "[GEOGRAPHIC_DATA] (6,668 units available)" at bounding box center [227, 372] width 124 height 7
type input "**********"
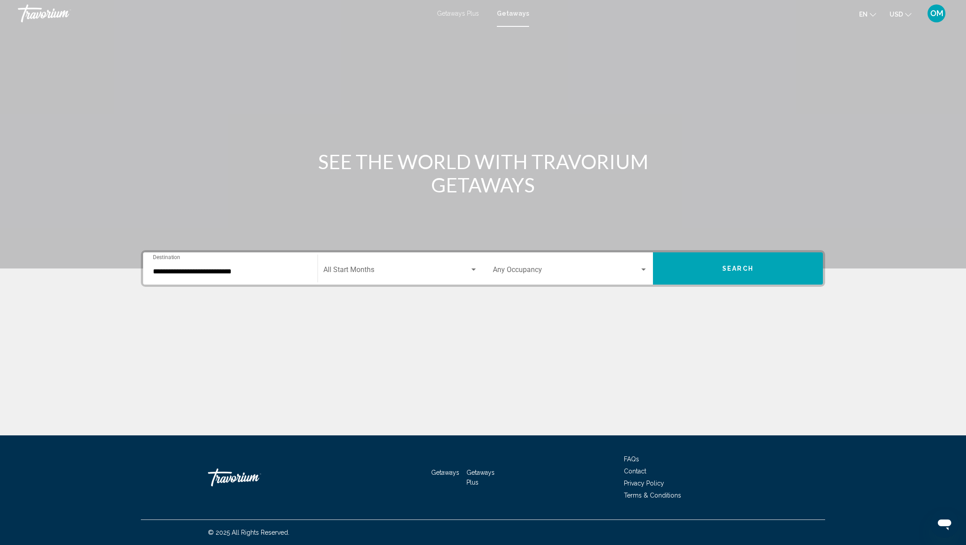
click at [405, 257] on div "Start Month All Start Months" at bounding box center [400, 268] width 154 height 28
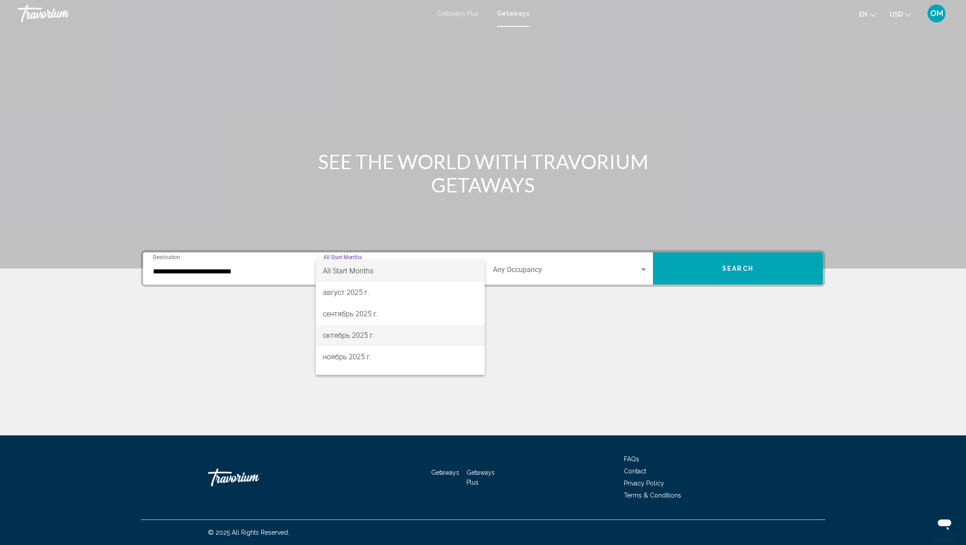
click at [369, 334] on span "октябрь 2025 г." at bounding box center [400, 335] width 155 height 21
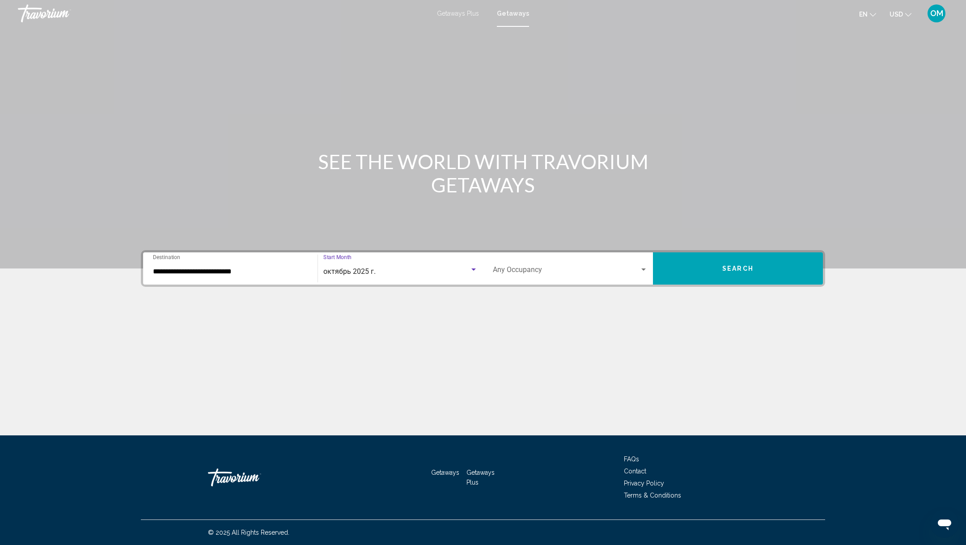
click at [534, 267] on span "Search widget" at bounding box center [566, 271] width 147 height 8
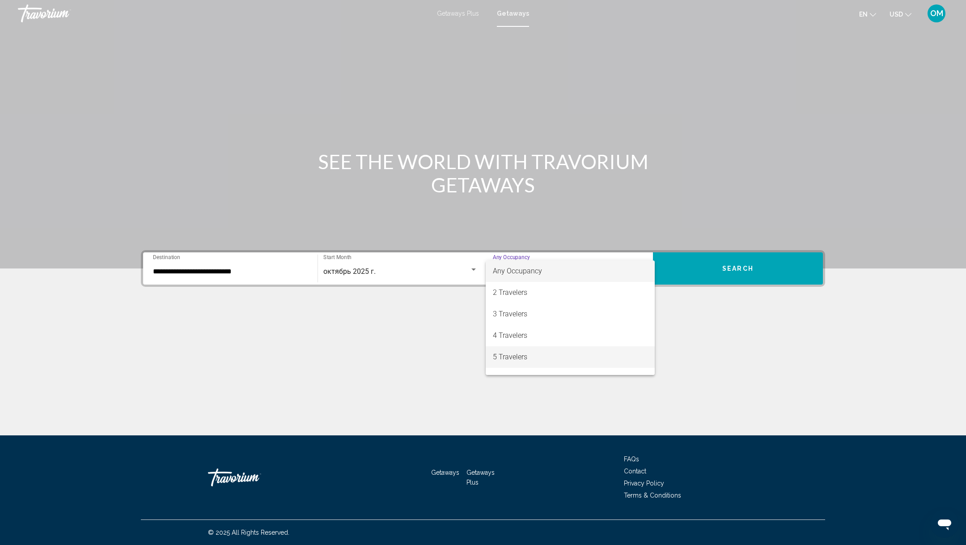
click at [514, 356] on span "5 Travelers" at bounding box center [570, 356] width 155 height 21
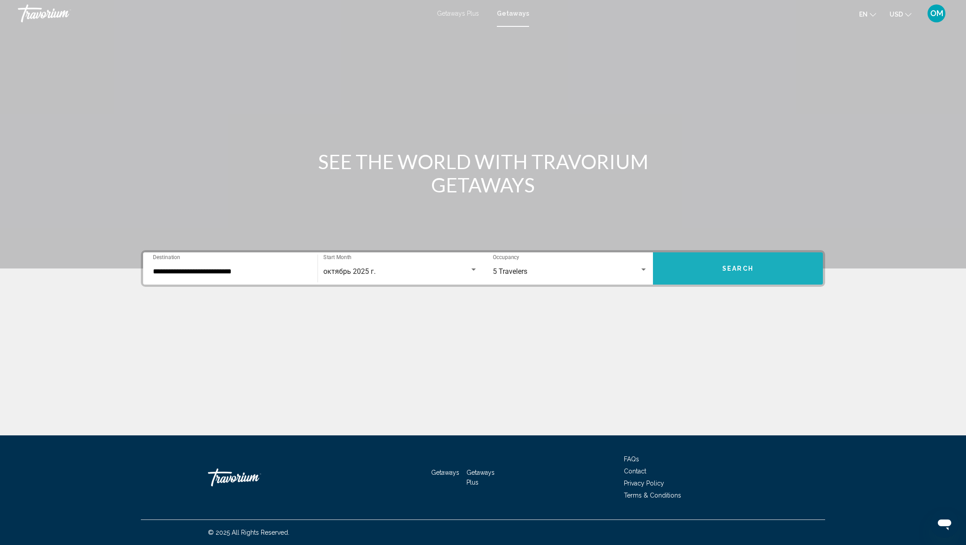
click at [731, 259] on button "Search" at bounding box center [738, 268] width 170 height 32
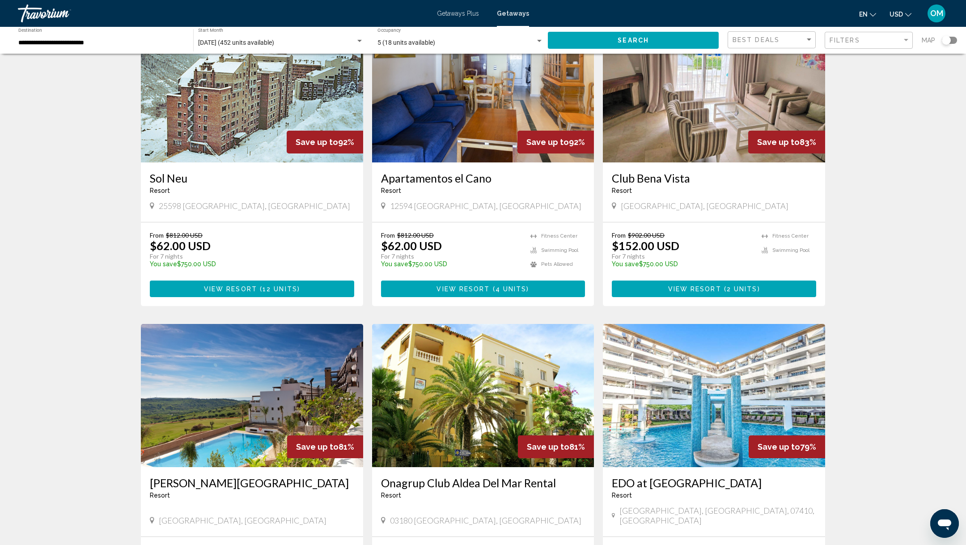
scroll to position [822, 0]
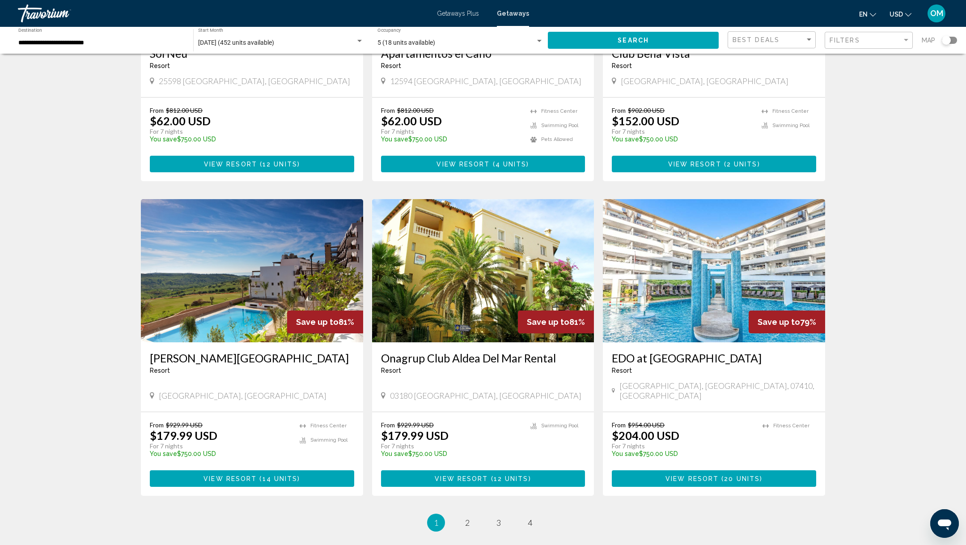
click at [33, 13] on div "Travorium" at bounding box center [62, 13] width 89 height 18
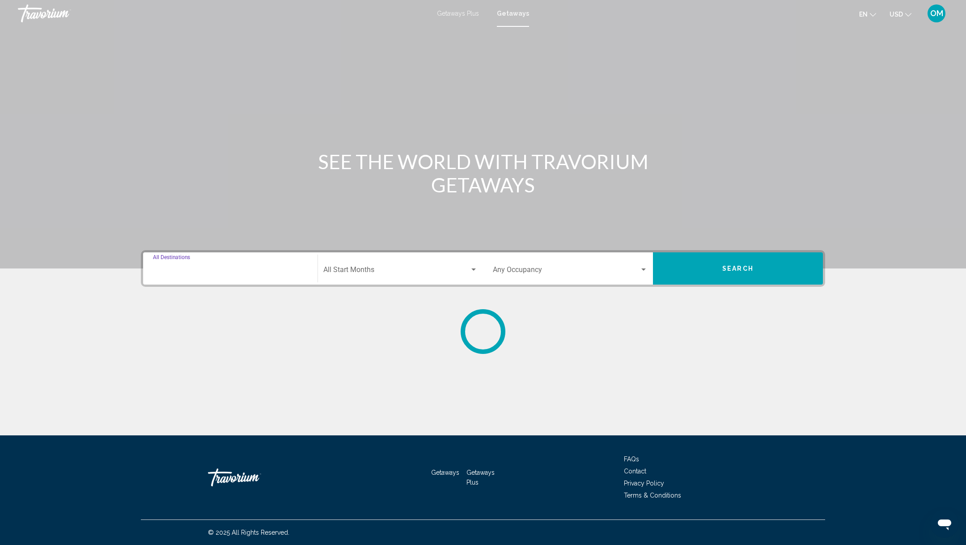
click at [180, 271] on input "Destination All Destinations" at bounding box center [230, 271] width 155 height 8
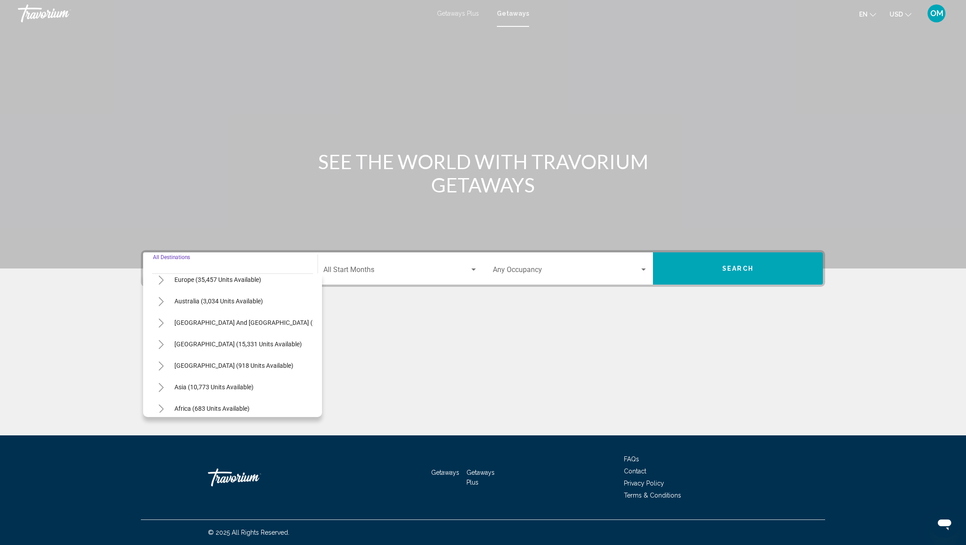
scroll to position [115, 0]
click at [156, 289] on div "Europe (35,457 units available)" at bounding box center [209, 281] width 114 height 21
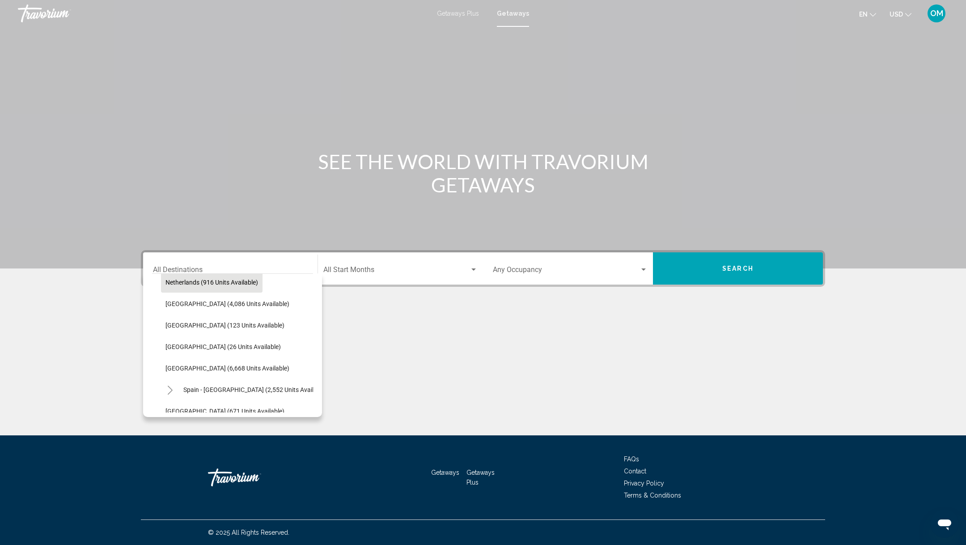
scroll to position [395, 0]
click at [182, 363] on span "[GEOGRAPHIC_DATA] (6,668 units available)" at bounding box center [227, 366] width 124 height 7
type input "**********"
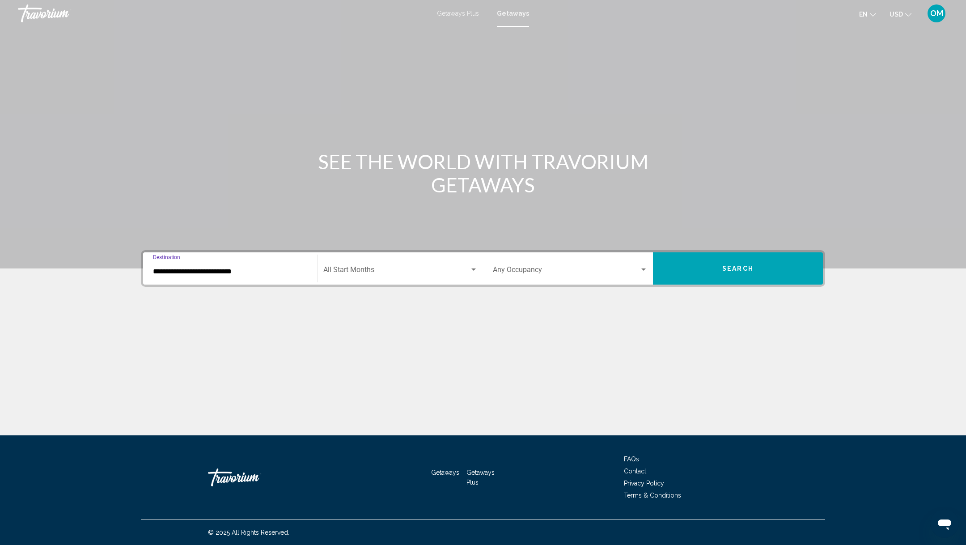
click at [386, 266] on div "Start Month All Start Months" at bounding box center [400, 268] width 154 height 28
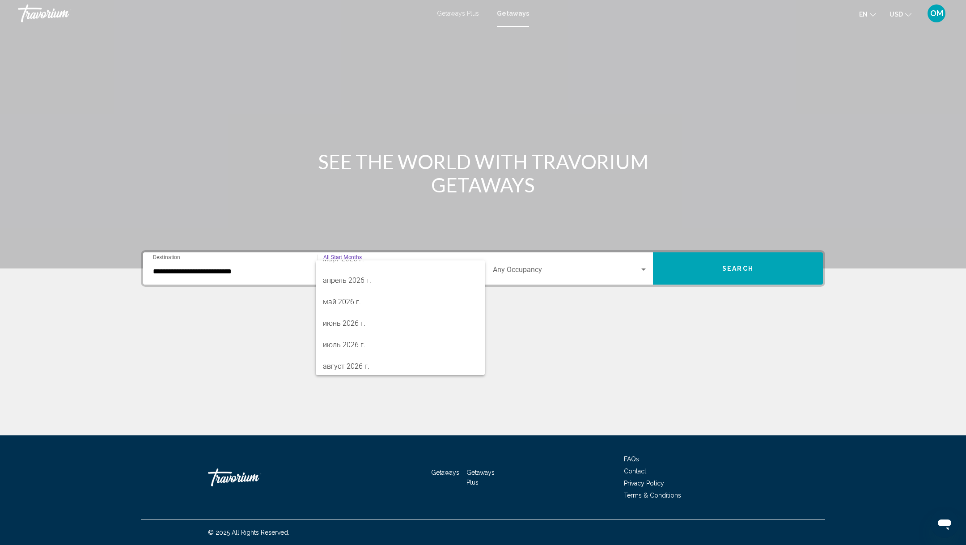
scroll to position [186, 0]
click at [375, 322] on span "июнь 2026 г." at bounding box center [400, 321] width 155 height 21
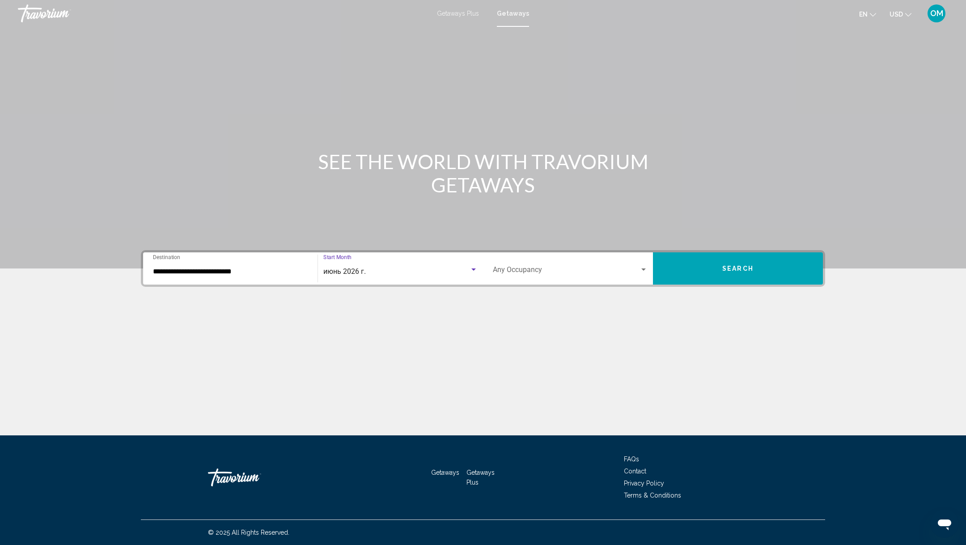
click at [521, 271] on span "Search widget" at bounding box center [566, 271] width 147 height 8
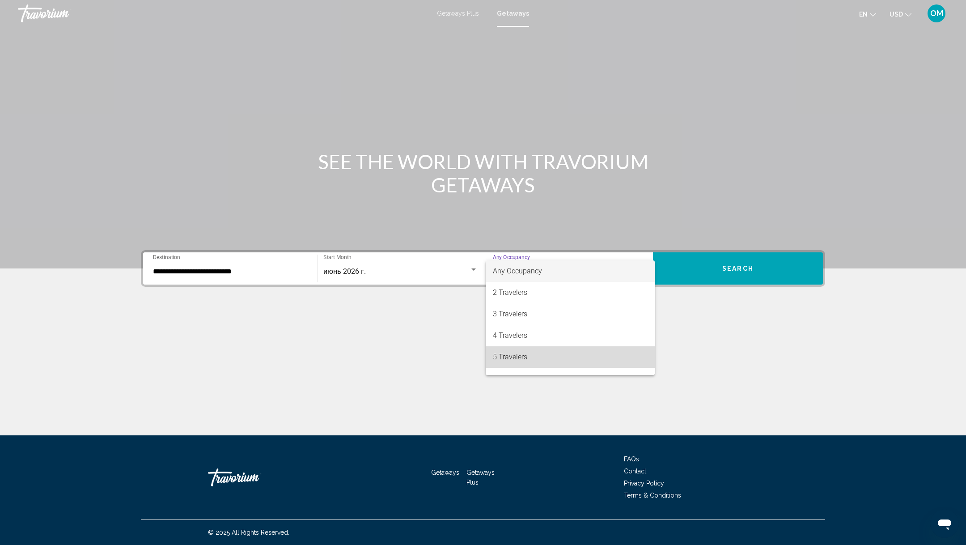
click at [521, 353] on span "5 Travelers" at bounding box center [570, 356] width 155 height 21
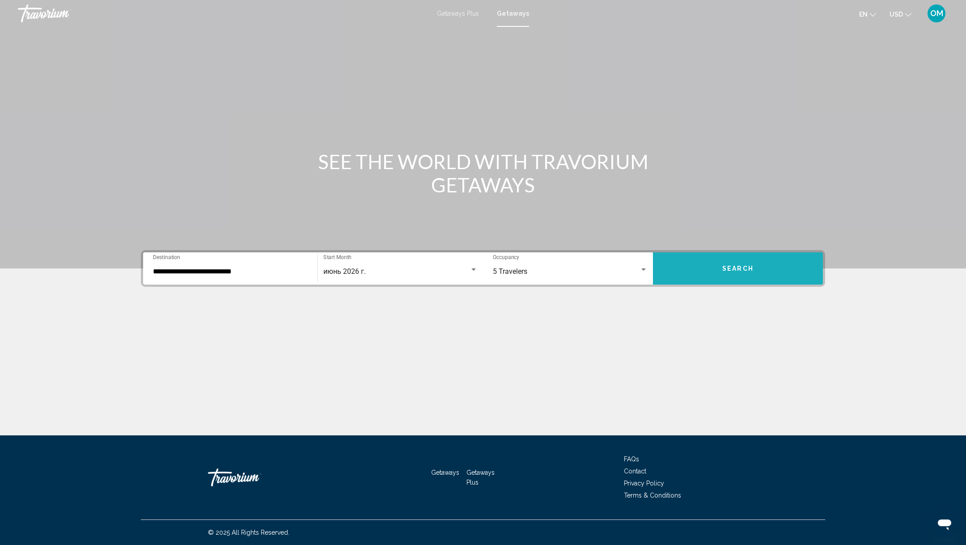
click at [721, 263] on button "Search" at bounding box center [738, 268] width 170 height 32
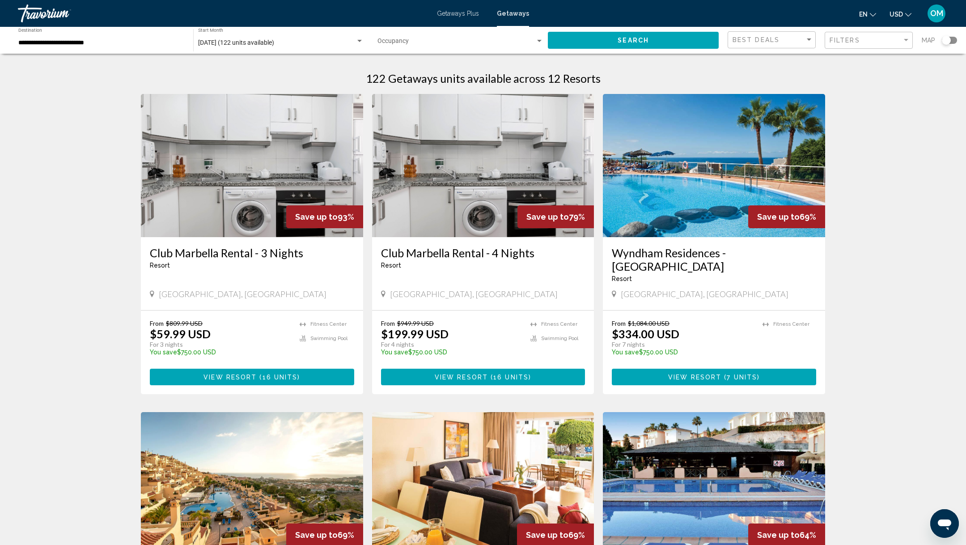
click at [152, 38] on div "**********" at bounding box center [101, 40] width 166 height 25
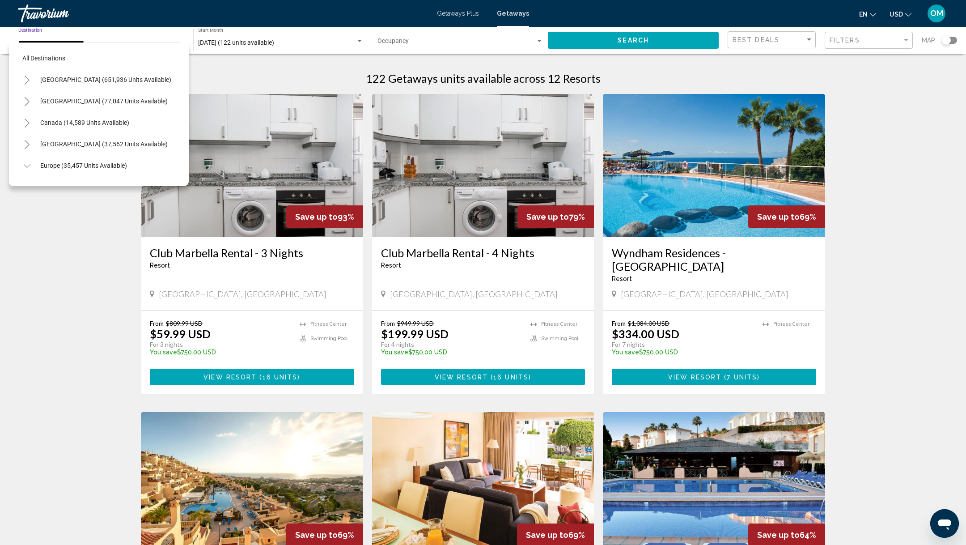
scroll to position [418, 0]
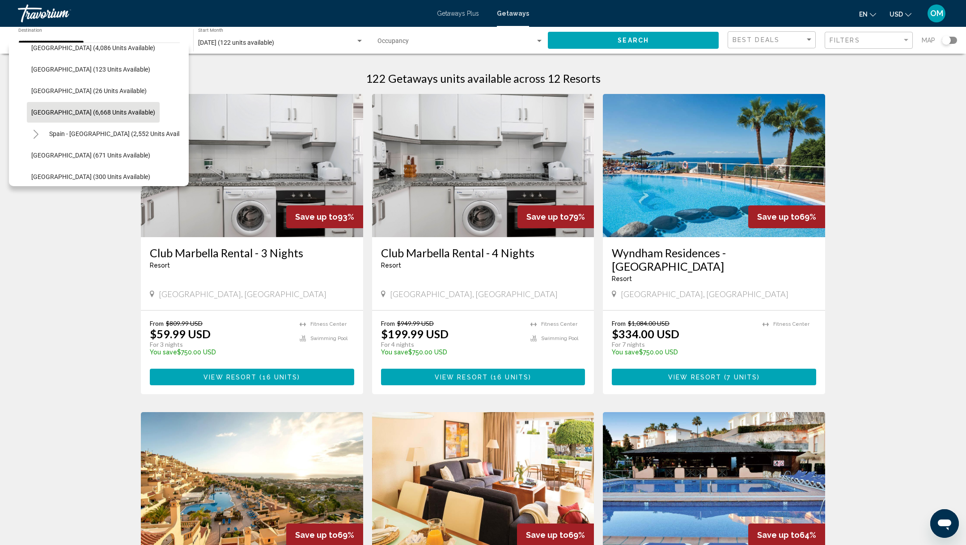
click at [232, 38] on div "[DATE] (122 units available) Start Month All Start Months" at bounding box center [280, 40] width 165 height 25
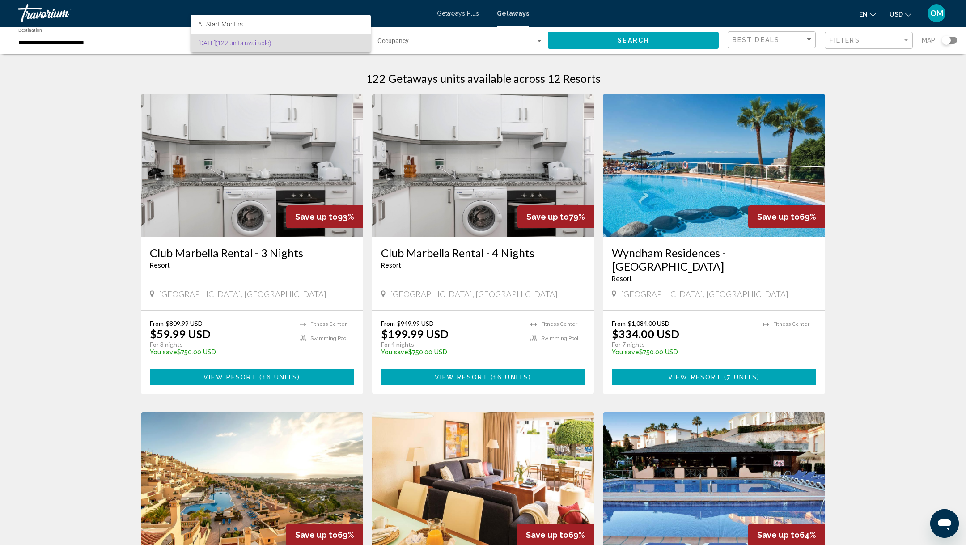
click at [233, 37] on span "[DATE] (122 units available)" at bounding box center [280, 43] width 165 height 19
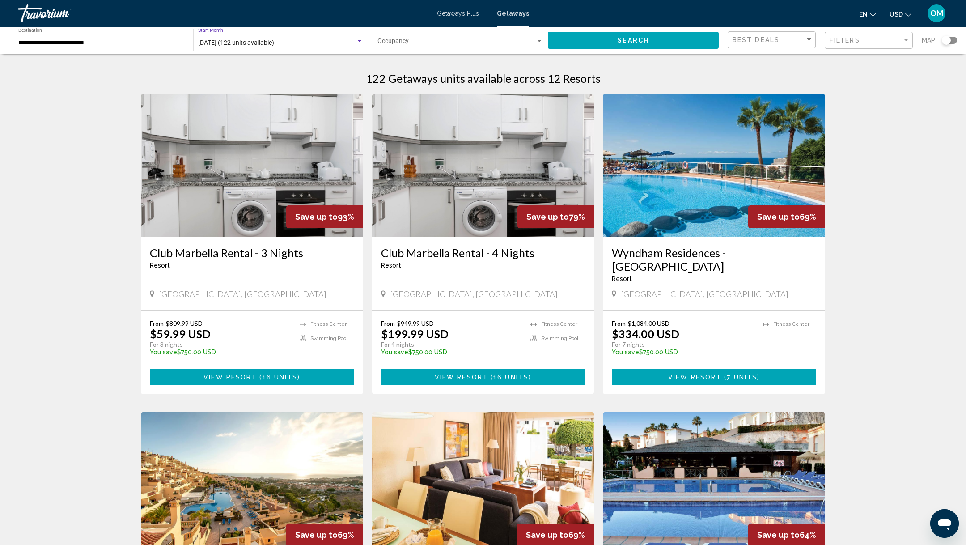
click at [236, 44] on span "[DATE] (122 units available)" at bounding box center [236, 42] width 76 height 7
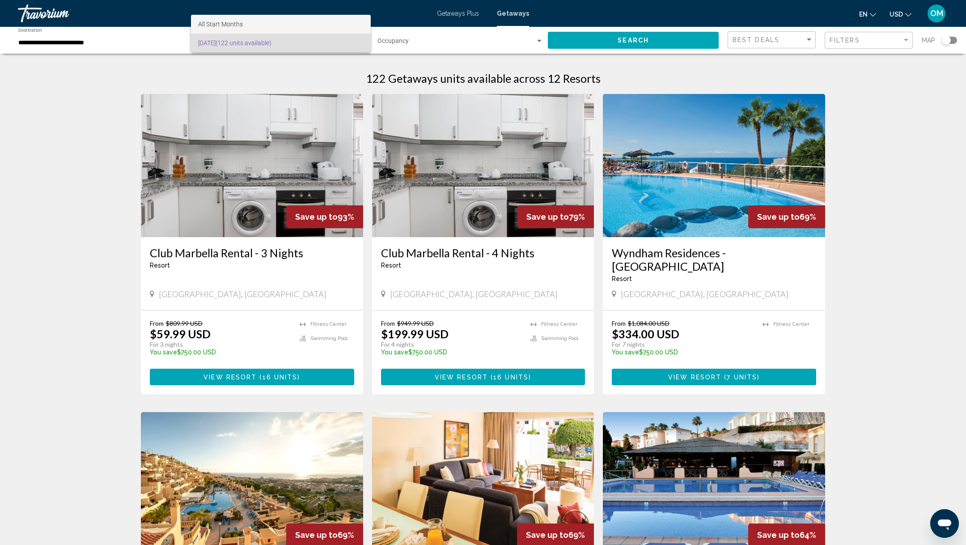
click at [237, 23] on span "All Start Months" at bounding box center [220, 24] width 45 height 7
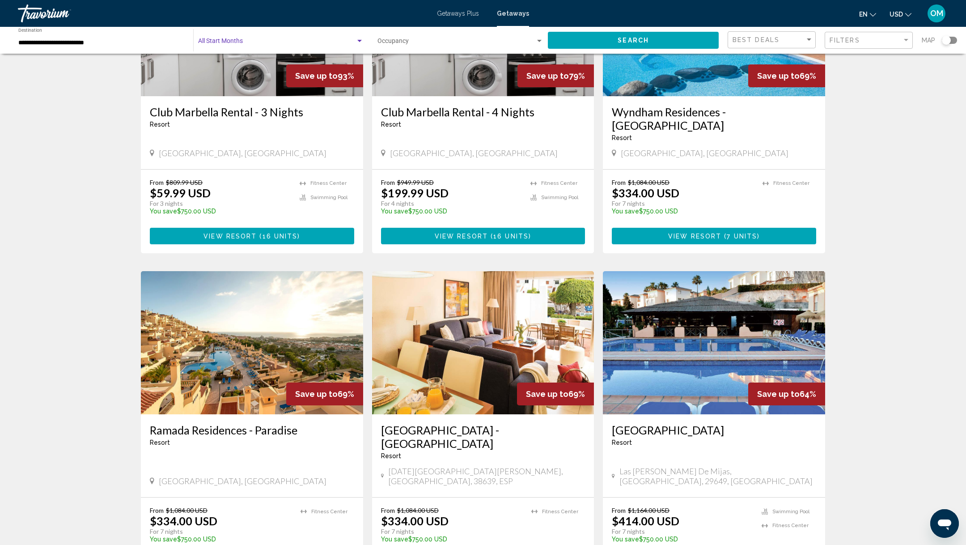
scroll to position [72, 0]
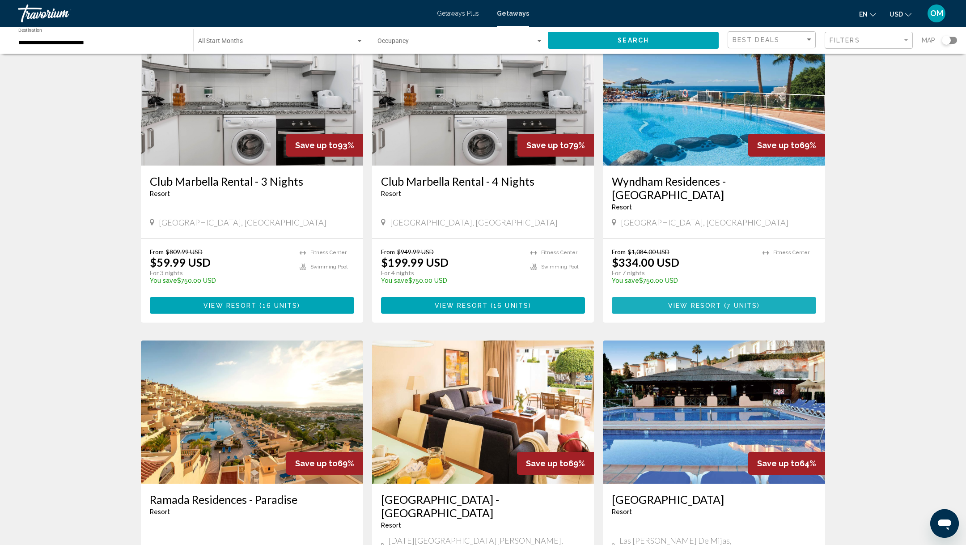
click at [729, 302] on span "7 units" at bounding box center [742, 305] width 30 height 7
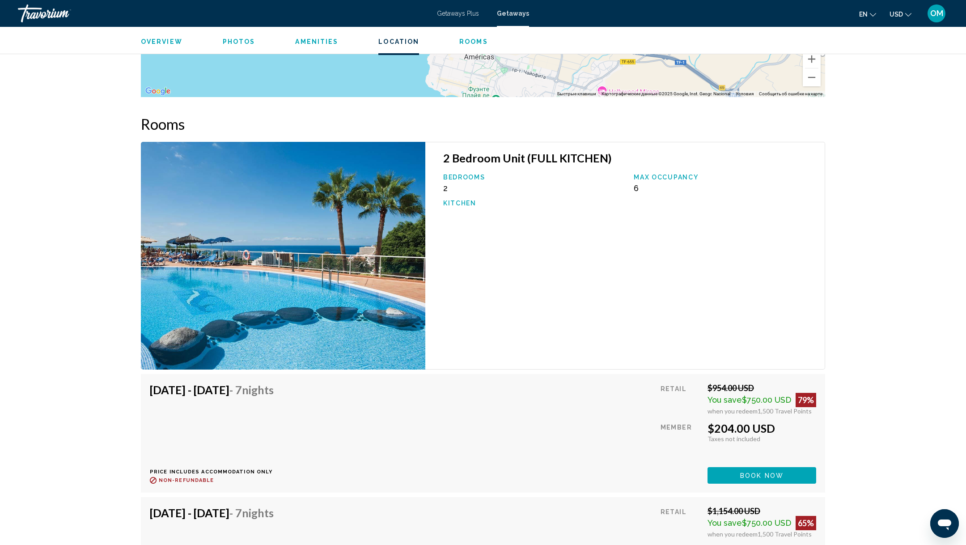
scroll to position [1563, 0]
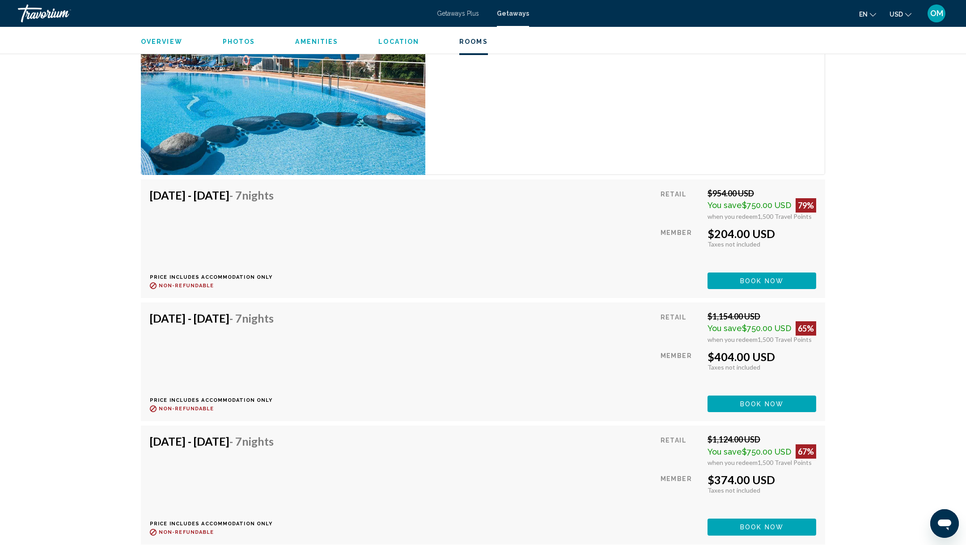
click at [753, 277] on span "Book now" at bounding box center [761, 280] width 43 height 7
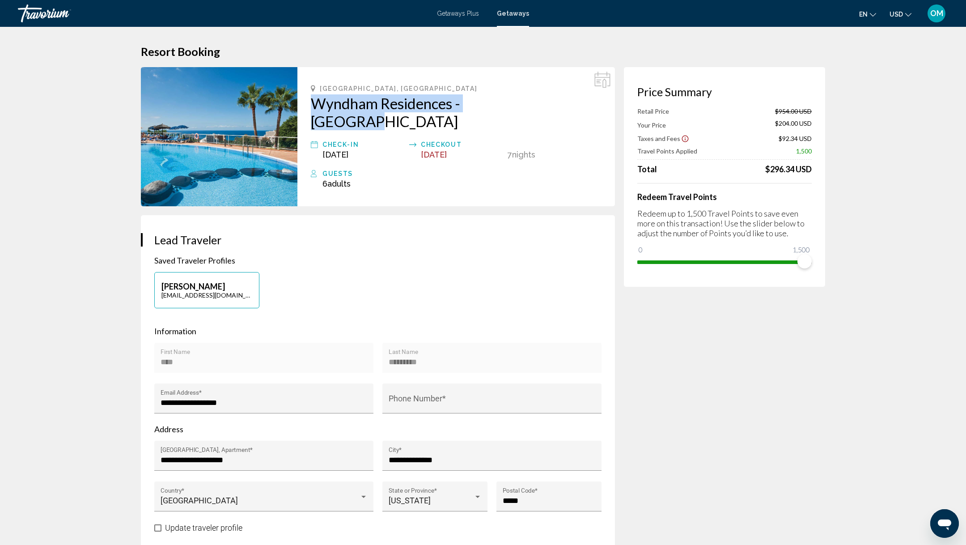
drag, startPoint x: 307, startPoint y: 101, endPoint x: 529, endPoint y: 103, distance: 221.4
click at [532, 106] on div "[GEOGRAPHIC_DATA], [GEOGRAPHIC_DATA] - [GEOGRAPHIC_DATA] Check-In [DATE] Checko…" at bounding box center [456, 136] width 318 height 139
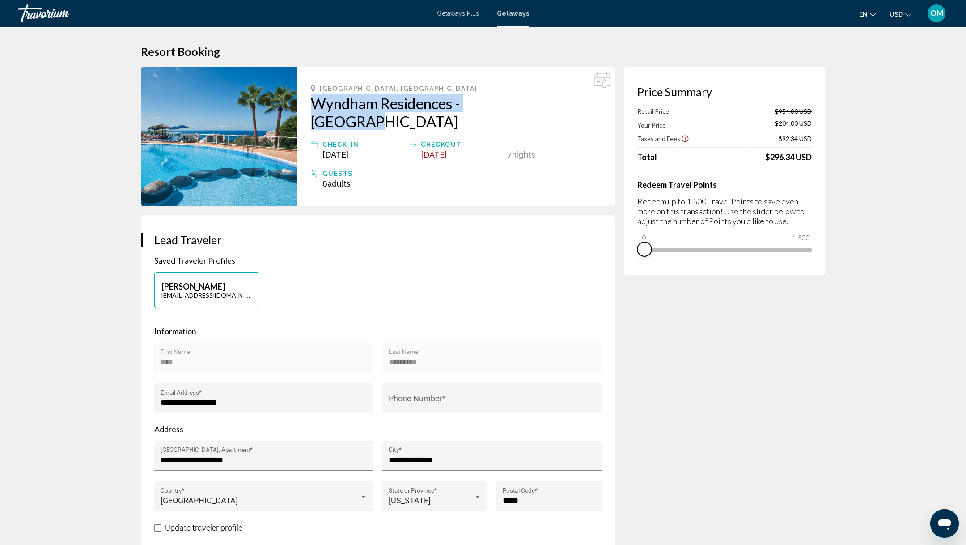
drag, startPoint x: 805, startPoint y: 258, endPoint x: 588, endPoint y: 258, distance: 216.9
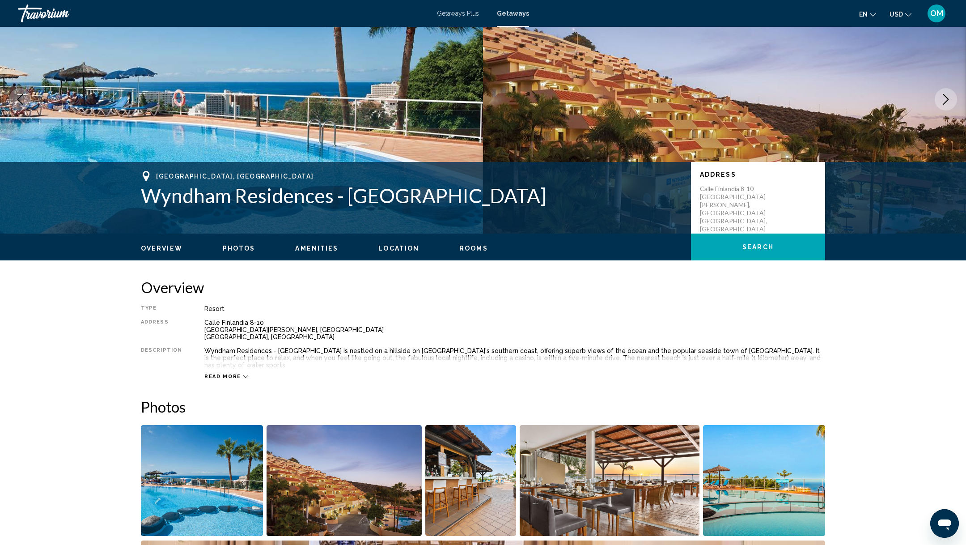
scroll to position [284, 0]
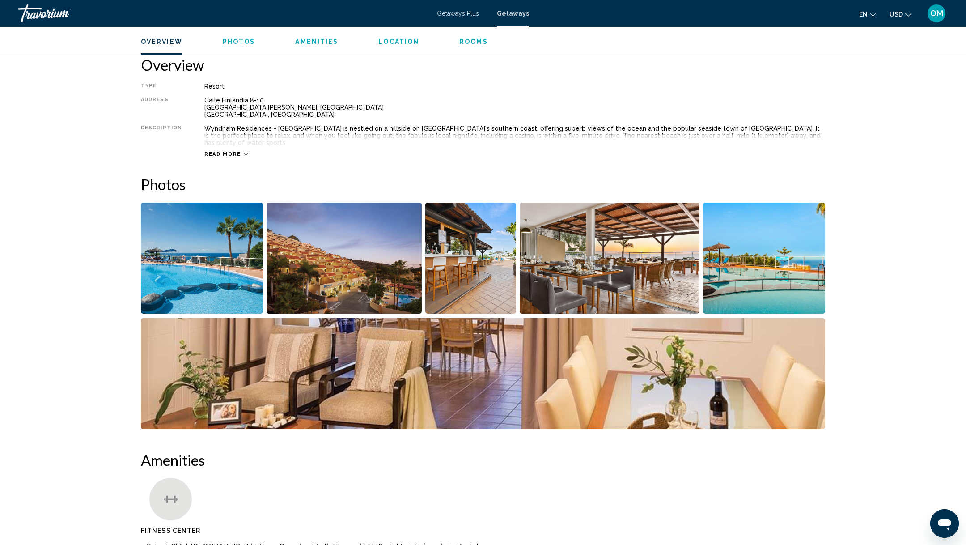
click at [607, 275] on img "Open full-screen image slider" at bounding box center [610, 258] width 180 height 111
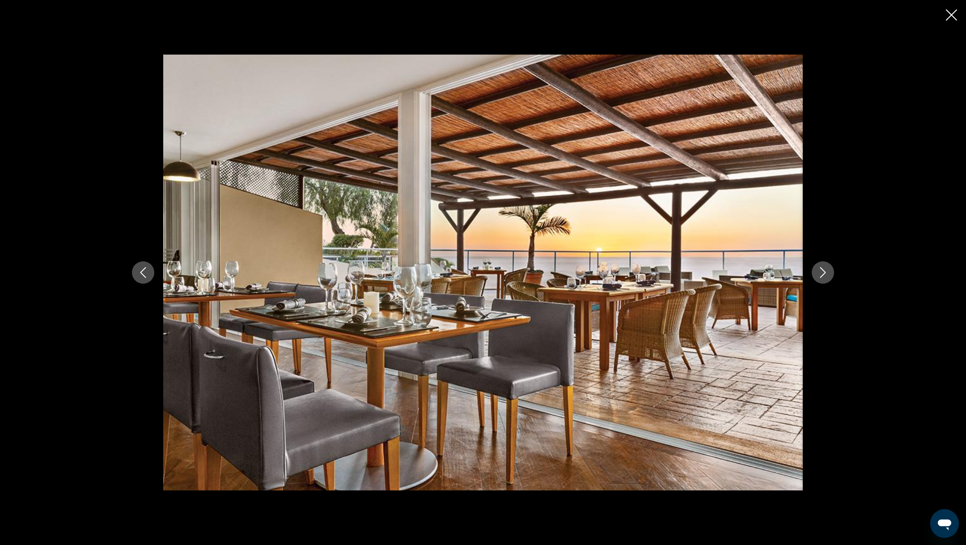
click at [820, 275] on icon "Next image" at bounding box center [823, 272] width 11 height 11
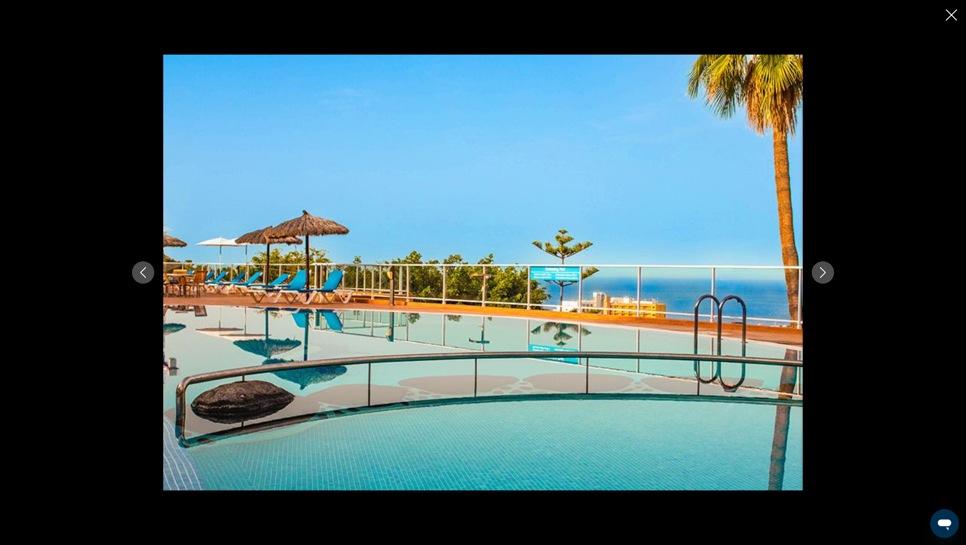
click at [820, 275] on icon "Next image" at bounding box center [823, 272] width 11 height 11
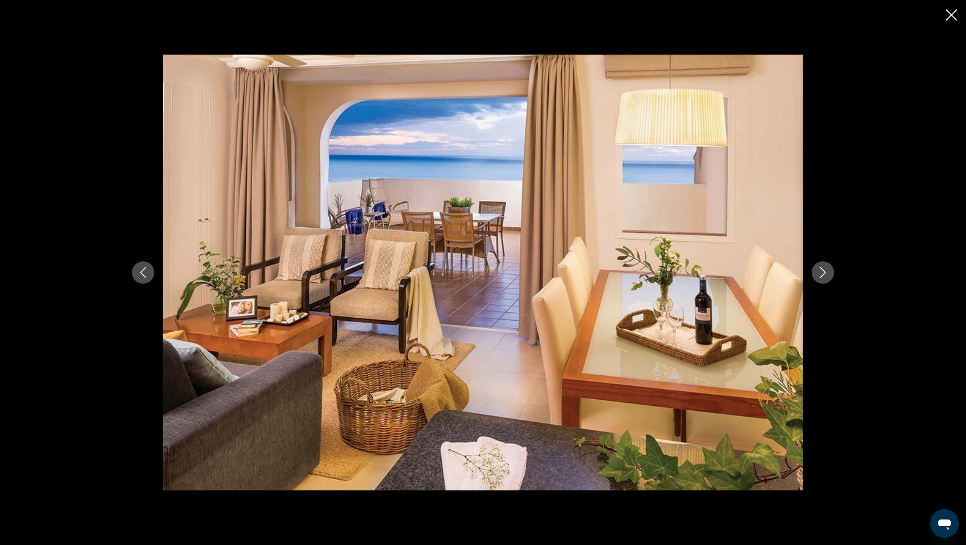
click at [820, 275] on icon "Next image" at bounding box center [823, 272] width 11 height 11
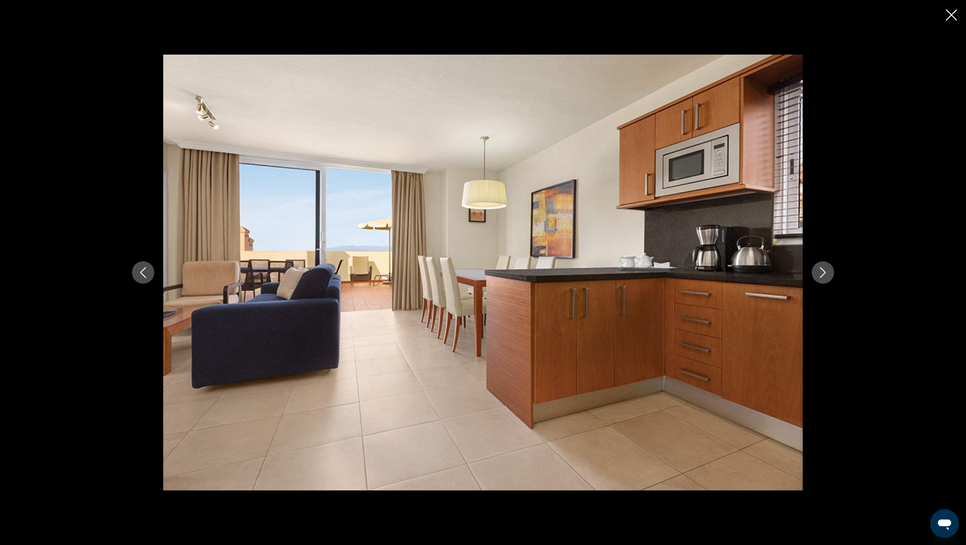
click at [820, 275] on icon "Next image" at bounding box center [823, 272] width 11 height 11
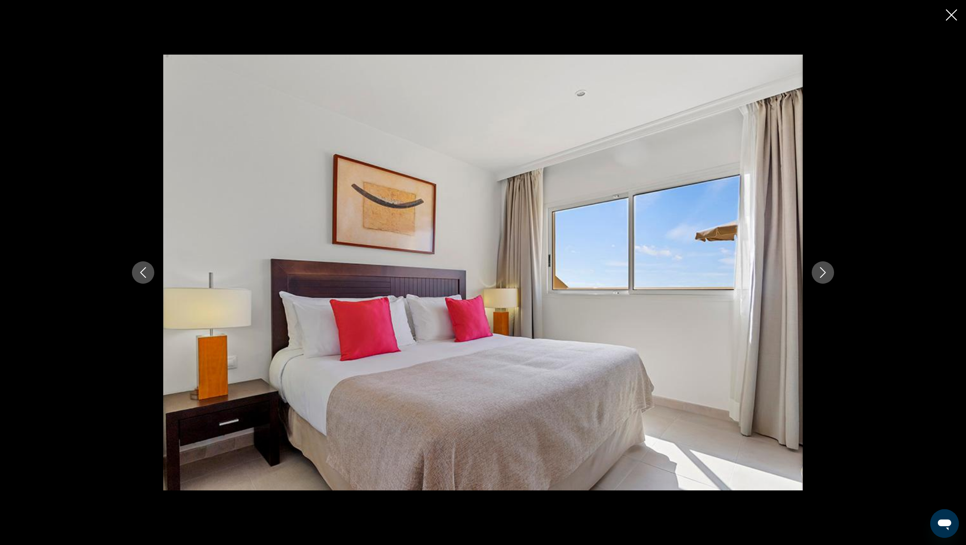
click at [820, 275] on icon "Next image" at bounding box center [823, 272] width 11 height 11
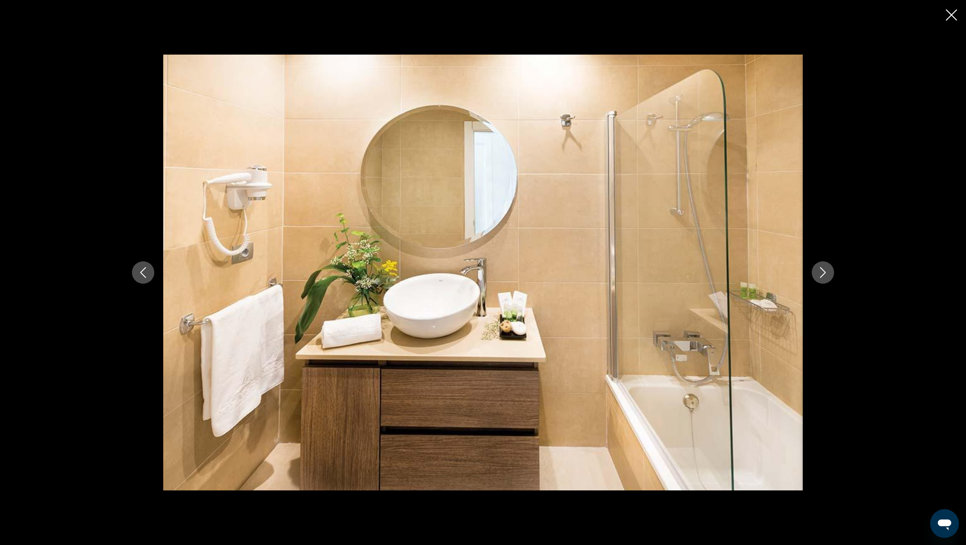
click at [820, 275] on icon "Next image" at bounding box center [823, 272] width 11 height 11
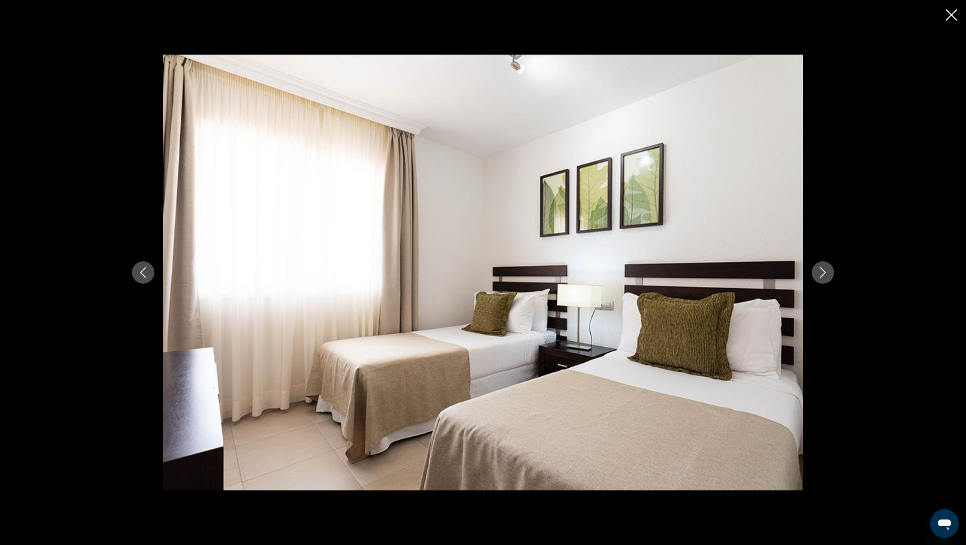
click at [820, 275] on icon "Next image" at bounding box center [823, 272] width 11 height 11
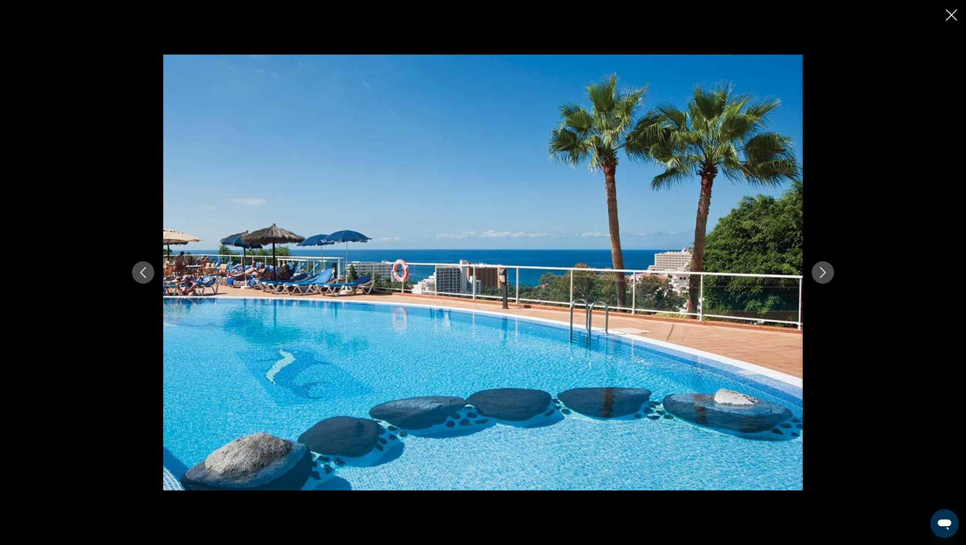
click at [820, 275] on icon "Next image" at bounding box center [823, 272] width 11 height 11
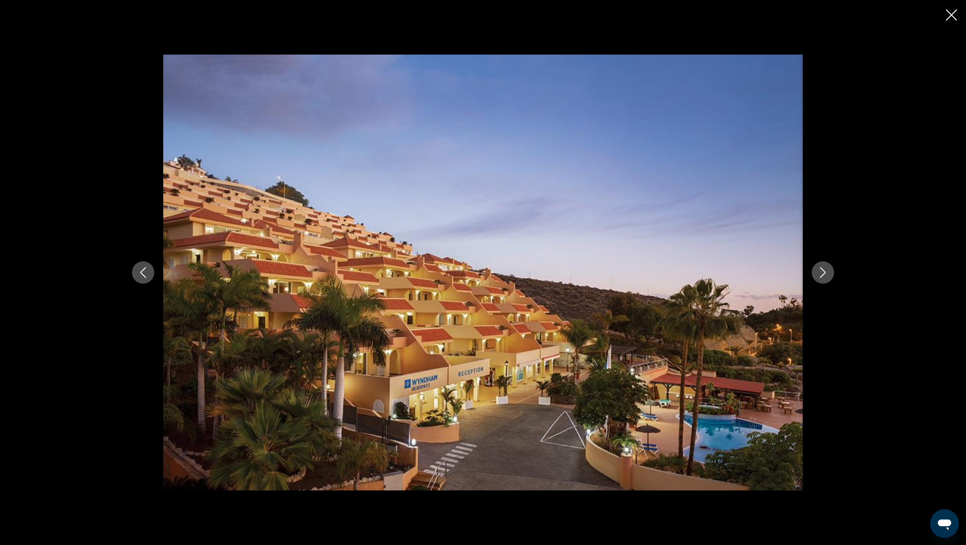
click at [950, 7] on div "Main content" at bounding box center [483, 272] width 966 height 545
click at [950, 21] on button "Close slideshow" at bounding box center [951, 16] width 11 height 14
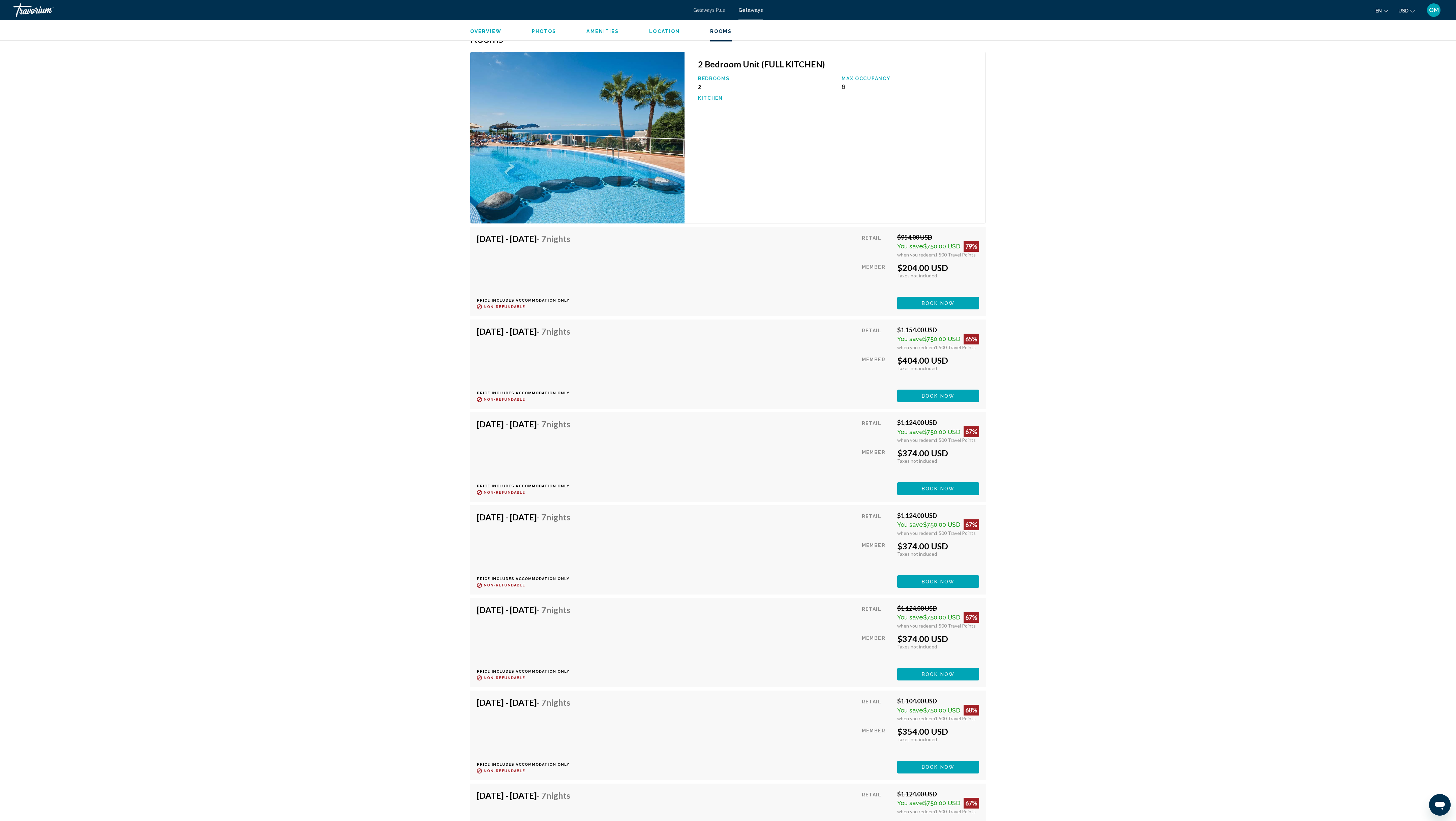
scroll to position [884, 0]
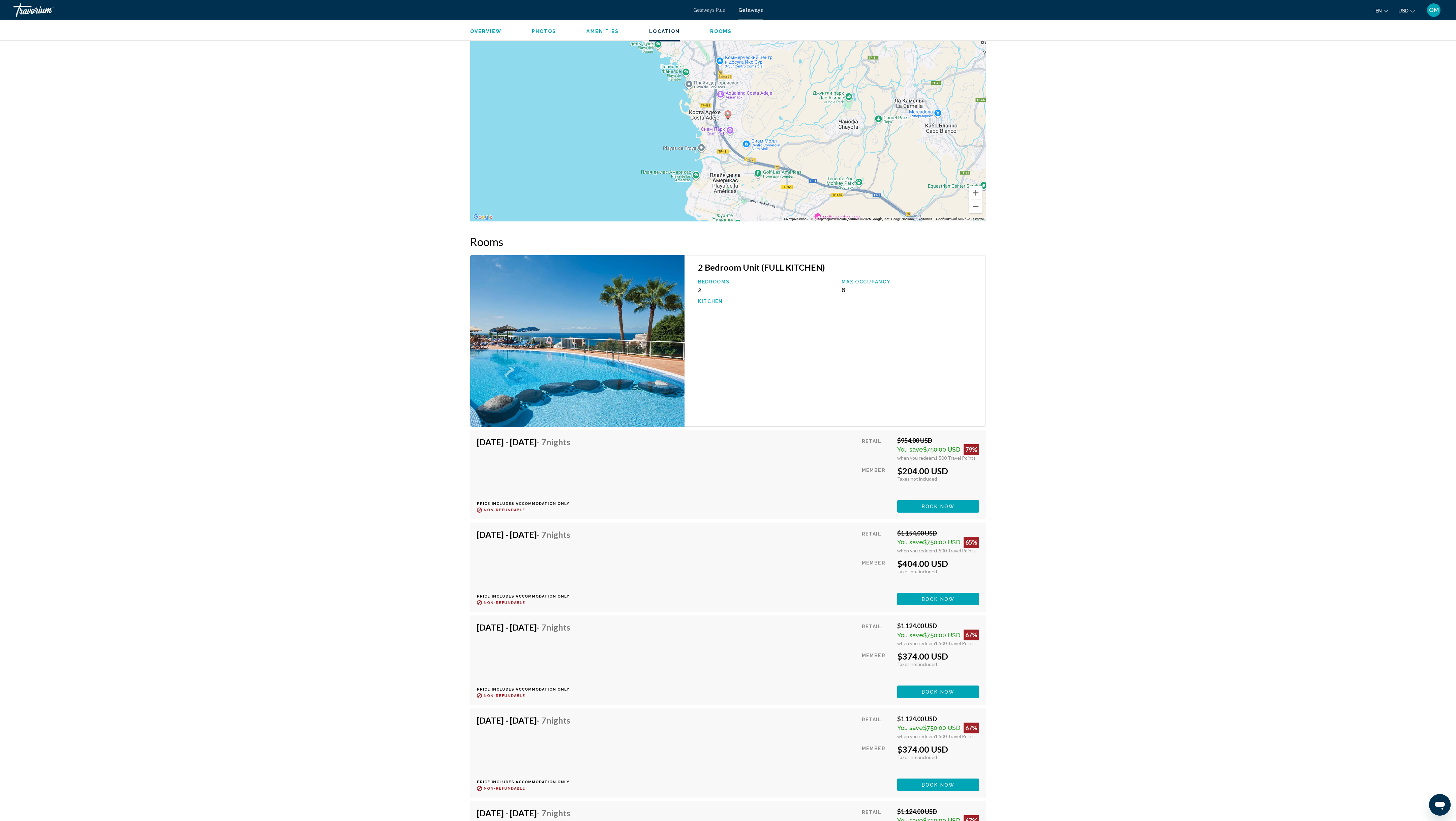
click at [728, 311] on div "2 Bedroom Unit (FULL KITCHEN) Bedrooms 2 Max Occupancy 6 Kitchen" at bounding box center [835, 342] width 301 height 172
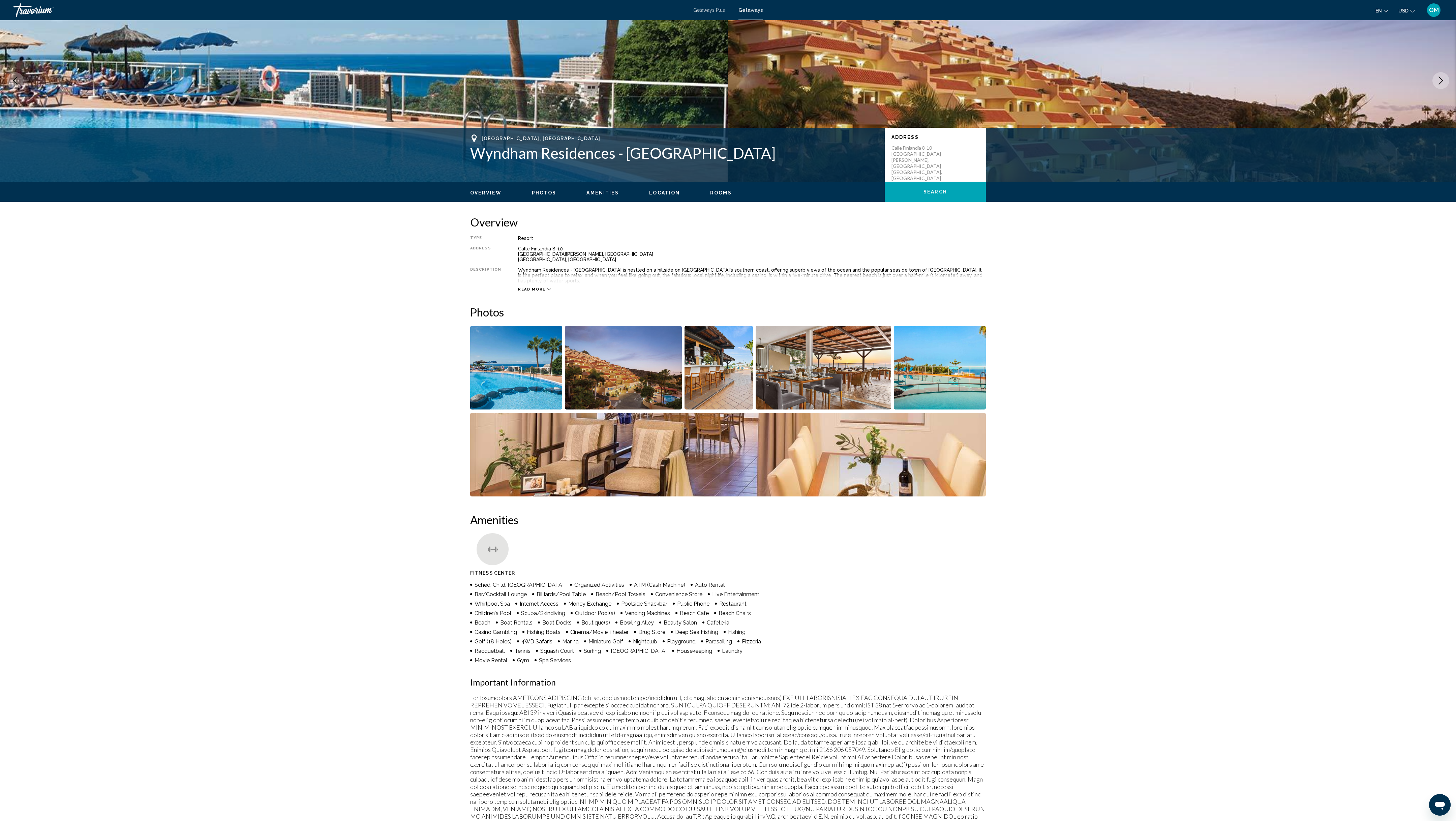
scroll to position [38, 0]
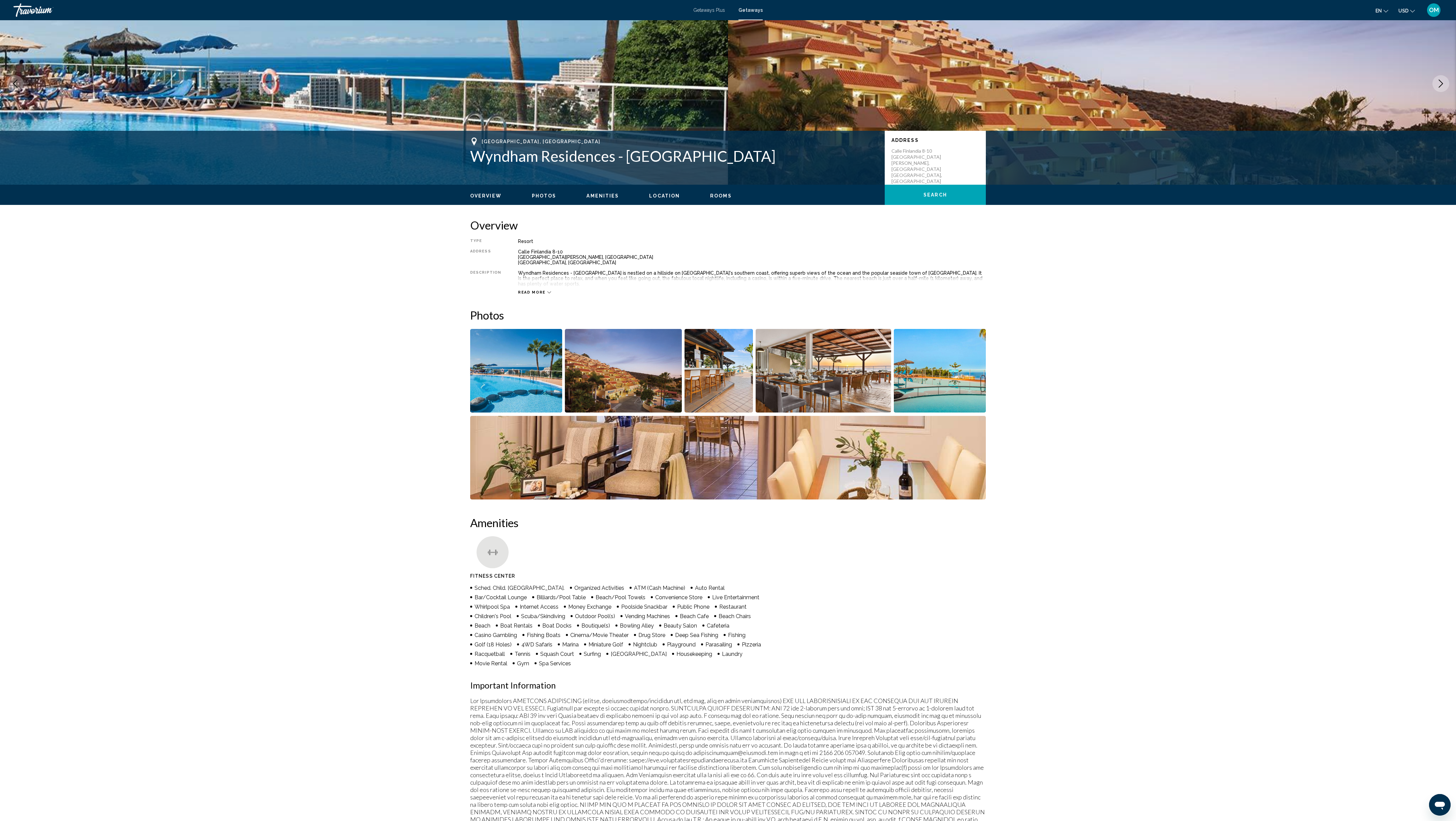
click at [690, 410] on img "Open full-screen image slider" at bounding box center [728, 458] width 515 height 84
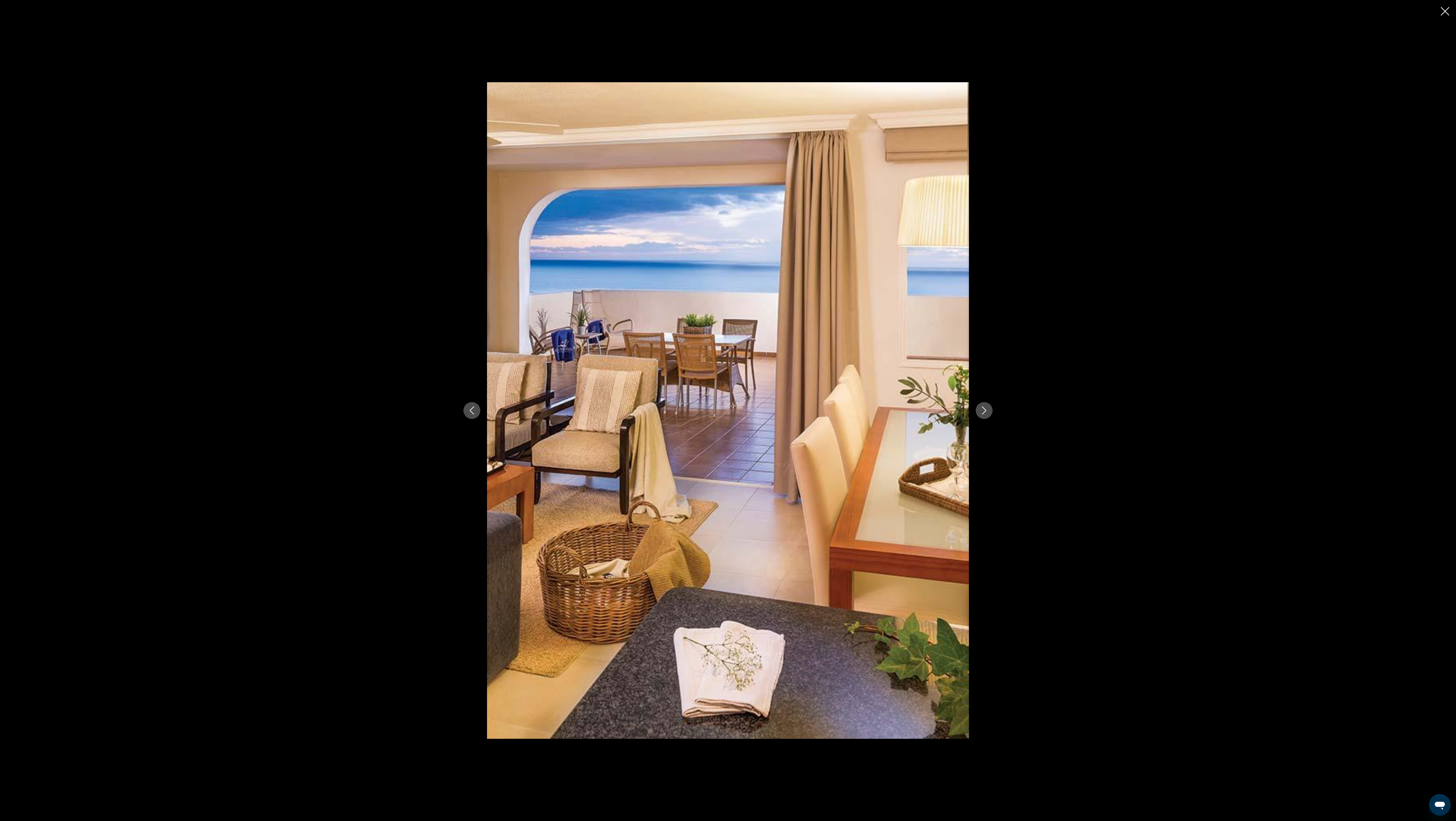
click at [728, 403] on button "Next image" at bounding box center [984, 411] width 17 height 17
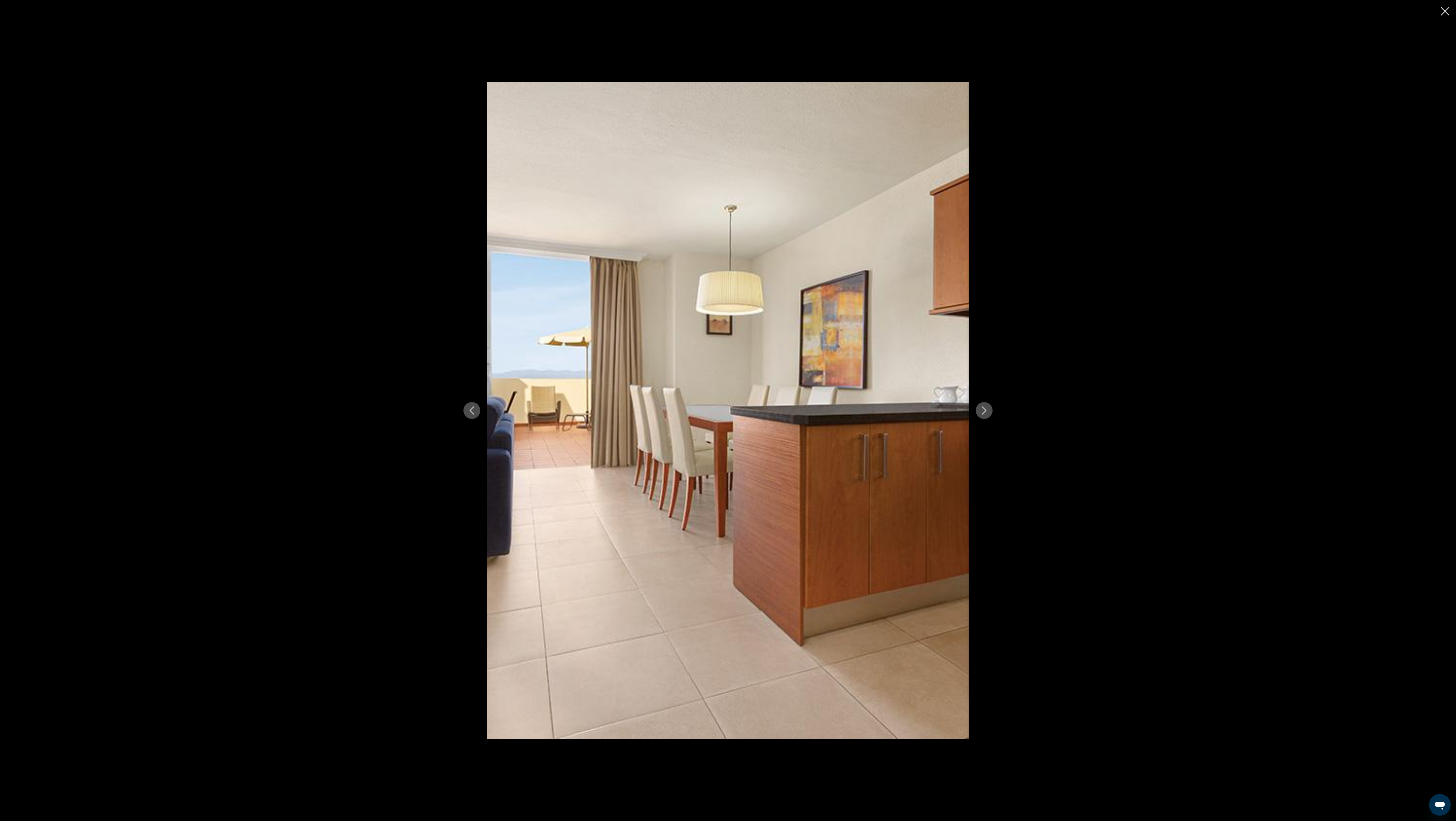
click at [728, 403] on button "Next image" at bounding box center [984, 411] width 17 height 17
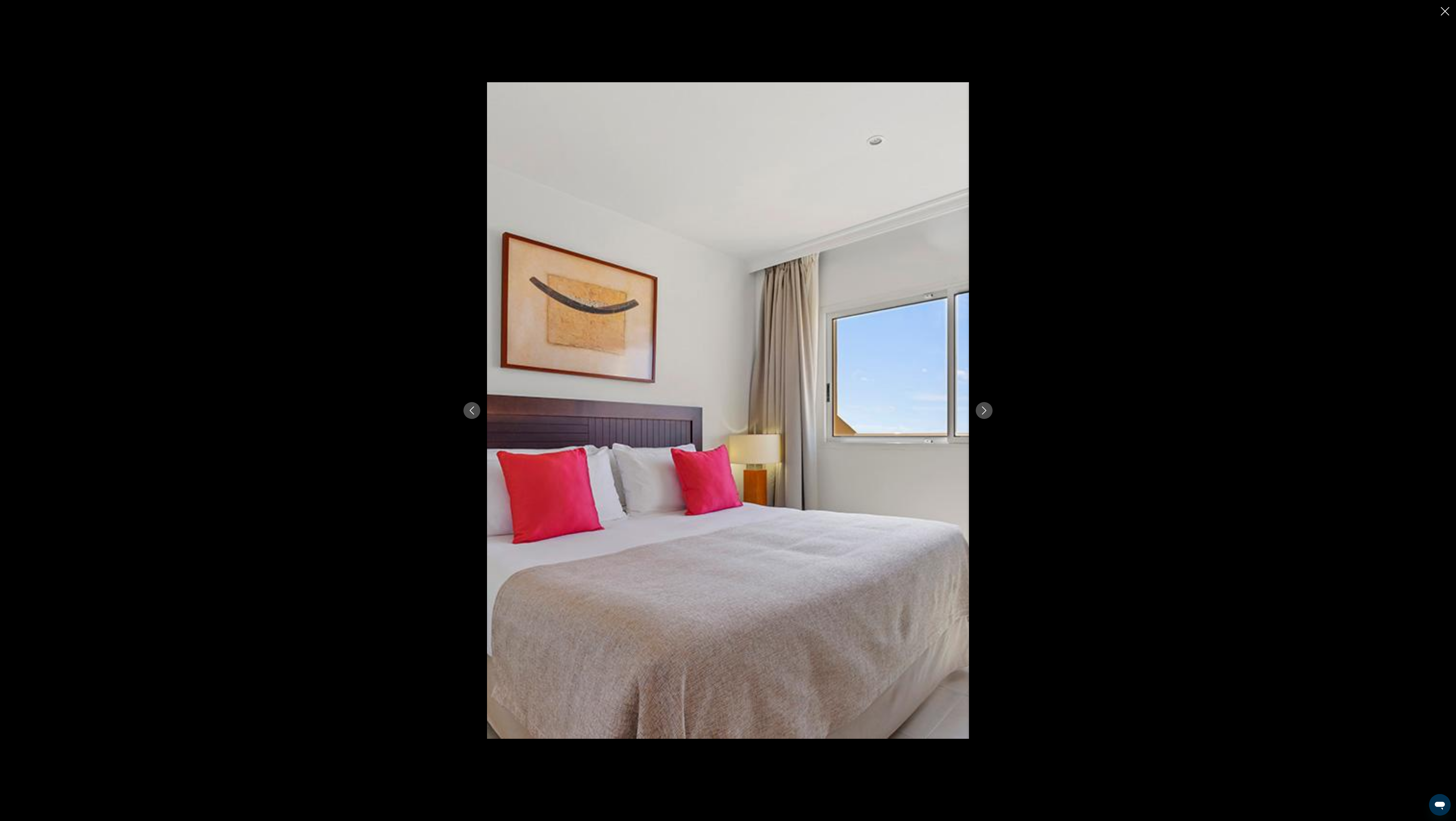
click at [728, 403] on button "Next image" at bounding box center [984, 411] width 17 height 17
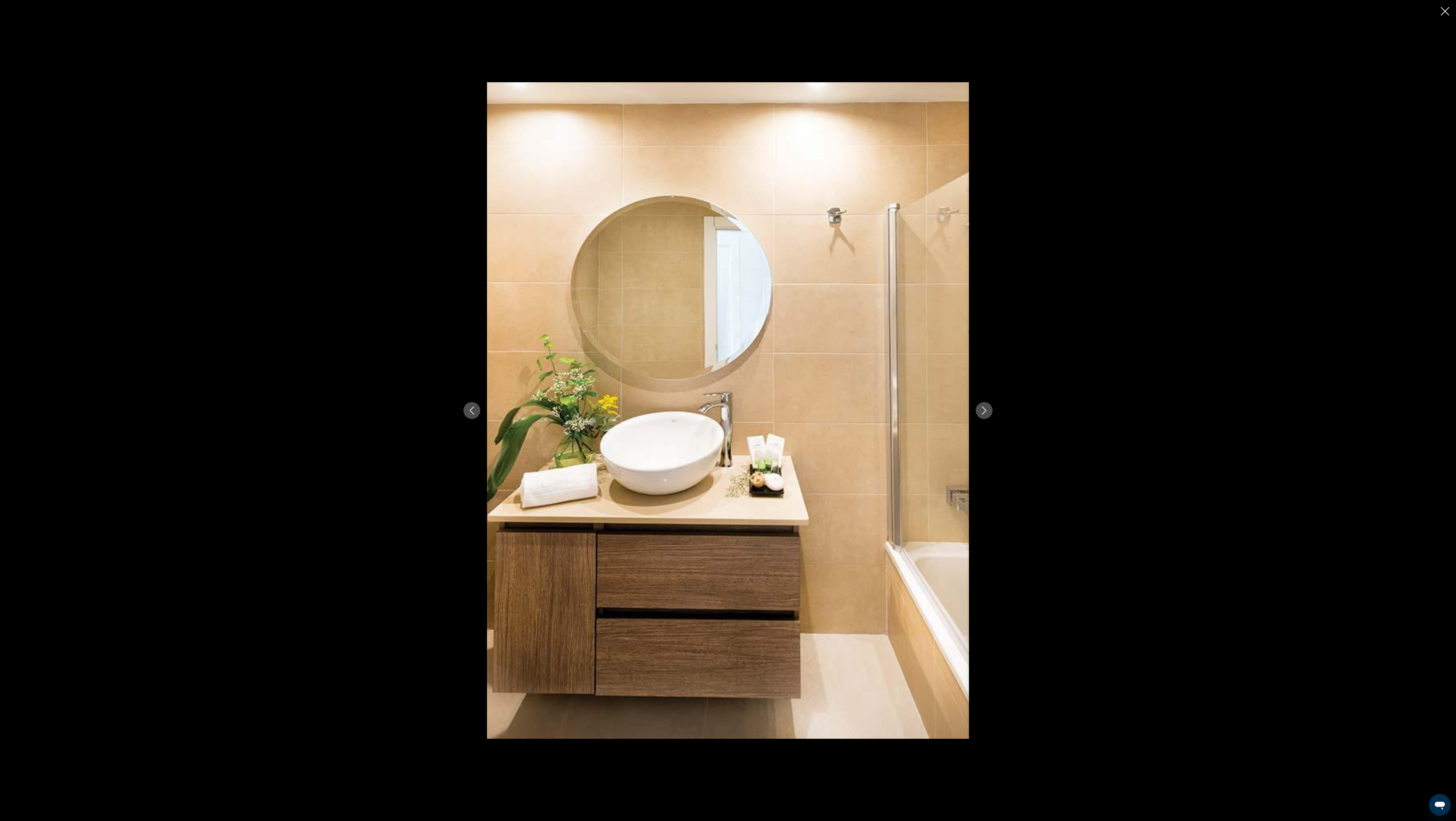
click at [728, 403] on button "Next image" at bounding box center [984, 411] width 17 height 17
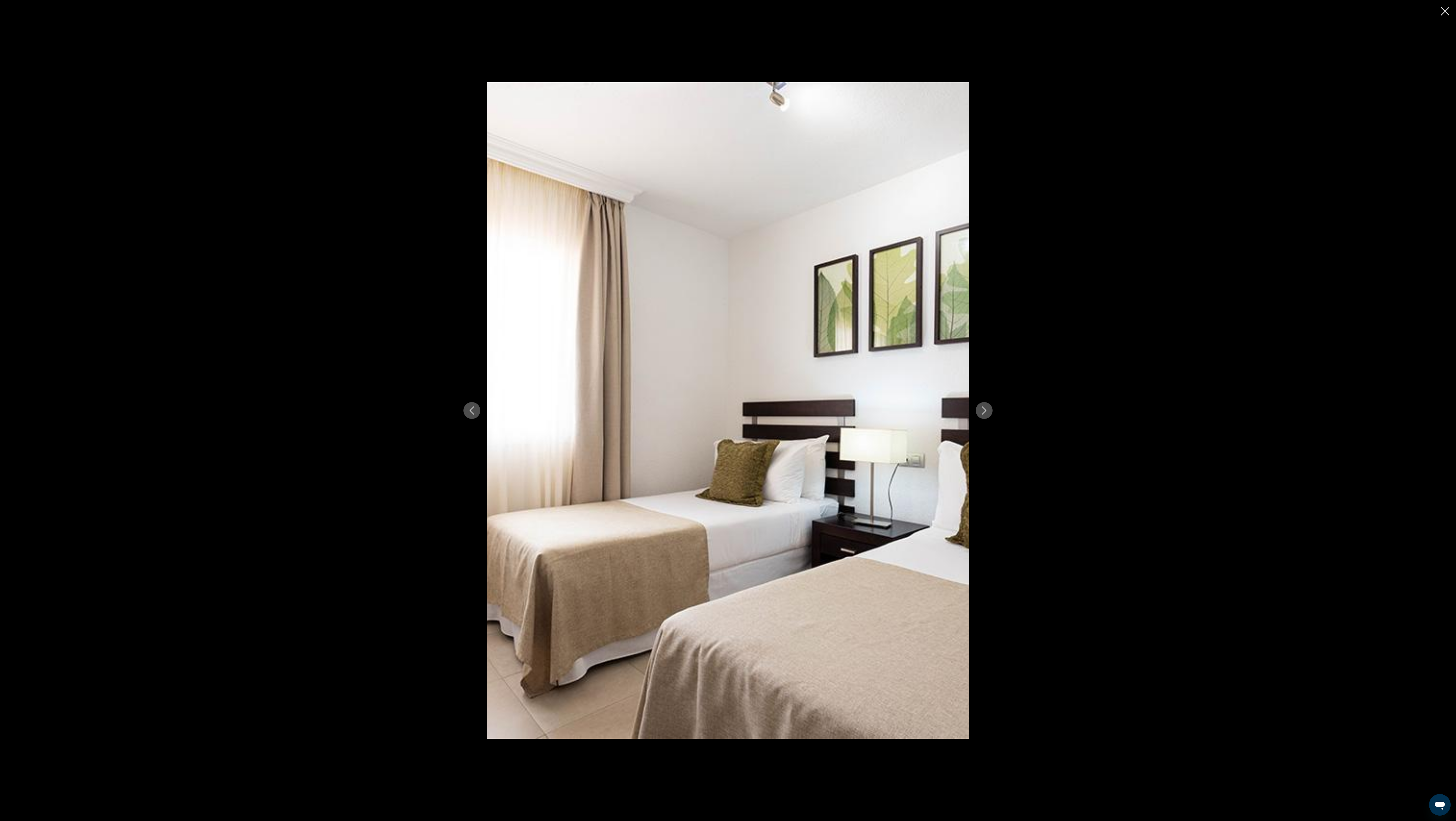
click at [728, 403] on button "Next image" at bounding box center [984, 411] width 17 height 17
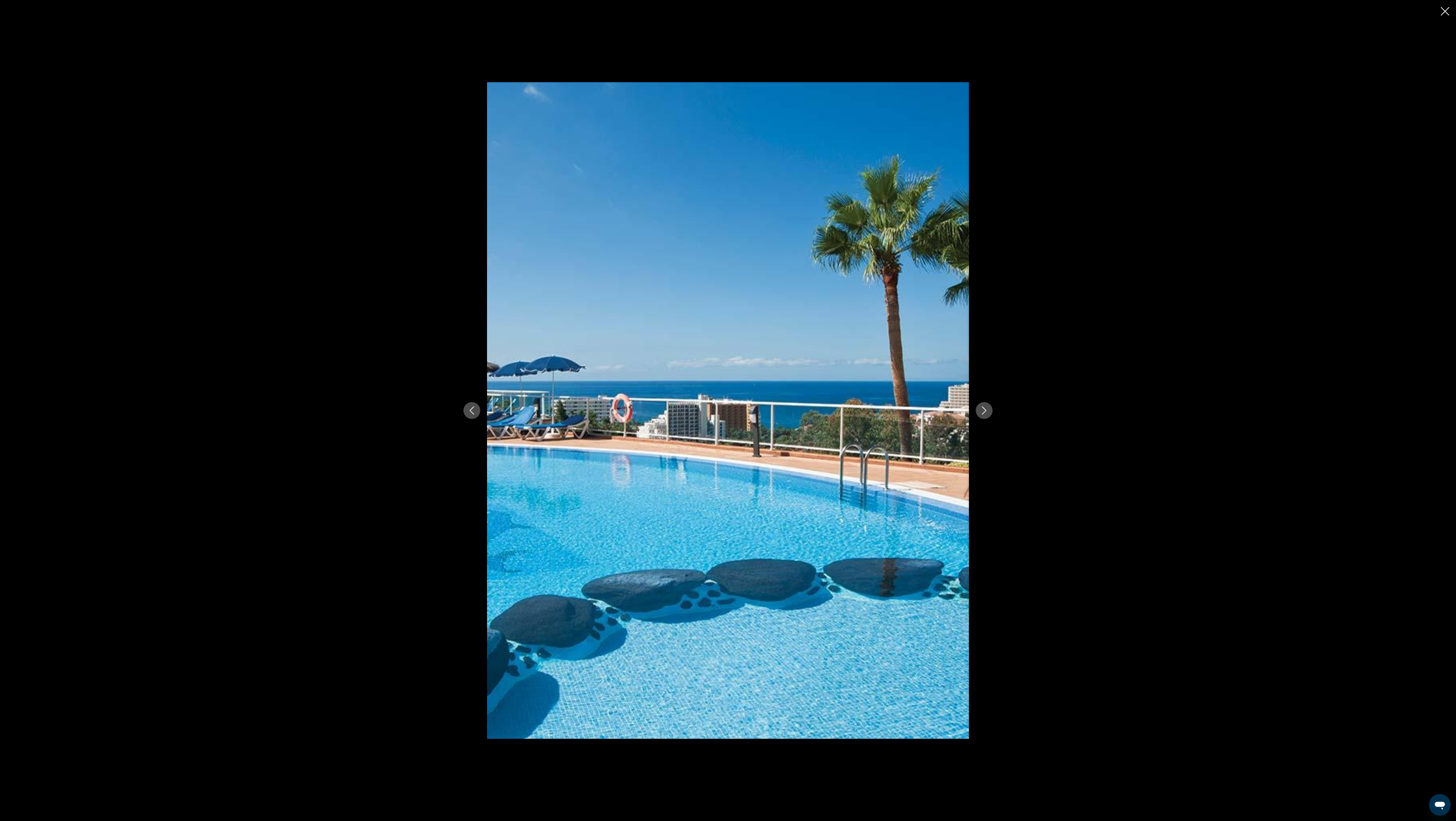
click at [728, 403] on button "Next image" at bounding box center [984, 411] width 17 height 17
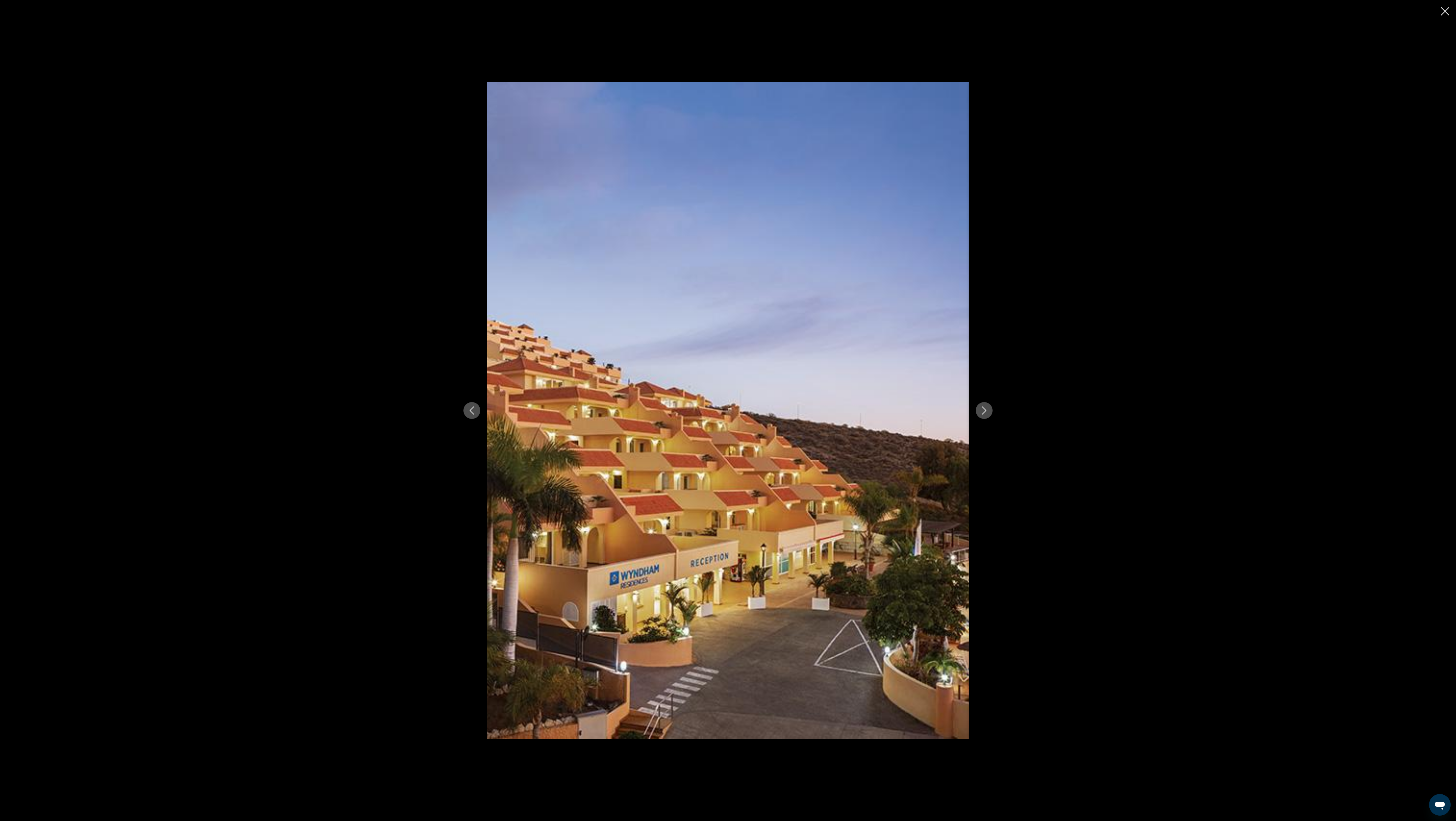
click at [728, 410] on button "Next image" at bounding box center [984, 411] width 17 height 17
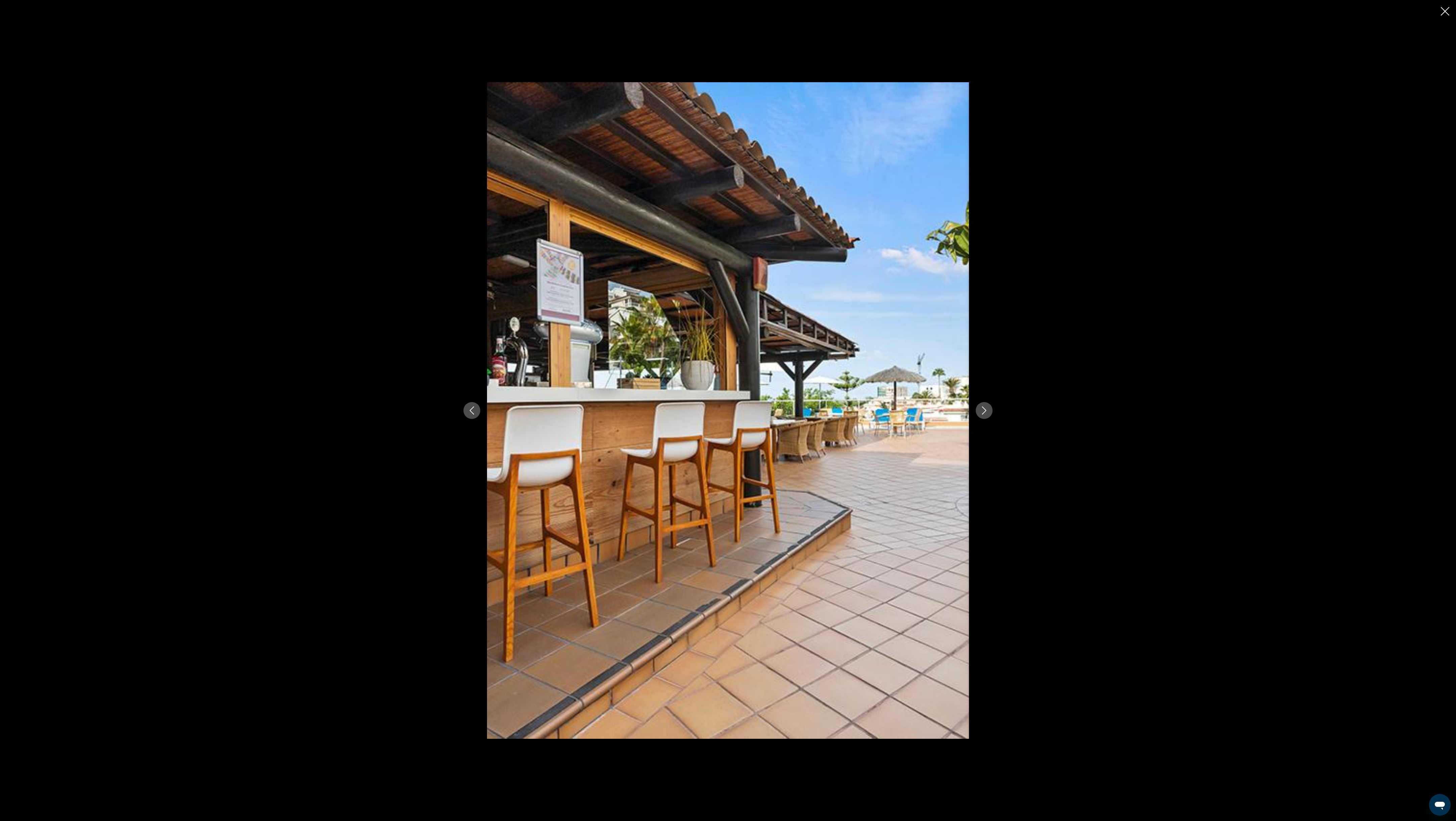
click at [728, 410] on button "Next image" at bounding box center [984, 411] width 17 height 17
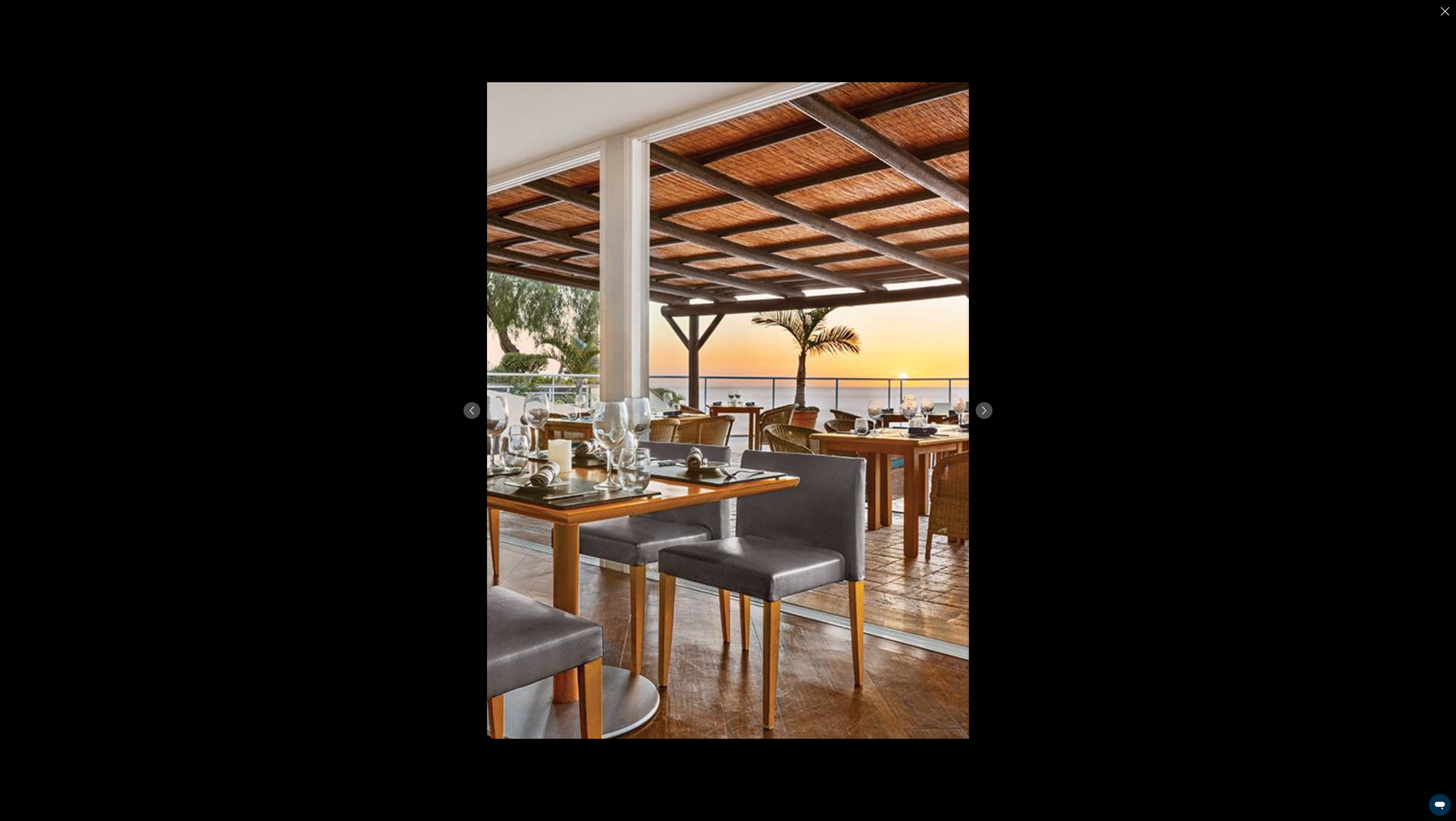
click at [728, 410] on button "Next image" at bounding box center [984, 411] width 17 height 17
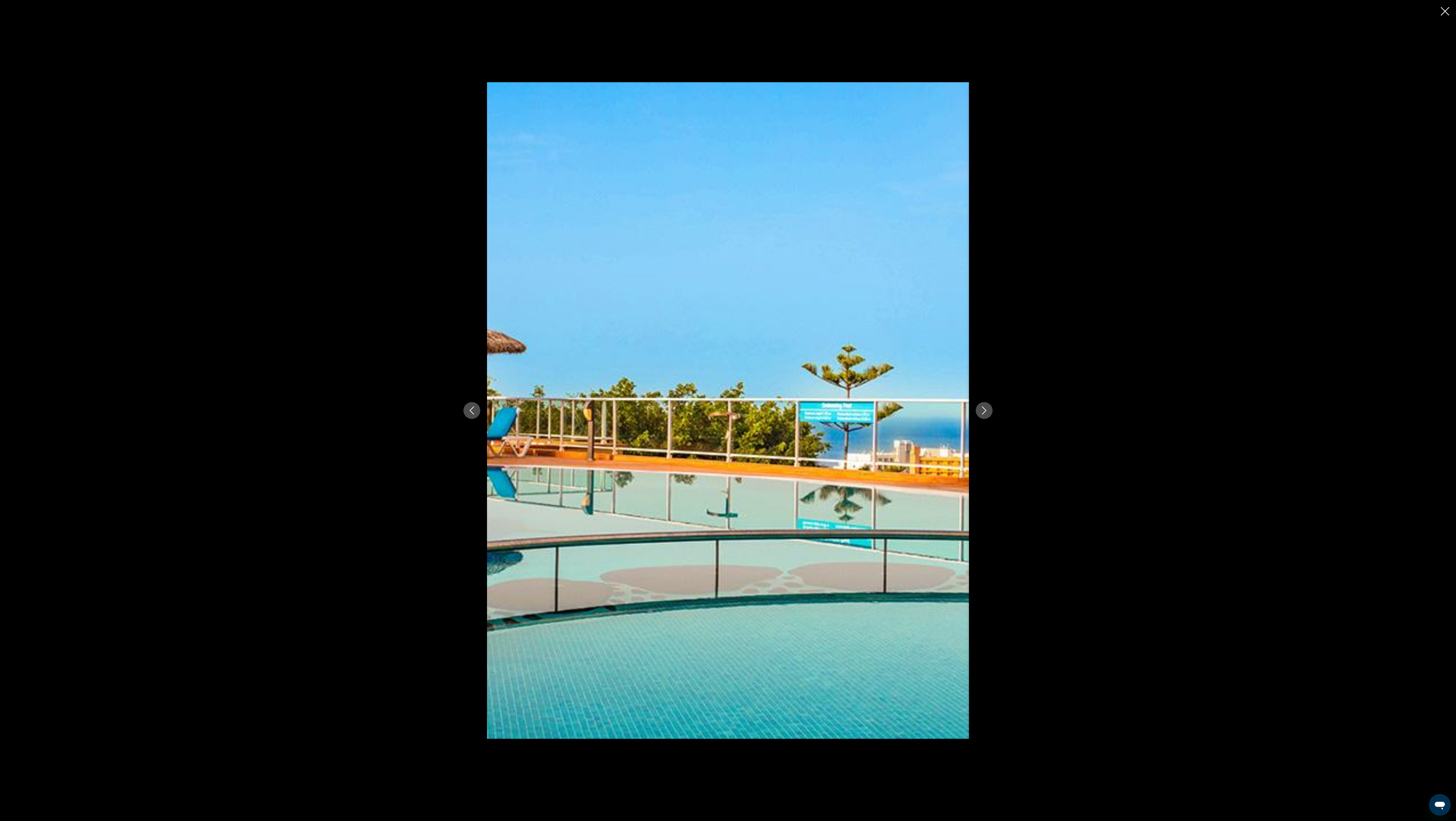
click at [728, 410] on button "Next image" at bounding box center [984, 411] width 17 height 17
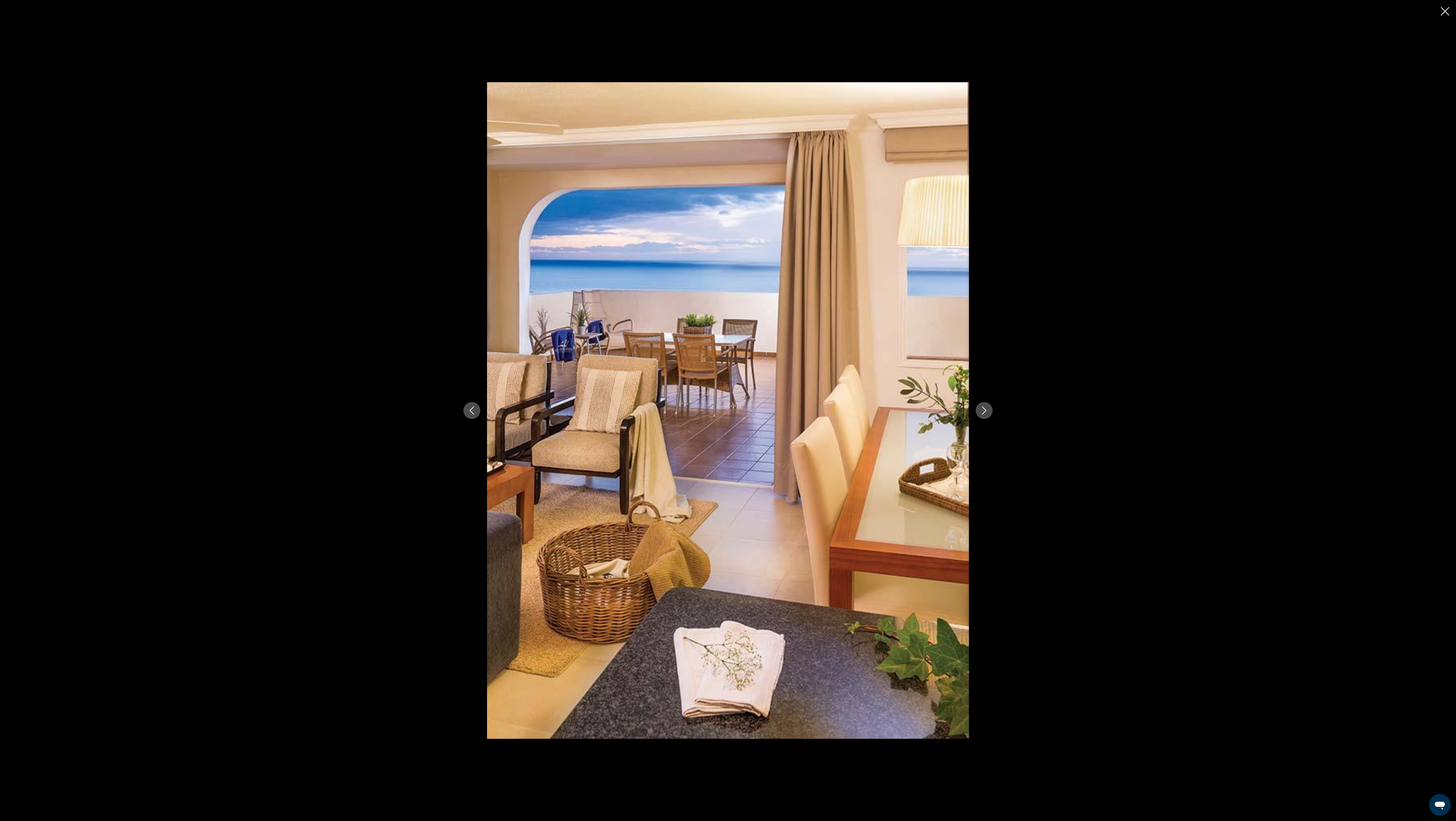
click at [728, 410] on button "Next image" at bounding box center [984, 411] width 17 height 17
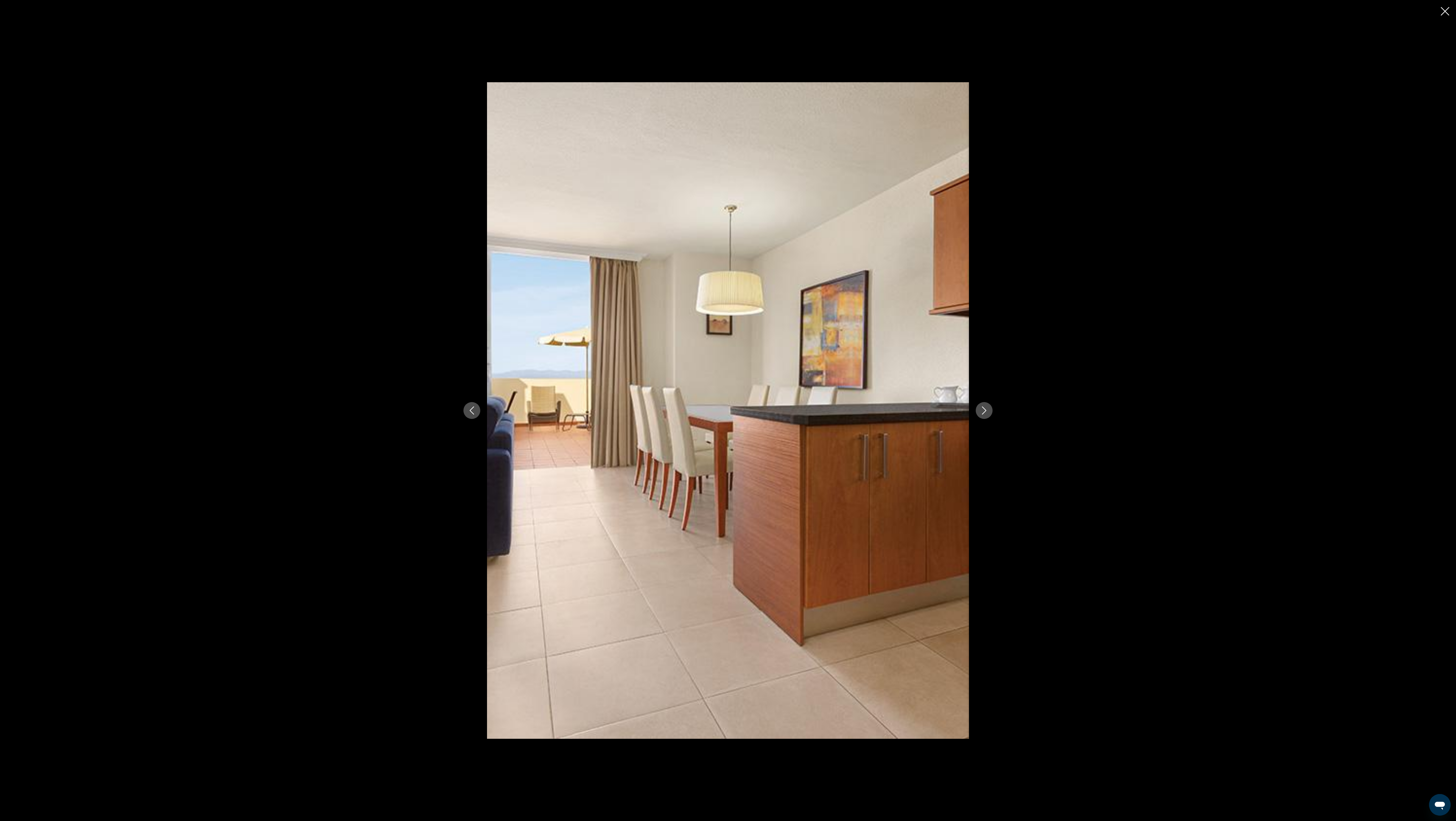
click at [728, 10] on icon "Close slideshow" at bounding box center [1445, 11] width 8 height 8
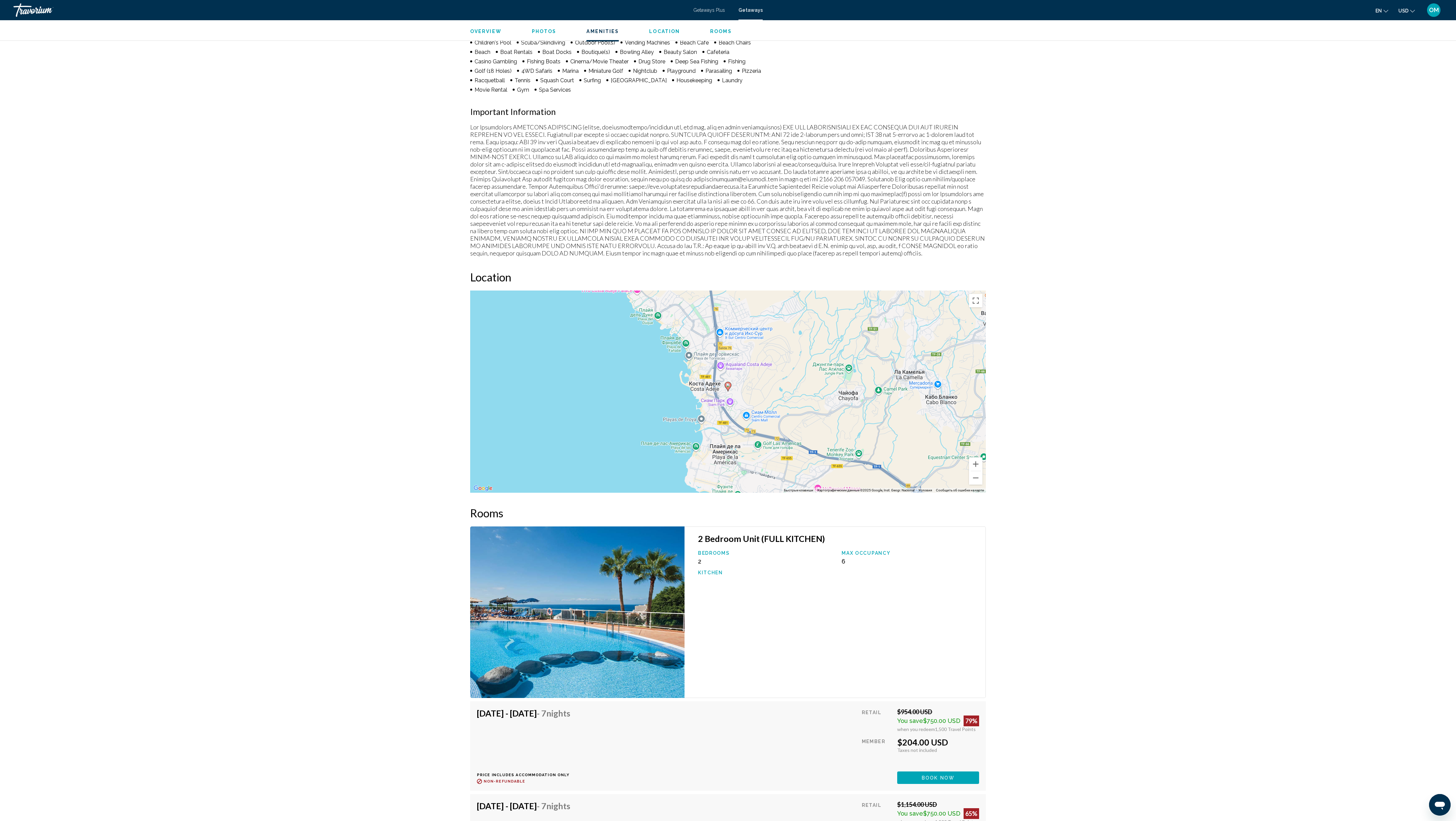
scroll to position [823, 0]
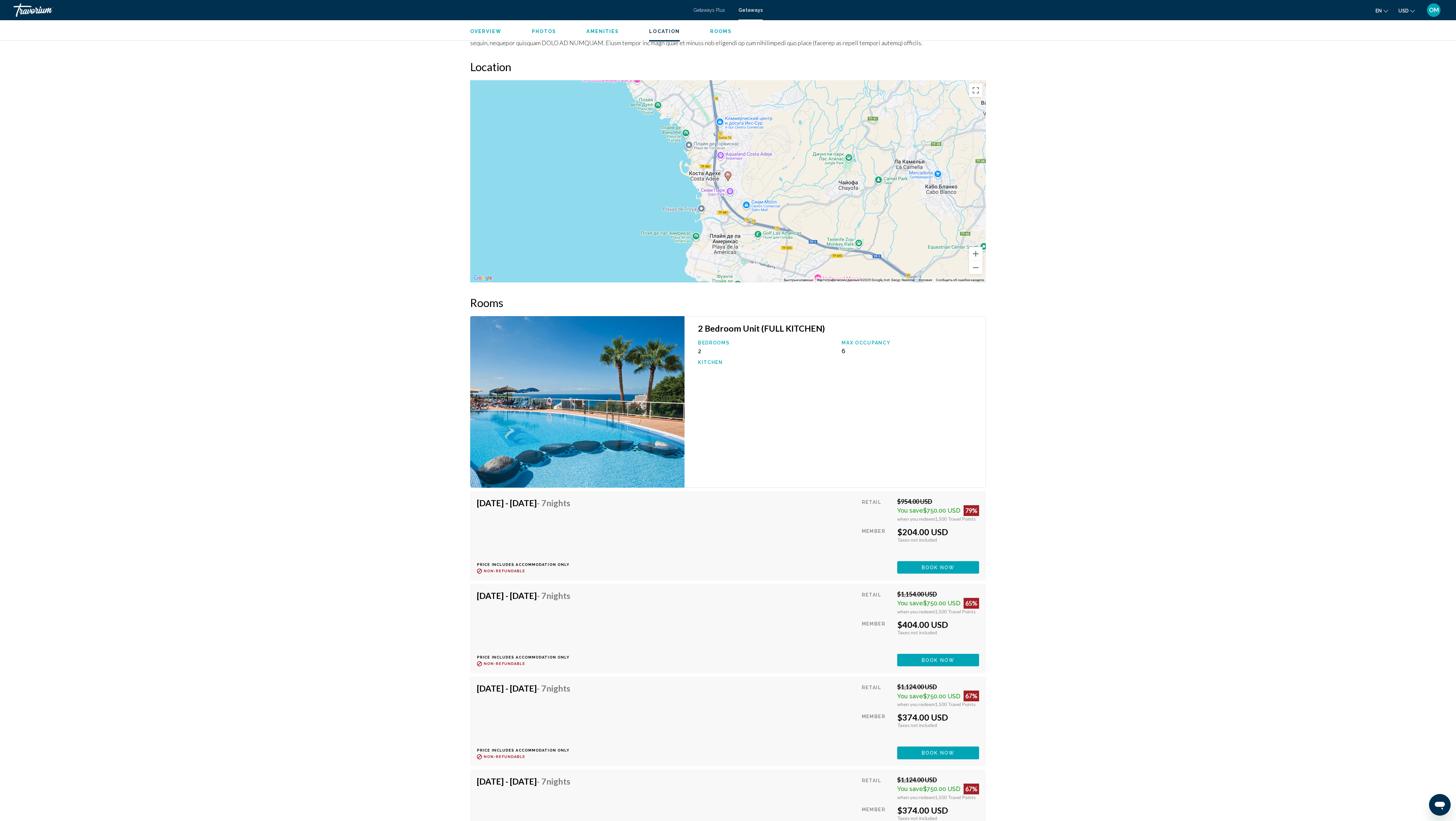
click at [728, 410] on button "Book now" at bounding box center [938, 568] width 82 height 13
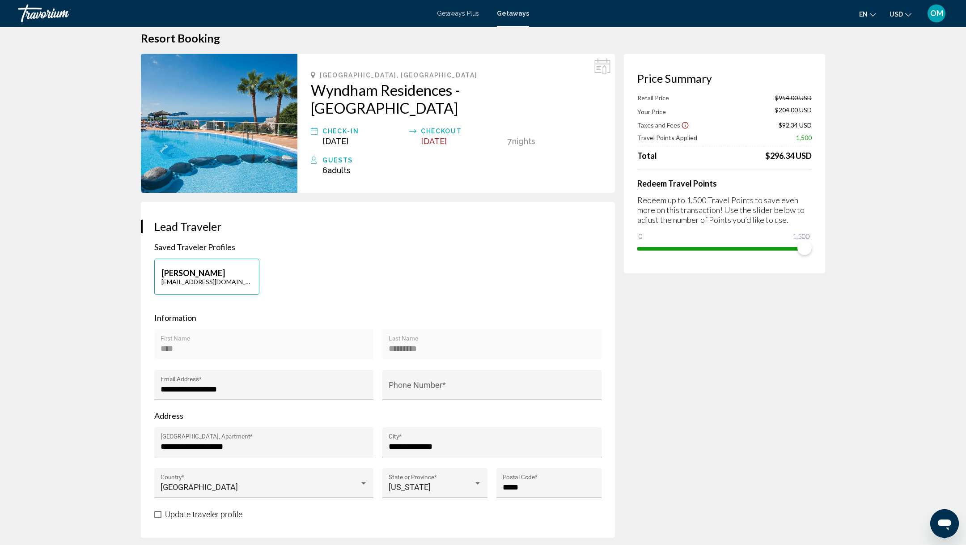
scroll to position [8, 0]
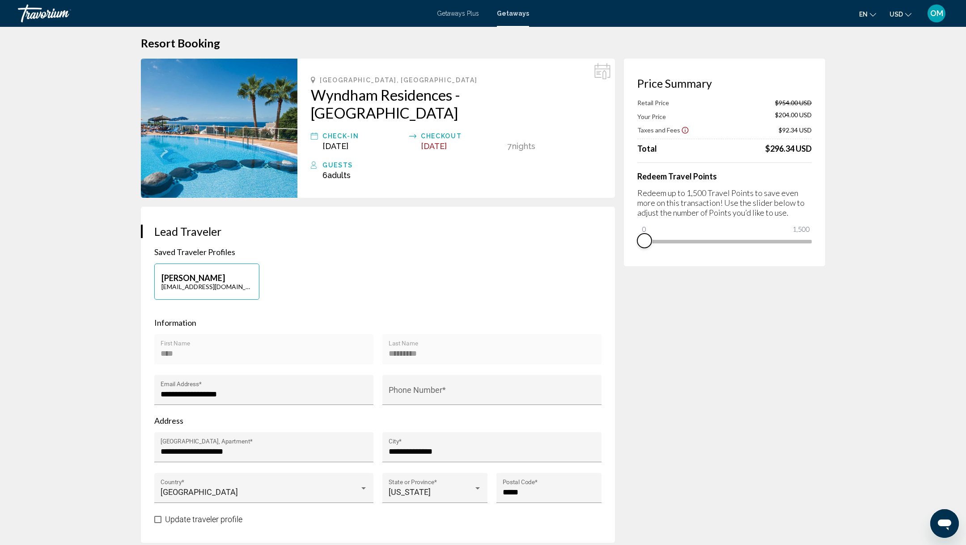
drag, startPoint x: 803, startPoint y: 254, endPoint x: 539, endPoint y: 246, distance: 264.0
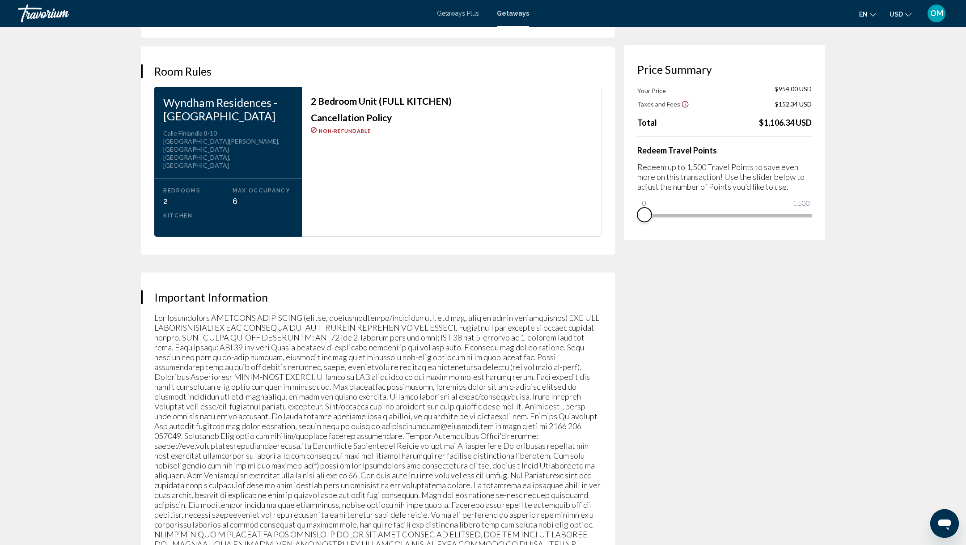
scroll to position [1121, 0]
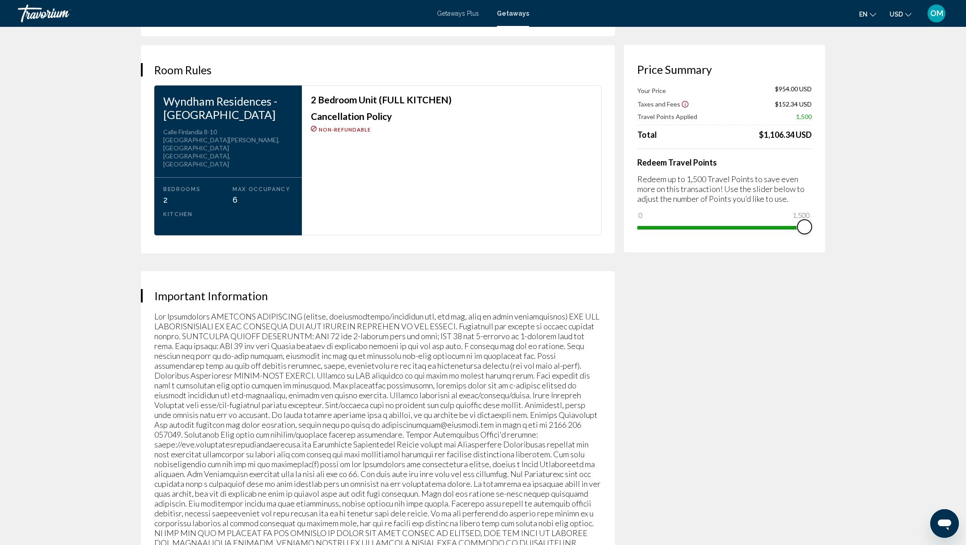
drag, startPoint x: 642, startPoint y: 213, endPoint x: 882, endPoint y: 215, distance: 240.6
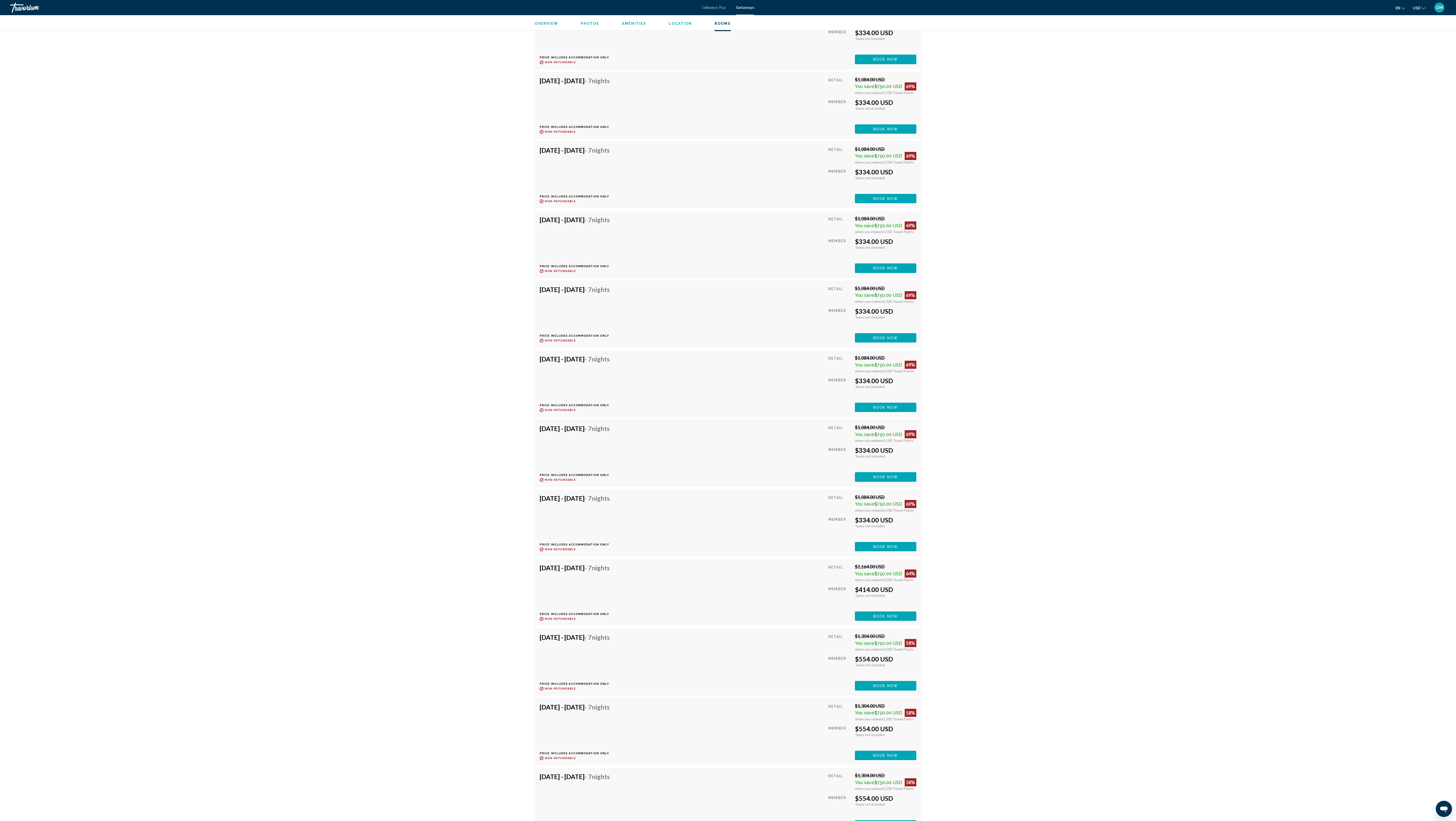
scroll to position [2856, 0]
